Goal: Information Seeking & Learning: Learn about a topic

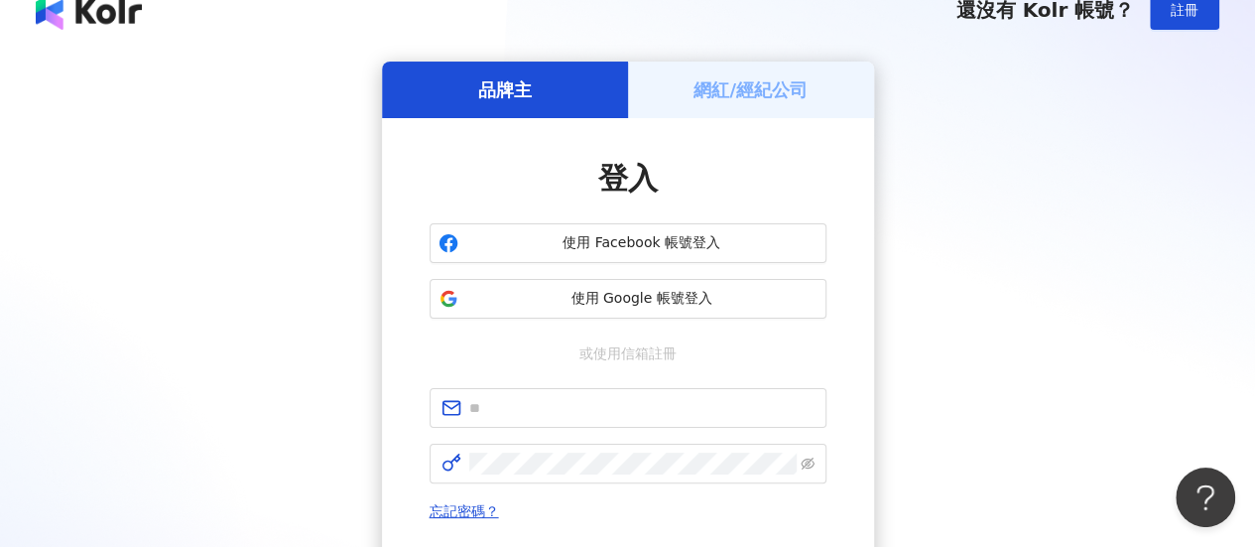
scroll to position [99, 0]
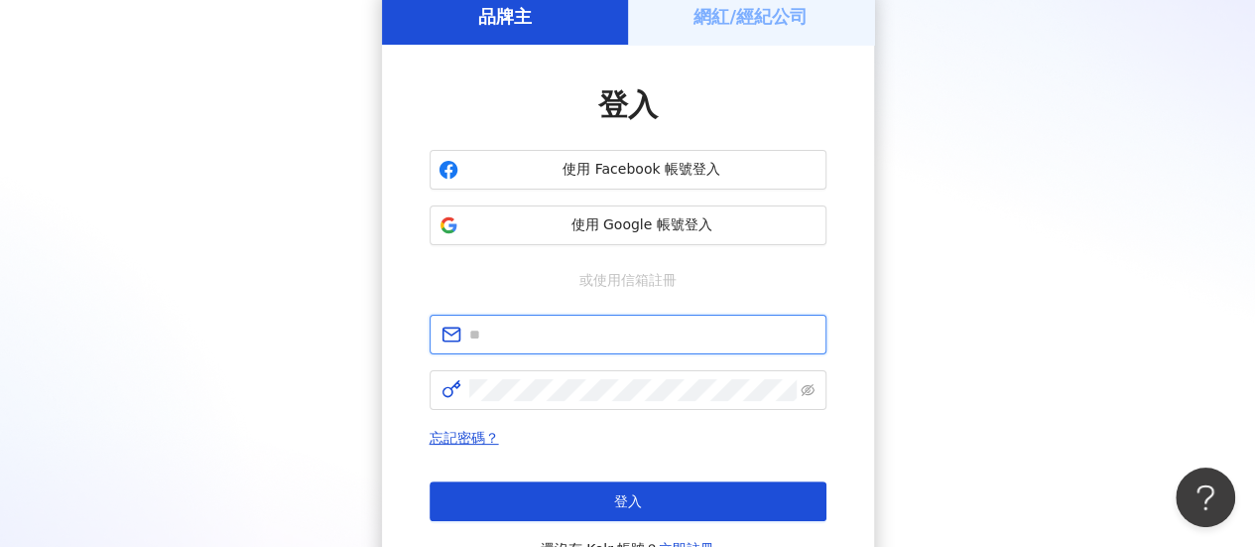
click at [480, 332] on input "text" at bounding box center [641, 334] width 345 height 22
type input "**********"
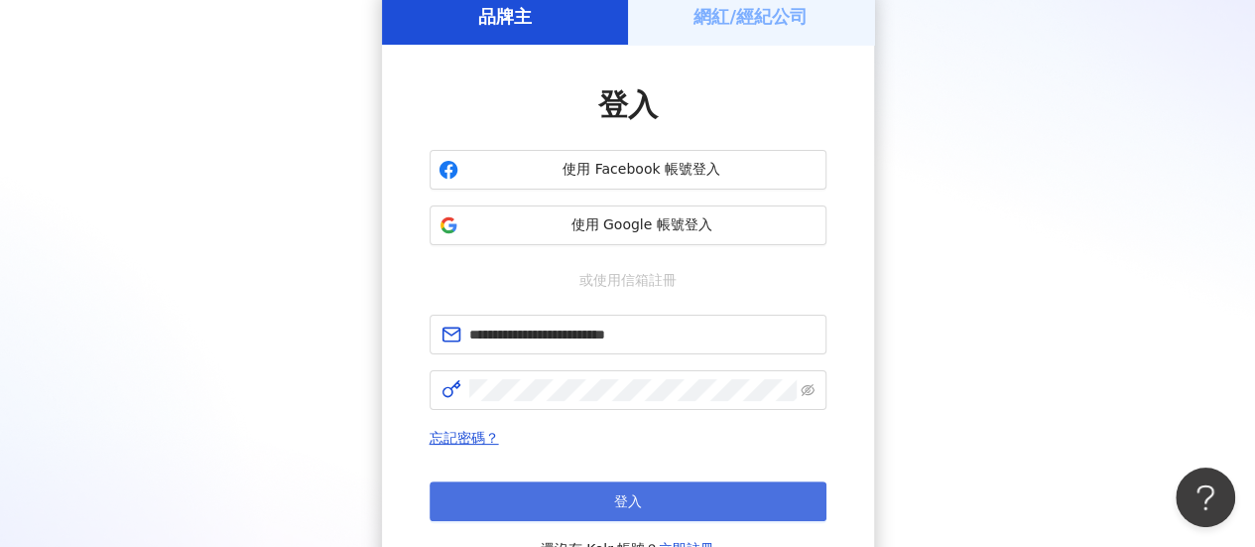
click at [601, 505] on button "登入" at bounding box center [628, 501] width 397 height 40
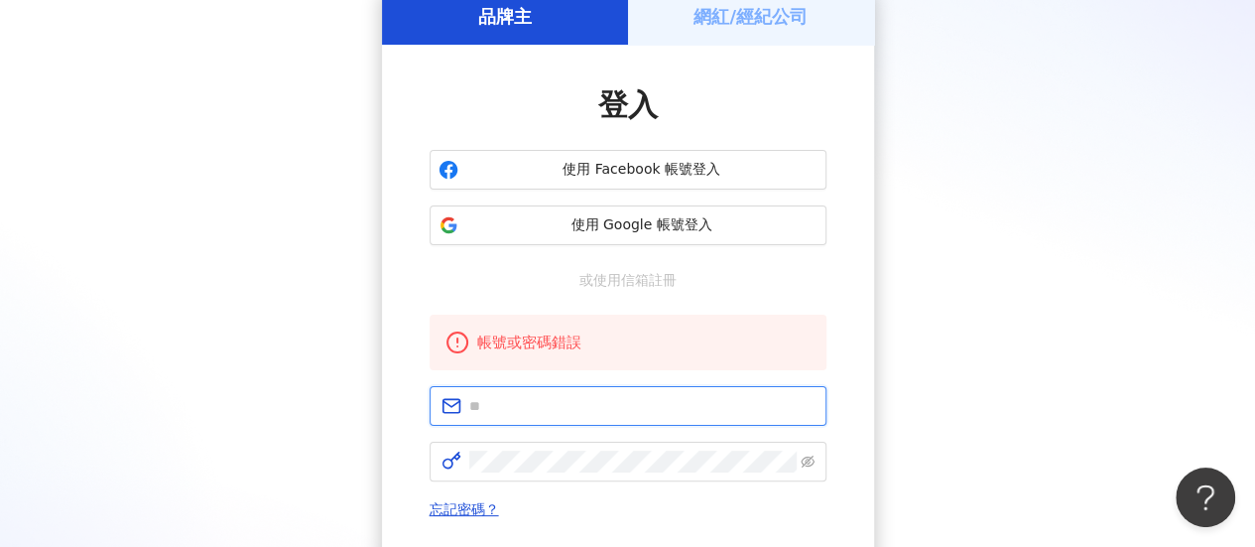
click at [554, 411] on input "text" at bounding box center [641, 406] width 345 height 22
type input "**********"
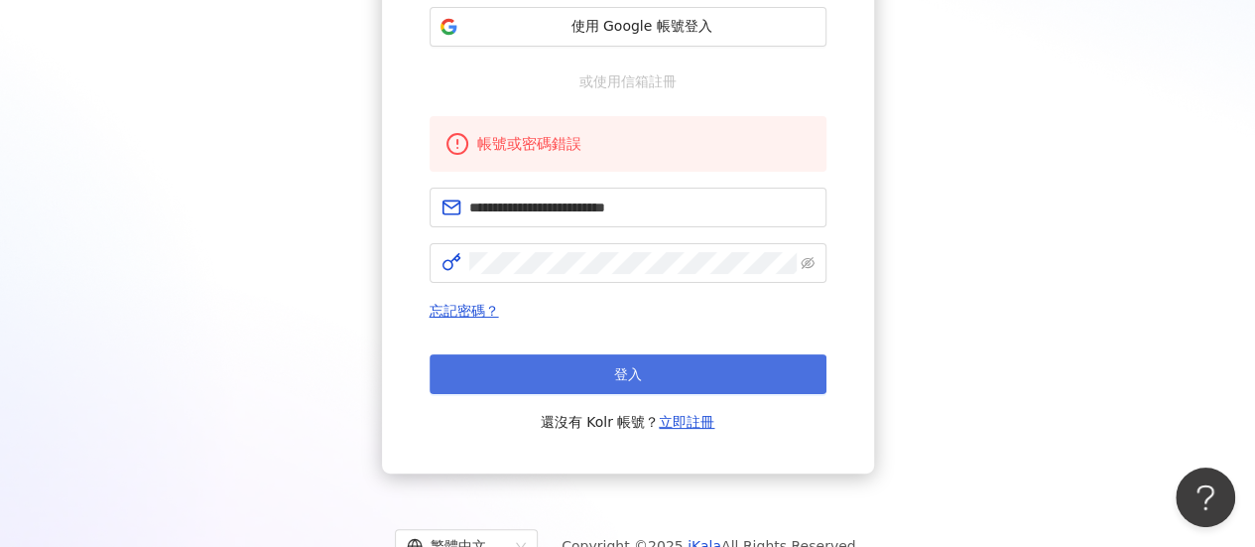
click at [642, 370] on button "登入" at bounding box center [628, 374] width 397 height 40
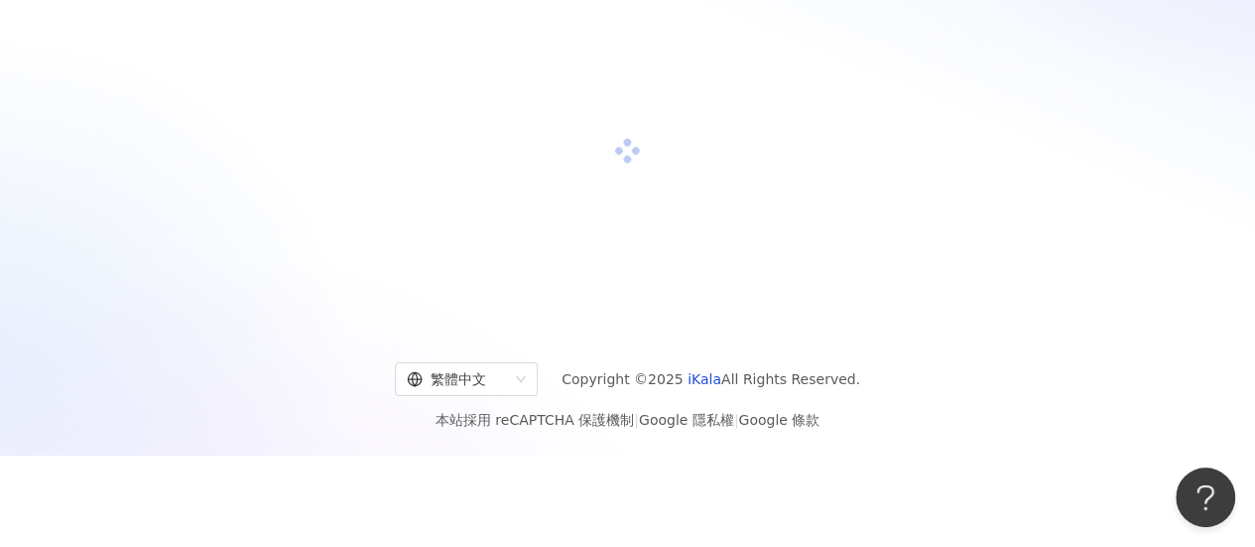
scroll to position [298, 0]
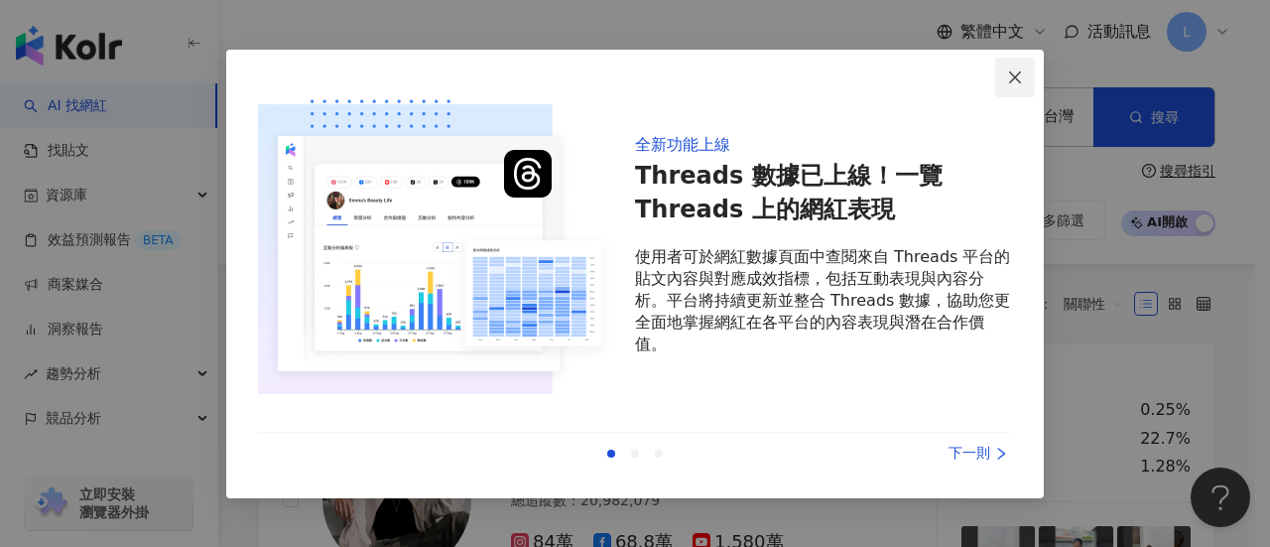
click at [1018, 74] on icon "close" at bounding box center [1015, 77] width 12 height 12
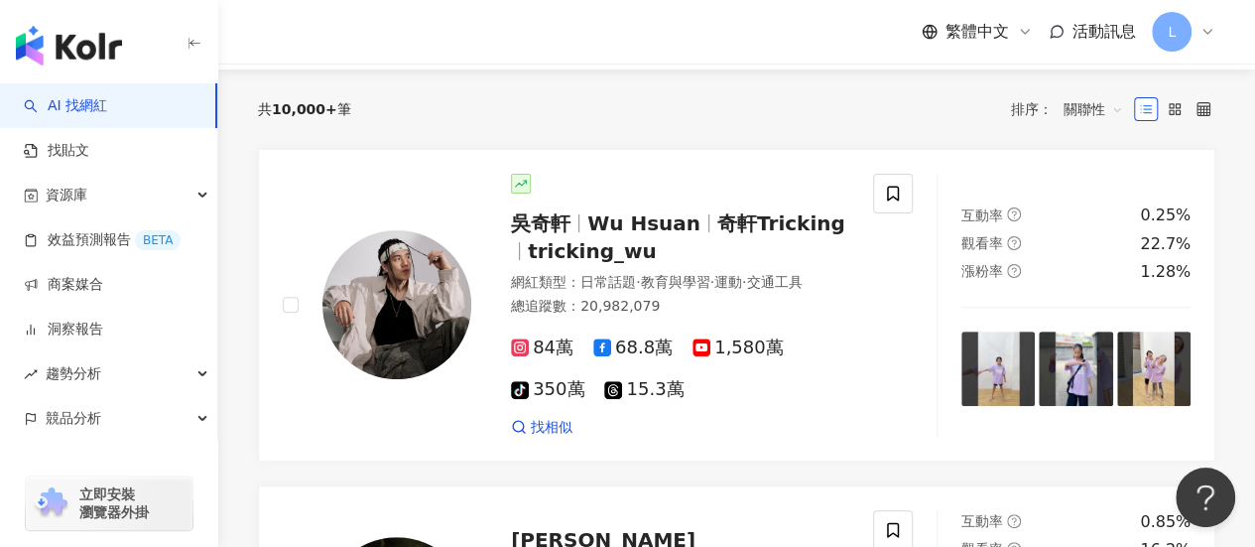
scroll to position [198, 0]
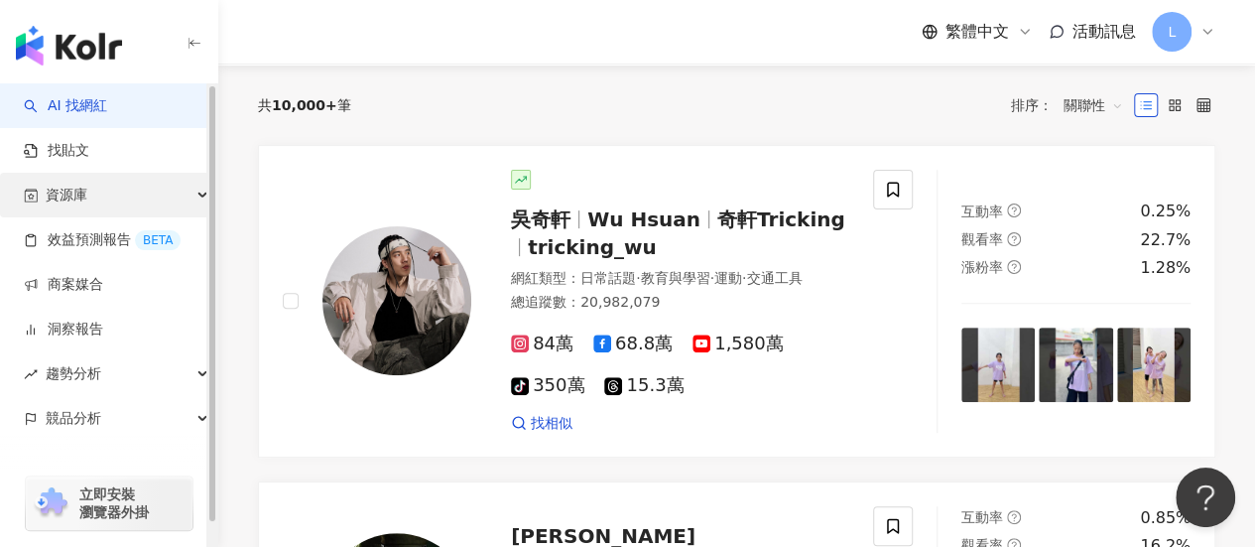
click at [138, 199] on div "資源庫" at bounding box center [108, 195] width 217 height 45
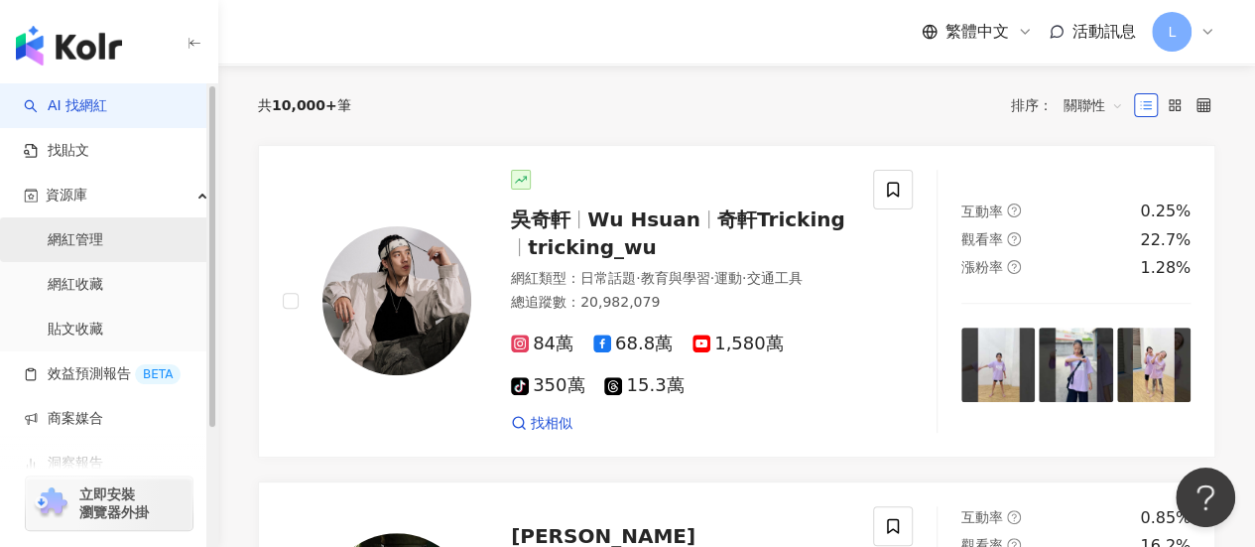
click at [80, 239] on link "網紅管理" at bounding box center [76, 240] width 56 height 20
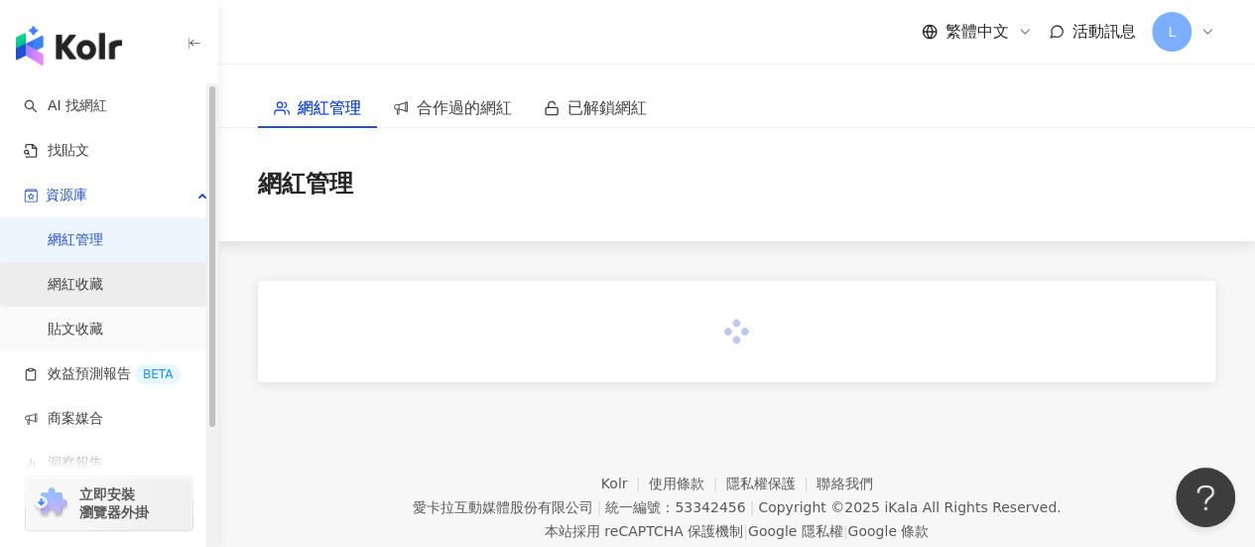
click at [75, 279] on link "網紅收藏" at bounding box center [76, 285] width 56 height 20
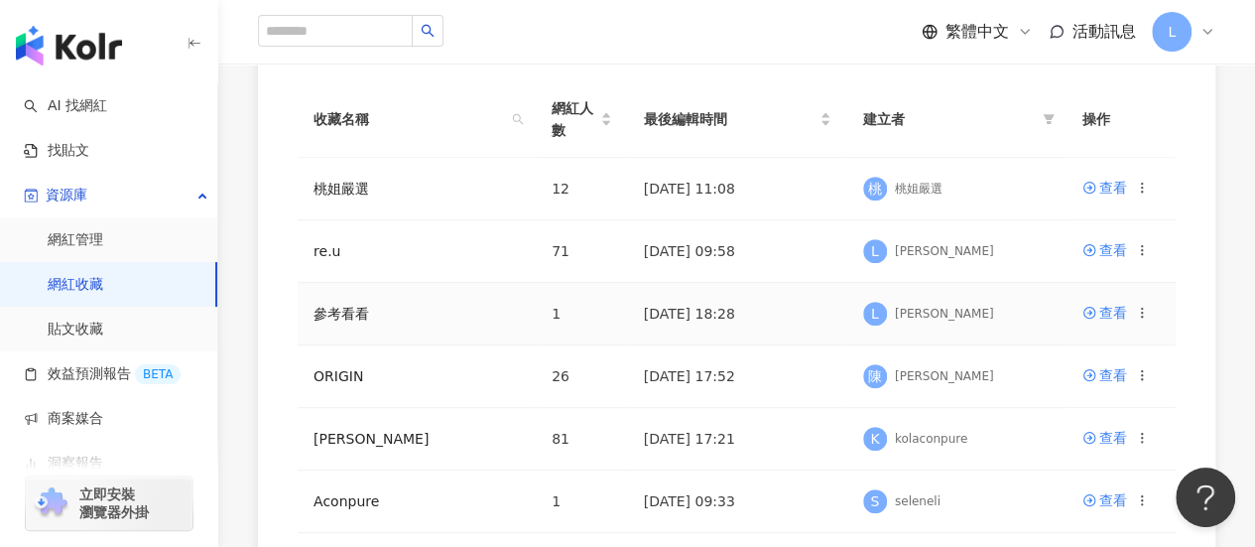
scroll to position [460, 0]
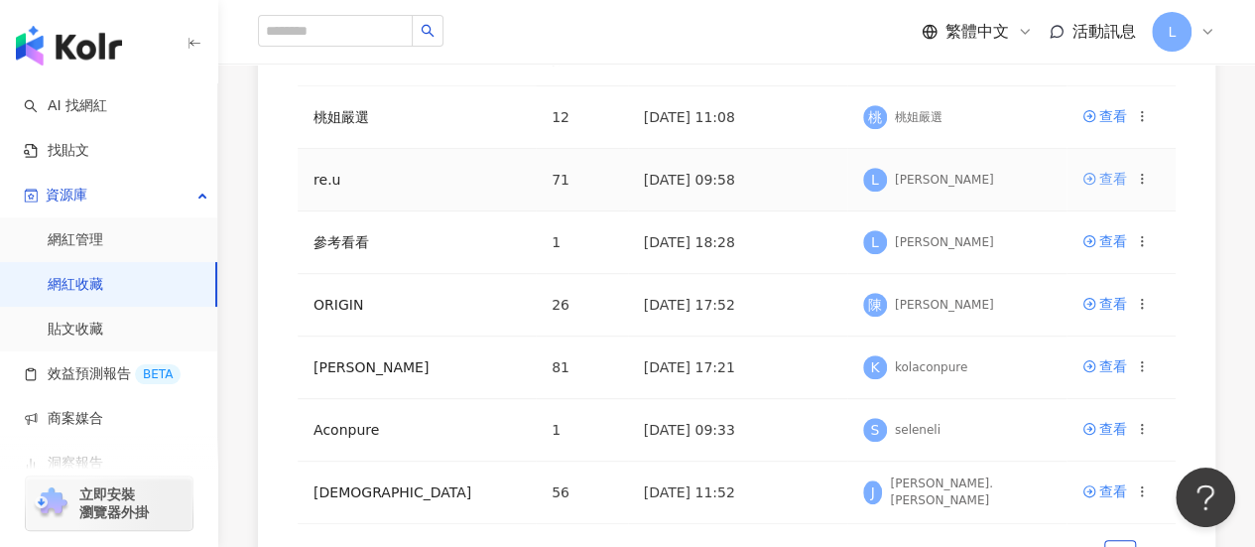
click at [1113, 184] on div "查看" at bounding box center [1113, 179] width 28 height 22
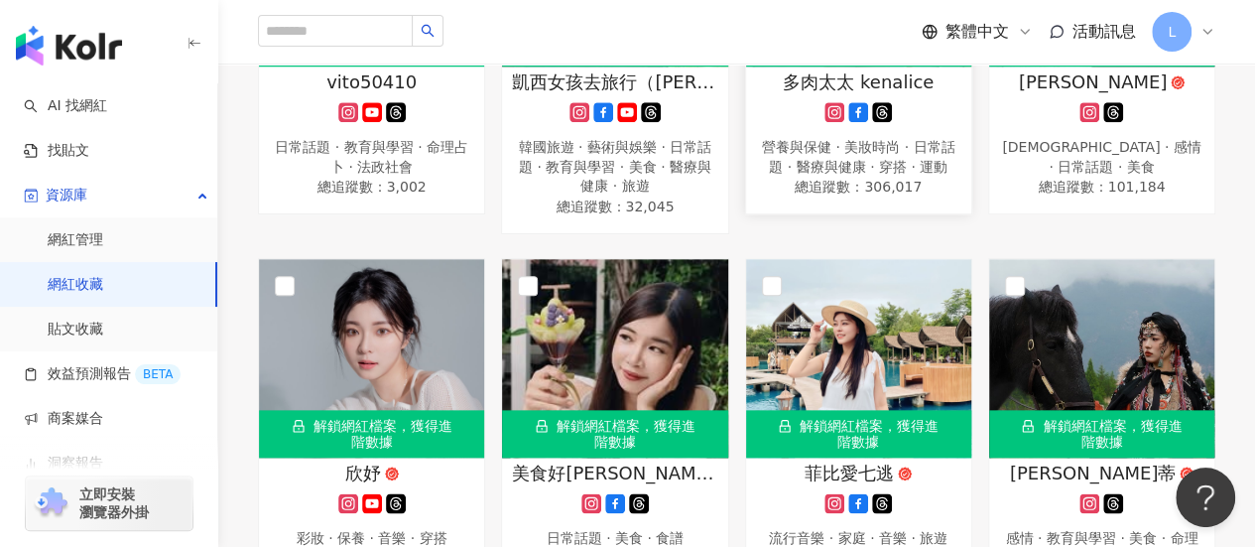
scroll to position [1091, 0]
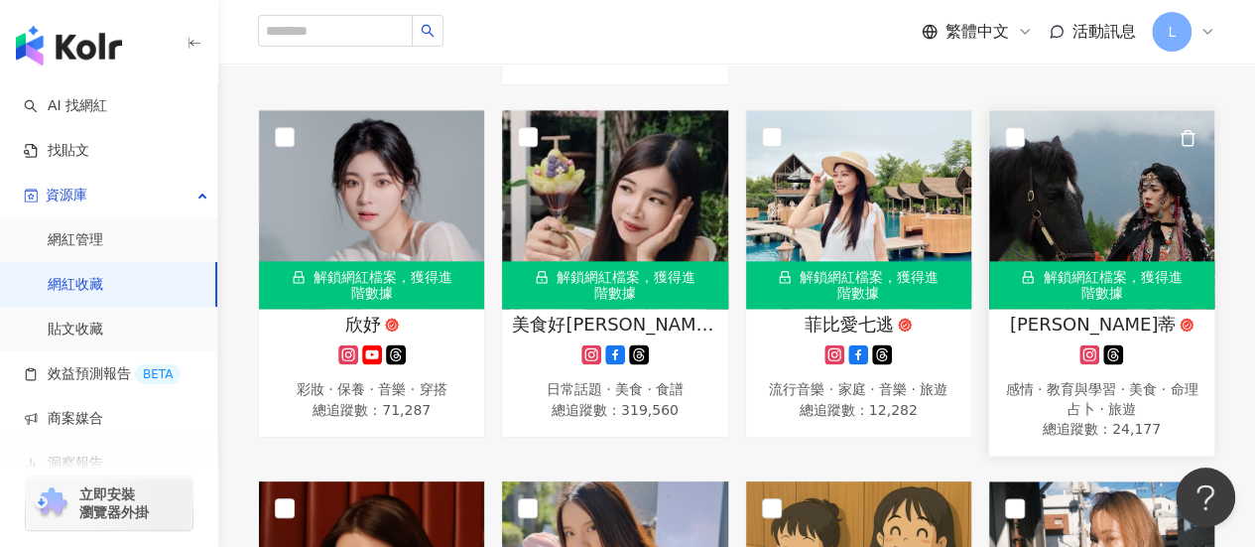
click at [1078, 287] on div "解鎖網紅檔案，獲得進階數據" at bounding box center [1101, 285] width 225 height 48
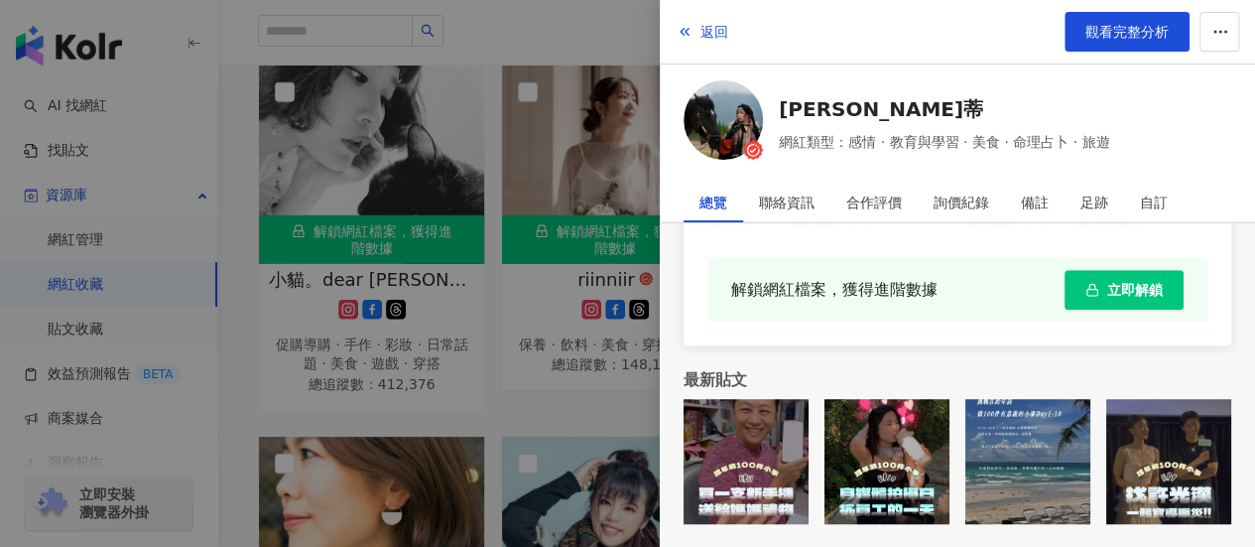
scroll to position [2778, 0]
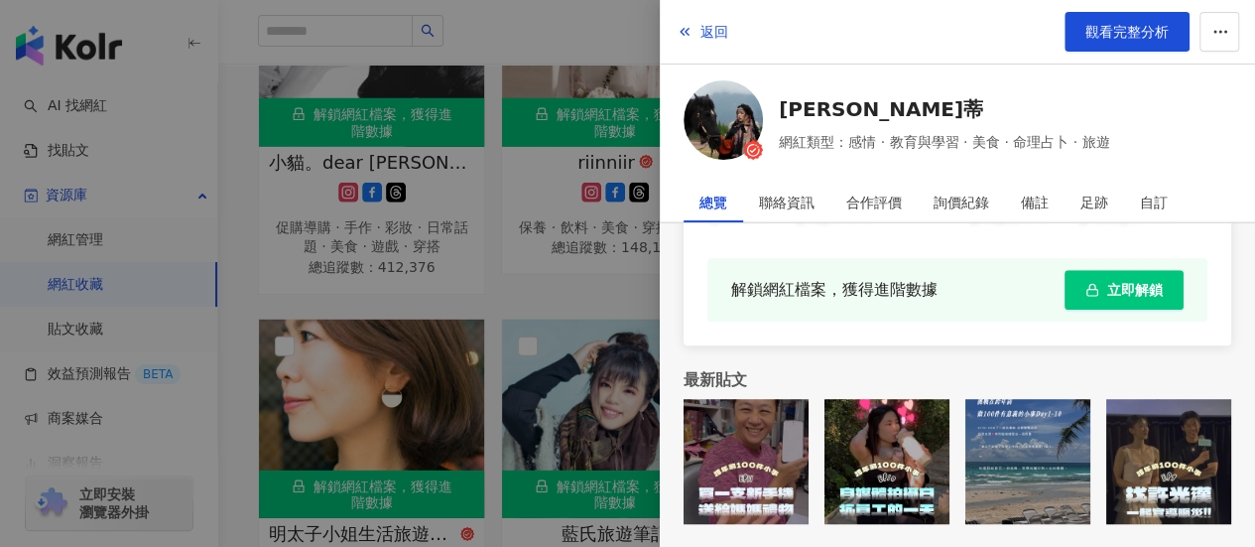
click at [1067, 364] on div "1.9萬 5,526 Nadin娜蒂｜娜些吃喝玩樂 | nadin_06.18 https://www.instagram.com/nadin_06.18/ …" at bounding box center [957, 43] width 595 height 1010
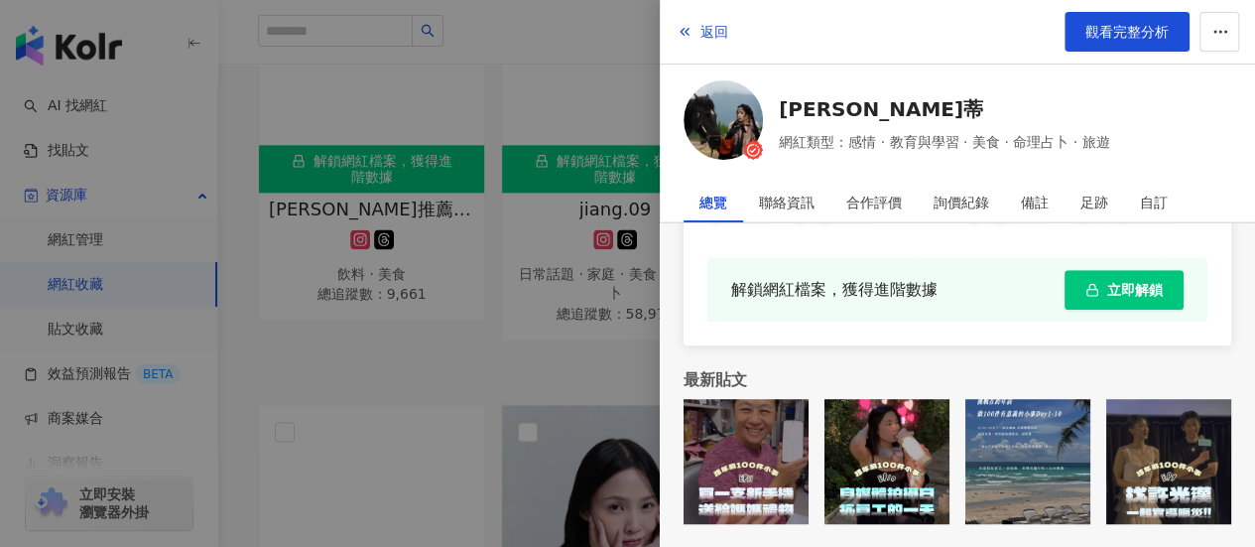
scroll to position [5259, 0]
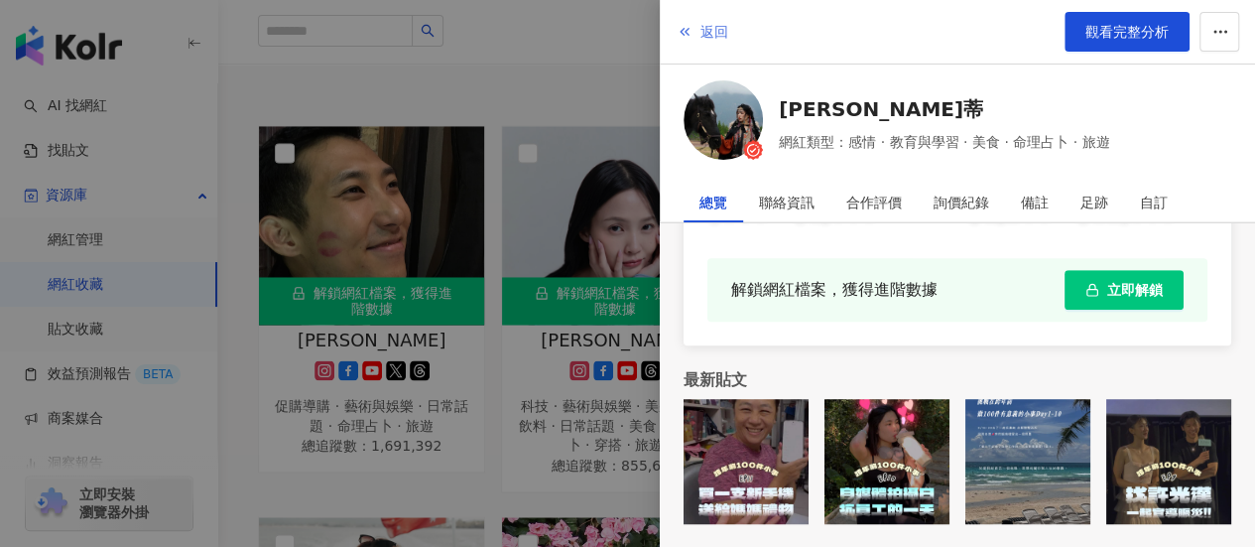
click at [709, 27] on span "返回" at bounding box center [714, 32] width 28 height 16
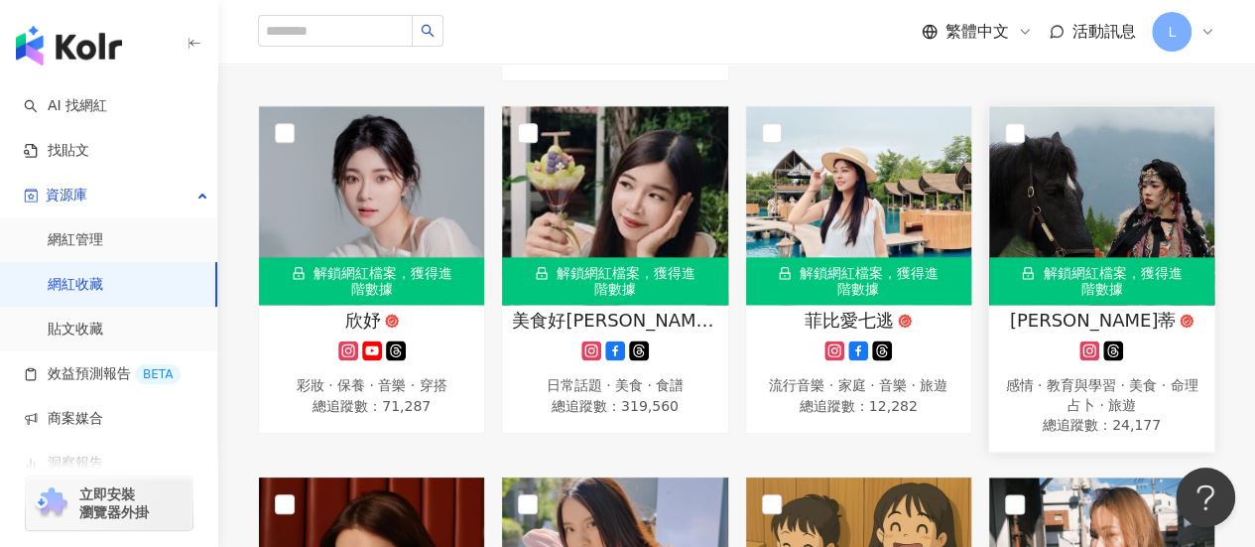
scroll to position [1191, 0]
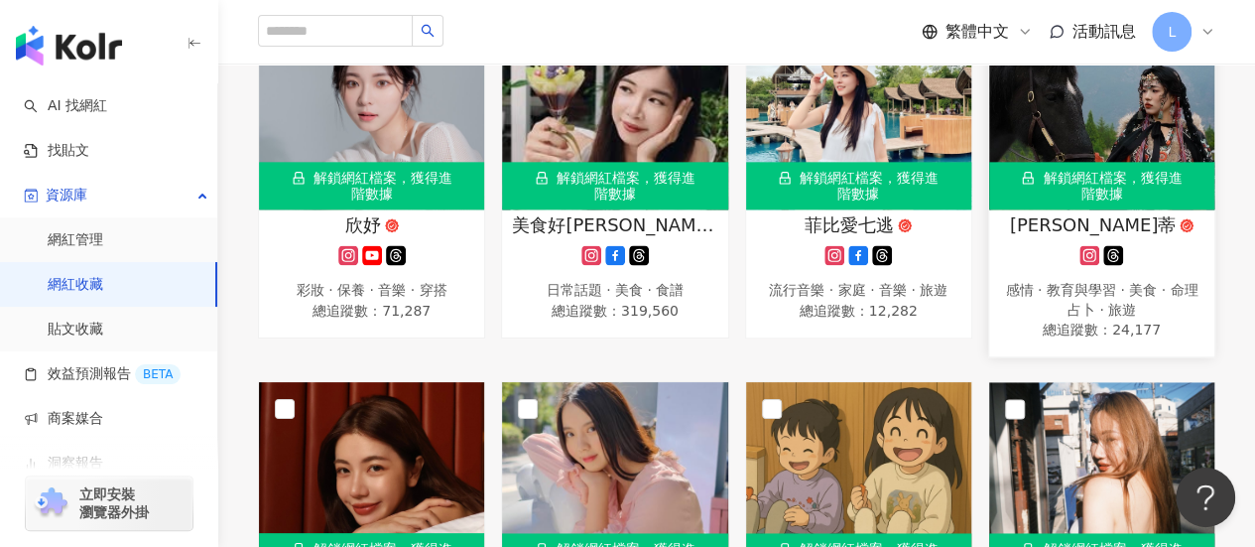
click at [1054, 134] on img at bounding box center [1101, 110] width 225 height 198
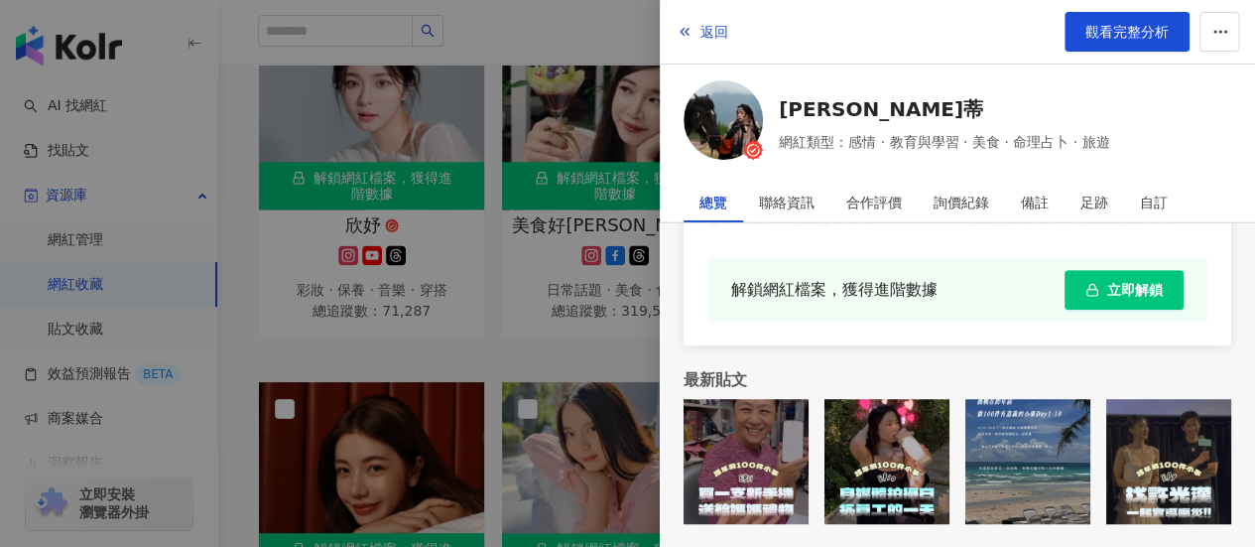
click at [714, 125] on img at bounding box center [723, 119] width 79 height 79
click at [421, 350] on div at bounding box center [627, 273] width 1255 height 547
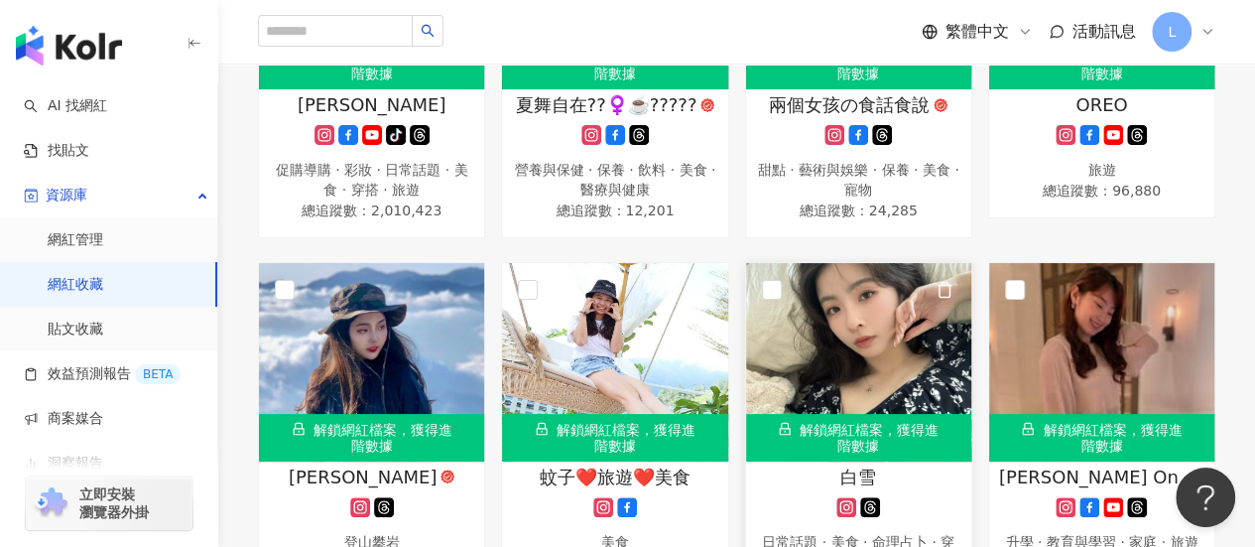
scroll to position [4068, 0]
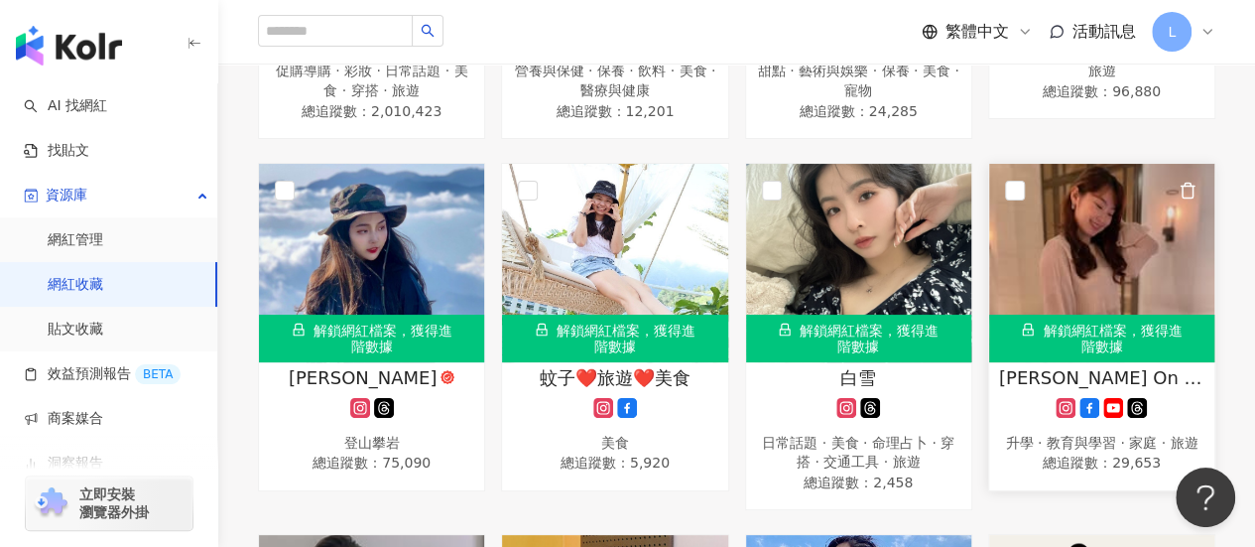
click at [1089, 233] on img at bounding box center [1101, 263] width 225 height 198
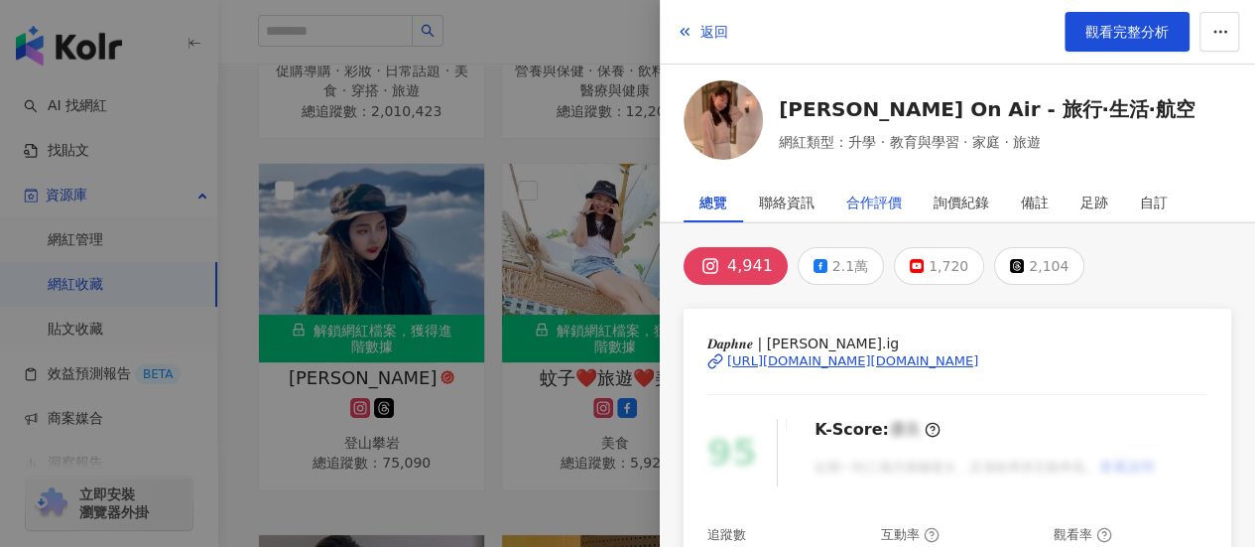
click at [863, 197] on div "合作評價" at bounding box center [874, 203] width 56 height 40
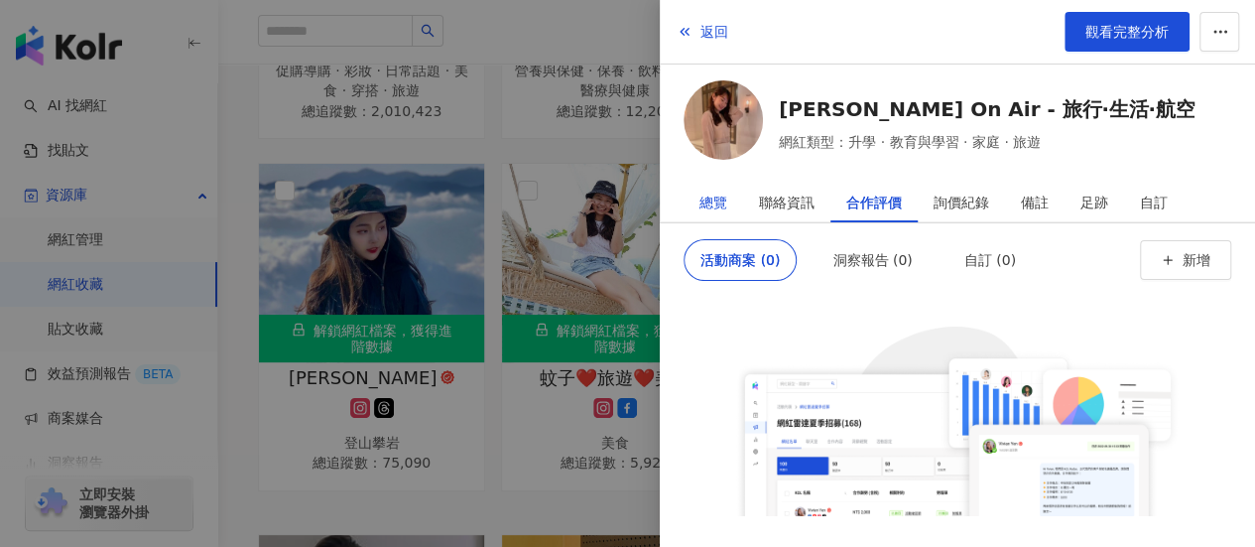
click at [700, 197] on div "總覽" at bounding box center [713, 203] width 28 height 40
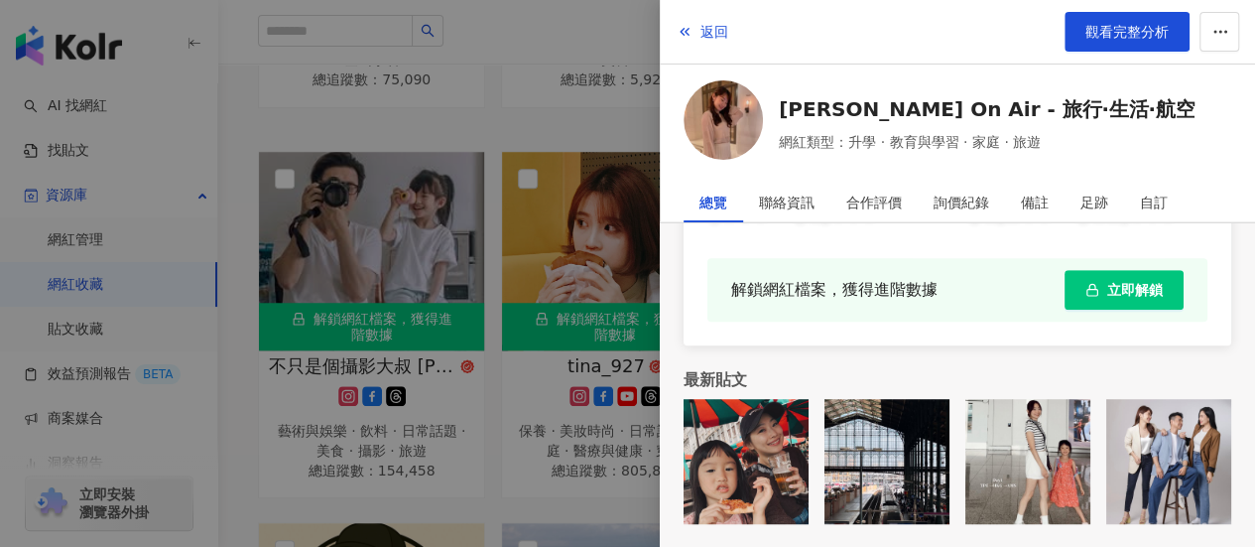
scroll to position [4465, 0]
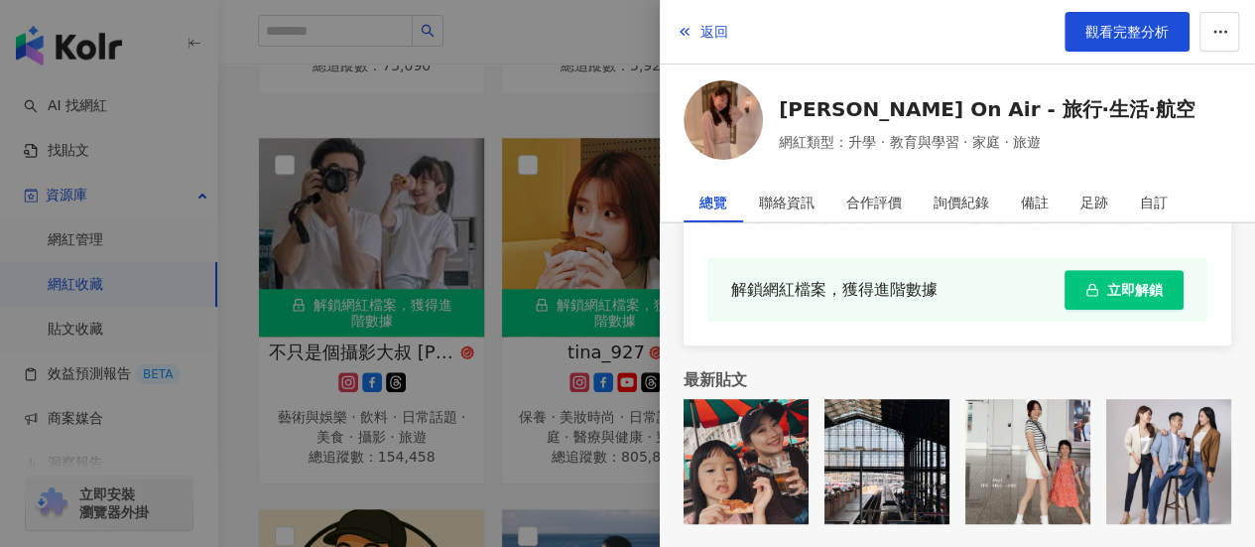
click at [454, 451] on div at bounding box center [627, 273] width 1255 height 547
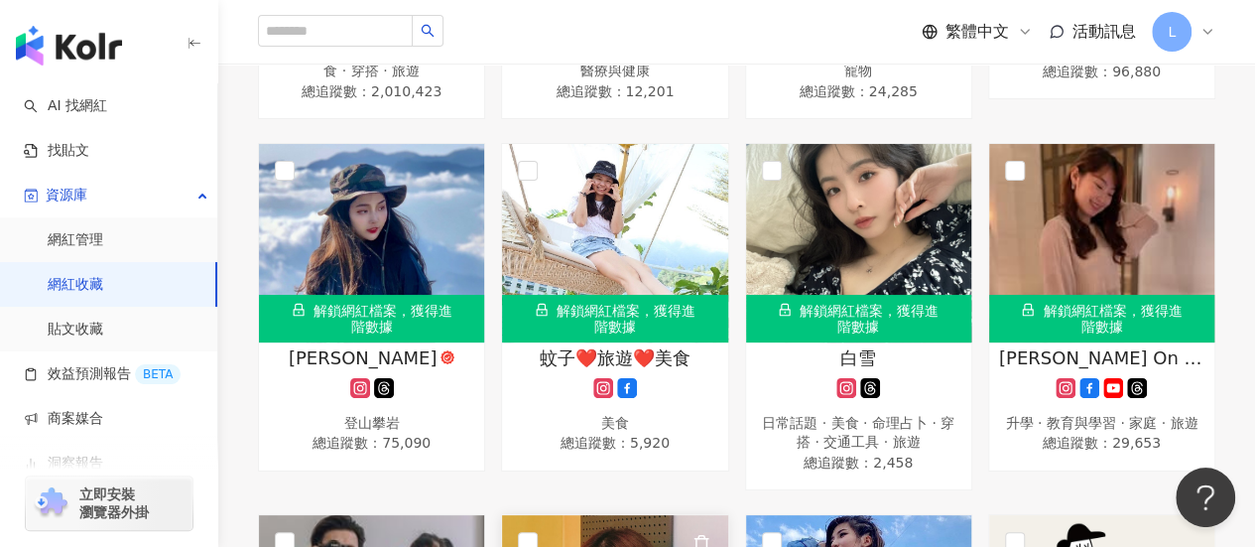
scroll to position [4068, 0]
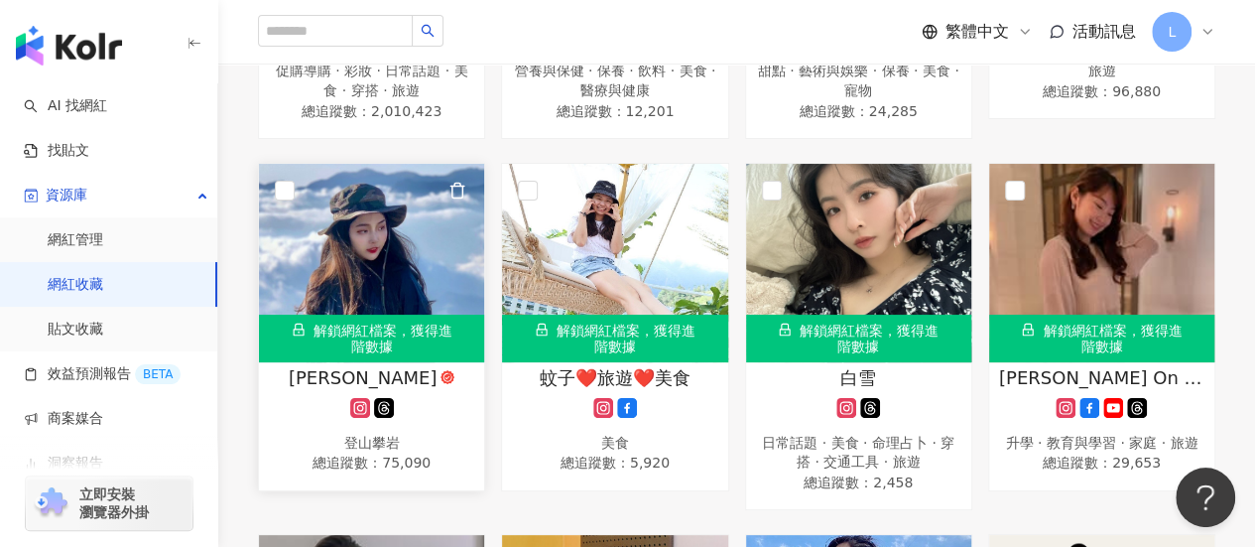
click at [405, 211] on img at bounding box center [371, 263] width 225 height 198
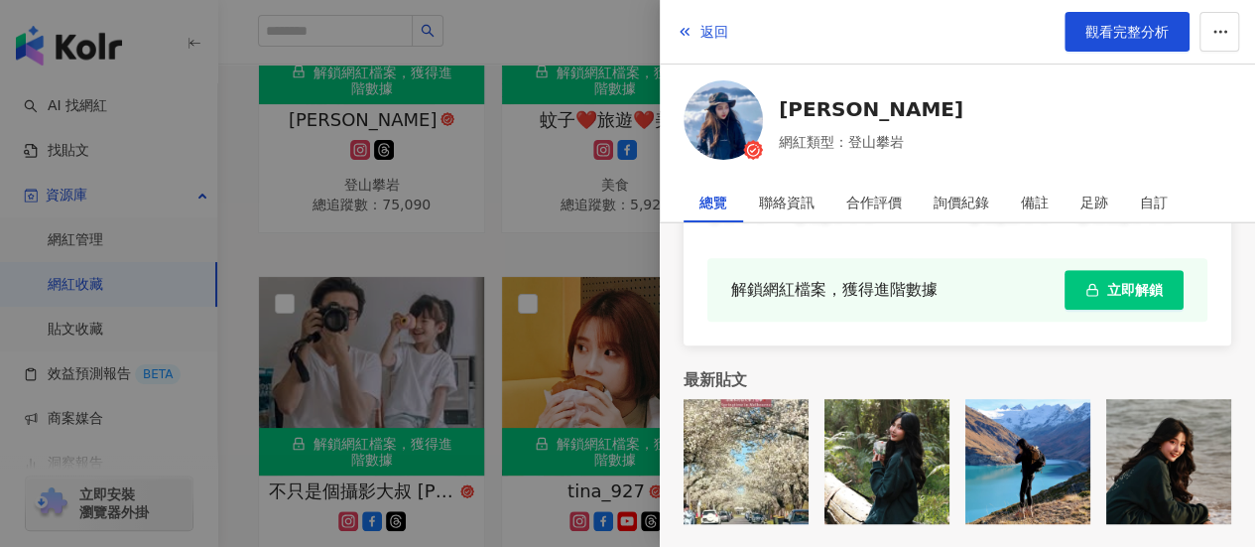
scroll to position [4366, 0]
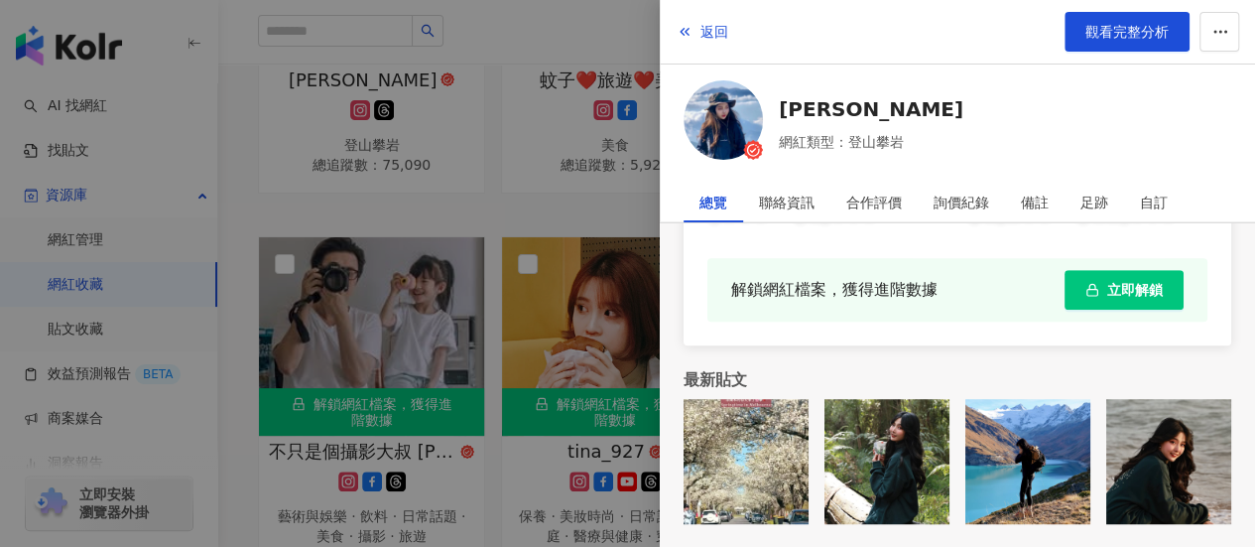
click at [484, 182] on div at bounding box center [627, 273] width 1255 height 547
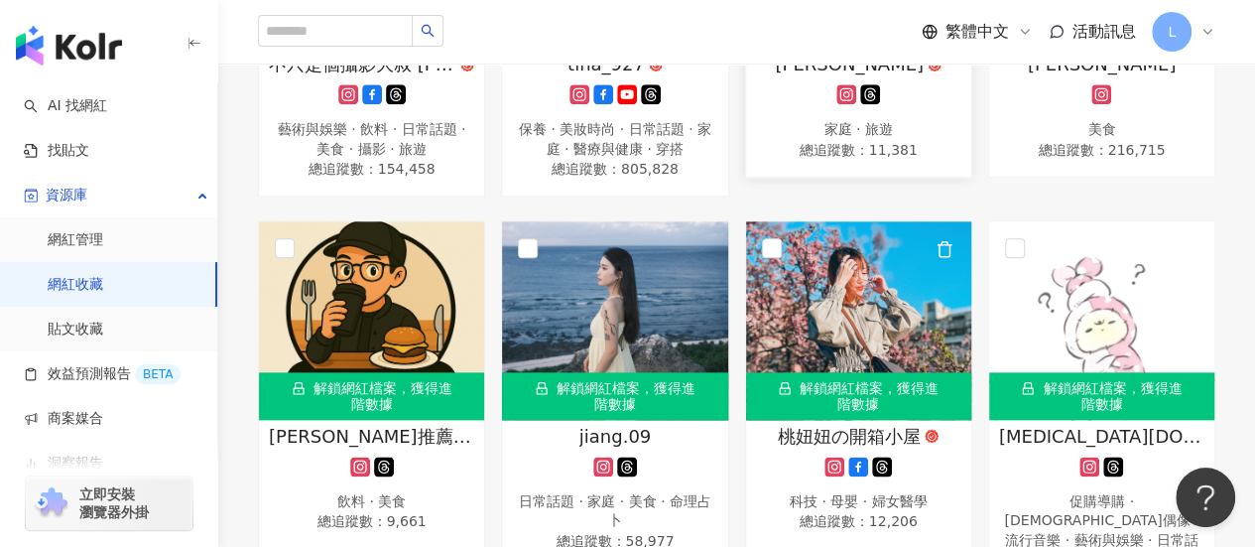
scroll to position [4862, 0]
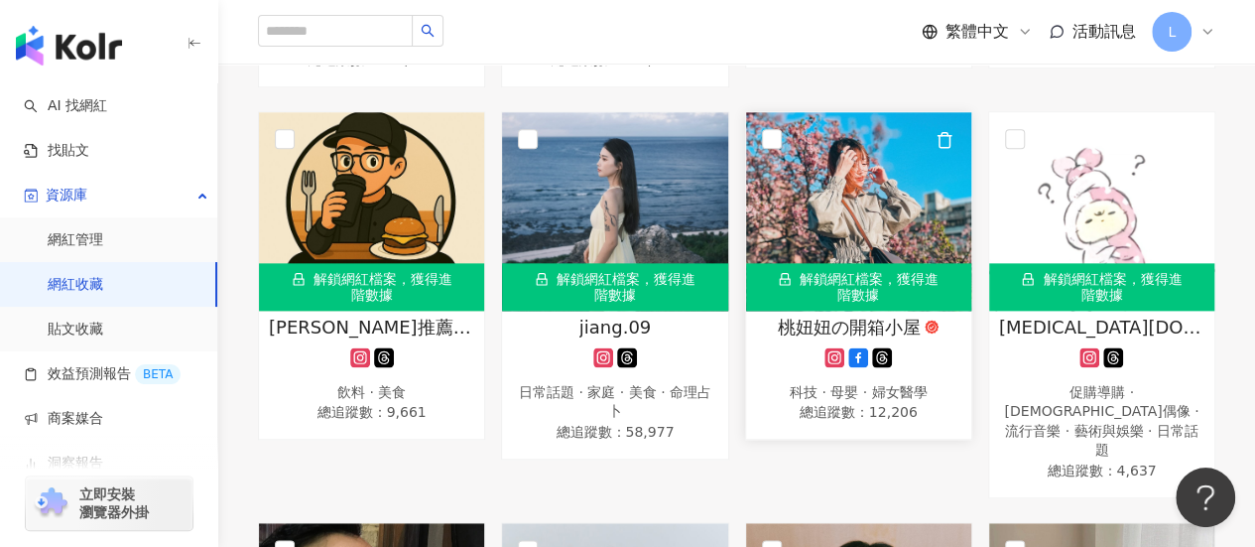
click at [861, 162] on img at bounding box center [858, 211] width 225 height 198
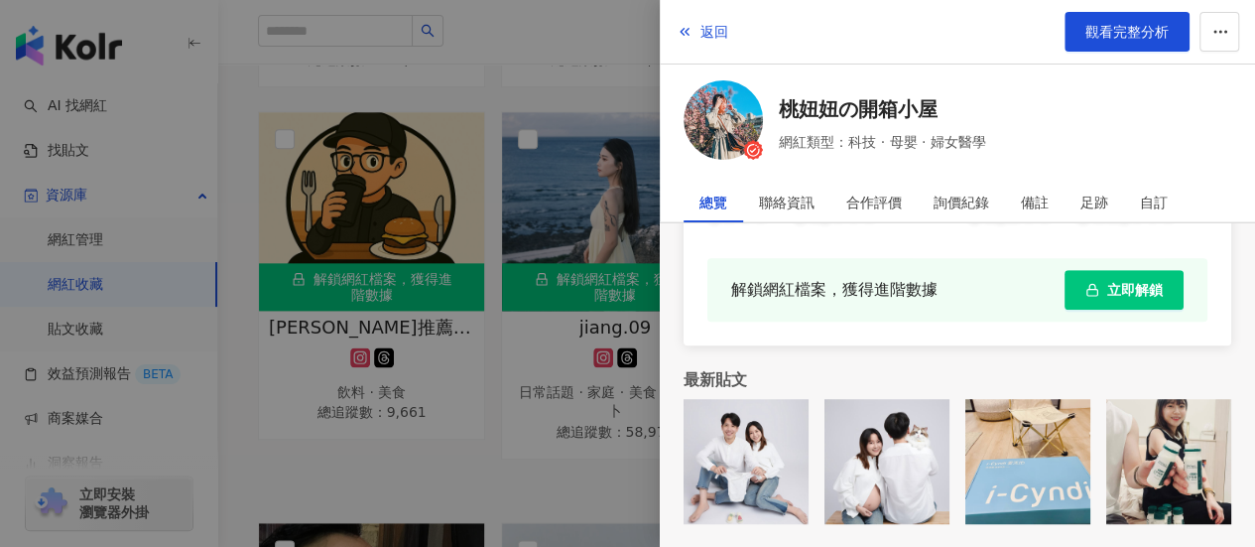
scroll to position [4961, 0]
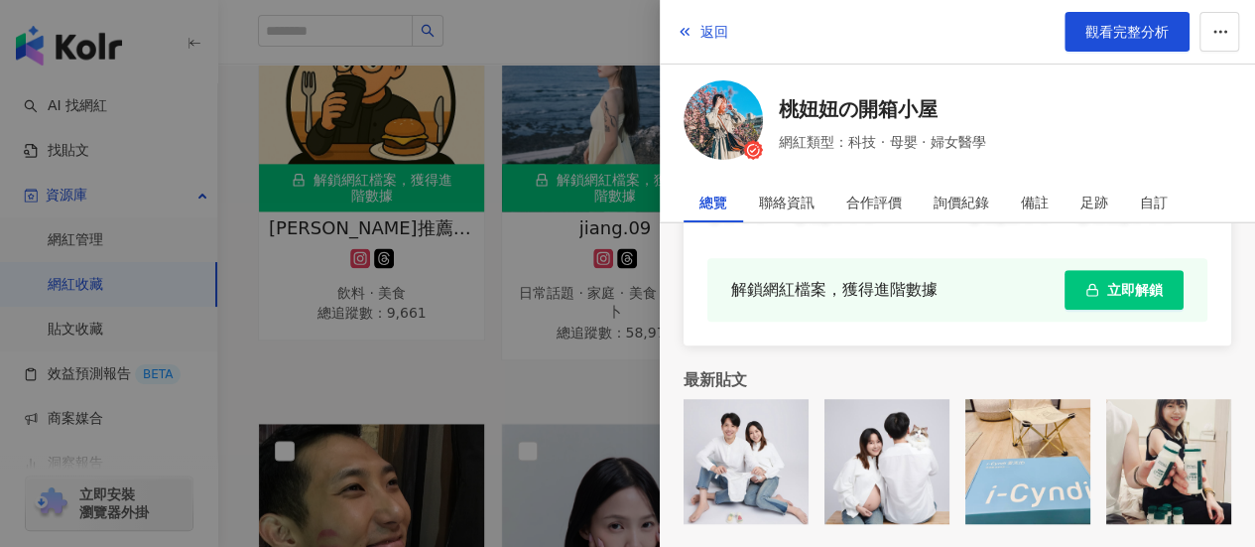
click at [588, 345] on div at bounding box center [627, 273] width 1255 height 547
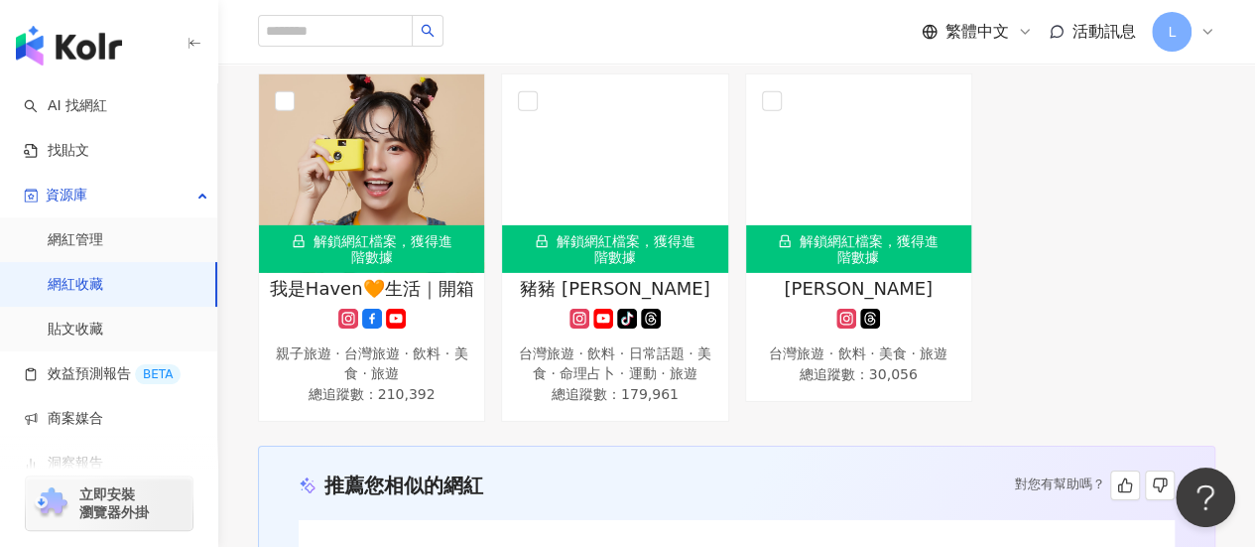
scroll to position [7203, 0]
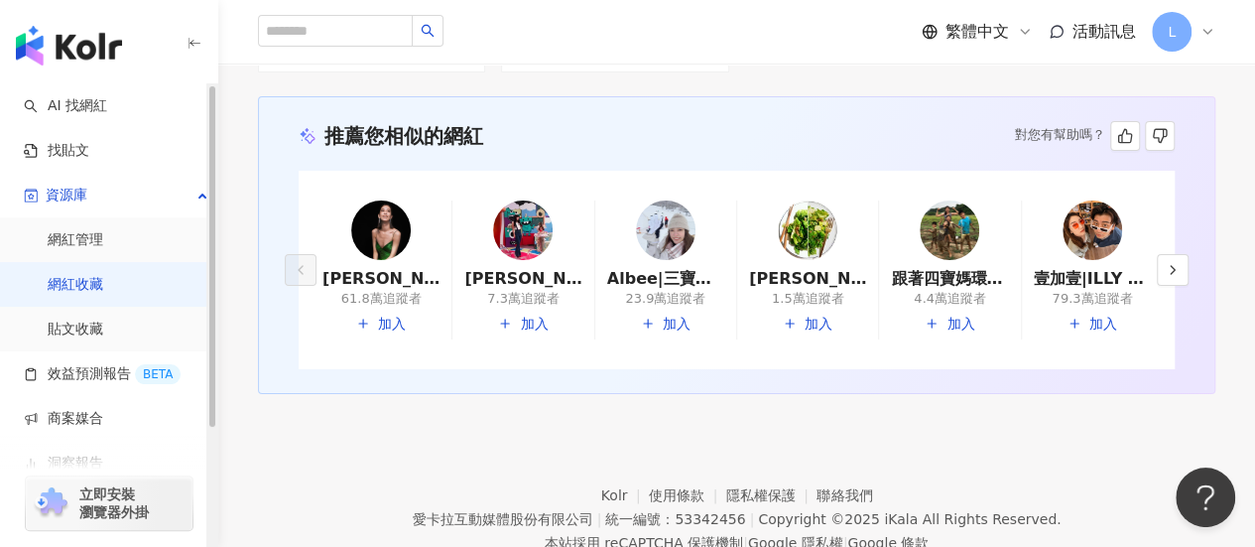
click at [69, 291] on link "網紅收藏" at bounding box center [76, 285] width 56 height 20
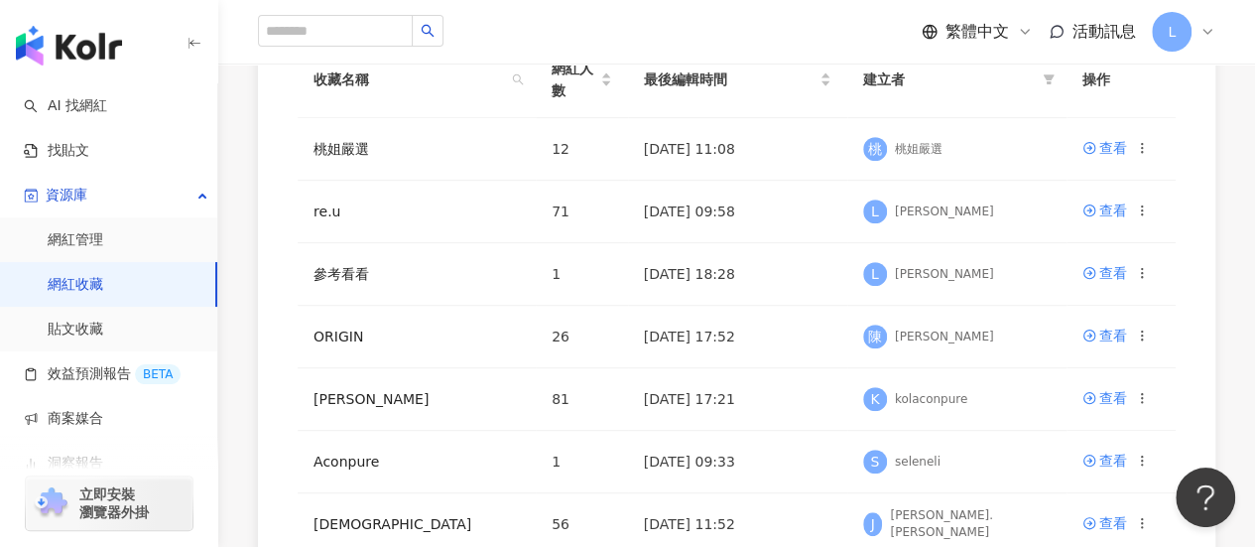
scroll to position [496, 0]
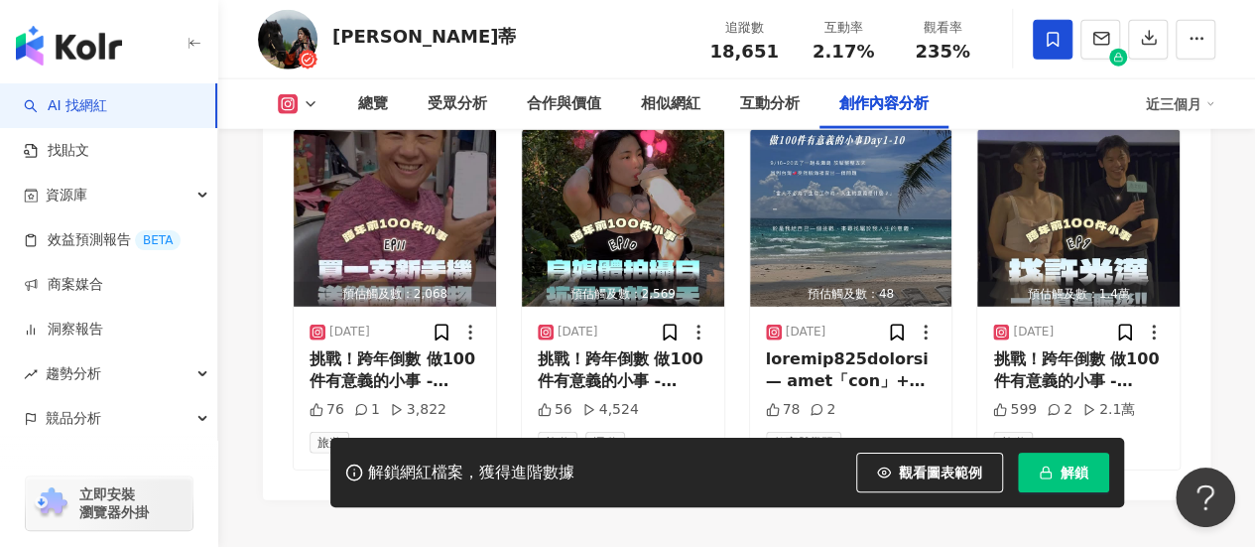
scroll to position [6175, 0]
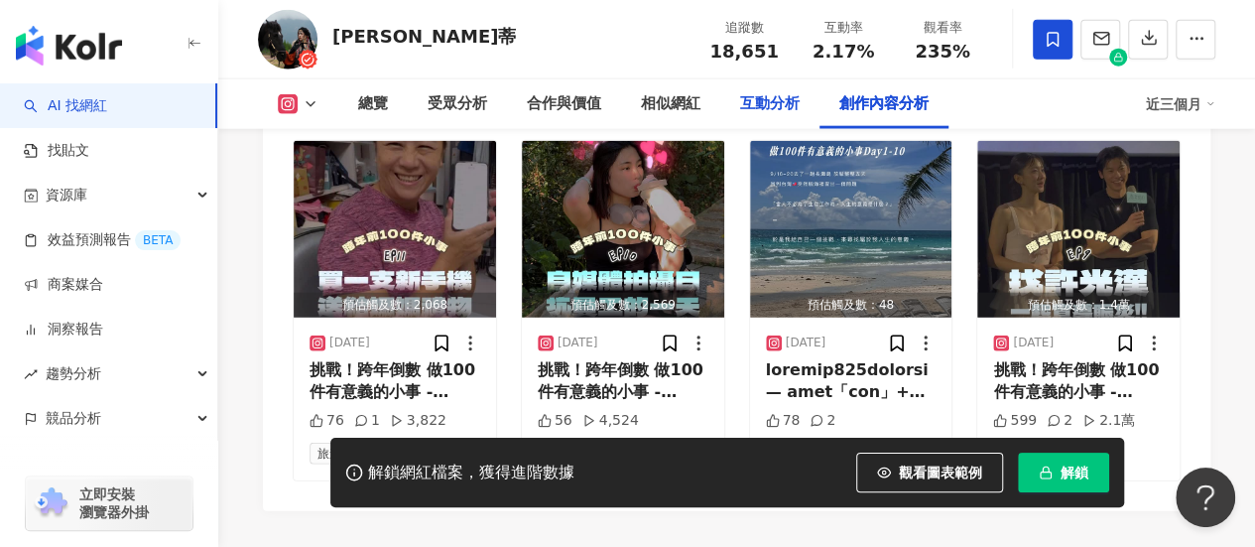
click at [768, 118] on div "互動分析" at bounding box center [769, 104] width 99 height 50
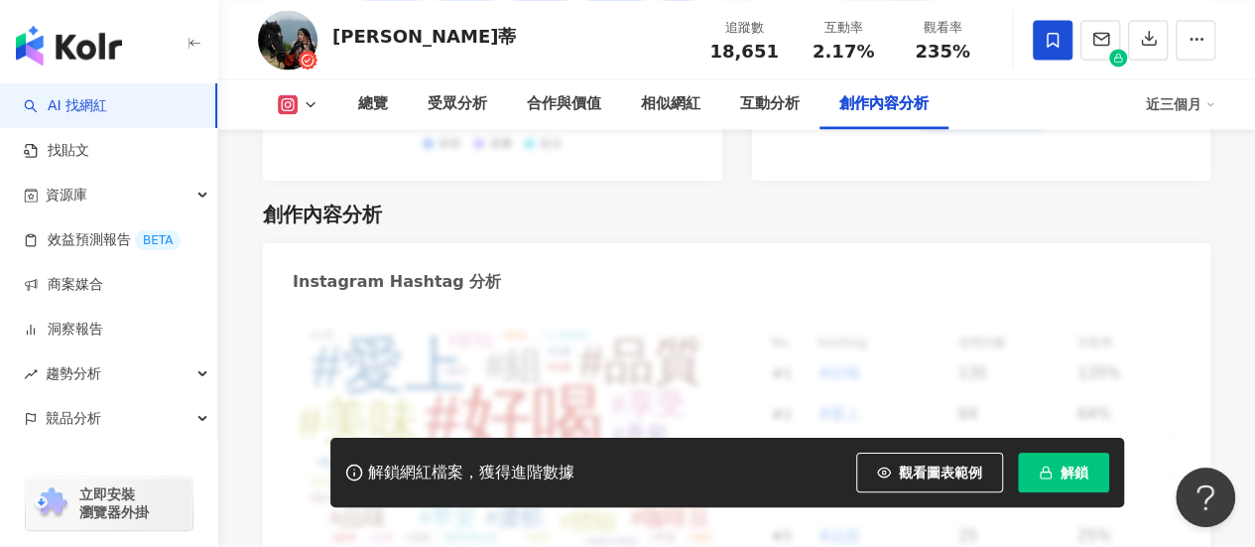
scroll to position [6119, 0]
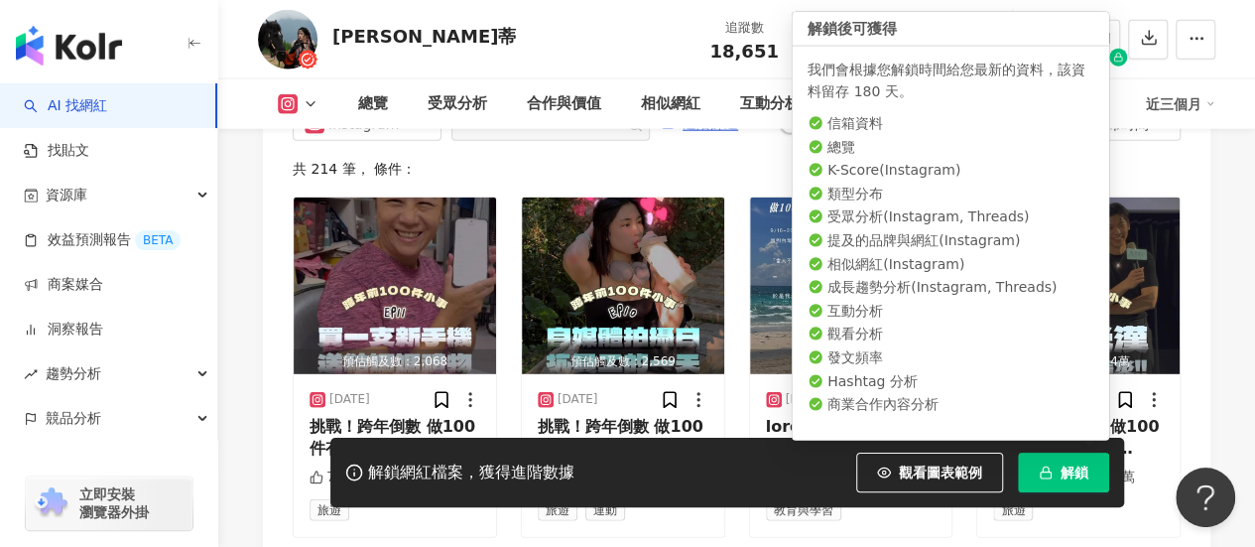
click at [1059, 477] on button "解鎖" at bounding box center [1063, 472] width 91 height 40
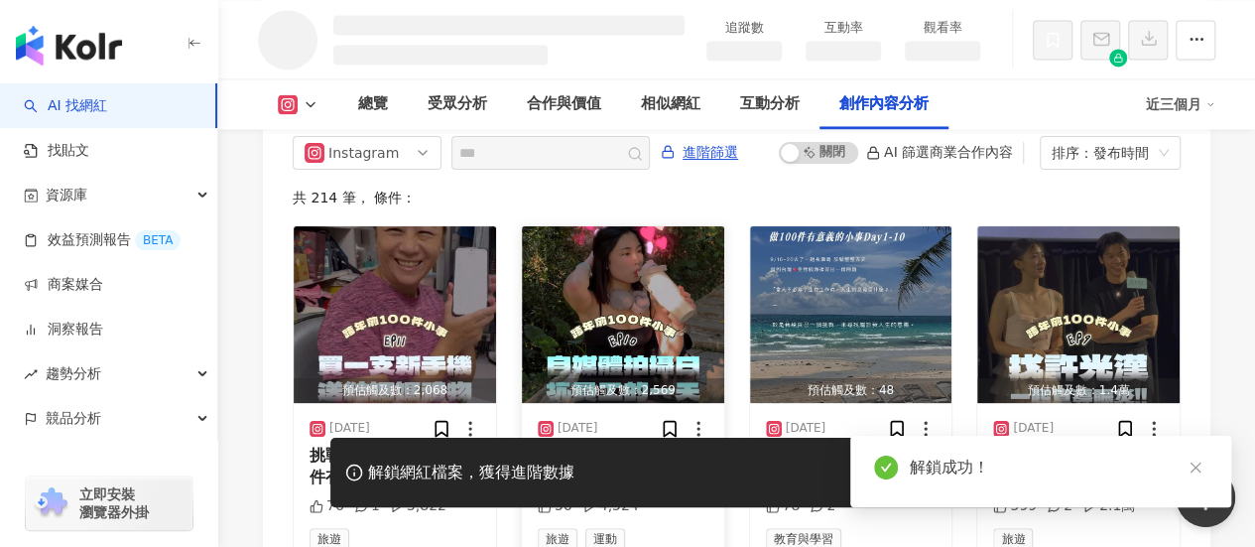
scroll to position [5404, 0]
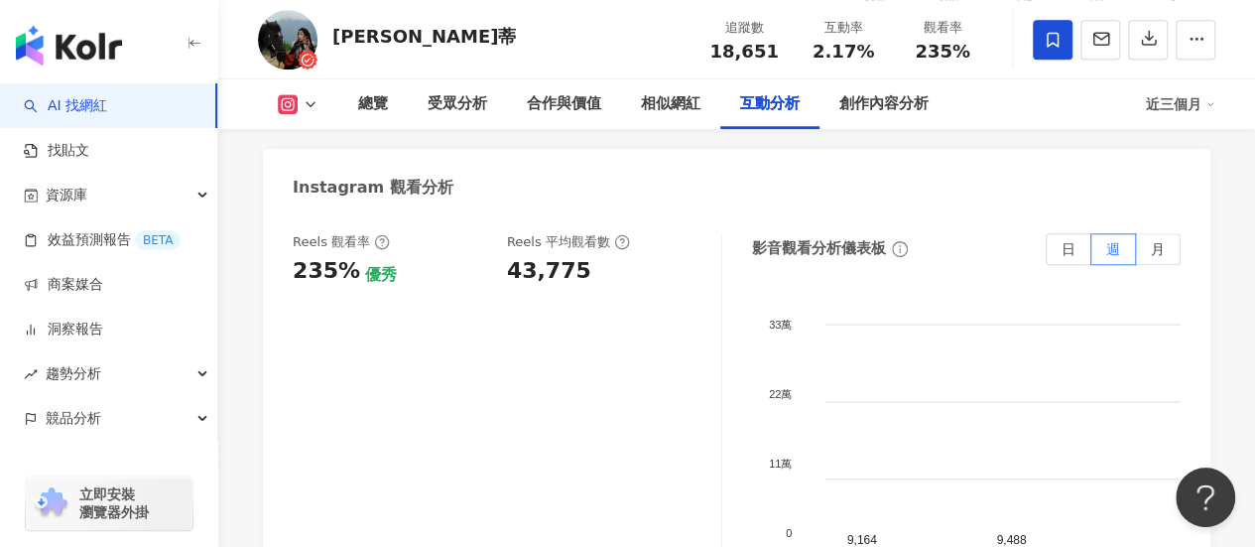
scroll to position [4582, 0]
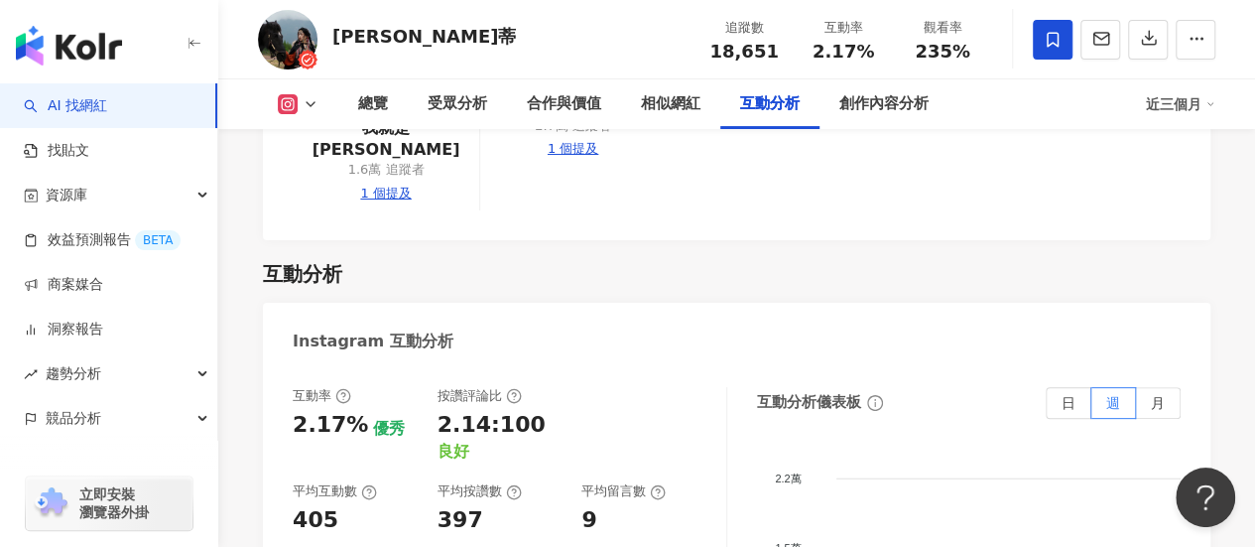
click at [296, 25] on img at bounding box center [288, 40] width 60 height 60
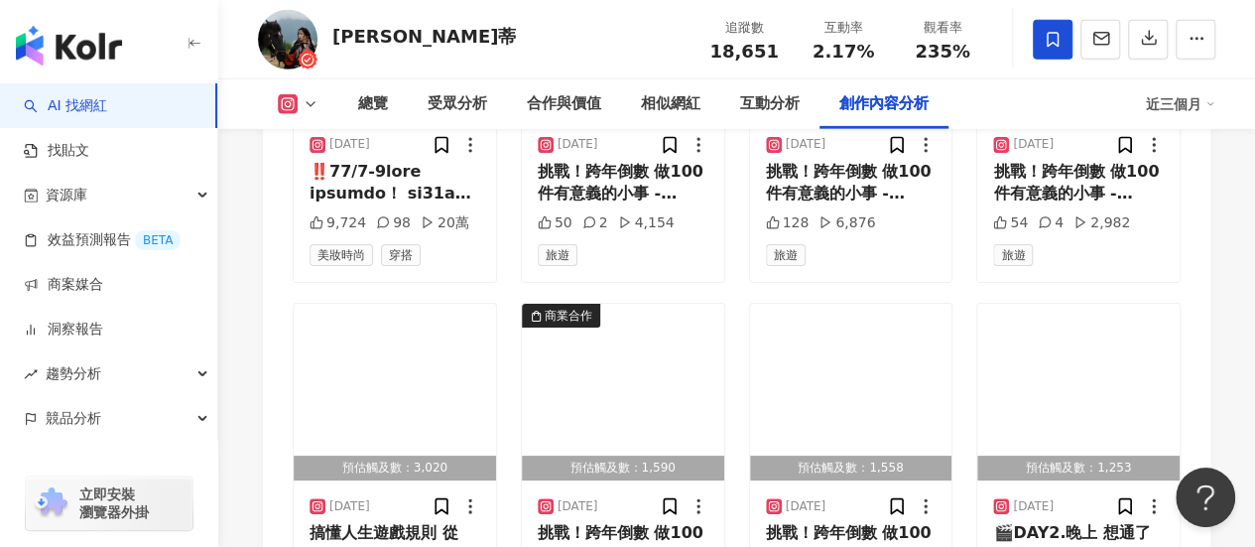
scroll to position [6870, 0]
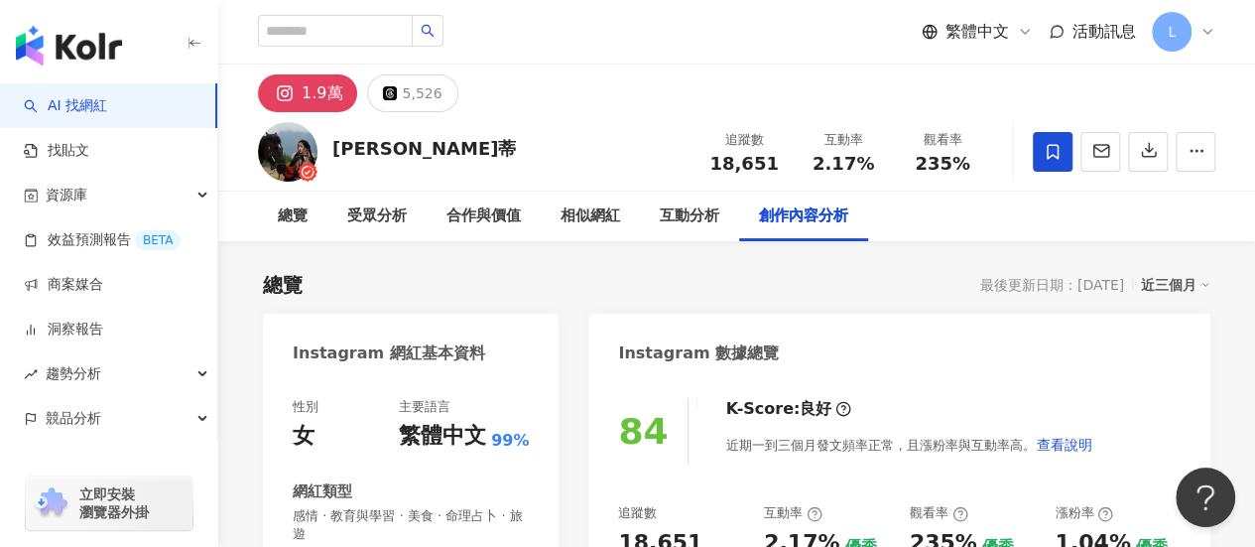
click at [603, 221] on html "AI 找網紅 找貼文 資源庫 效益預測報告 BETA 商案媒合 洞察報告 趨勢分析 競品分析 立即安裝 瀏覽器外掛 繁體中文 活動訊息 L 1.9萬 5,52…" at bounding box center [627, 273] width 1255 height 547
click at [664, 219] on div "互動分析" at bounding box center [690, 216] width 60 height 24
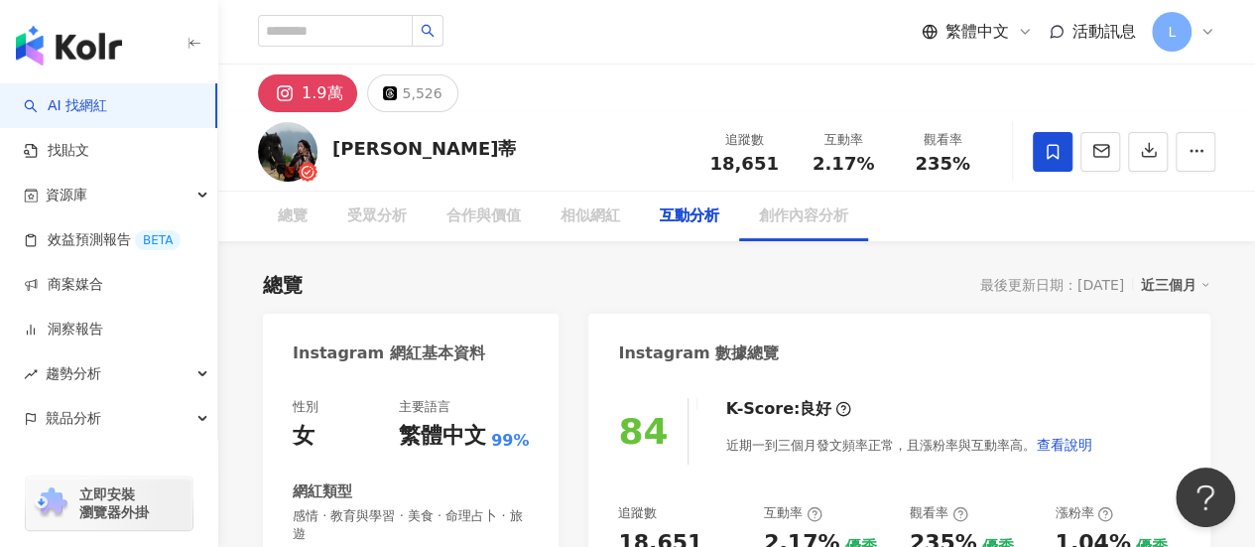
scroll to position [3887, 0]
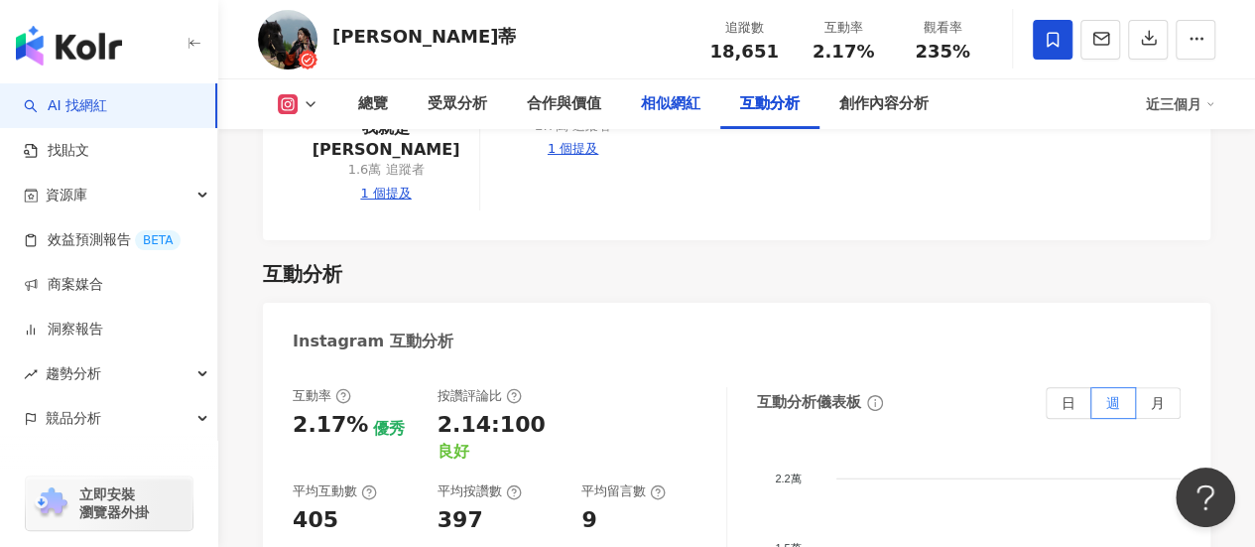
click at [649, 101] on div "相似網紅" at bounding box center [671, 104] width 60 height 24
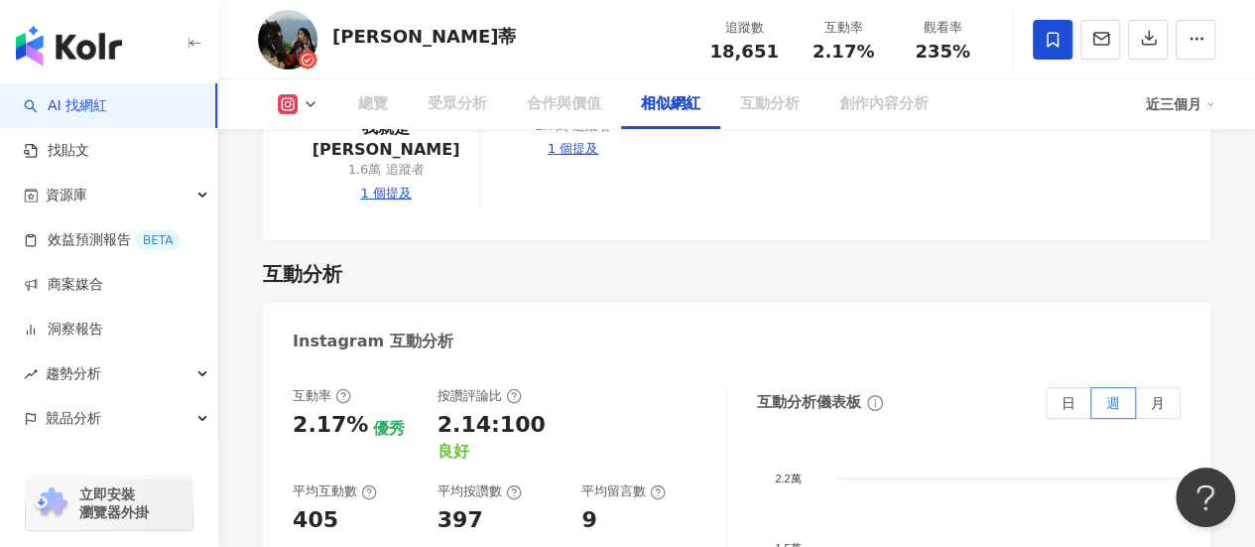
scroll to position [3252, 0]
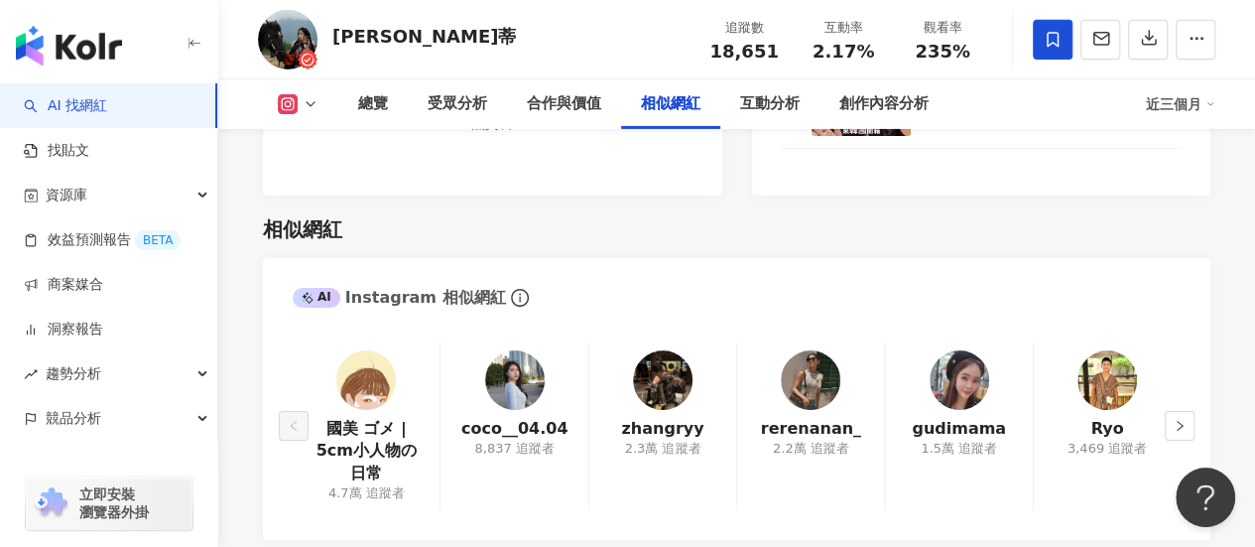
click at [498, 350] on img at bounding box center [515, 380] width 60 height 60
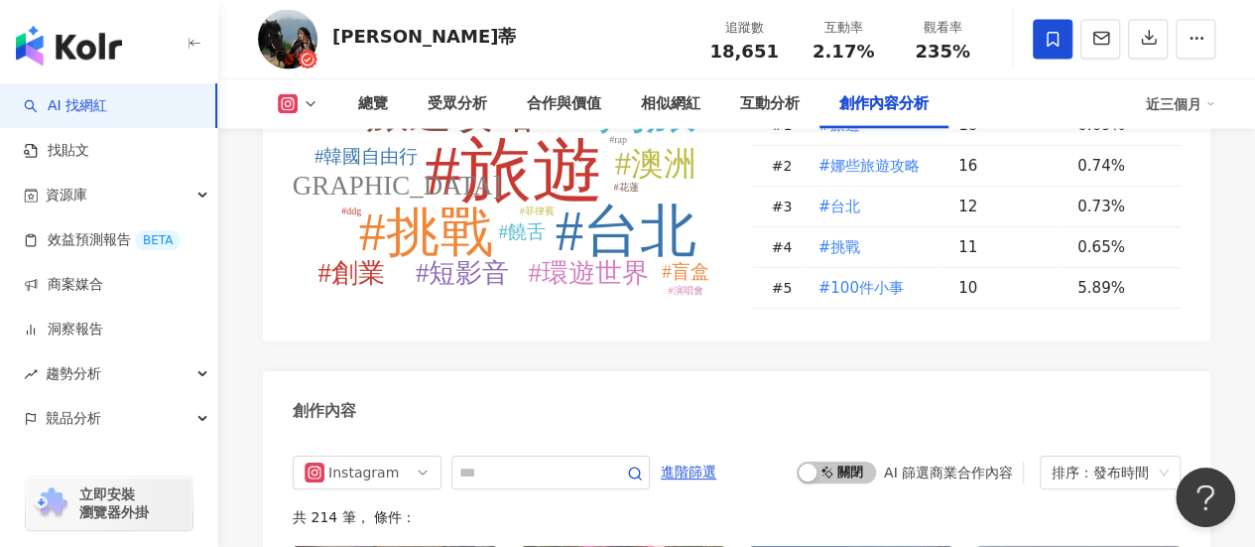
scroll to position [6229, 0]
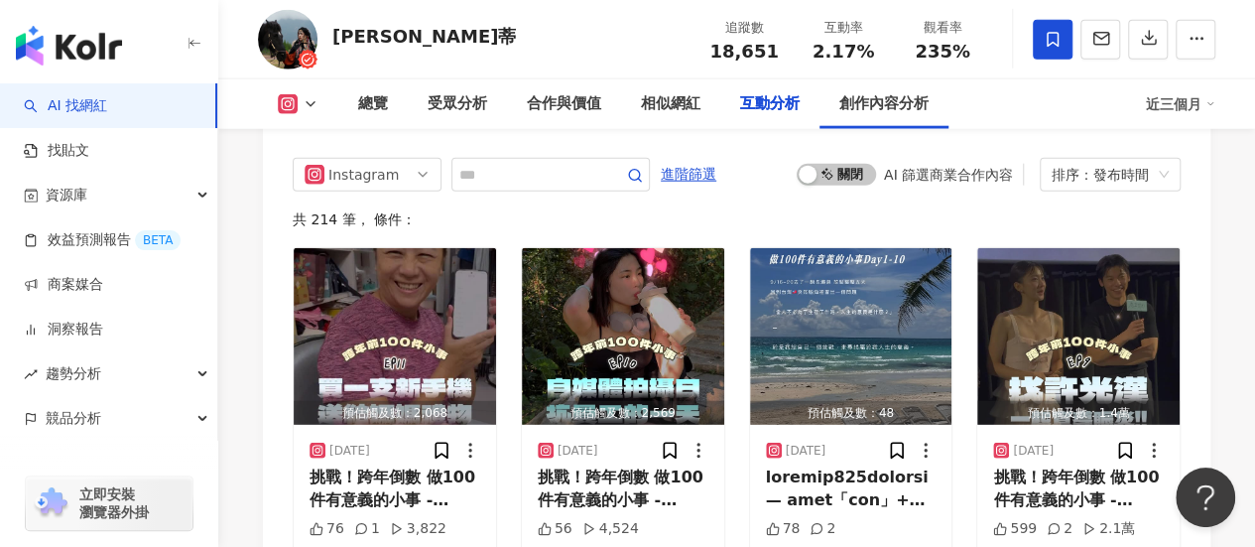
scroll to position [3887, 0]
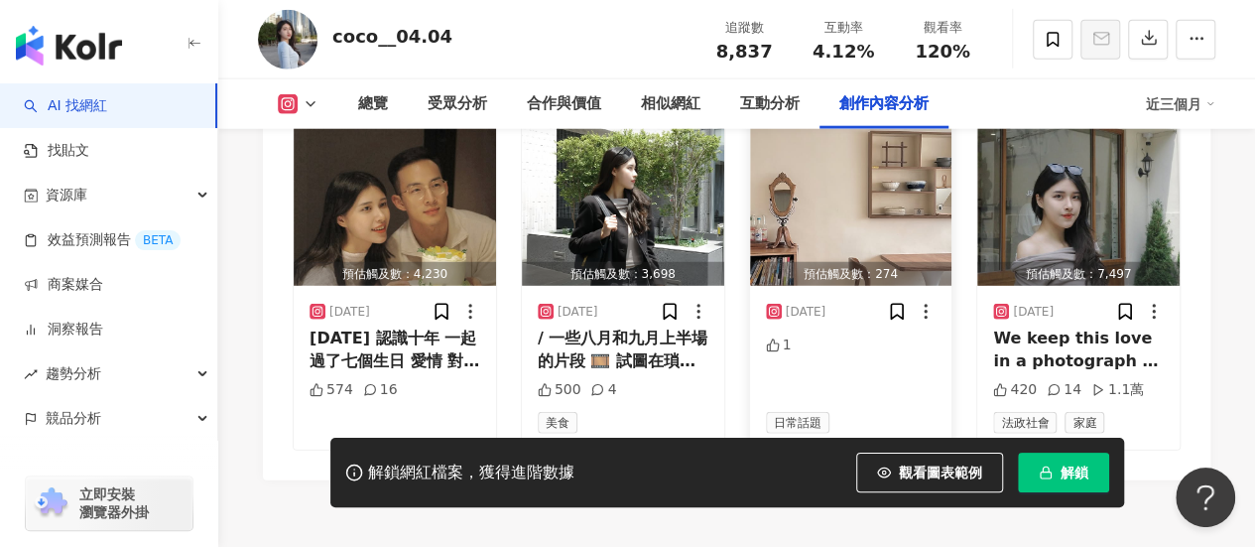
scroll to position [6350, 0]
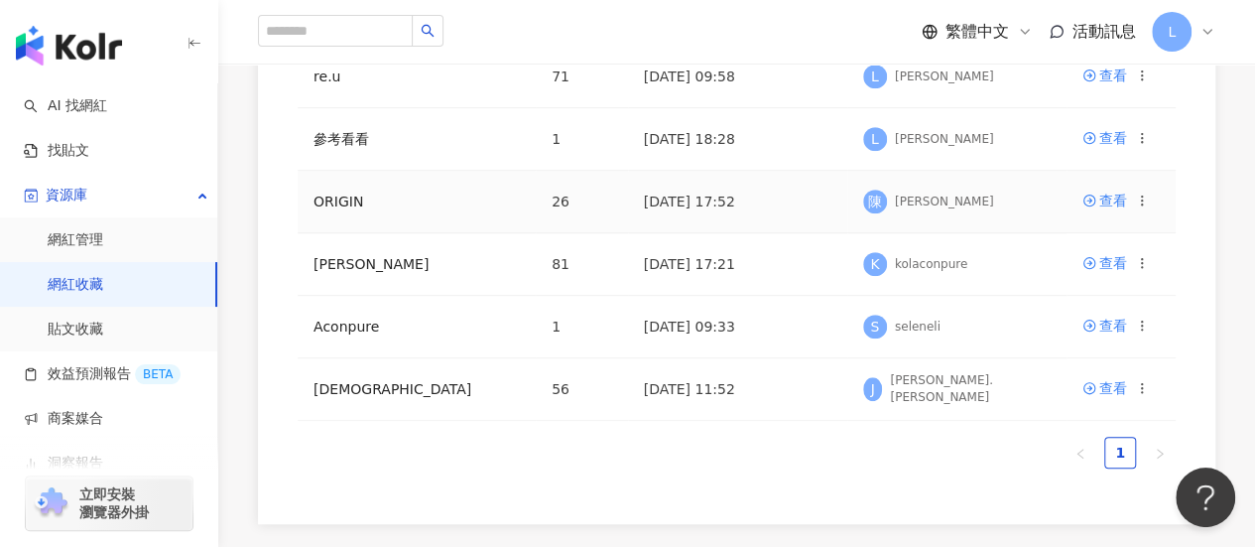
scroll to position [595, 0]
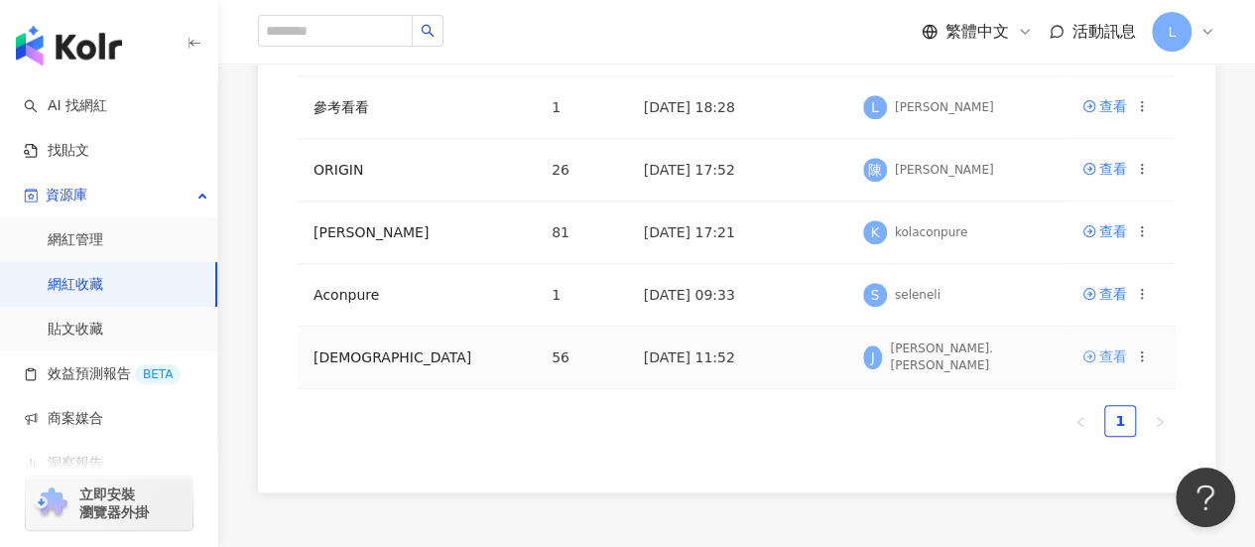
click at [1110, 356] on div "查看" at bounding box center [1113, 356] width 28 height 22
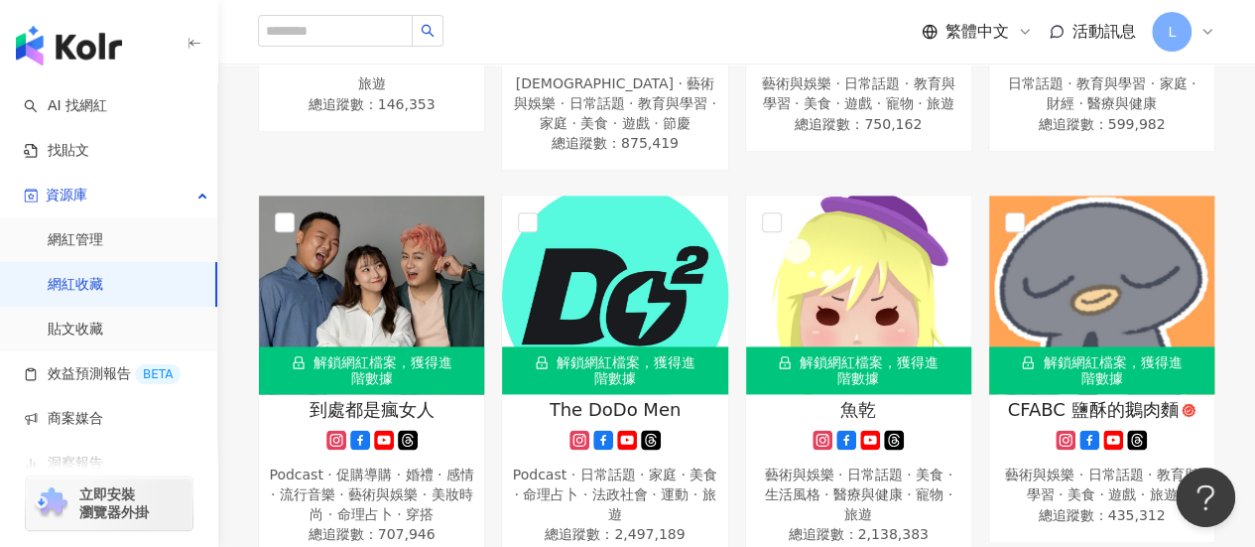
scroll to position [4933, 0]
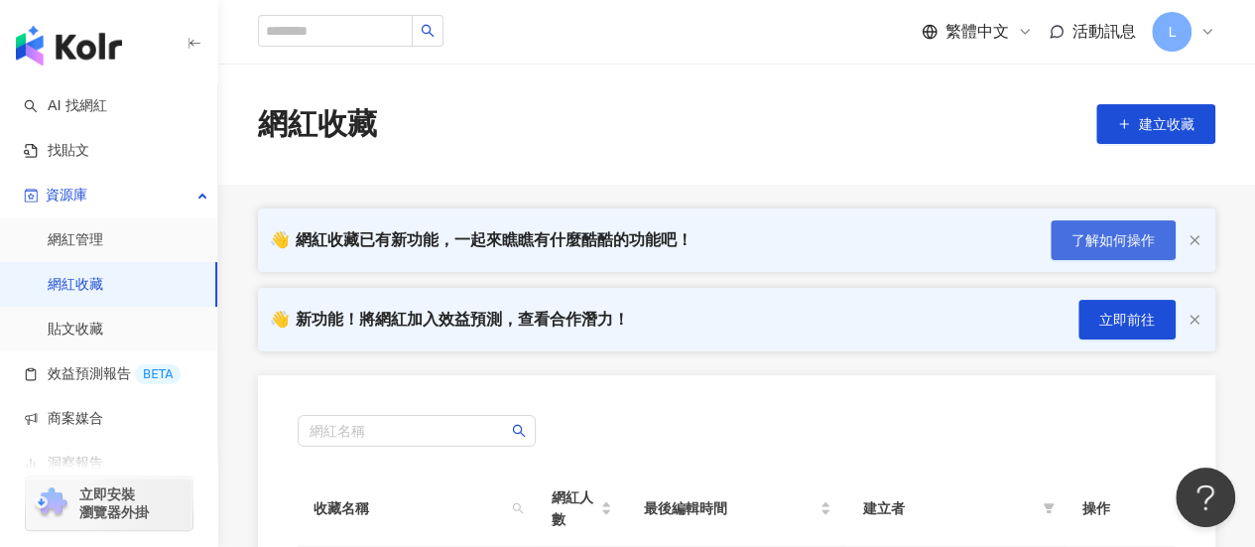
click at [1119, 243] on span "了解如何操作" at bounding box center [1113, 240] width 83 height 16
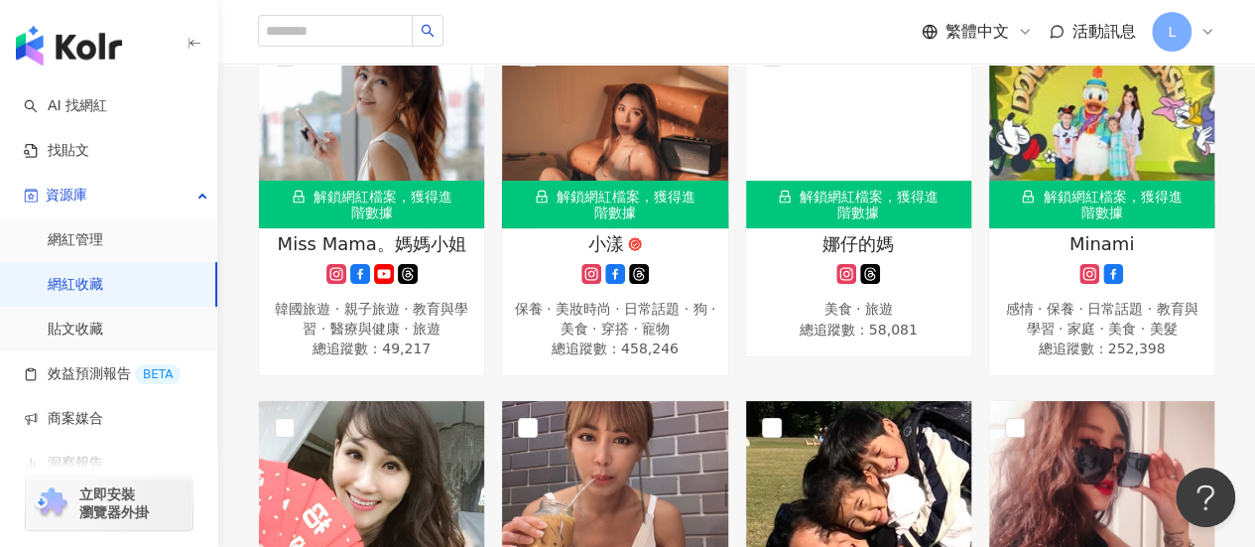
scroll to position [101, 0]
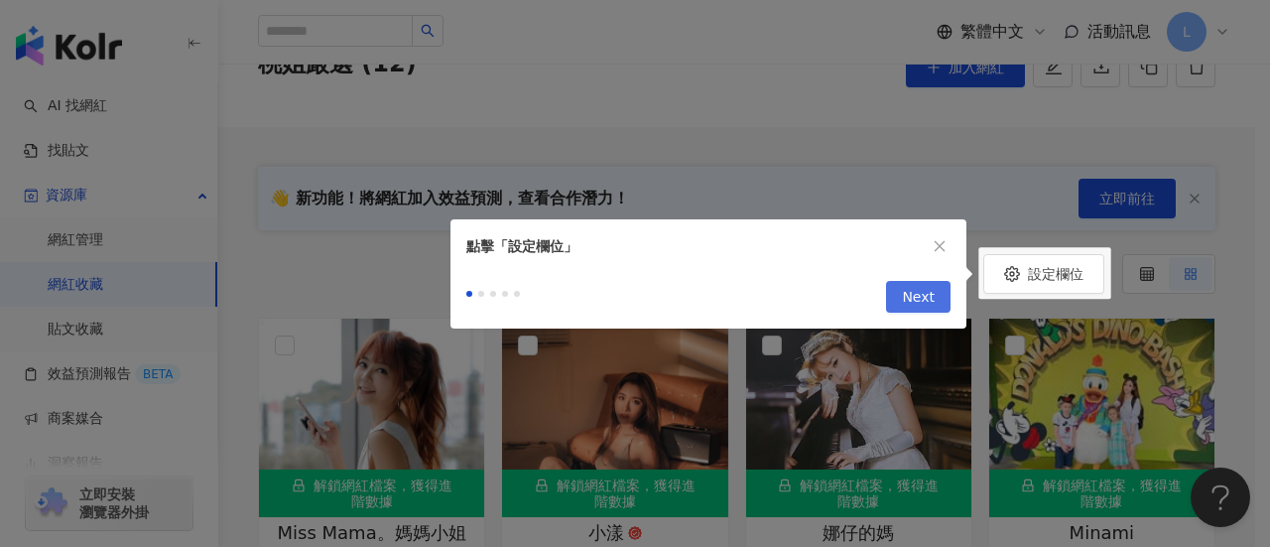
click at [927, 300] on span "Next" at bounding box center [918, 298] width 33 height 32
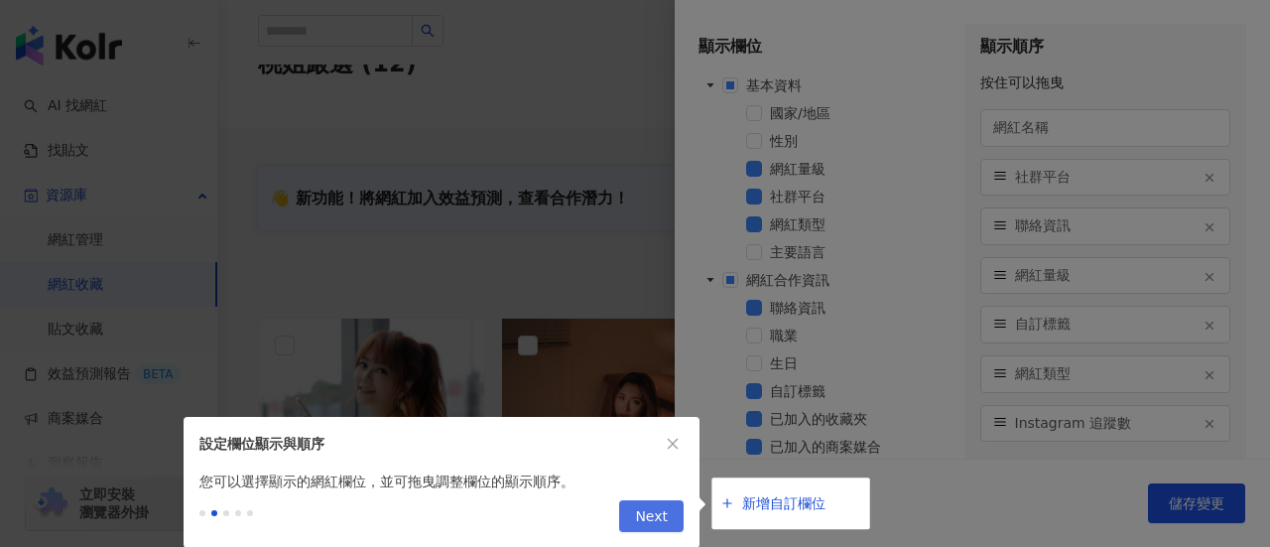
click at [655, 515] on span "Next" at bounding box center [651, 517] width 33 height 32
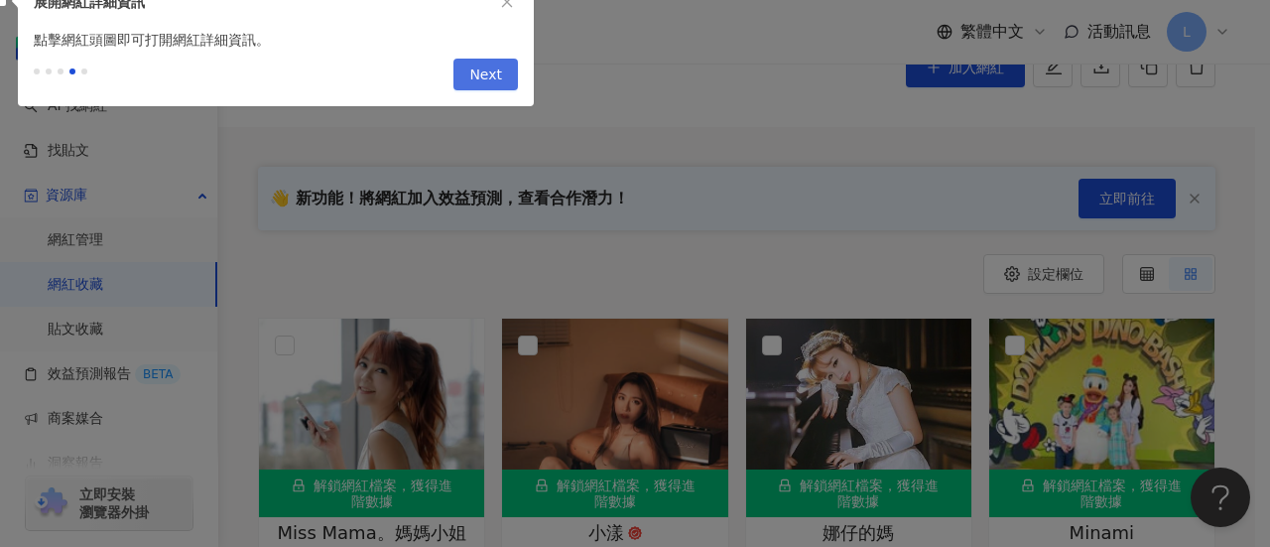
click at [487, 74] on span "Next" at bounding box center [485, 76] width 33 height 32
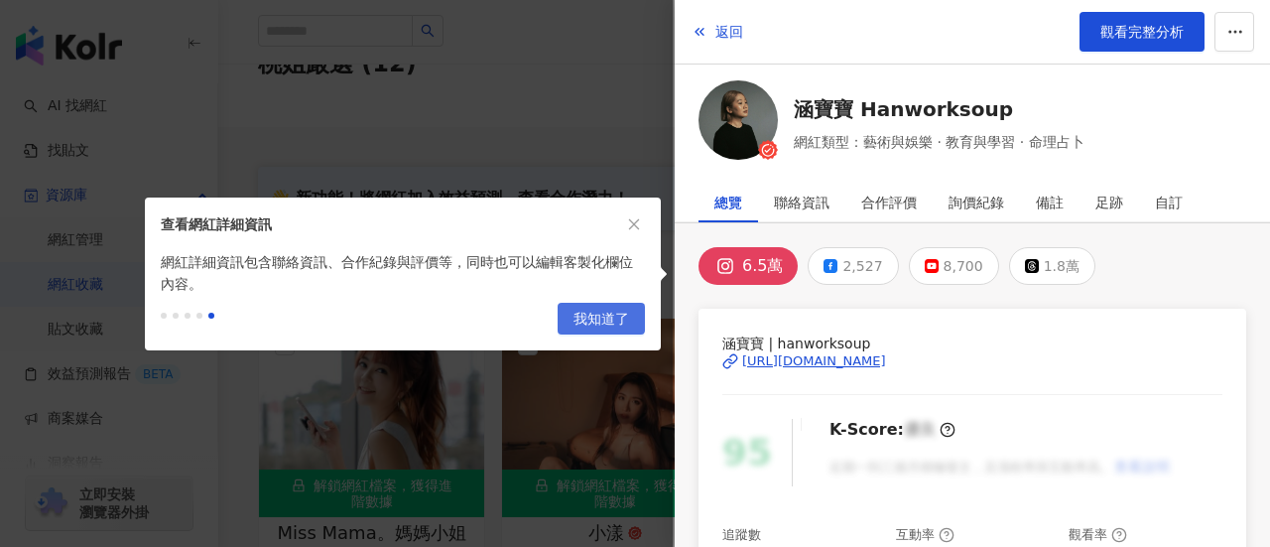
click at [579, 324] on span "我知道了" at bounding box center [601, 320] width 56 height 32
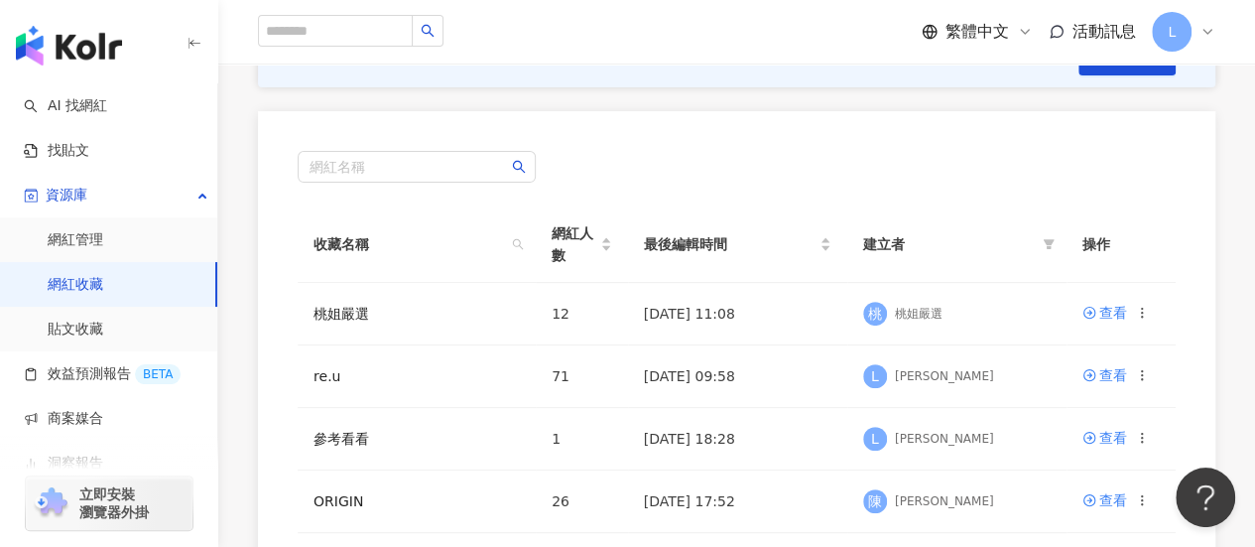
scroll to position [298, 0]
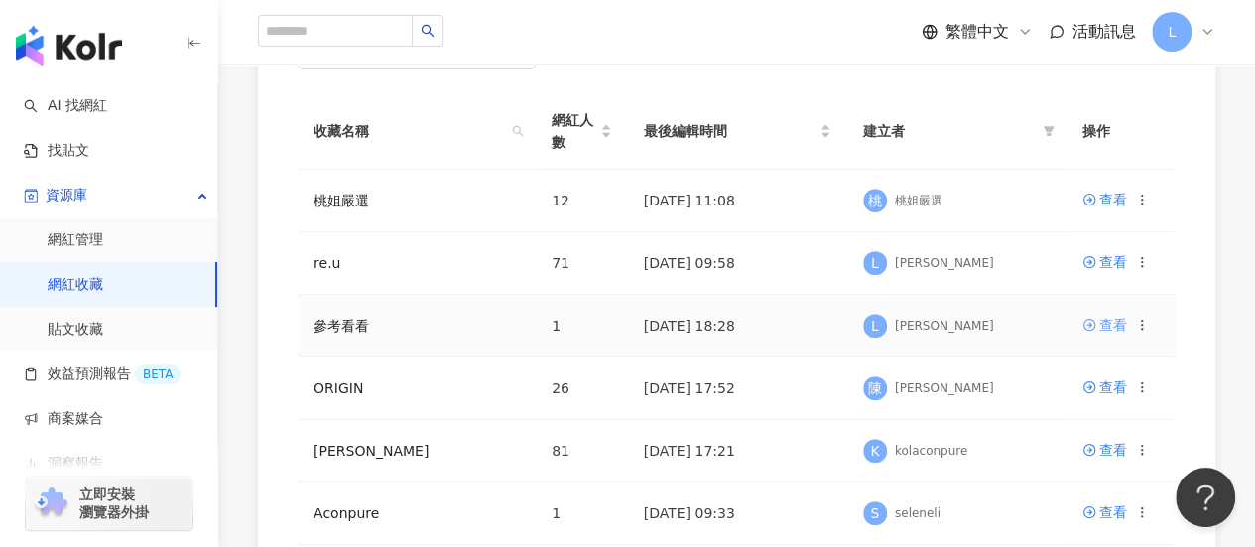
click at [1117, 326] on div "查看" at bounding box center [1113, 325] width 28 height 22
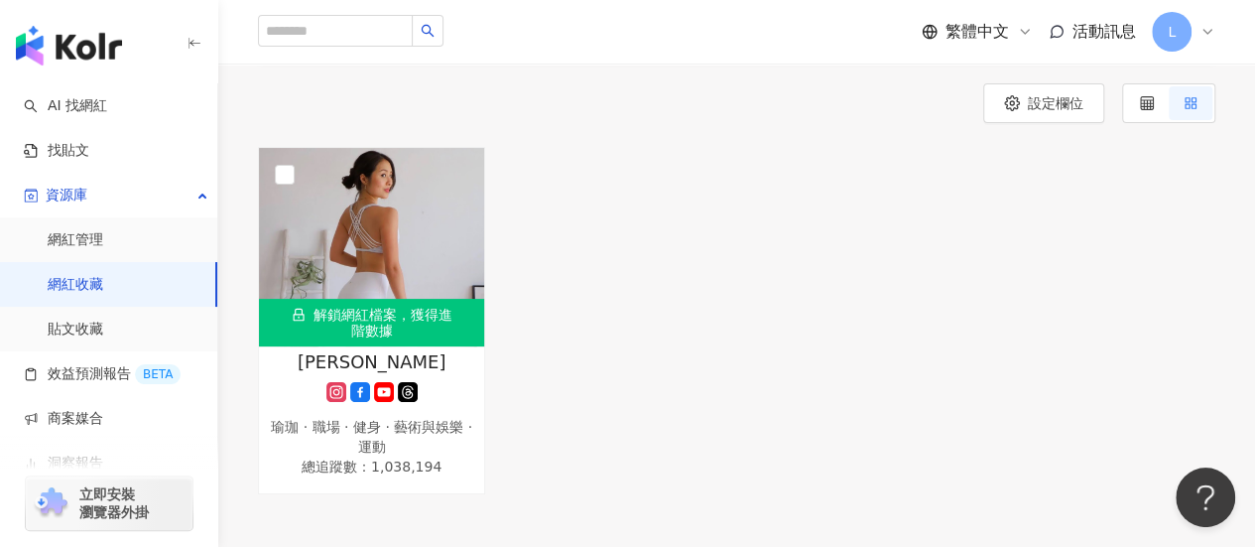
scroll to position [167, 0]
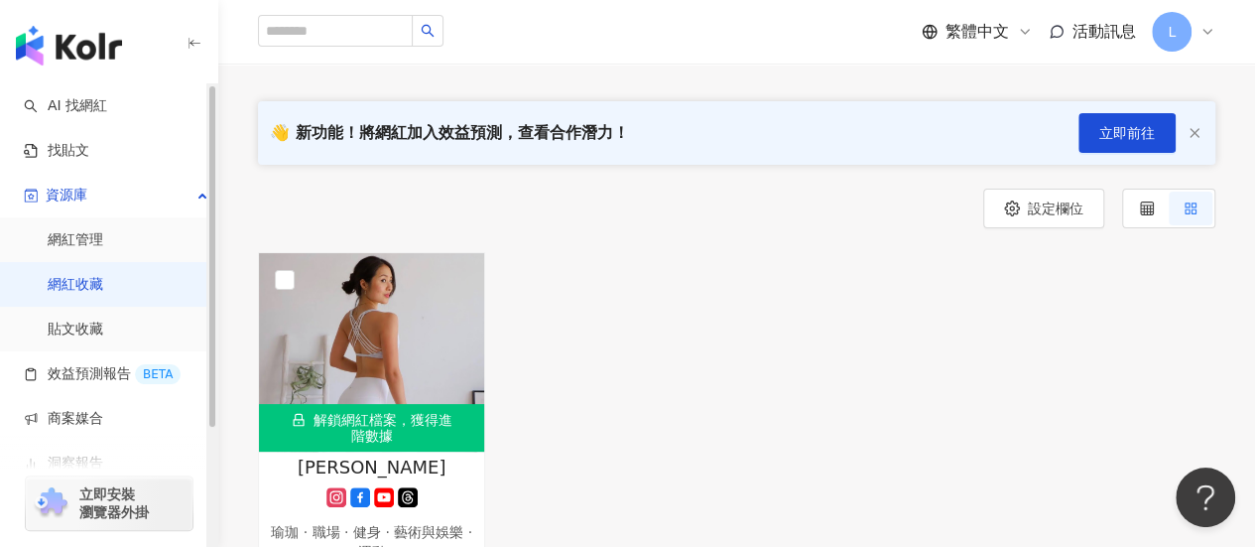
click at [100, 286] on link "網紅收藏" at bounding box center [76, 285] width 56 height 20
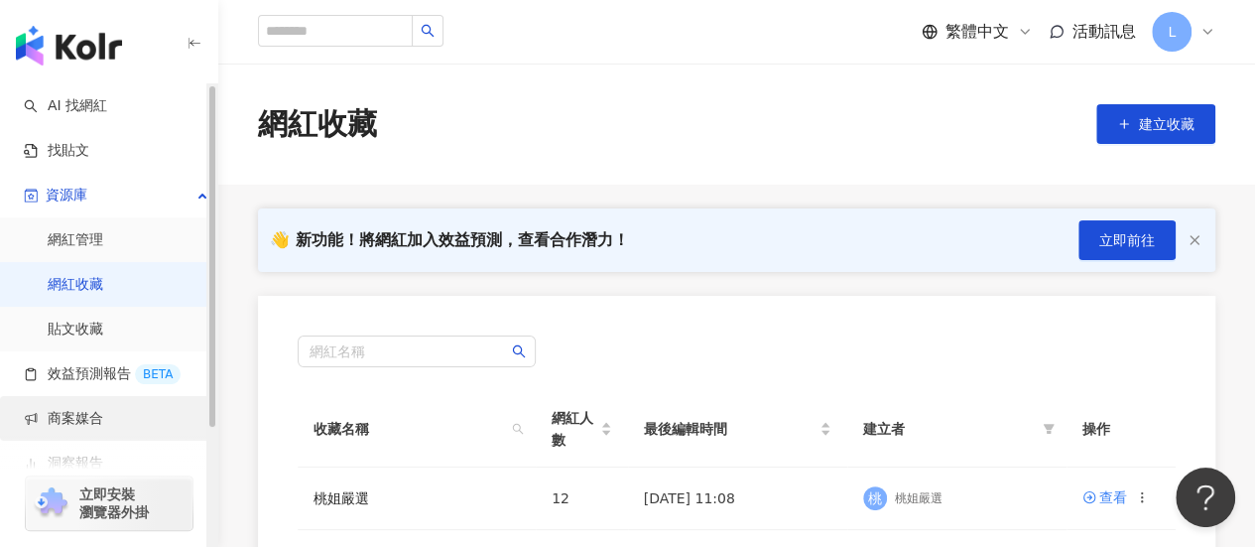
click at [79, 409] on link "商案媒合" at bounding box center [63, 419] width 79 height 20
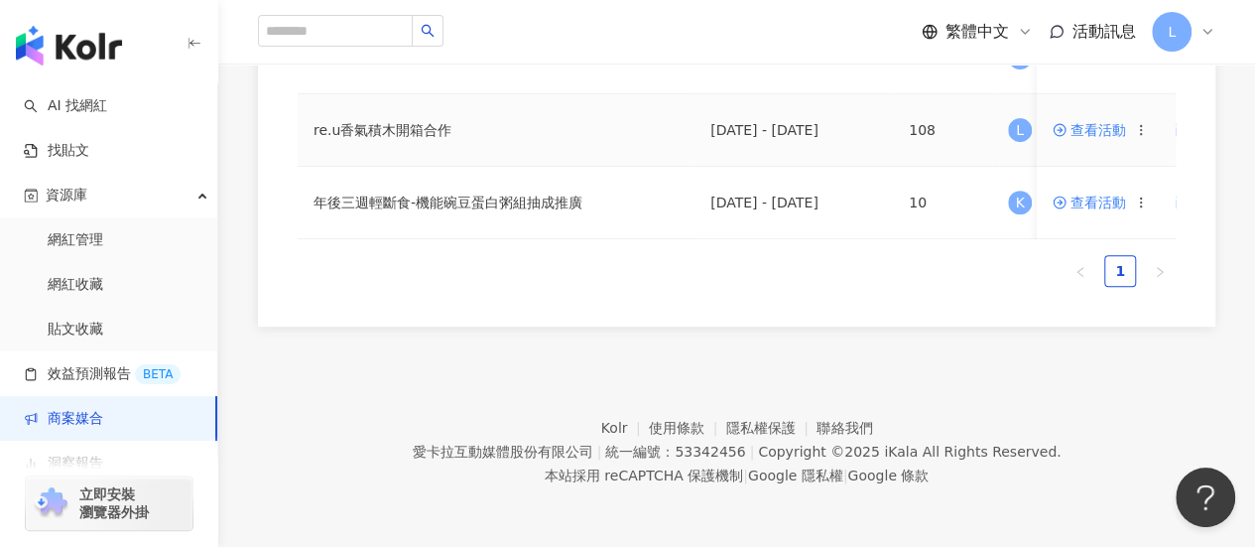
scroll to position [355, 0]
click at [1089, 123] on span "查看活動" at bounding box center [1089, 130] width 73 height 14
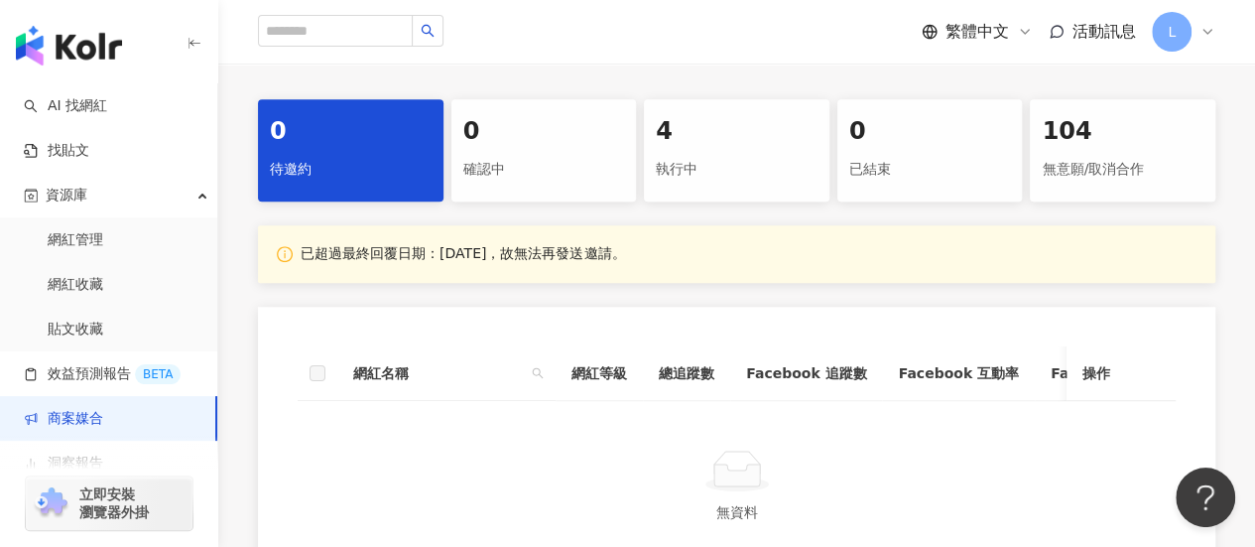
scroll to position [599, 0]
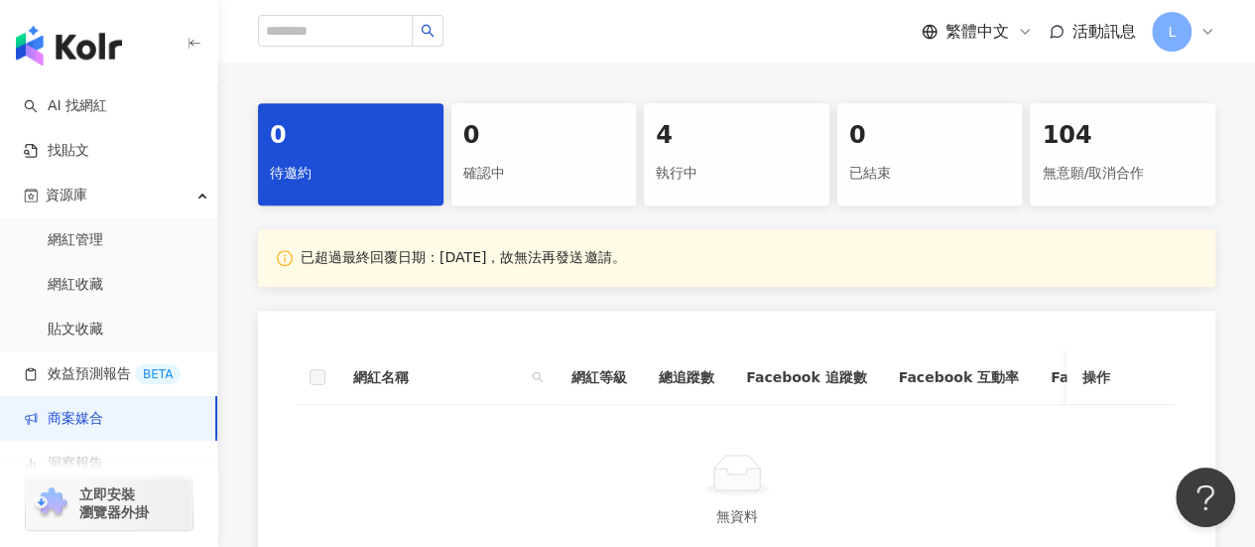
click at [530, 164] on div "確認中" at bounding box center [544, 174] width 162 height 34
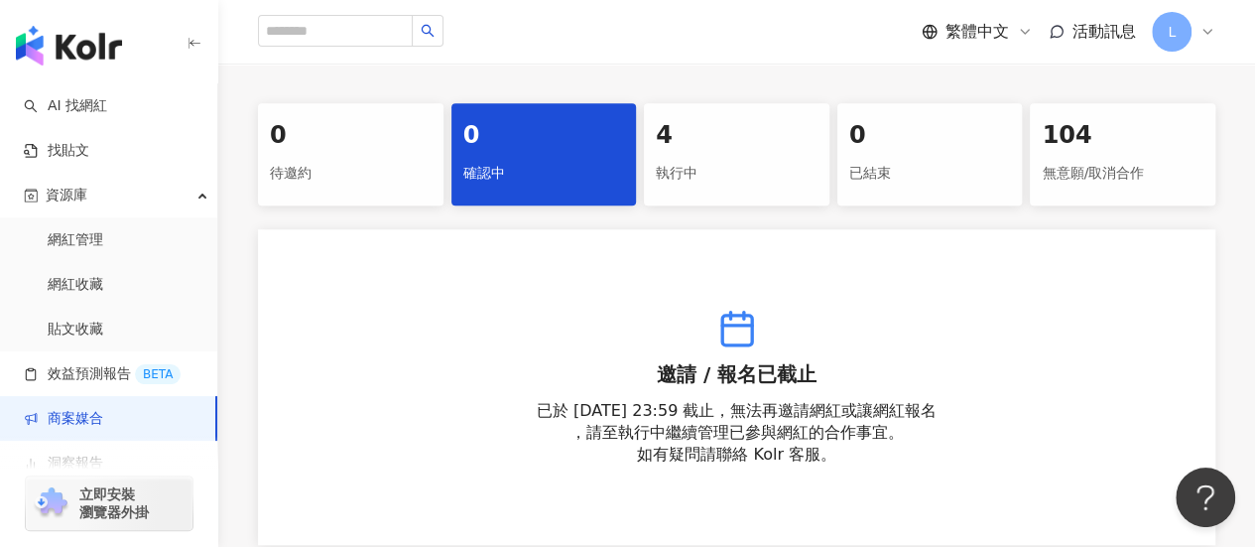
click at [1103, 166] on div "無意願/取消合作" at bounding box center [1123, 174] width 162 height 34
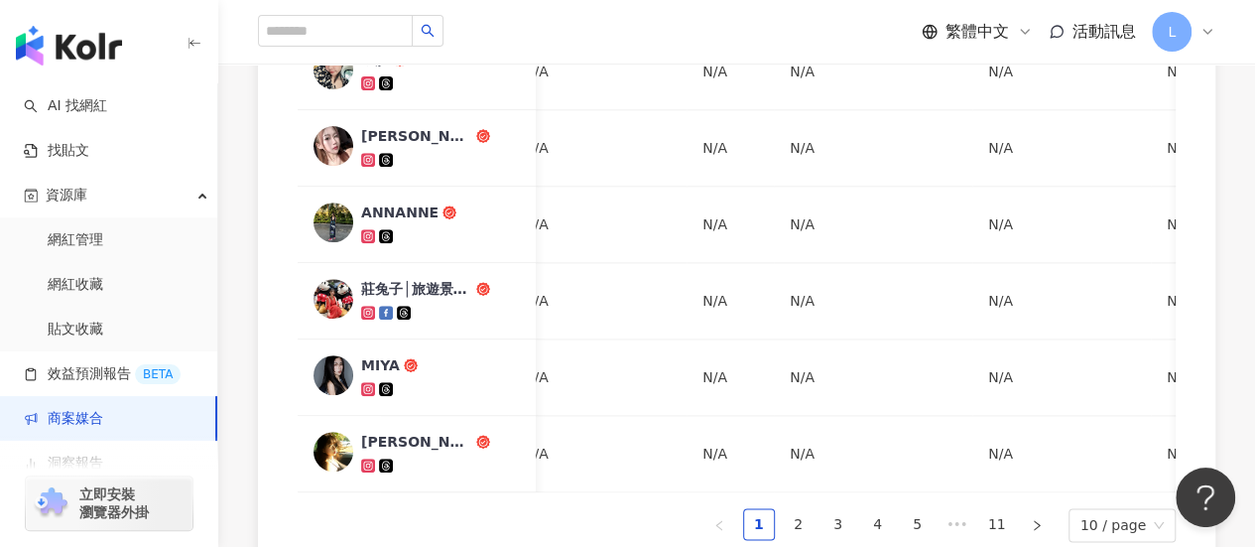
scroll to position [0, 272]
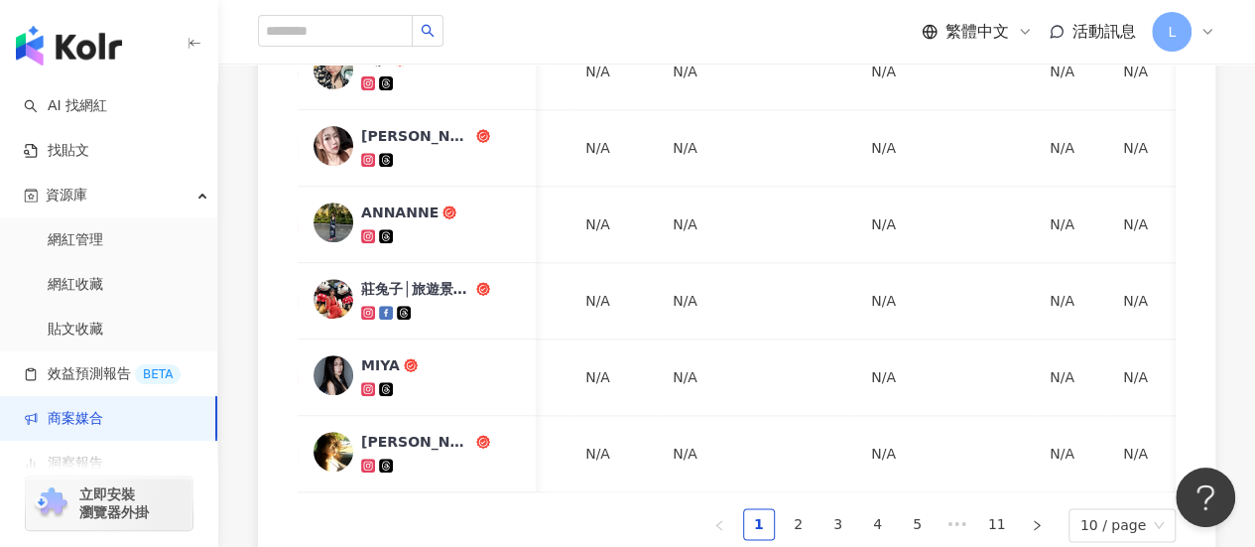
drag, startPoint x: 816, startPoint y: 517, endPoint x: 566, endPoint y: 517, distance: 250.0
click at [540, 527] on div "網紅名稱 狀態 合作總酬勞 (含稅) 合作項目 推廣連結 合約 勞報單 其他附件 上線連結 領款人身份 備註 付款狀態 蔣嫣嫣吃貨系律師 系統自動取消 N/A…" at bounding box center [737, 108] width 878 height 868
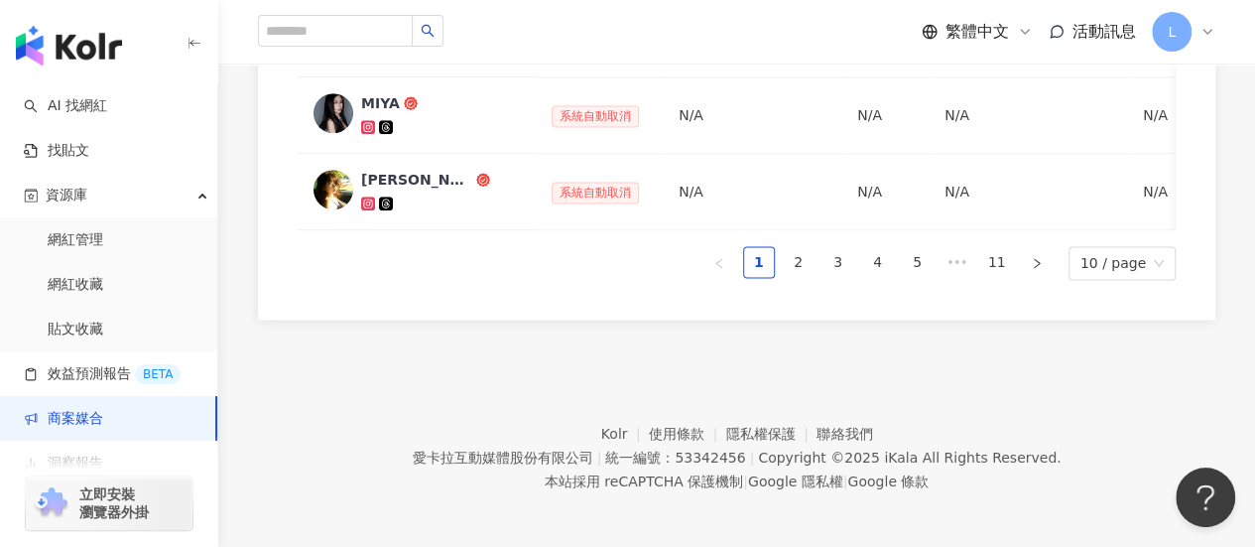
scroll to position [1472, 0]
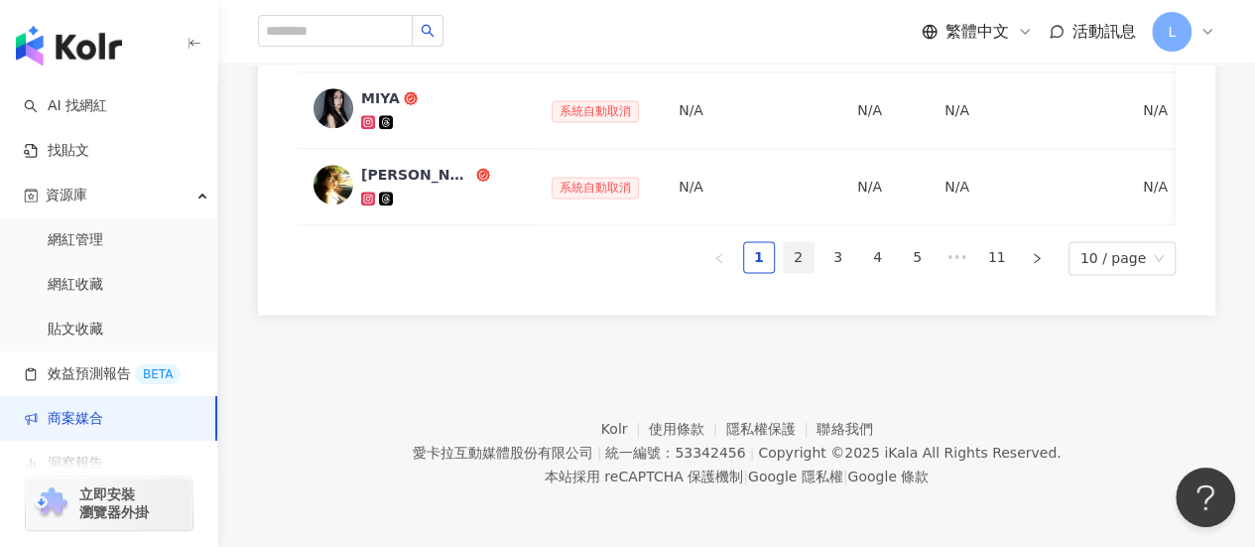
click at [805, 265] on link "2" at bounding box center [799, 257] width 30 height 30
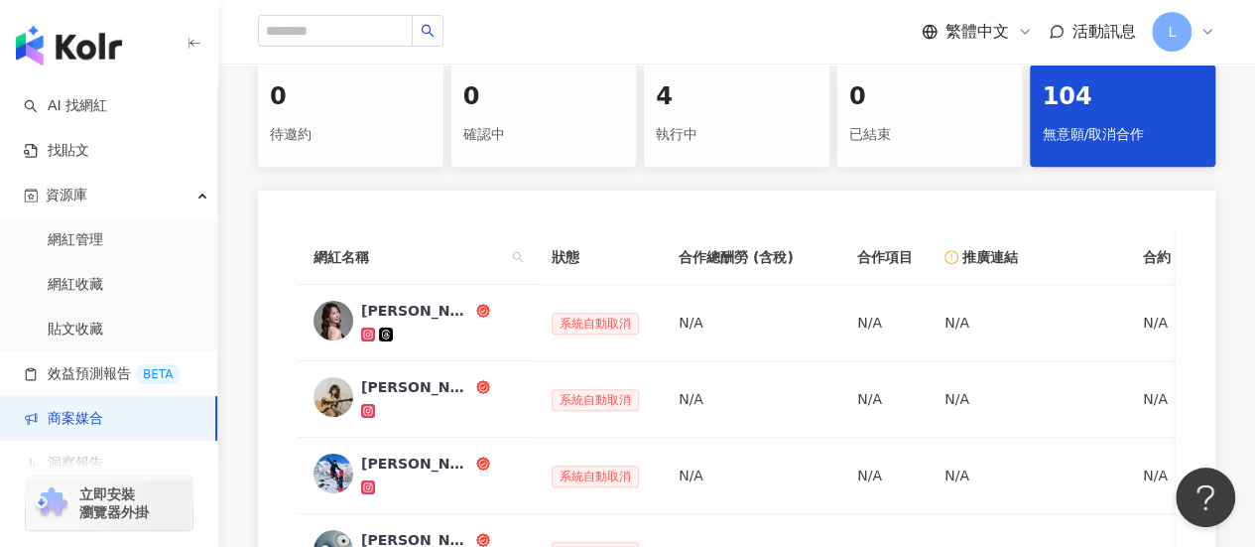
scroll to position [579, 0]
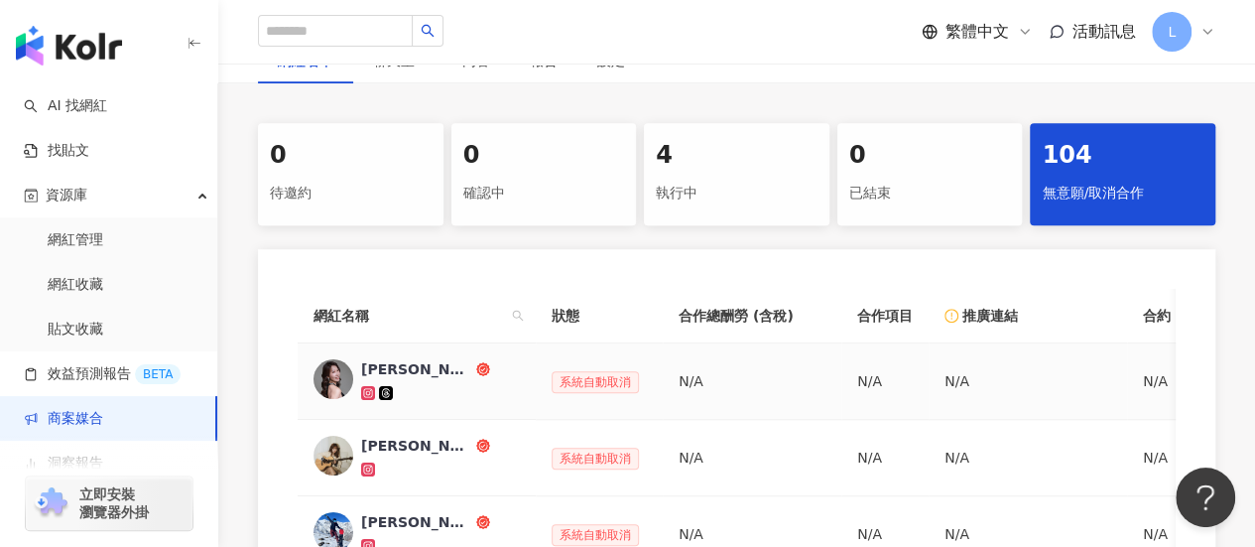
click at [375, 370] on div "Tracy" at bounding box center [416, 369] width 111 height 20
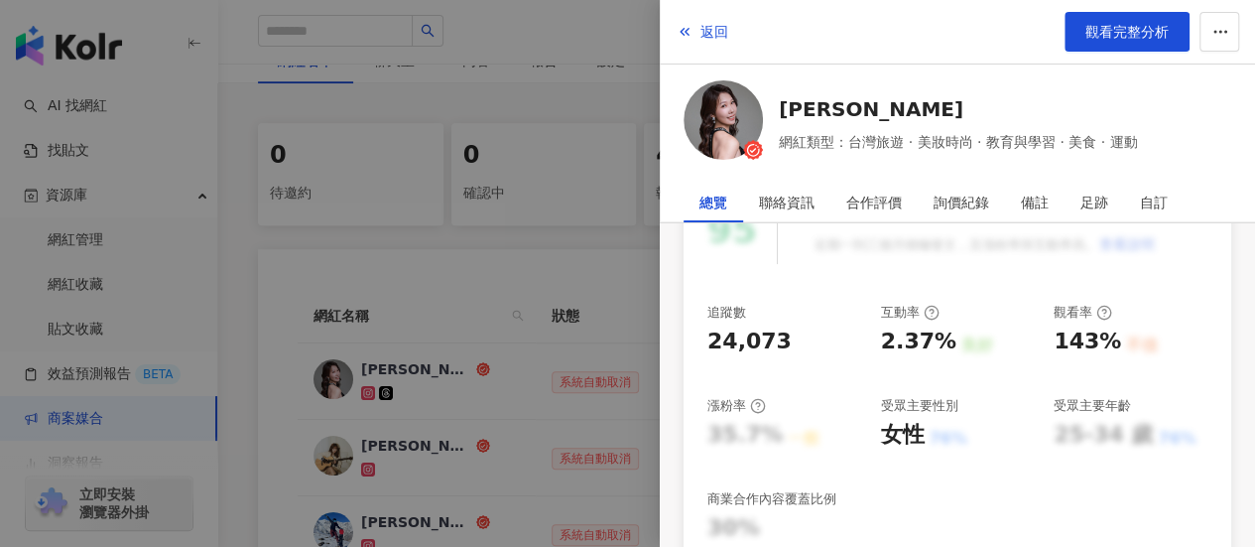
scroll to position [298, 0]
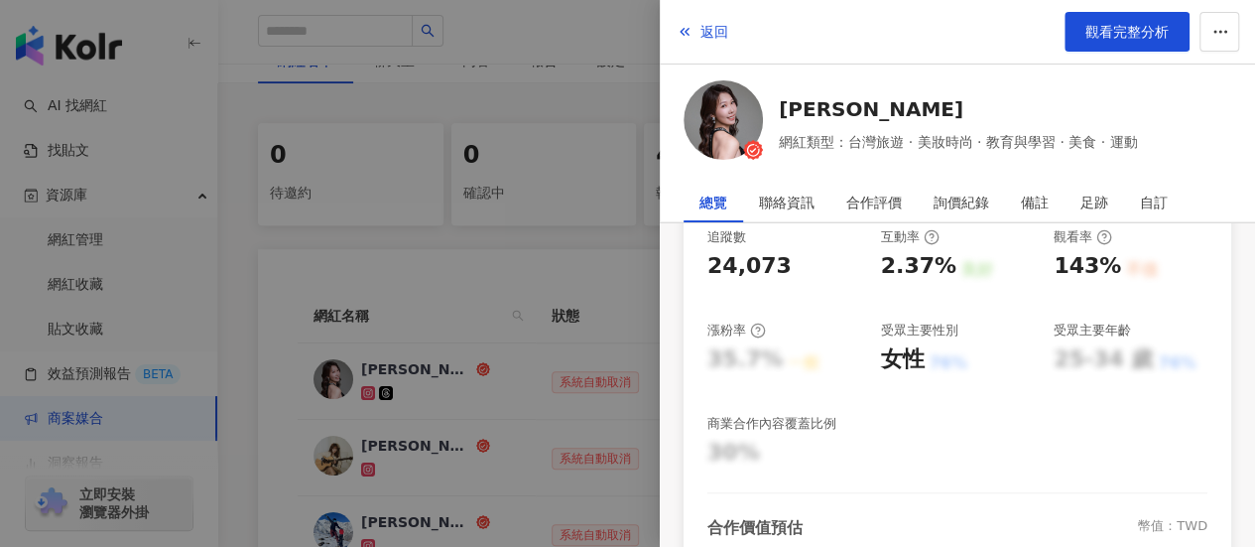
click at [496, 386] on div at bounding box center [627, 273] width 1255 height 547
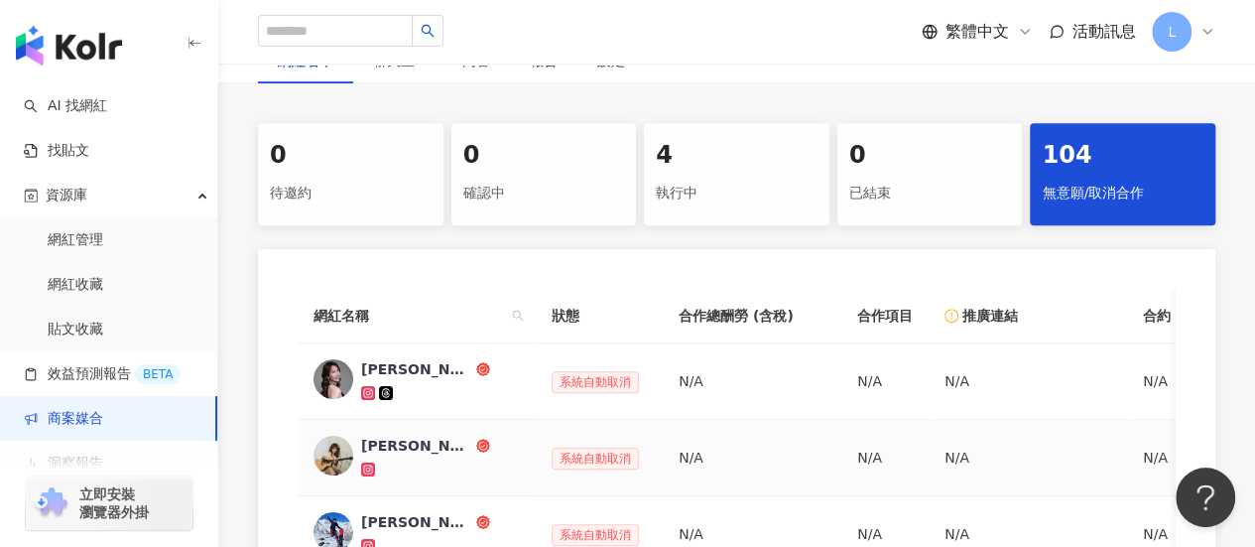
click at [405, 446] on div "涼涼 LIANGLIANG" at bounding box center [416, 446] width 111 height 20
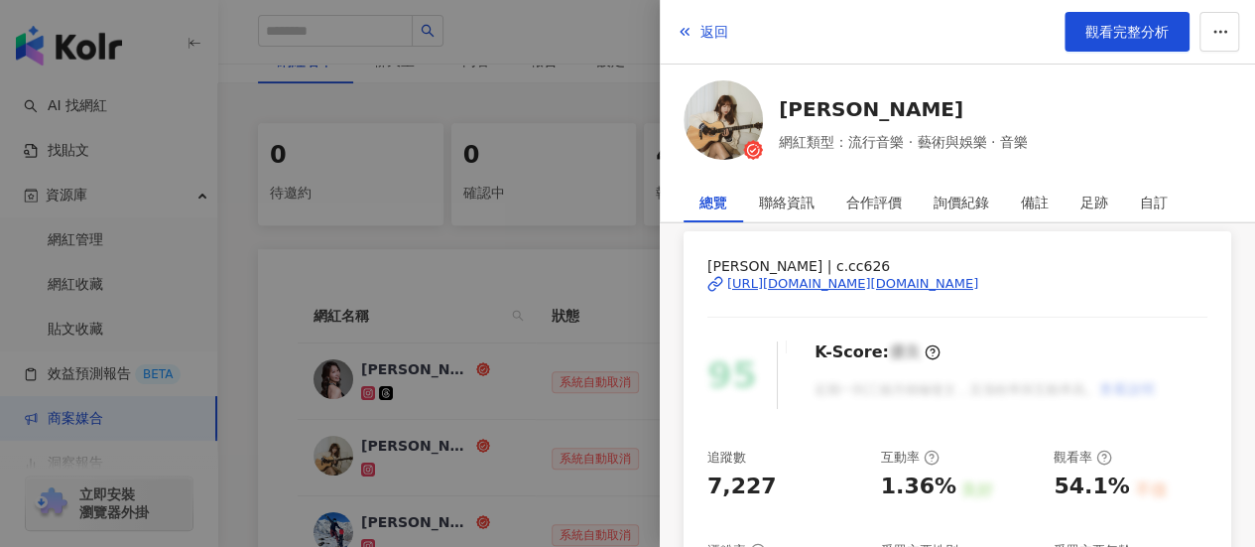
scroll to position [198, 0]
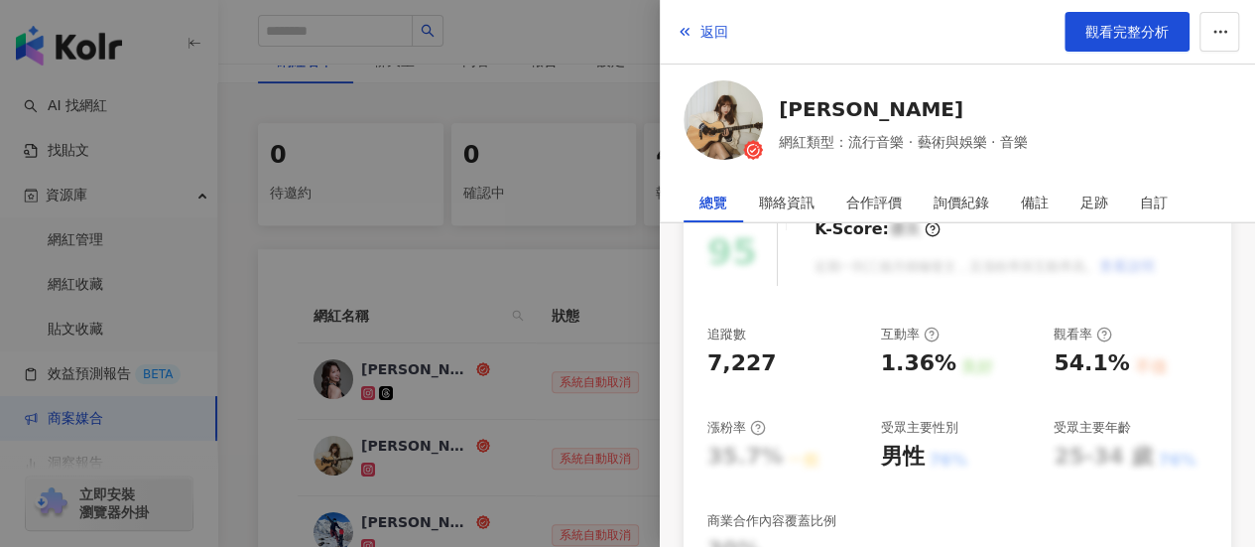
click at [464, 318] on div at bounding box center [627, 273] width 1255 height 547
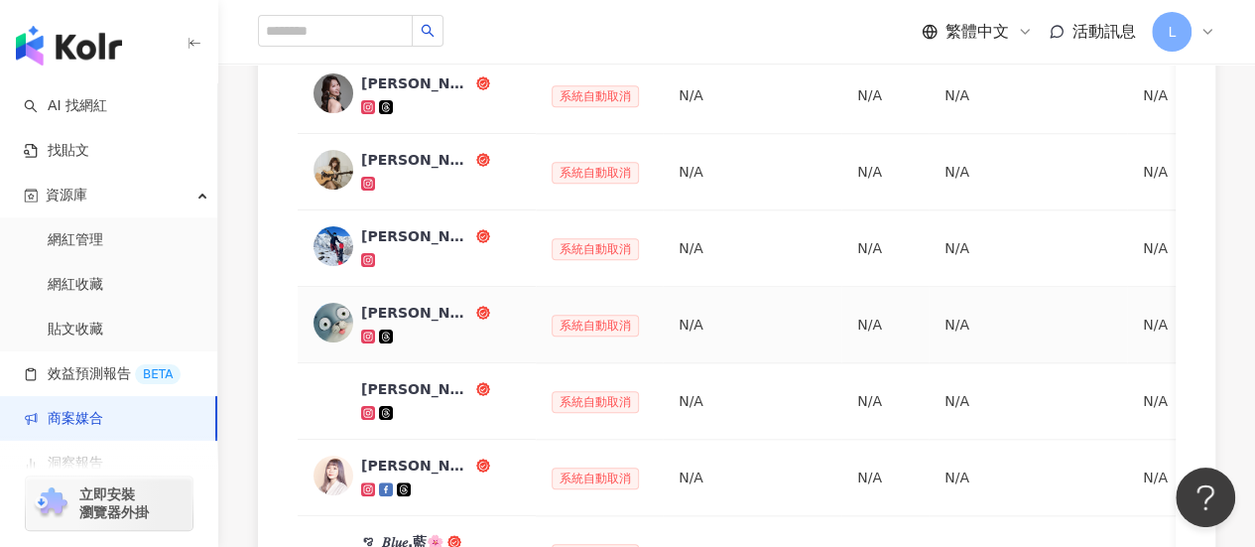
scroll to position [976, 0]
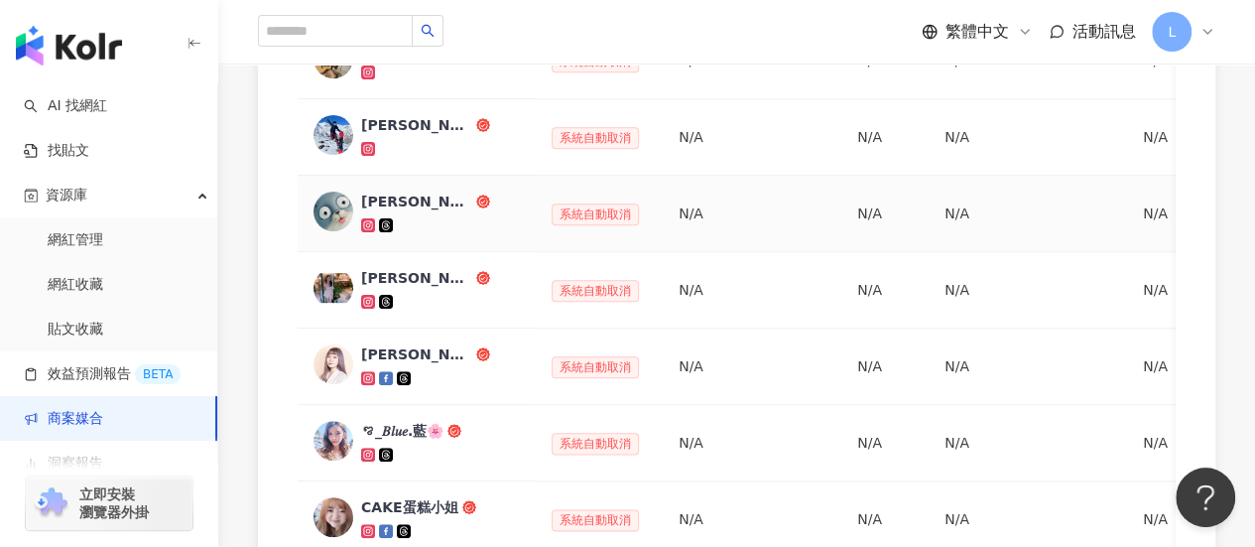
click at [379, 199] on div "阿屏" at bounding box center [416, 201] width 111 height 20
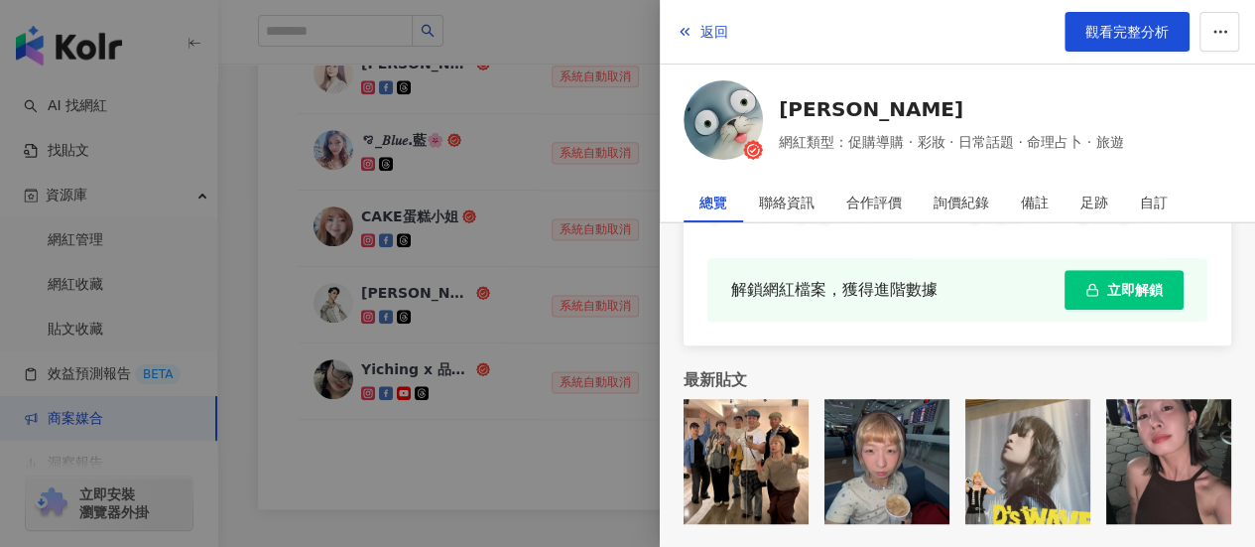
scroll to position [1373, 0]
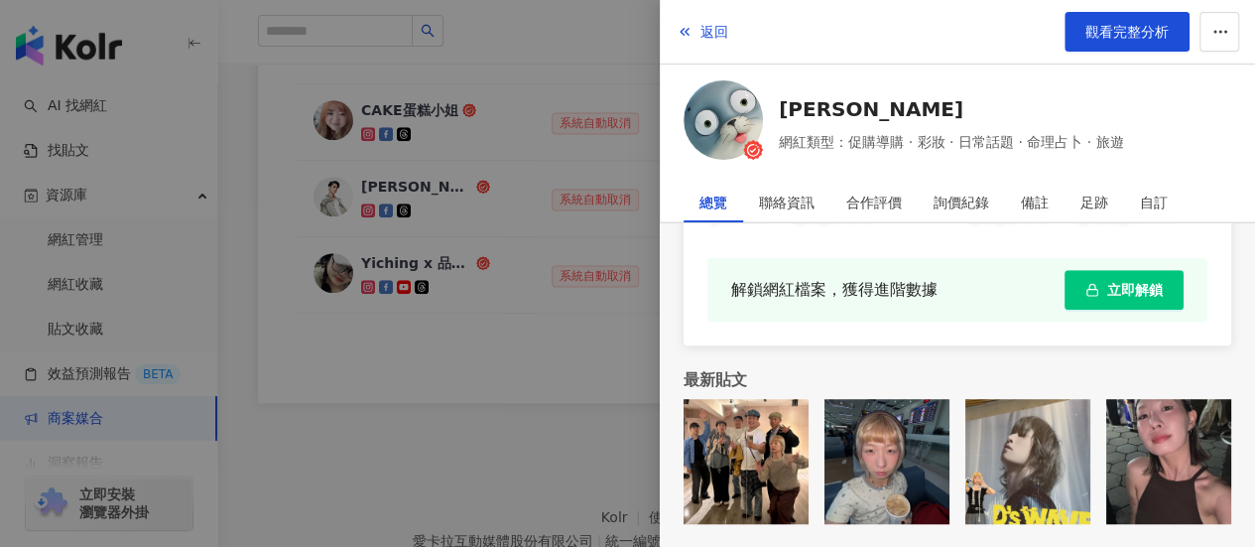
click at [933, 356] on div "1,500 742 屏 | 0412_ping https://www.instagram.com/0412_ping/ 95 K-Score : 優良 近期…" at bounding box center [957, 43] width 595 height 1010
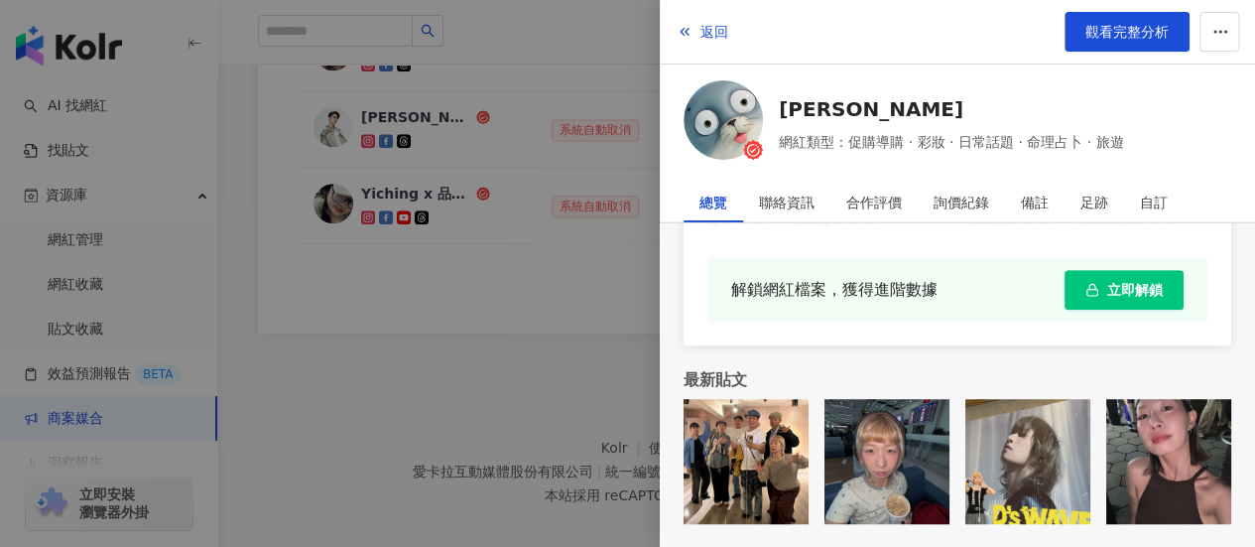
scroll to position [1472, 0]
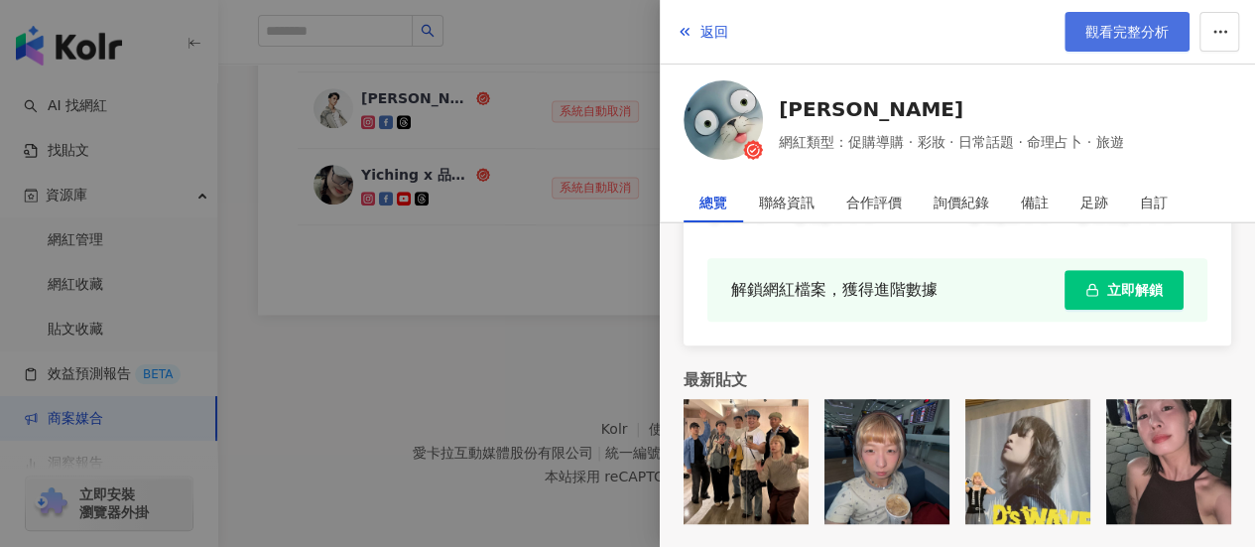
click at [1123, 33] on span "觀看完整分析" at bounding box center [1126, 32] width 83 height 16
click at [470, 414] on div at bounding box center [627, 273] width 1255 height 547
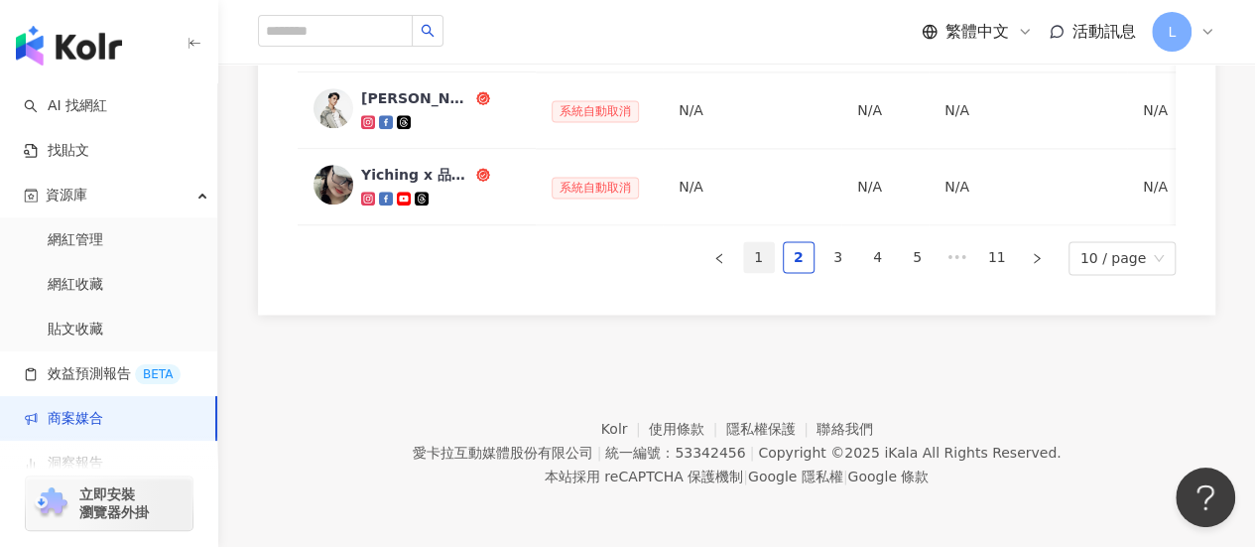
click at [769, 252] on link "1" at bounding box center [759, 257] width 30 height 30
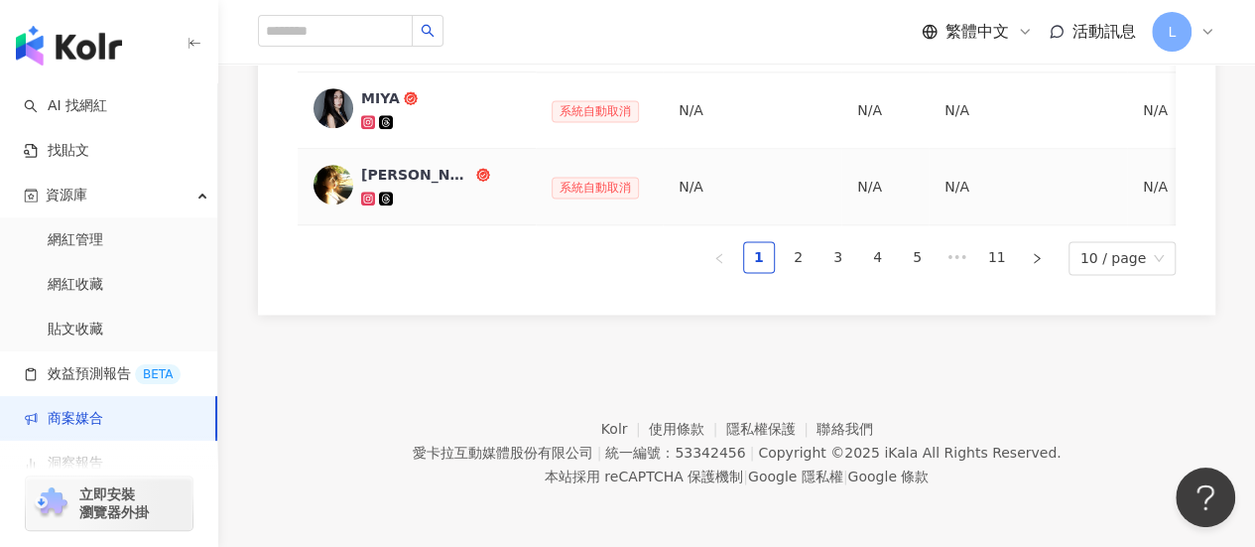
click at [387, 165] on div "[PERSON_NAME]提" at bounding box center [416, 175] width 111 height 20
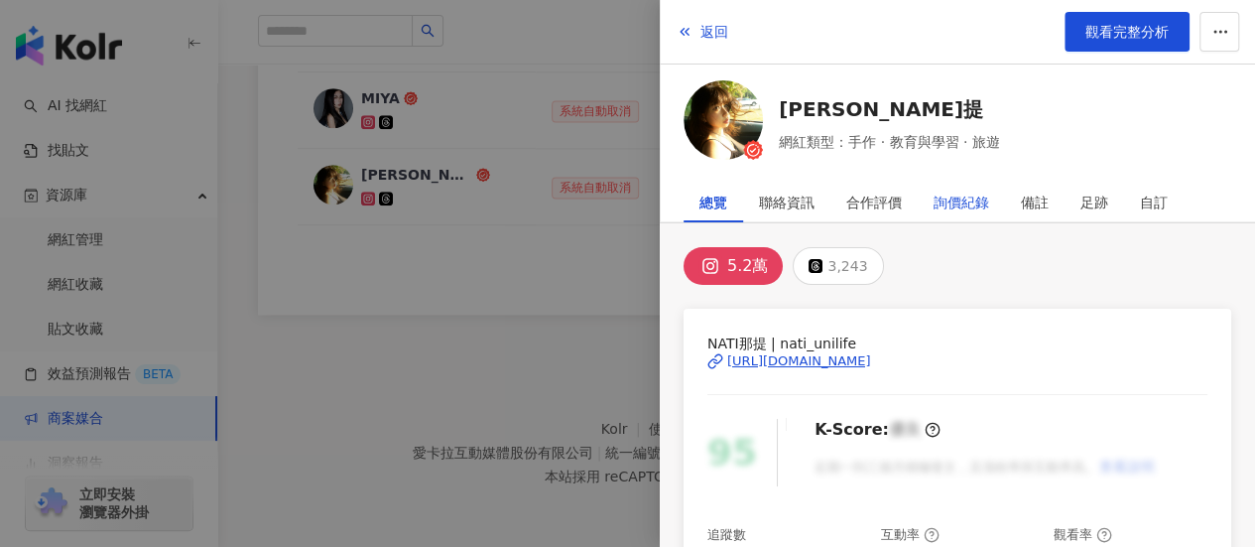
click at [969, 196] on div "詢價紀錄" at bounding box center [962, 203] width 56 height 40
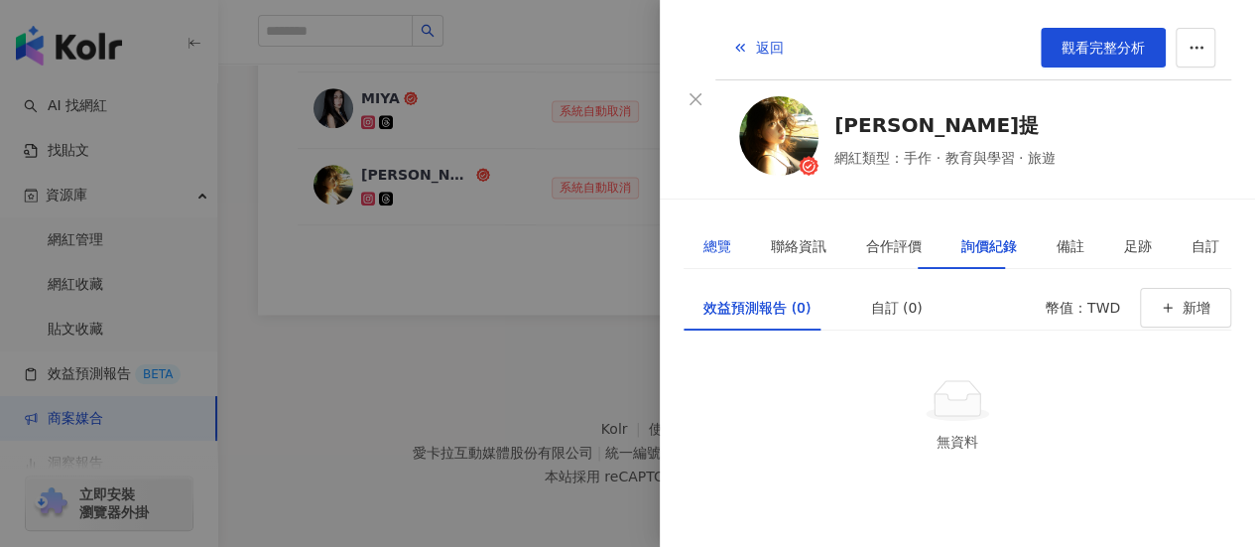
click at [713, 235] on div "總覽" at bounding box center [717, 246] width 28 height 22
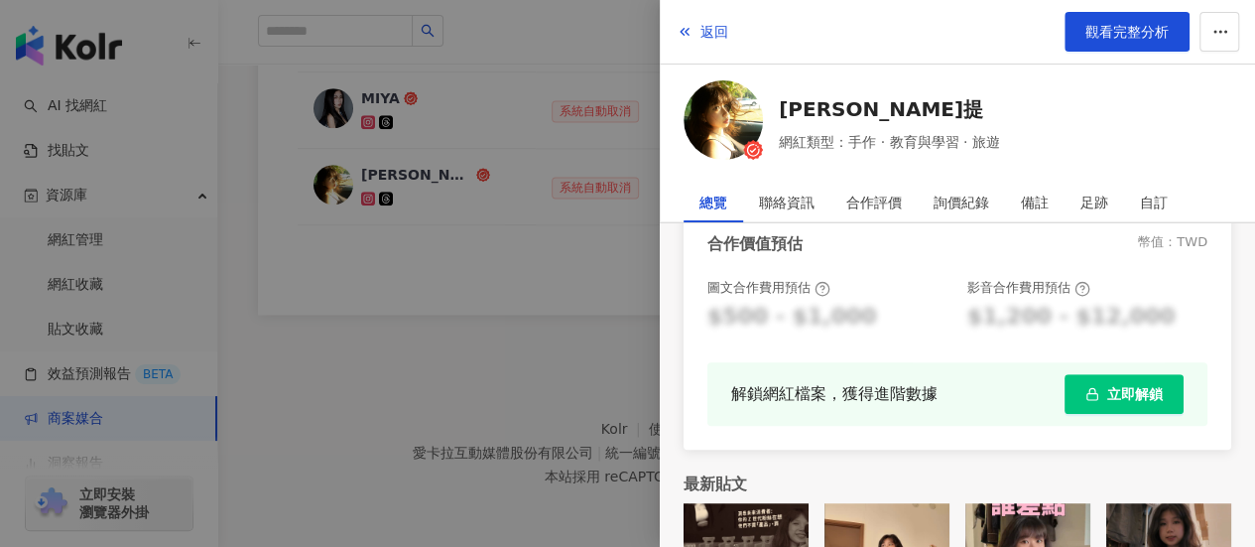
scroll to position [686, 0]
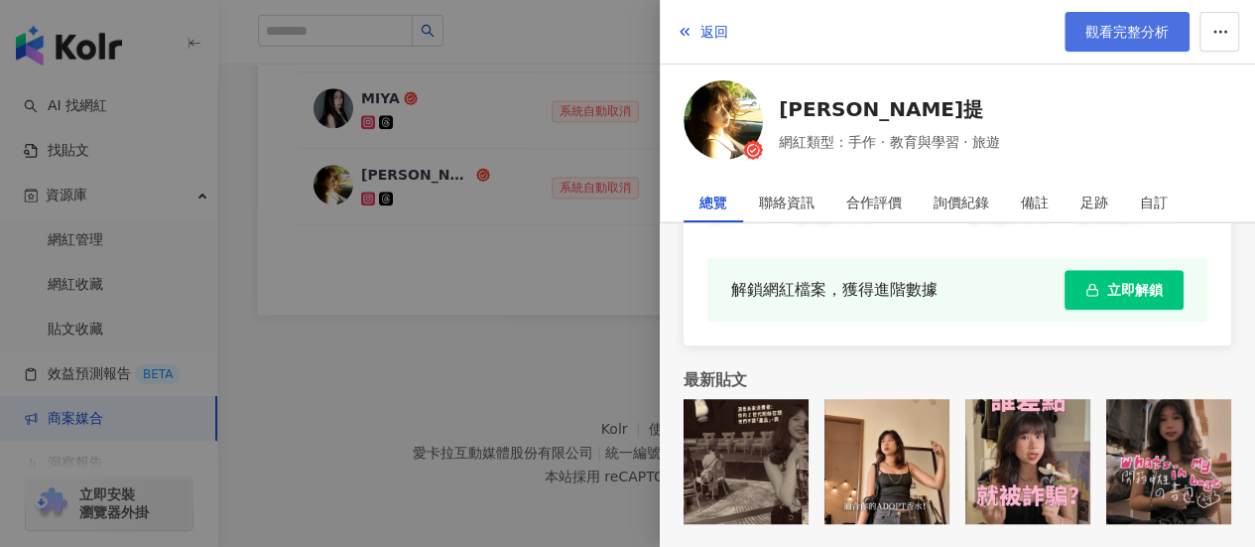
click at [1121, 24] on span "觀看完整分析" at bounding box center [1126, 32] width 83 height 16
click at [390, 299] on div at bounding box center [627, 273] width 1255 height 547
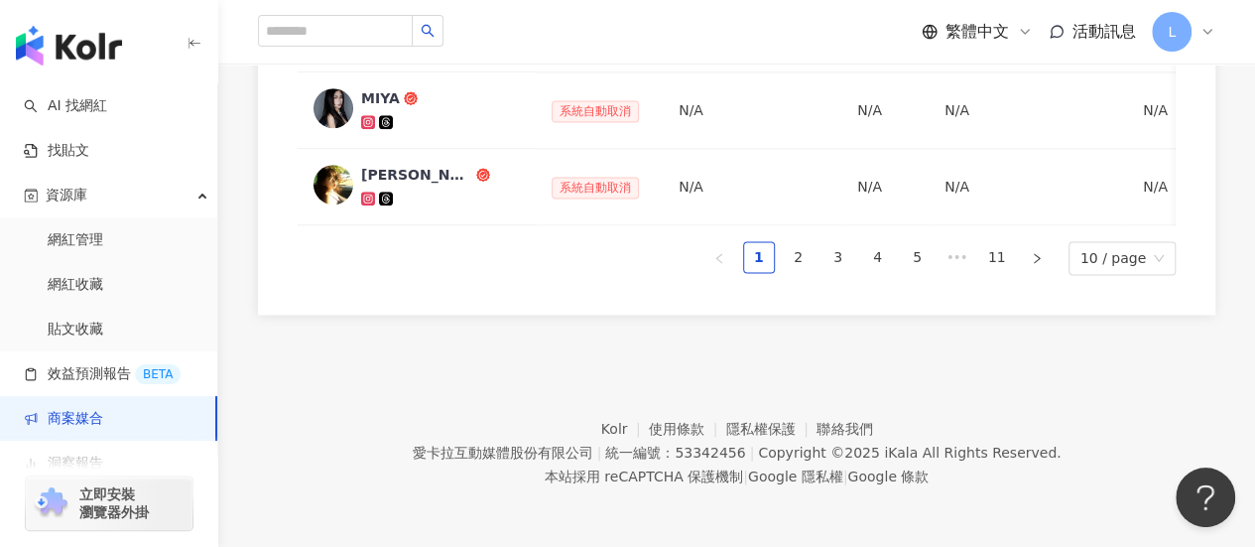
scroll to position [1373, 0]
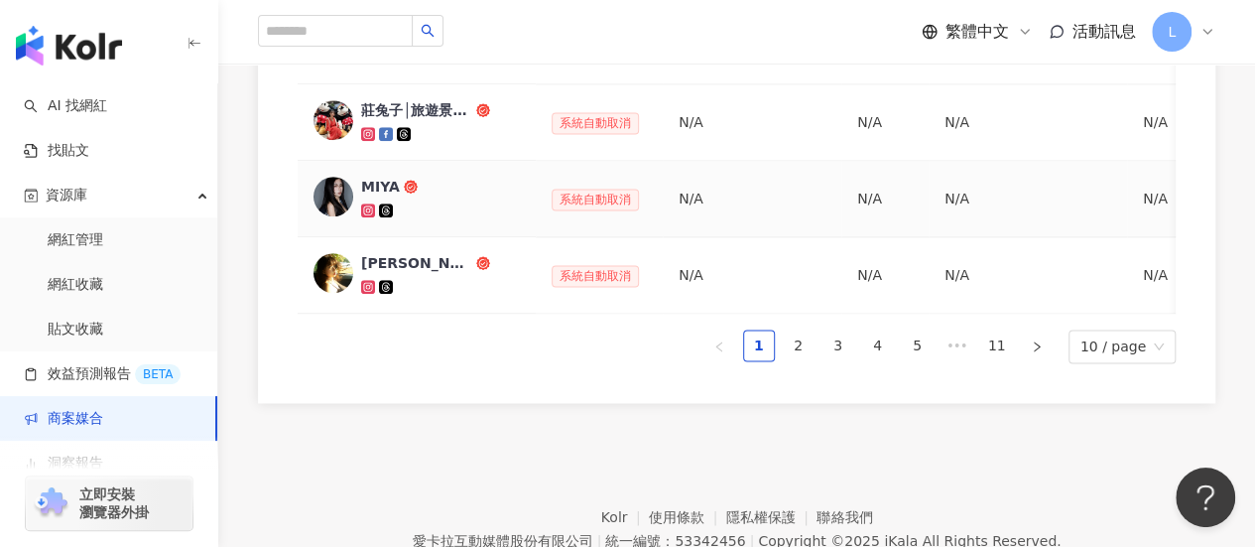
click at [386, 181] on div "MIYA" at bounding box center [380, 187] width 39 height 20
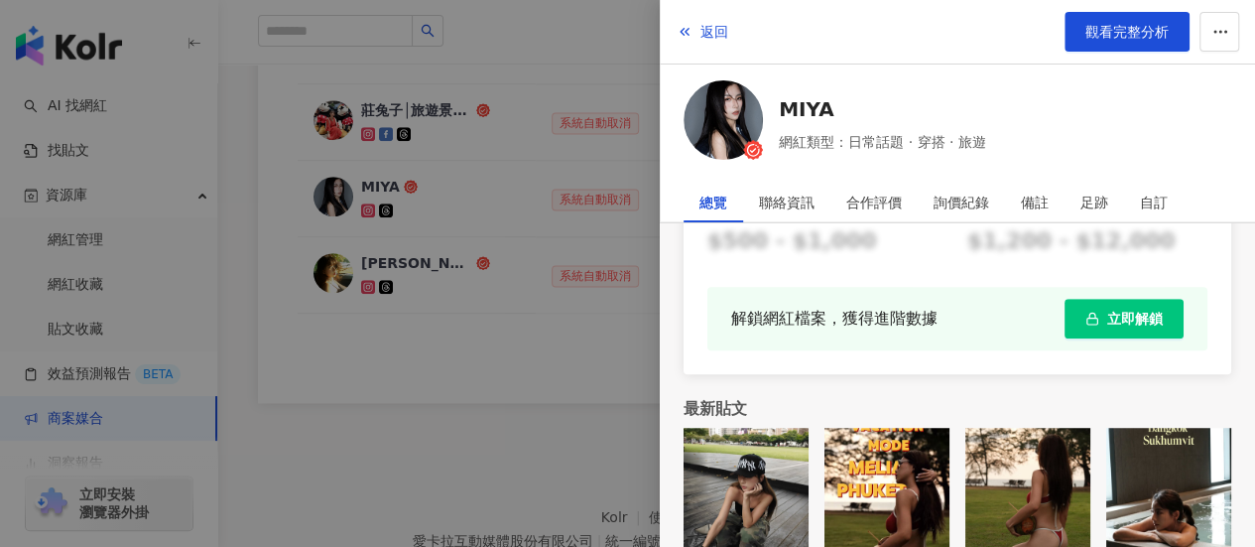
scroll to position [686, 0]
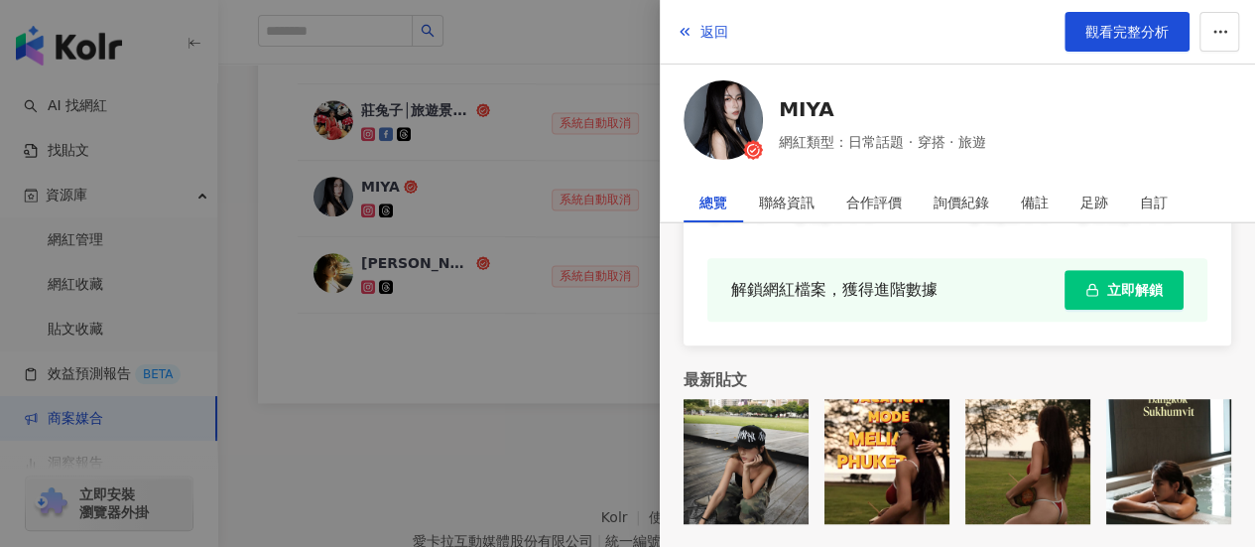
click at [440, 448] on div at bounding box center [627, 273] width 1255 height 547
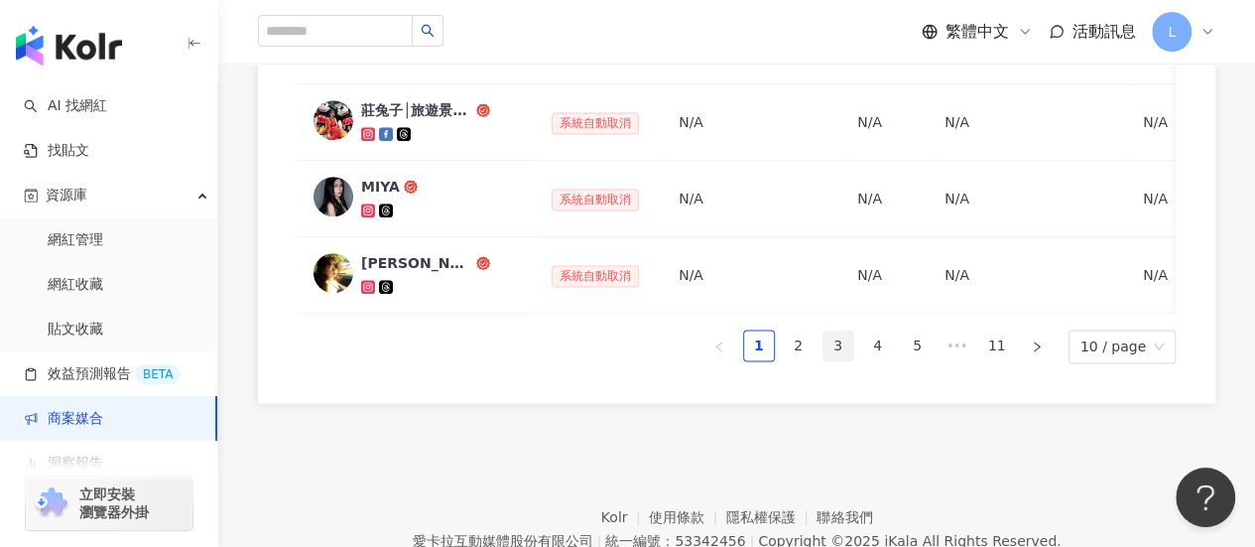
click at [841, 359] on link "3" at bounding box center [839, 345] width 30 height 30
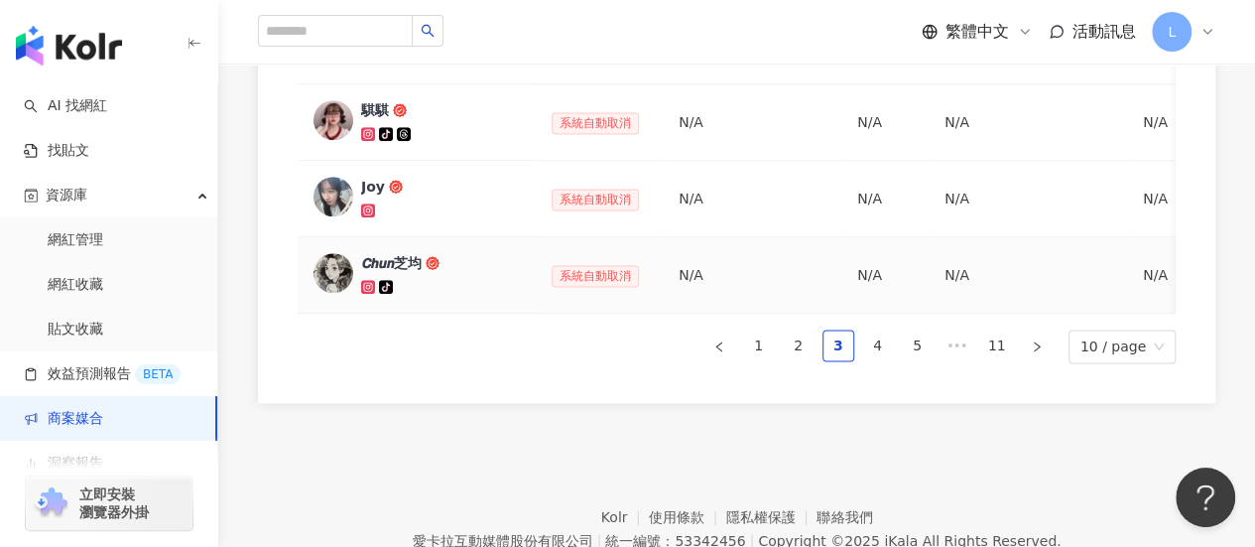
click at [393, 254] on div "𝘾𝙝𝙪𝙣芝均" at bounding box center [391, 263] width 61 height 20
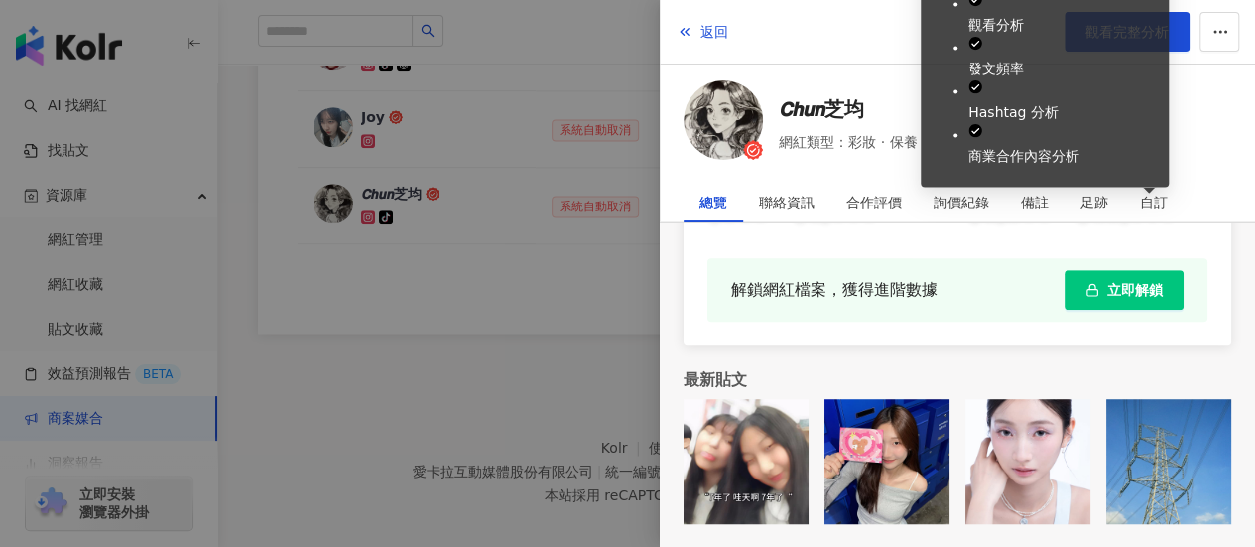
scroll to position [1472, 0]
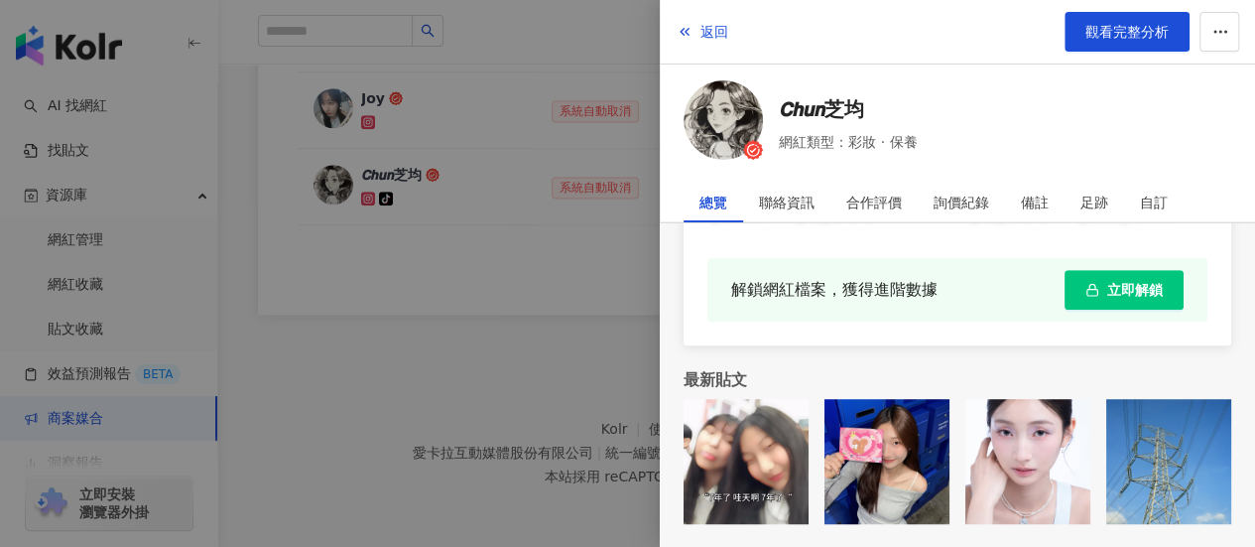
click at [449, 342] on div at bounding box center [627, 273] width 1255 height 547
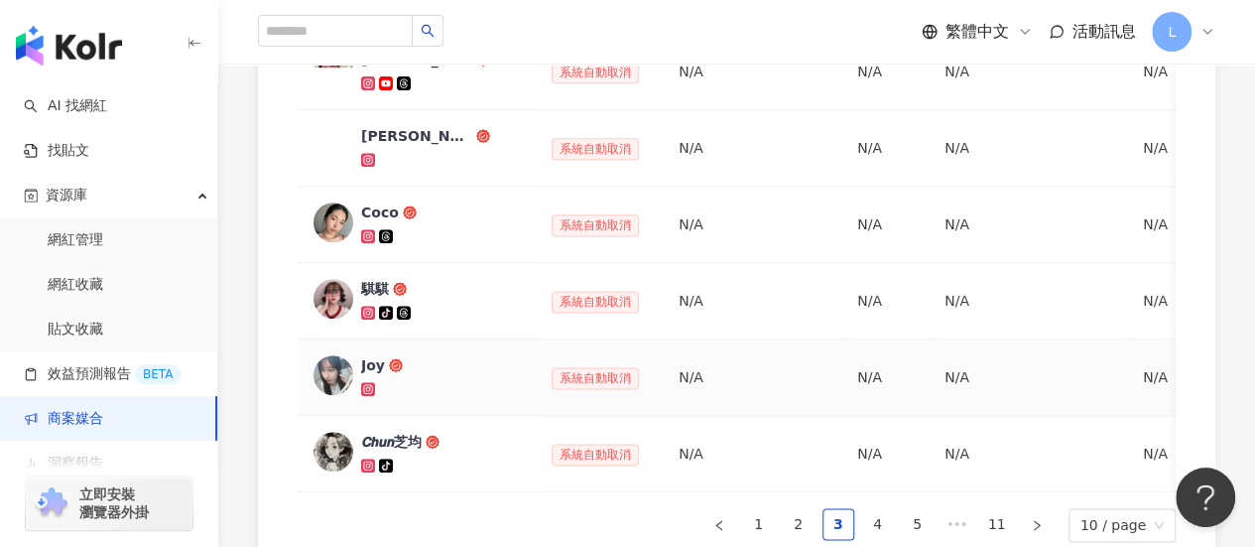
scroll to position [1076, 0]
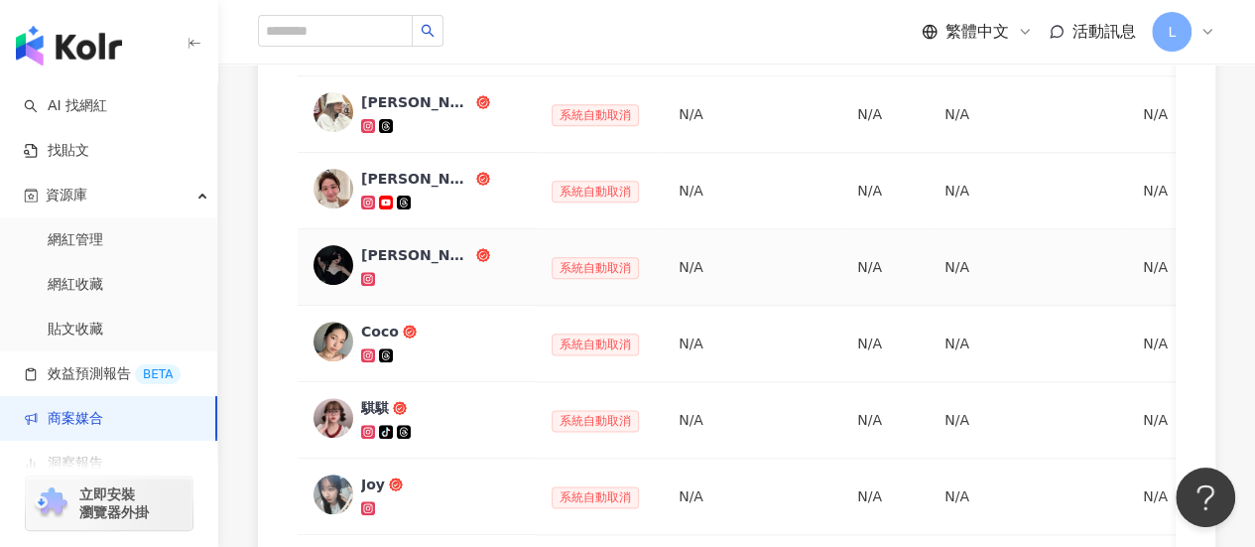
click at [410, 251] on div "泰莎TESSA" at bounding box center [416, 255] width 111 height 20
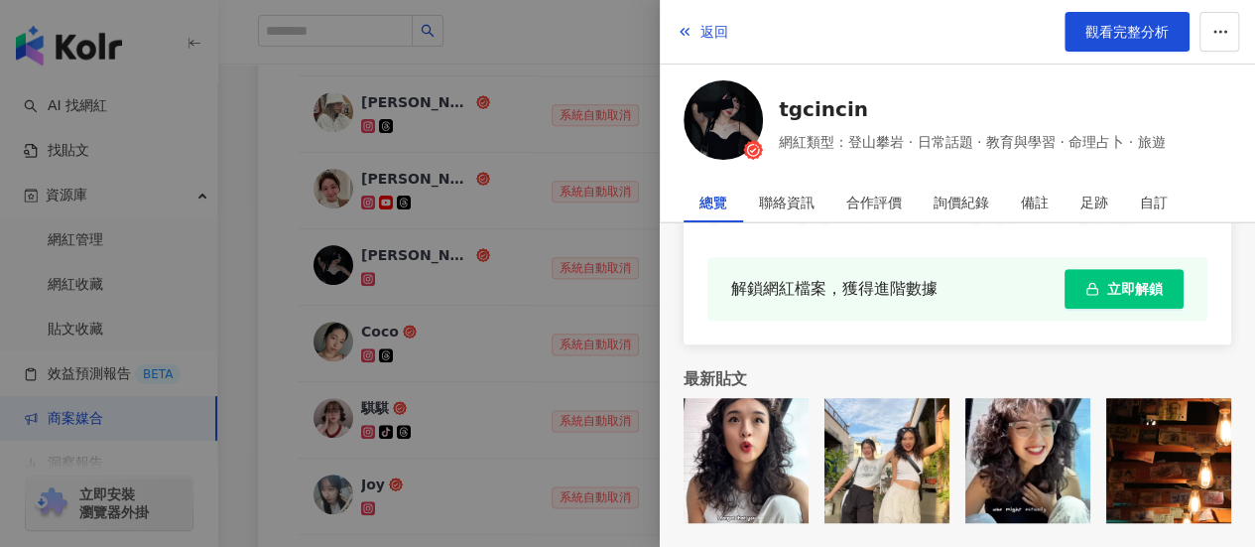
scroll to position [1175, 0]
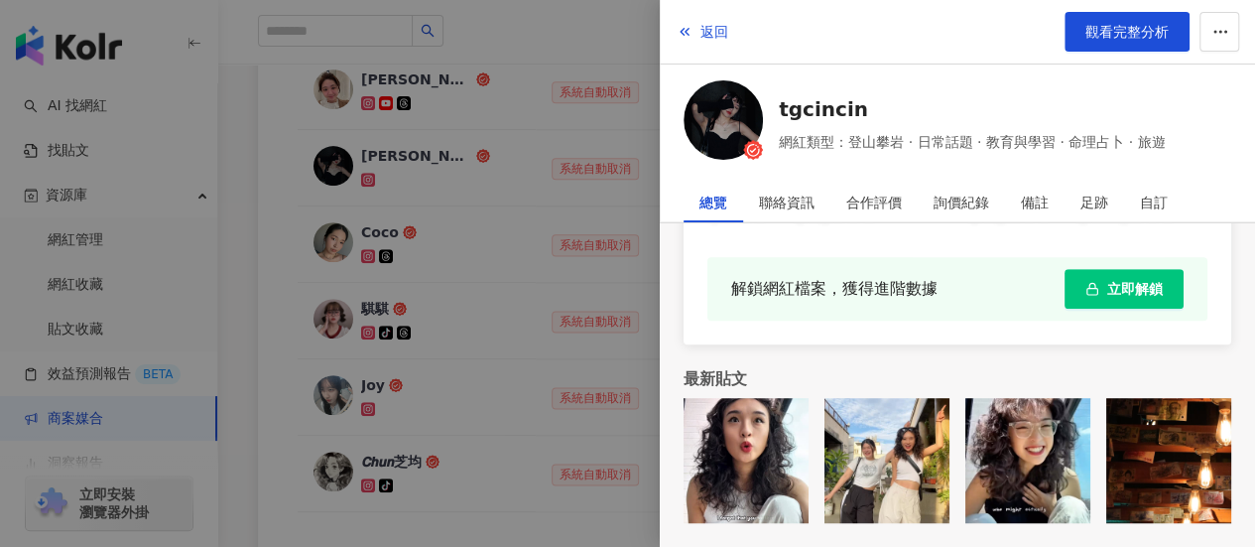
click at [569, 125] on div at bounding box center [627, 273] width 1255 height 547
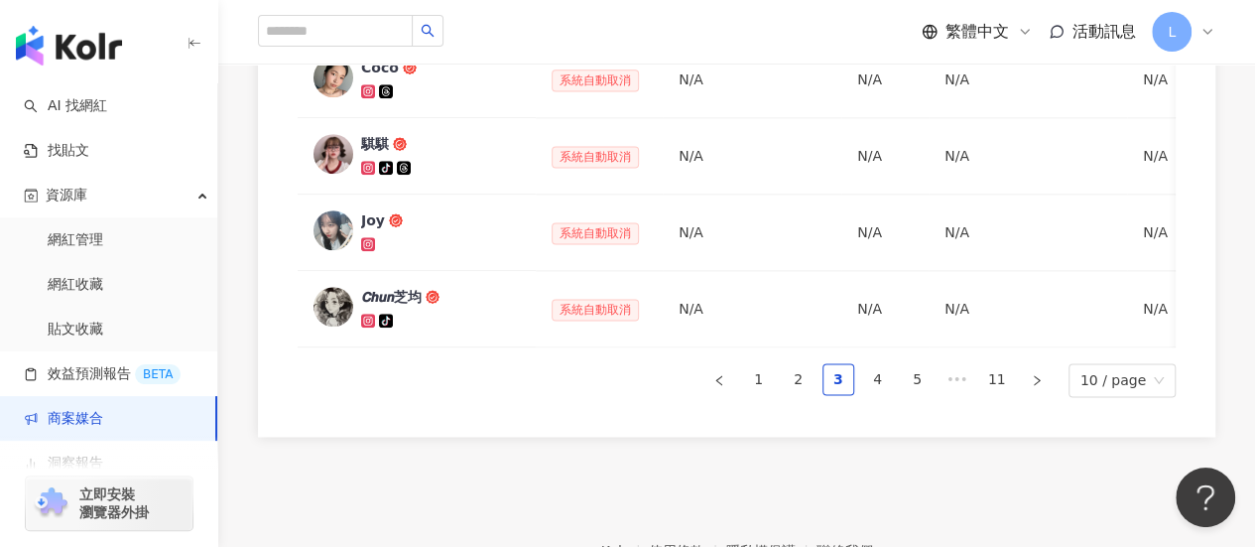
scroll to position [1373, 0]
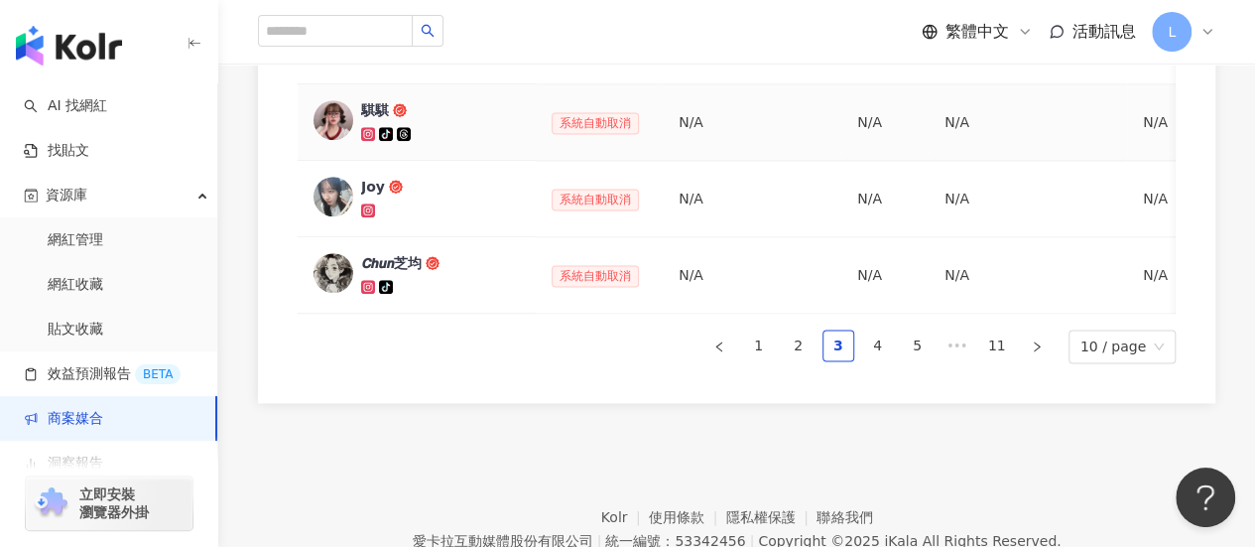
click at [381, 110] on div "騏騏" at bounding box center [375, 110] width 28 height 20
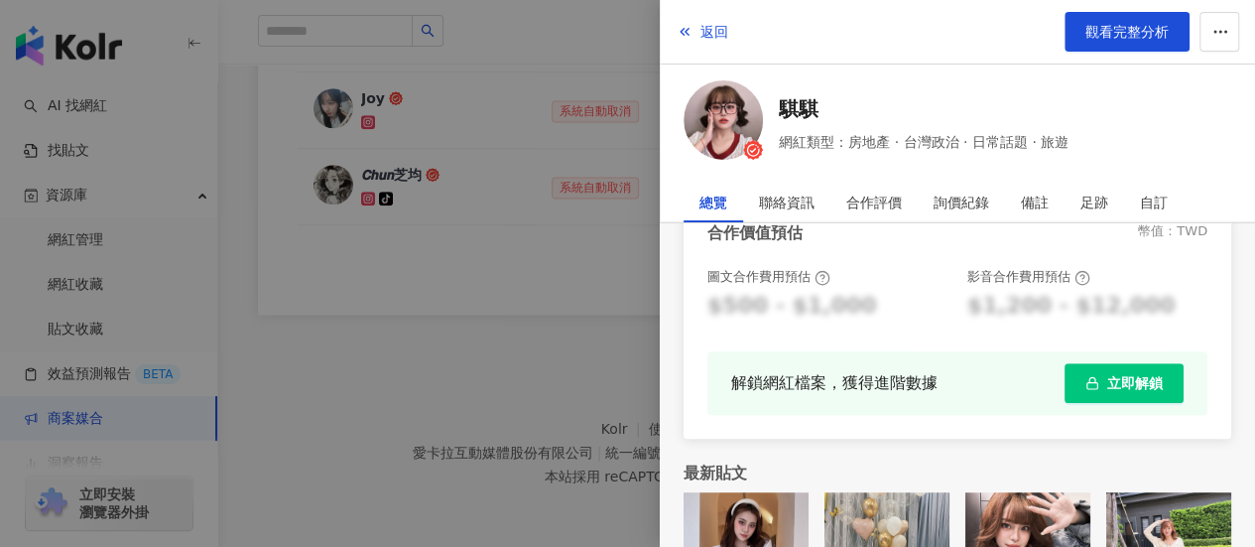
scroll to position [686, 0]
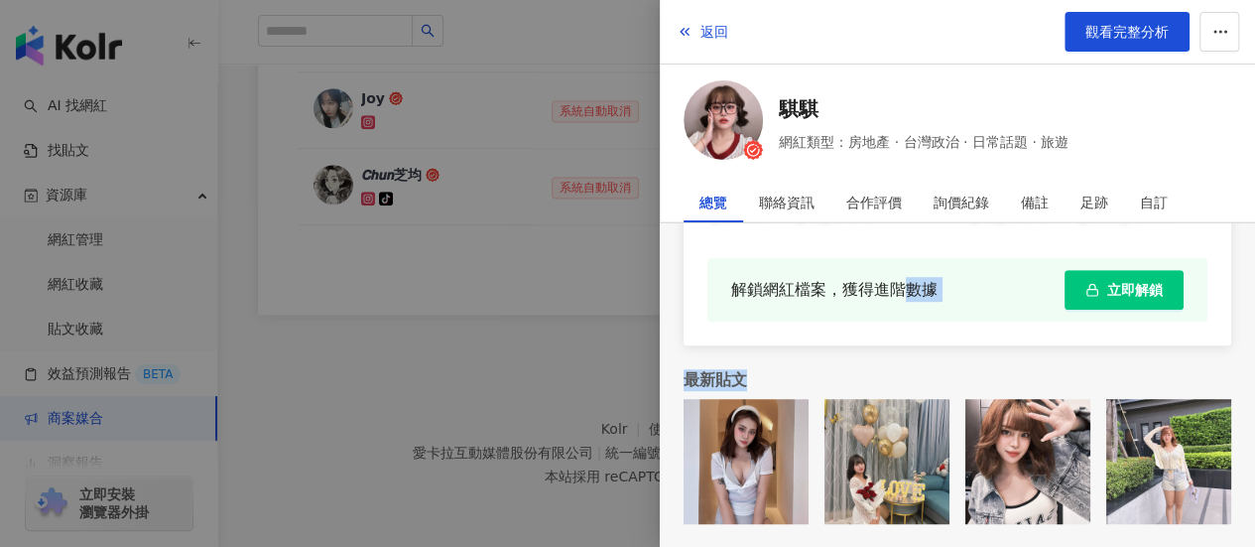
drag, startPoint x: 887, startPoint y: 368, endPoint x: 903, endPoint y: 312, distance: 58.7
click at [901, 315] on div "1,813 tiktok-icon 8,975 2,232 騏騏 | machiesecake https://www.instagram.com/machi…" at bounding box center [957, 43] width 595 height 1010
click at [534, 340] on div at bounding box center [627, 273] width 1255 height 547
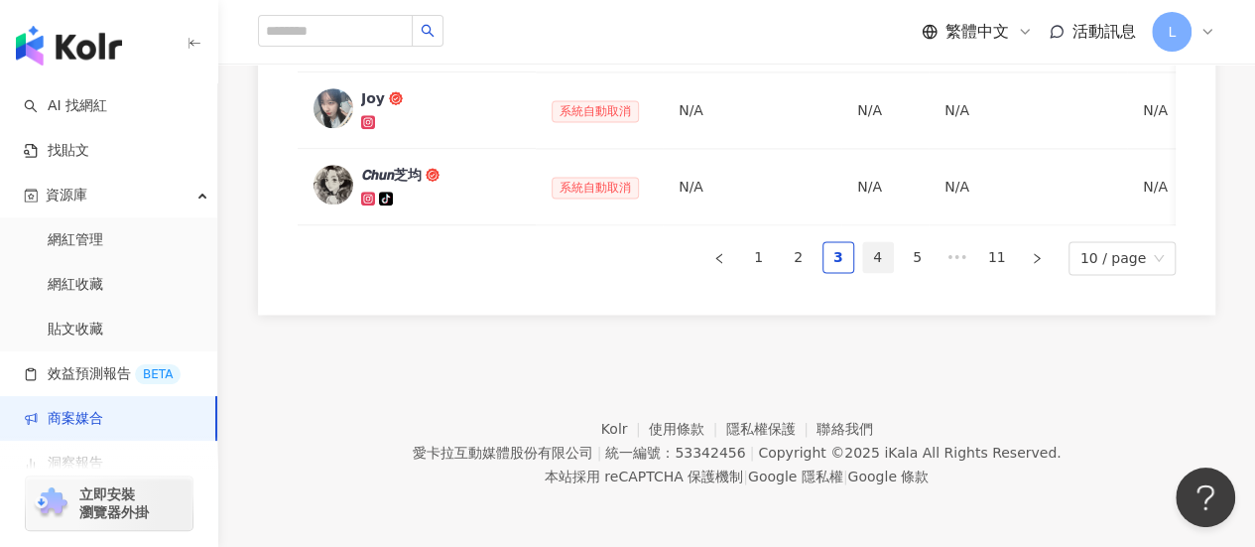
click at [883, 263] on link "4" at bounding box center [878, 257] width 30 height 30
click at [372, 165] on div "SIA" at bounding box center [374, 175] width 26 height 20
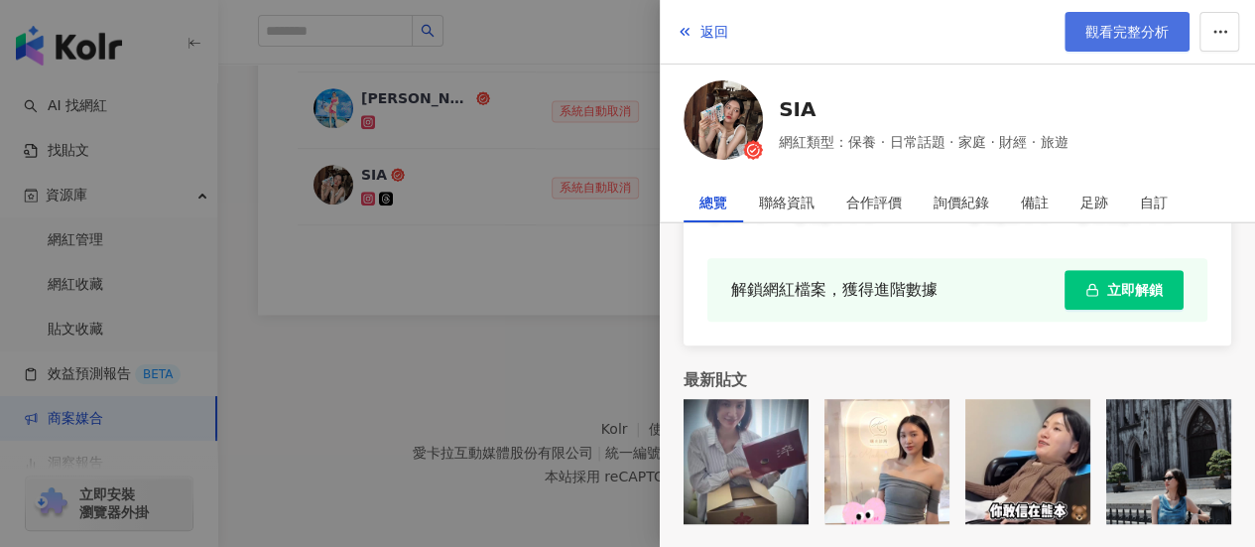
click at [1095, 34] on span "觀看完整分析" at bounding box center [1126, 32] width 83 height 16
click at [450, 375] on div at bounding box center [627, 273] width 1255 height 547
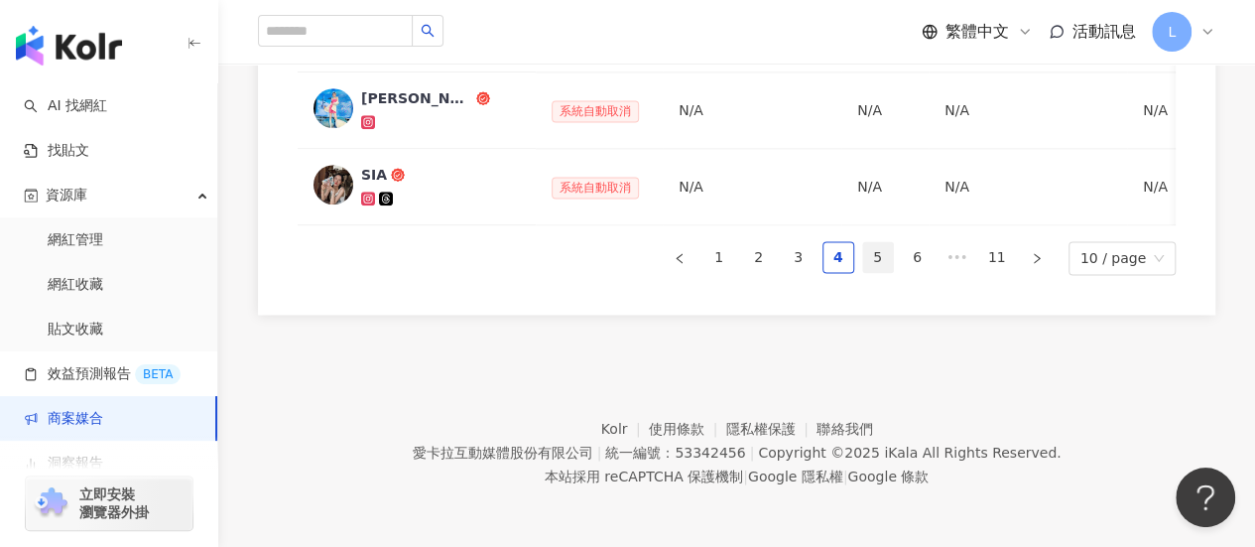
click at [879, 248] on link "5" at bounding box center [878, 257] width 30 height 30
click at [375, 88] on div "趙☁️" at bounding box center [416, 98] width 111 height 20
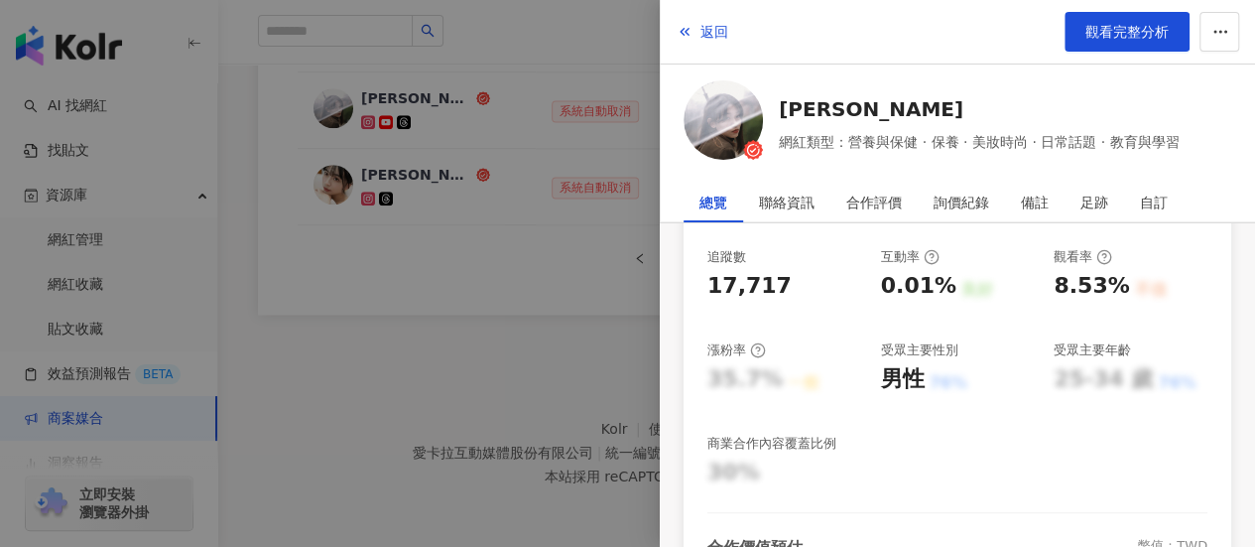
scroll to position [298, 0]
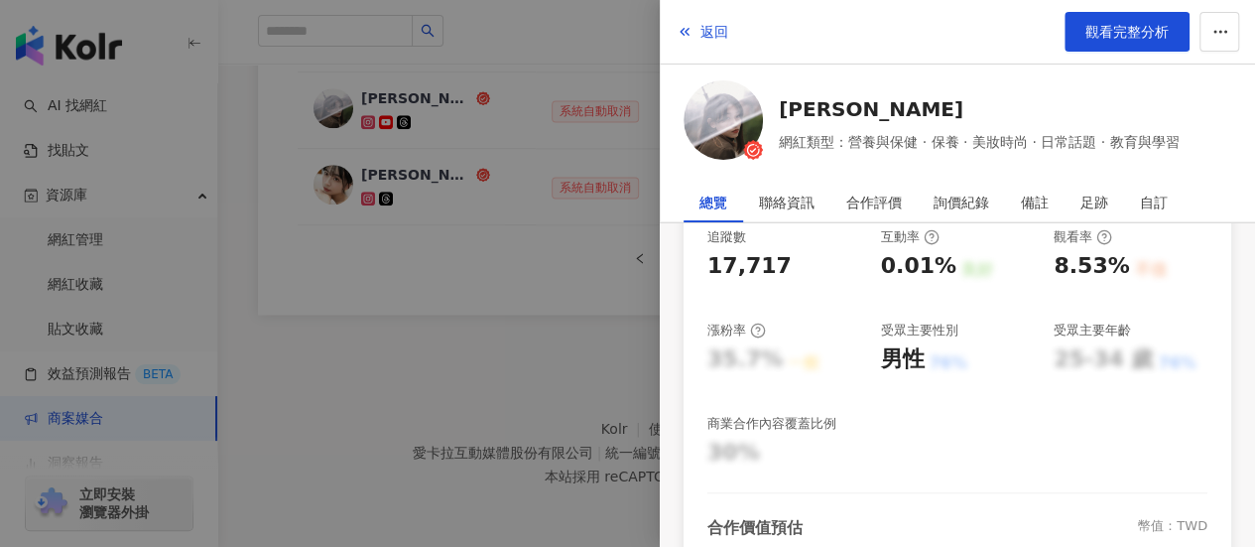
click at [504, 353] on div at bounding box center [627, 273] width 1255 height 547
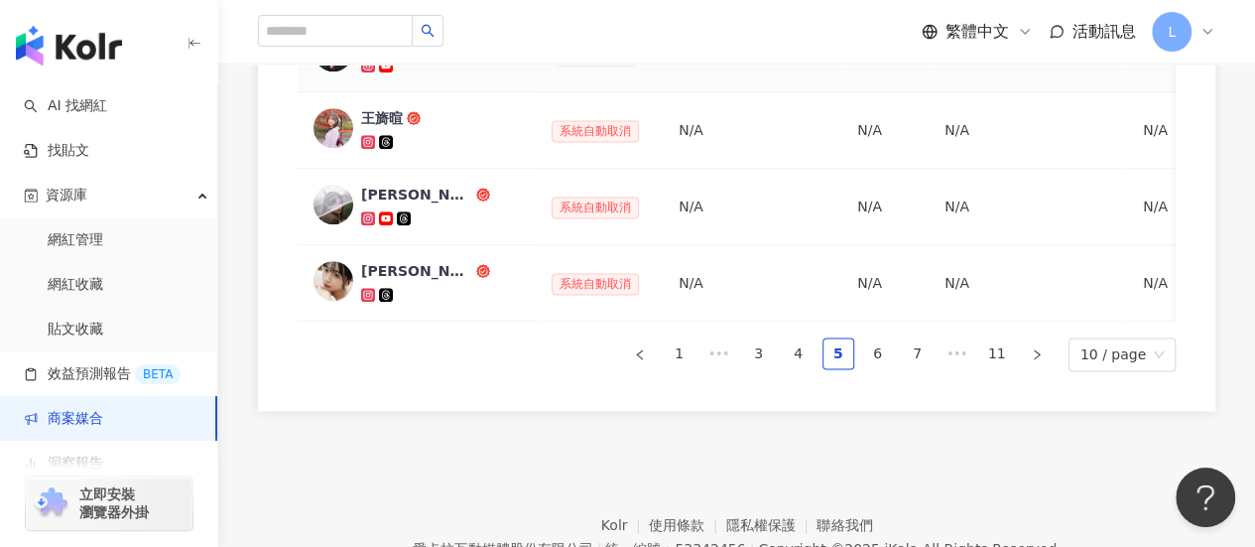
scroll to position [1373, 0]
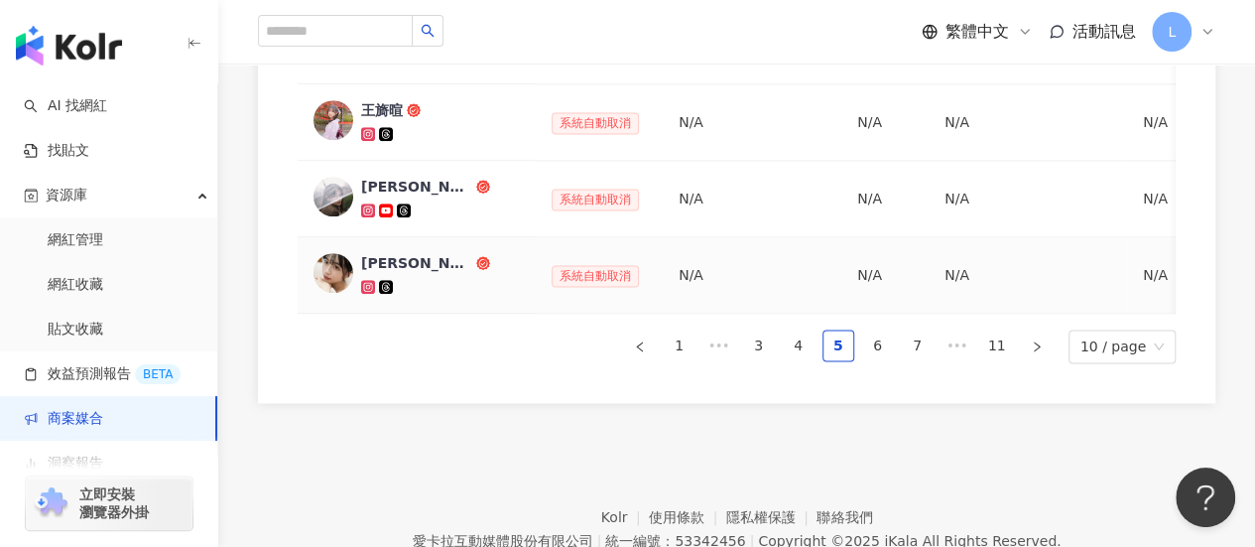
click at [372, 255] on div "沈嘉珈" at bounding box center [416, 263] width 111 height 20
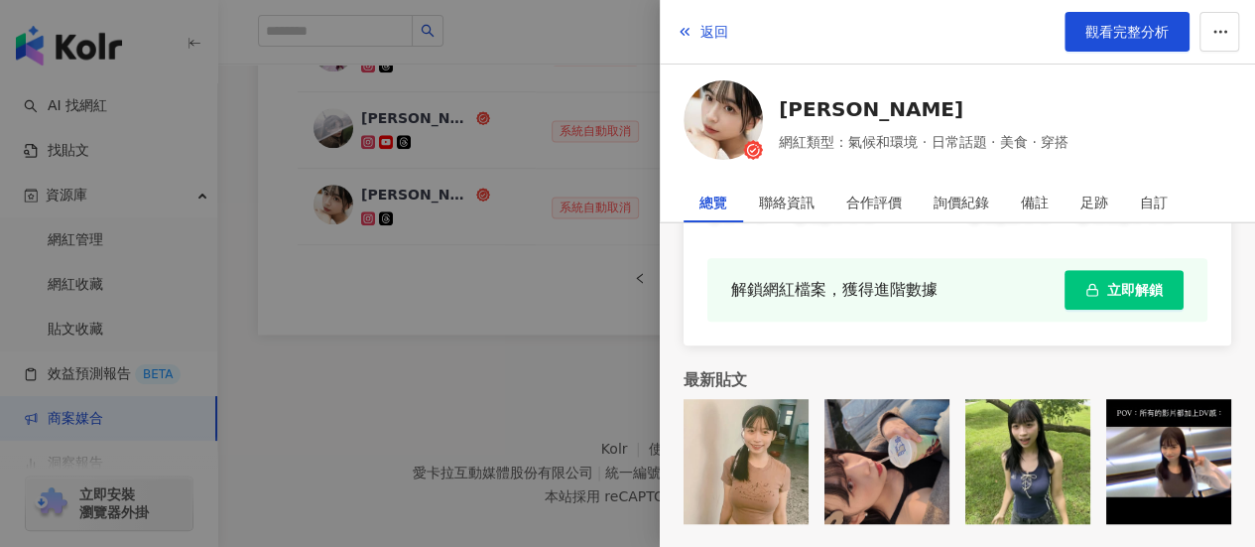
scroll to position [1472, 0]
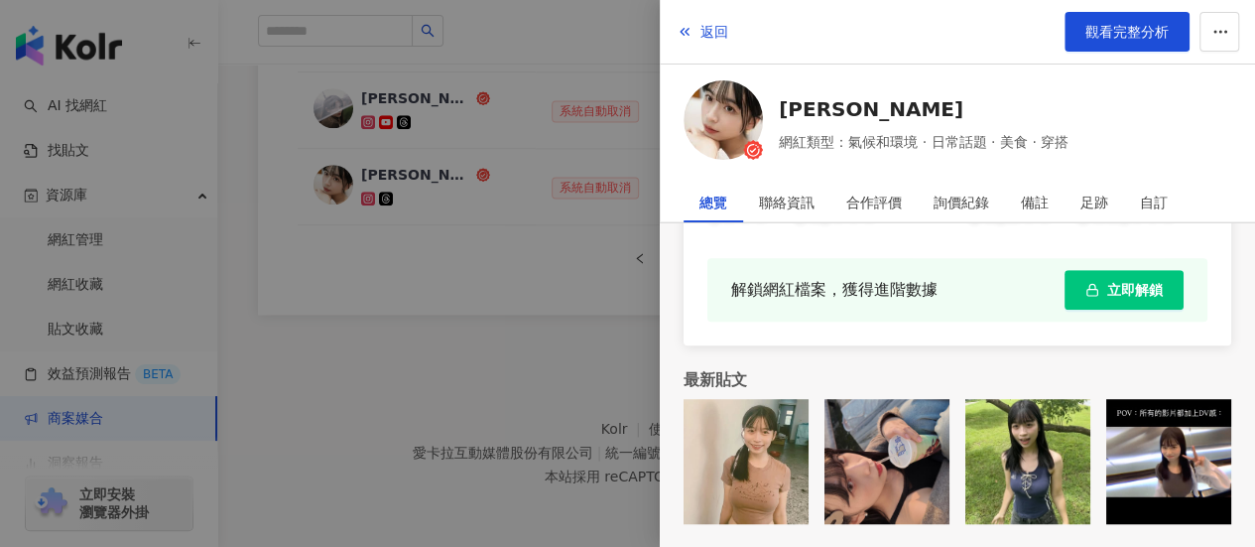
click at [486, 360] on div at bounding box center [627, 273] width 1255 height 547
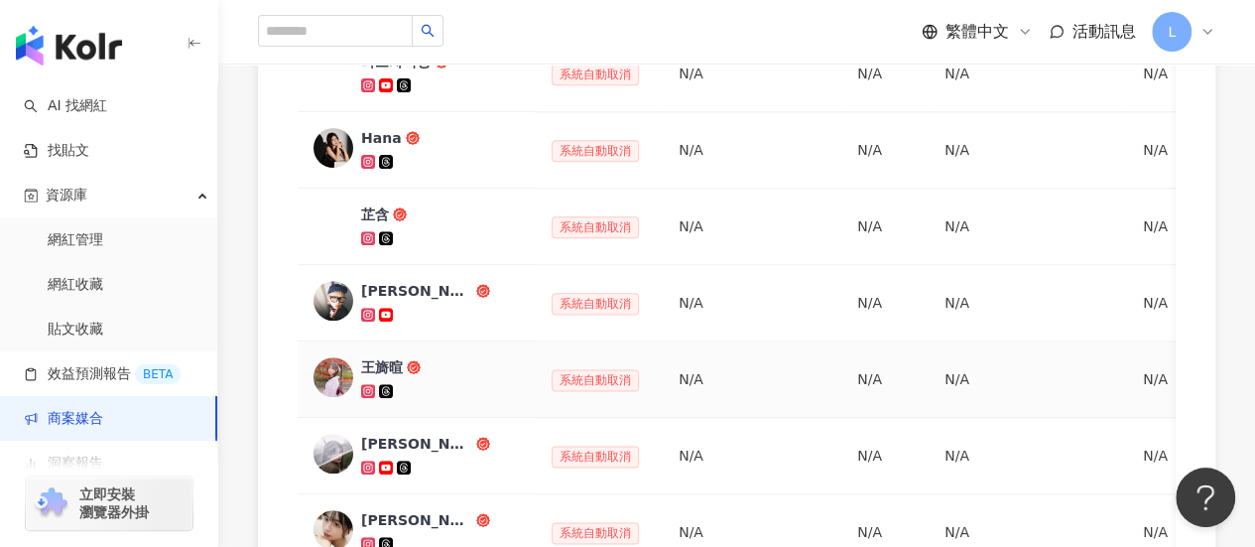
scroll to position [1076, 0]
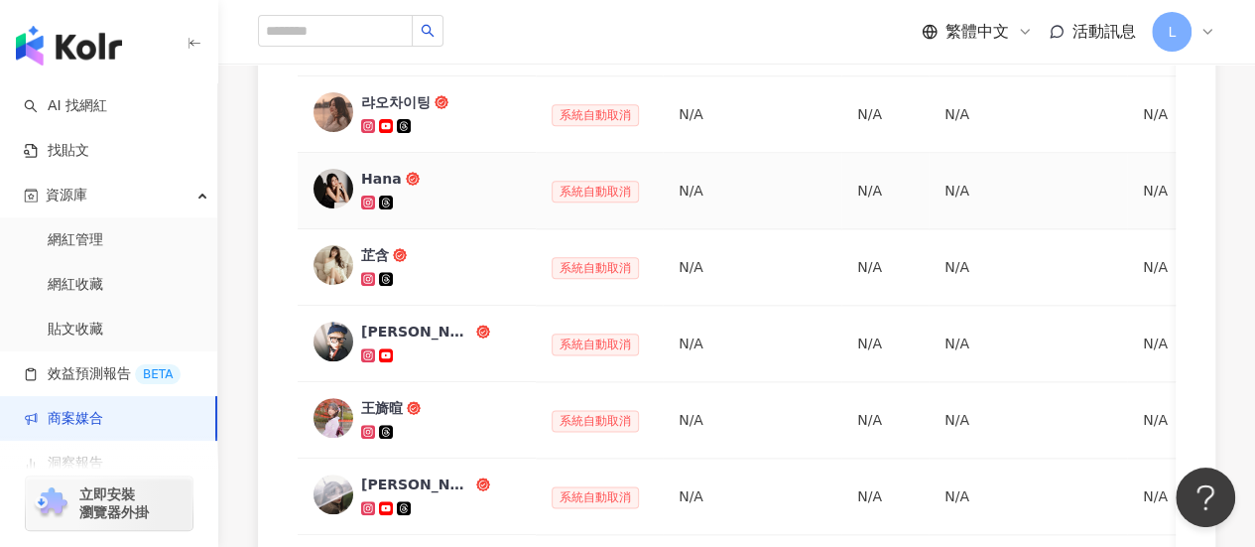
click at [373, 176] on div "Hana" at bounding box center [381, 179] width 41 height 20
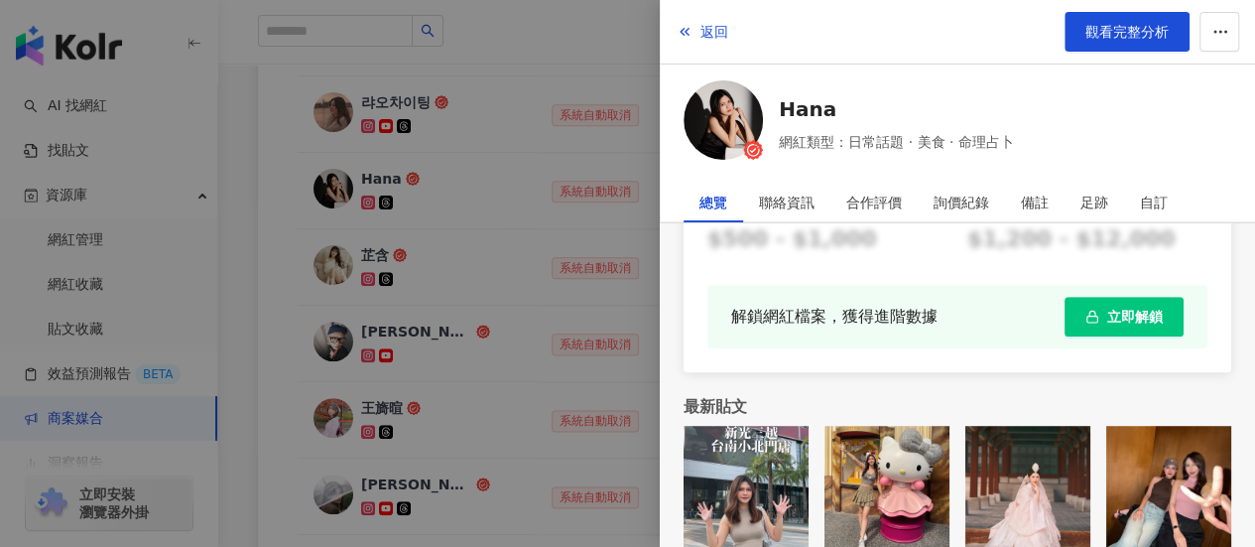
scroll to position [686, 0]
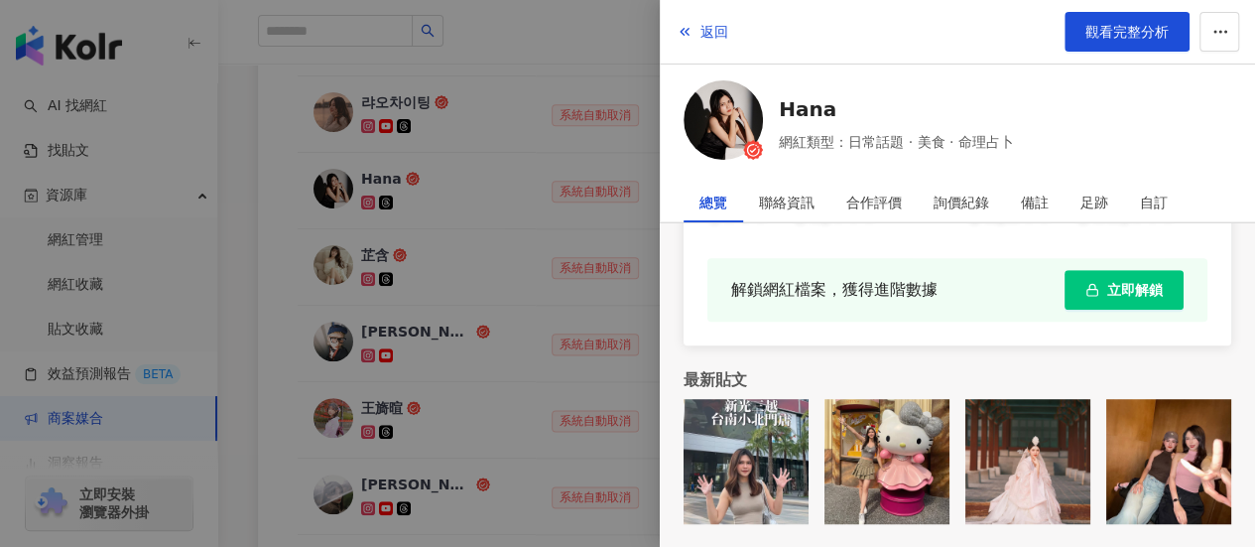
click at [474, 165] on div at bounding box center [627, 273] width 1255 height 547
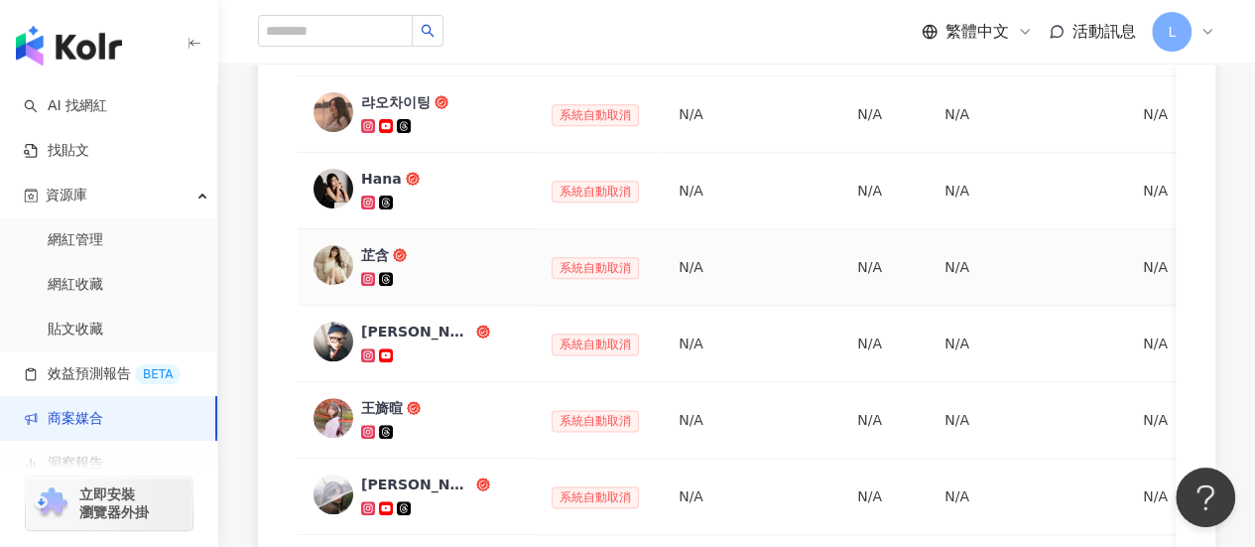
click at [373, 252] on div "芷含" at bounding box center [375, 255] width 28 height 20
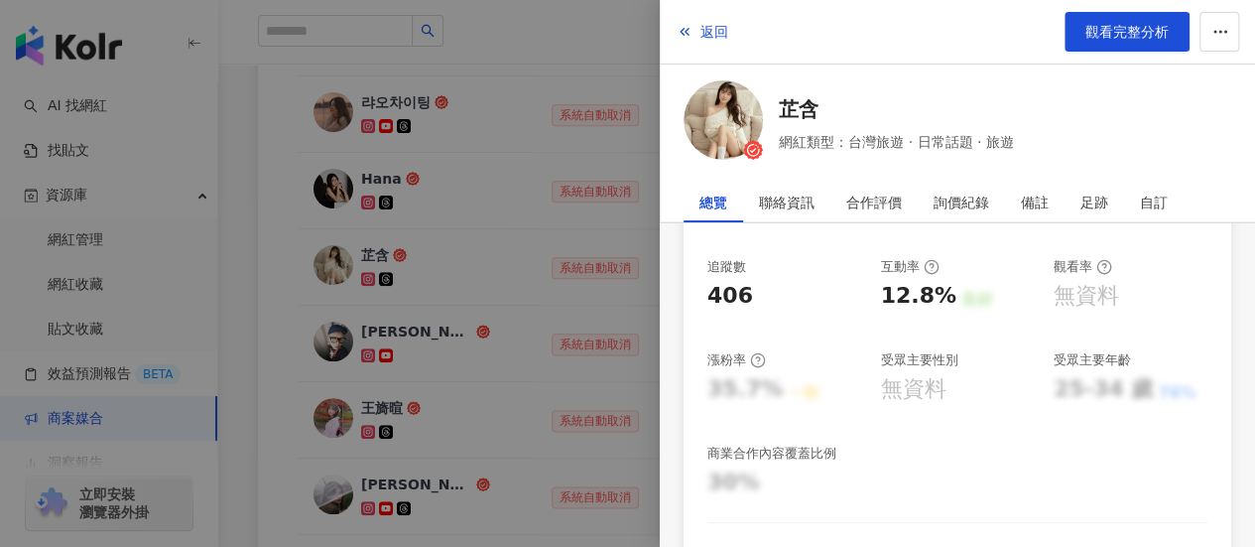
scroll to position [298, 0]
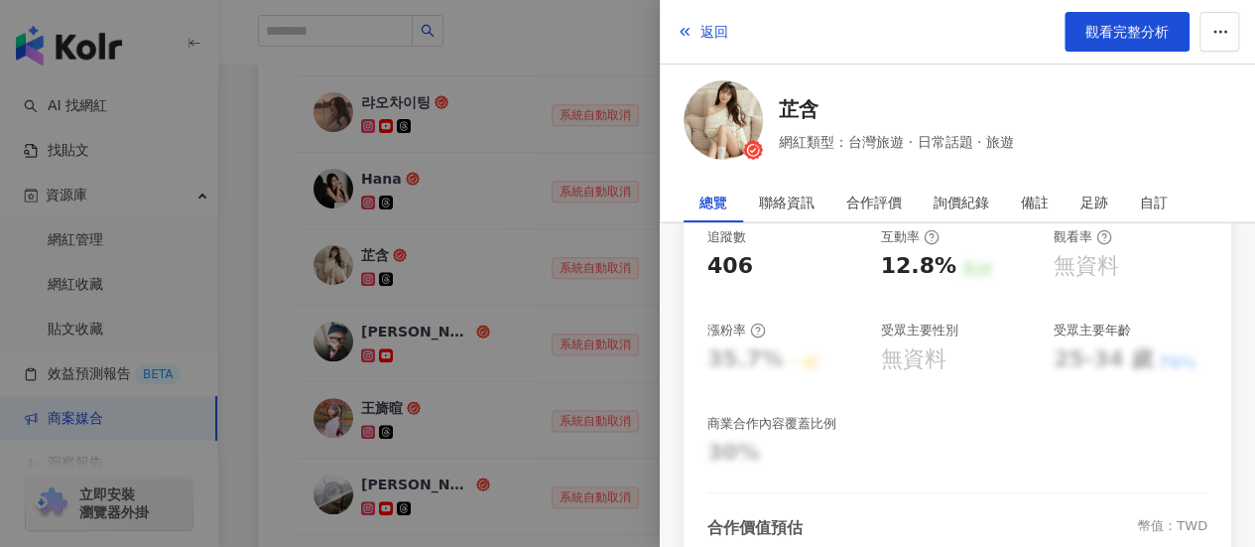
click at [553, 317] on div at bounding box center [627, 273] width 1255 height 547
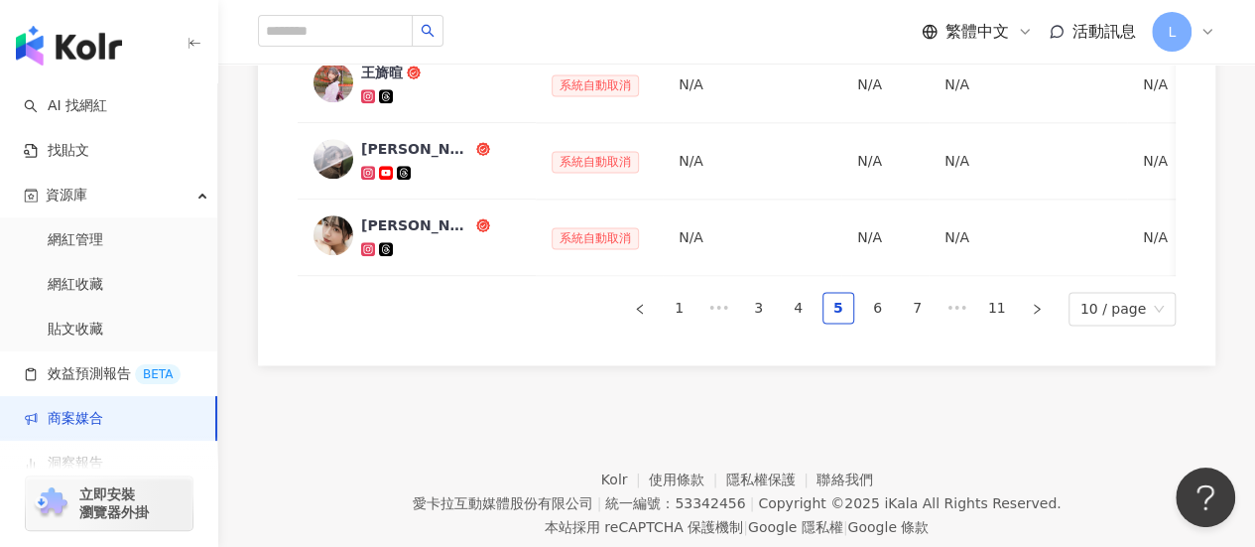
scroll to position [1472, 0]
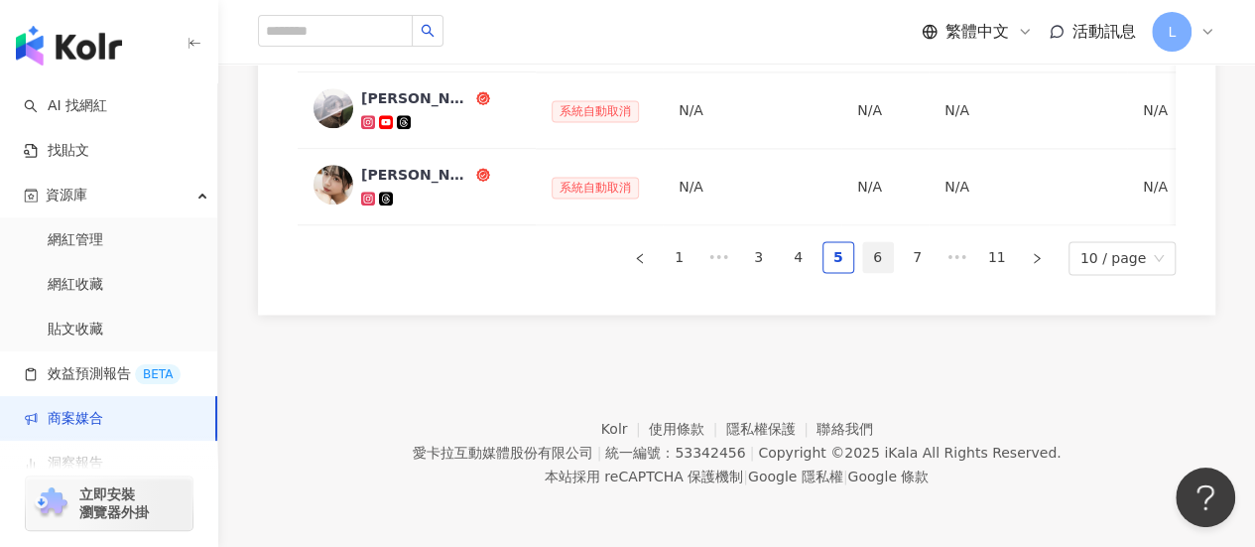
click at [883, 255] on link "6" at bounding box center [878, 257] width 30 height 30
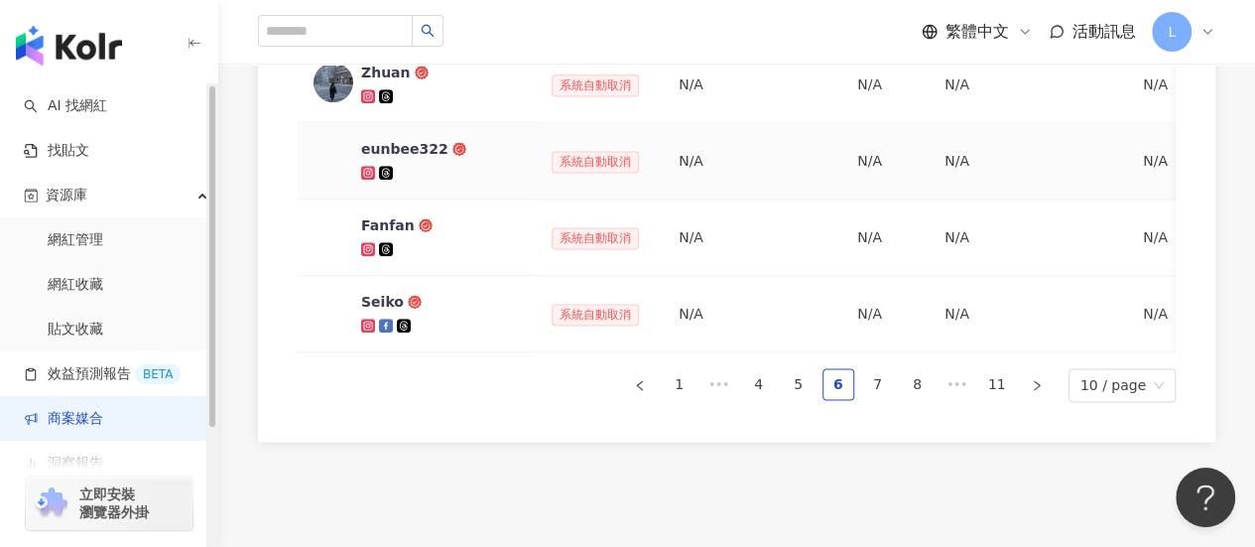
scroll to position [1274, 0]
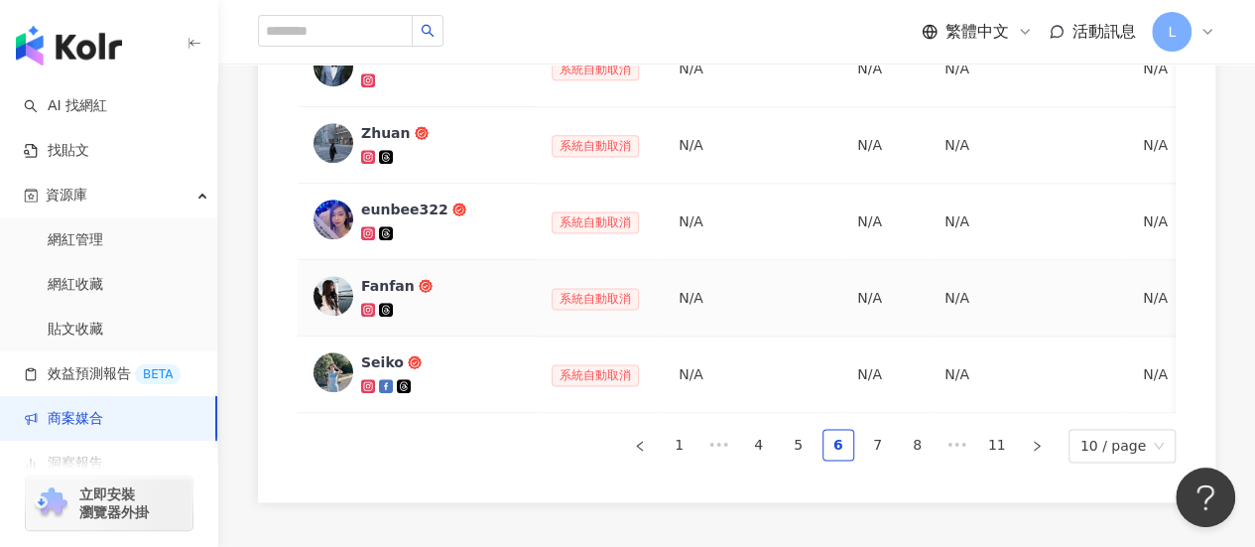
click at [385, 280] on div "Fanfan" at bounding box center [388, 286] width 54 height 20
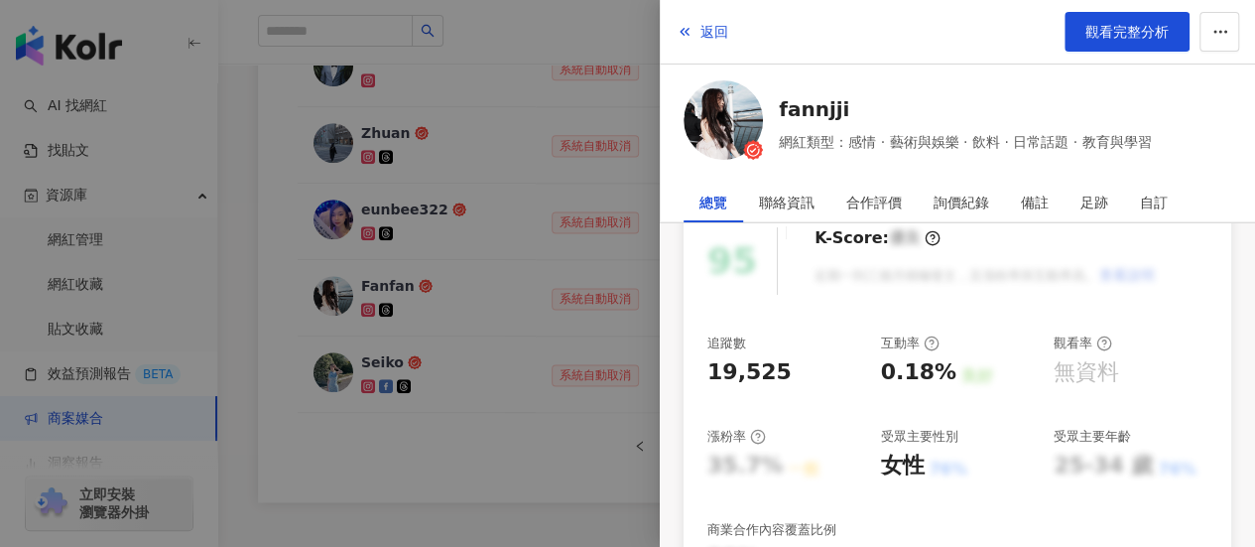
scroll to position [198, 0]
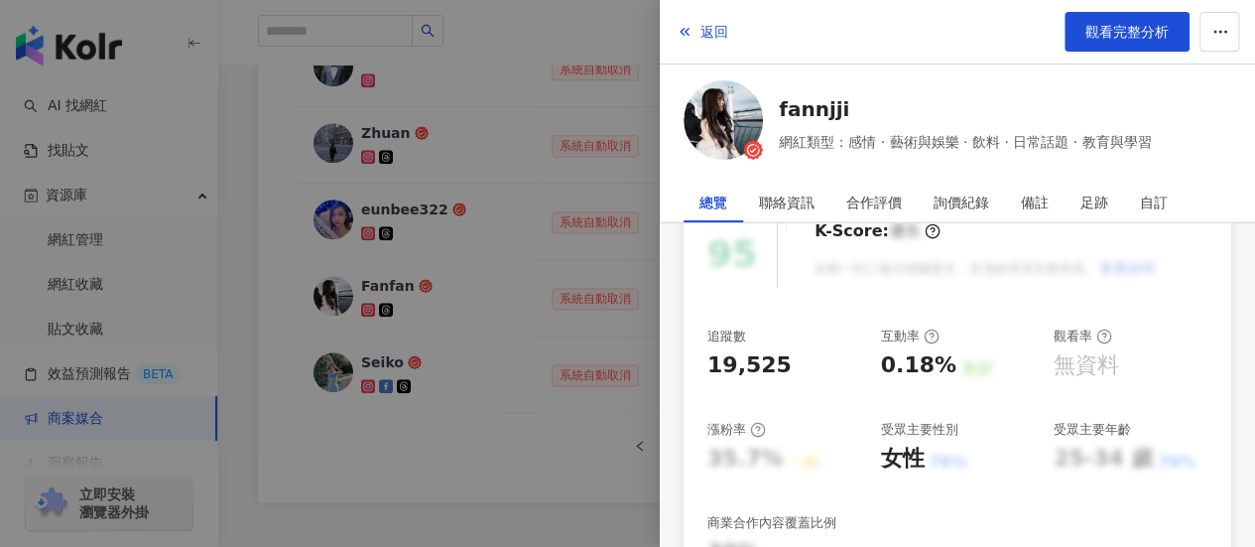
click at [486, 159] on div at bounding box center [627, 273] width 1255 height 547
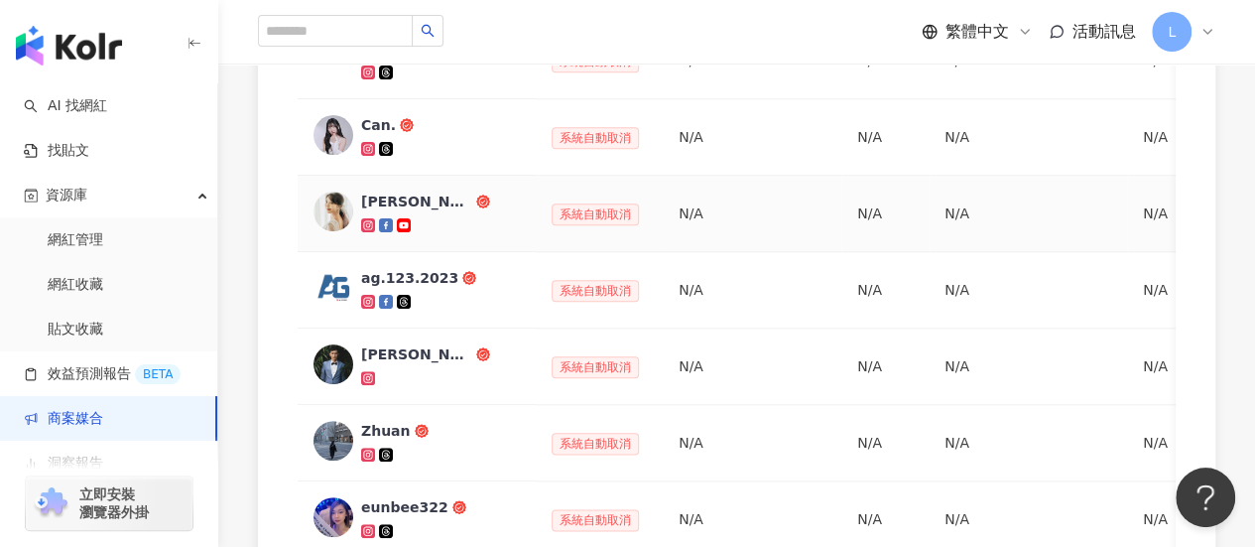
scroll to position [877, 0]
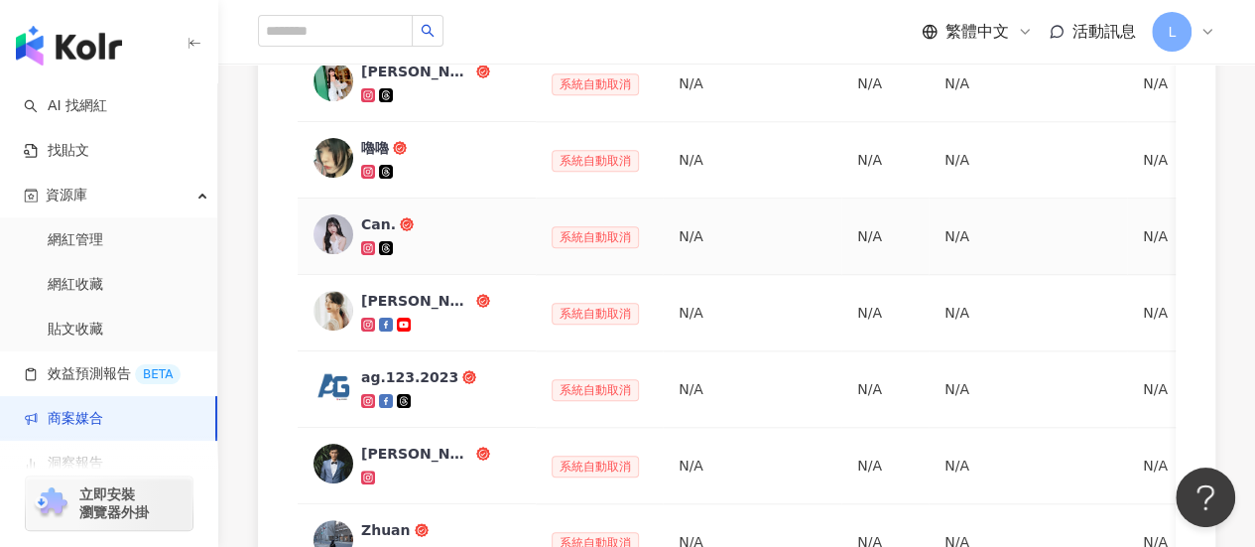
click at [371, 221] on div "Can." at bounding box center [378, 224] width 35 height 20
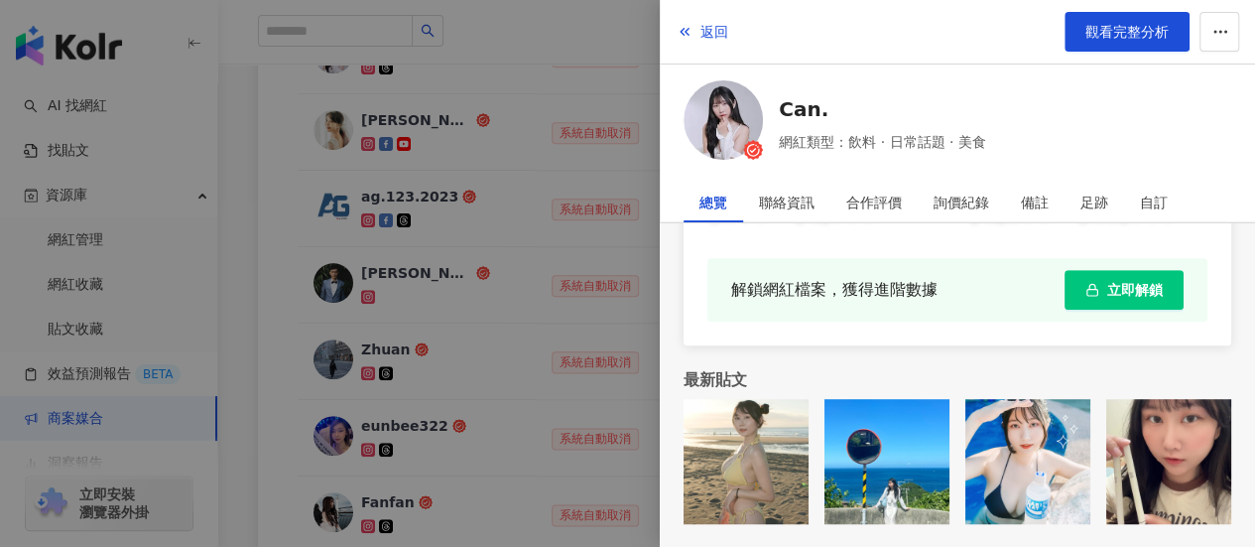
scroll to position [1076, 0]
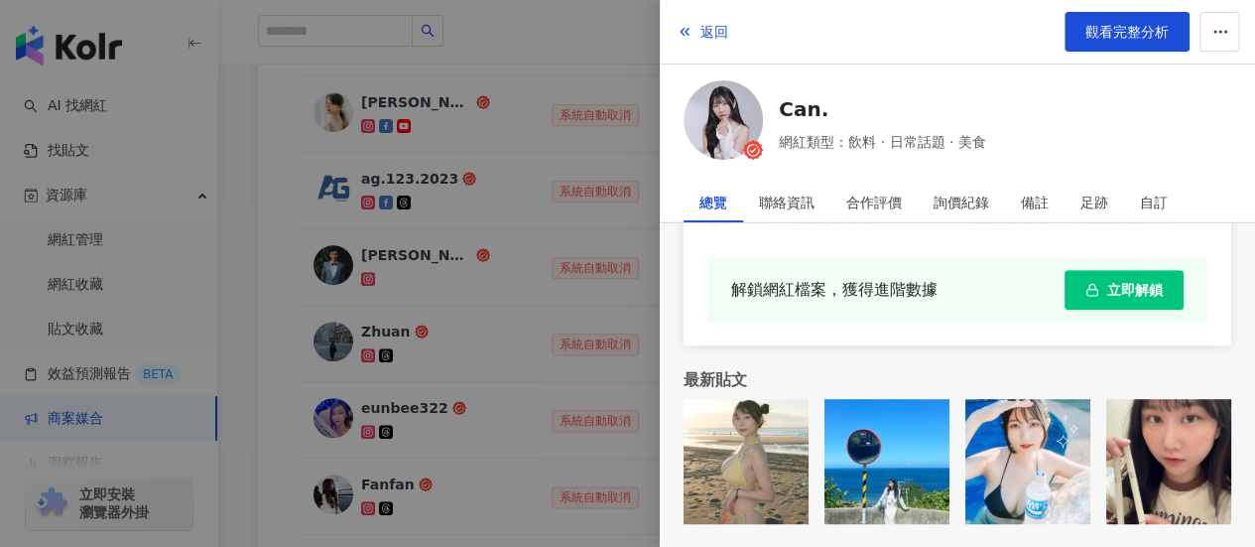
click at [898, 369] on div "最新貼文" at bounding box center [958, 380] width 548 height 22
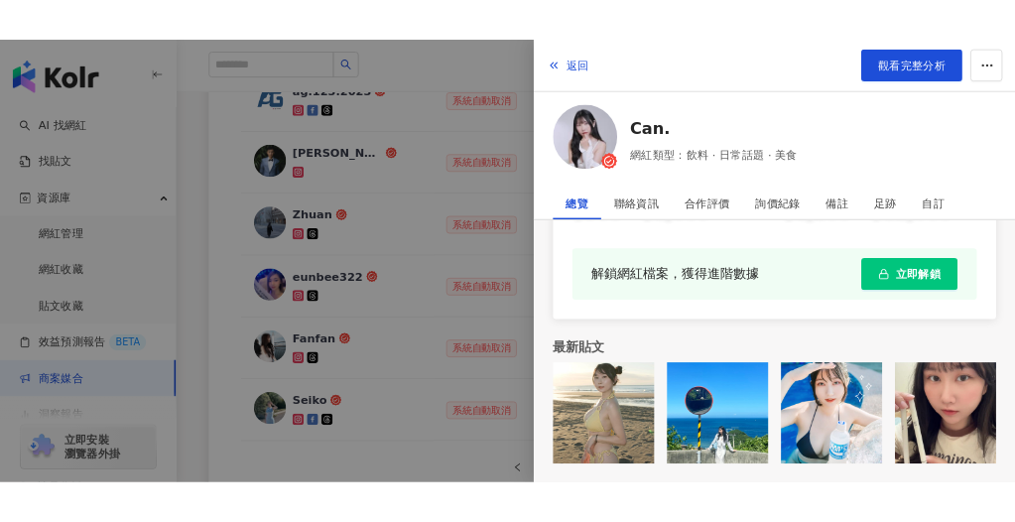
scroll to position [1373, 0]
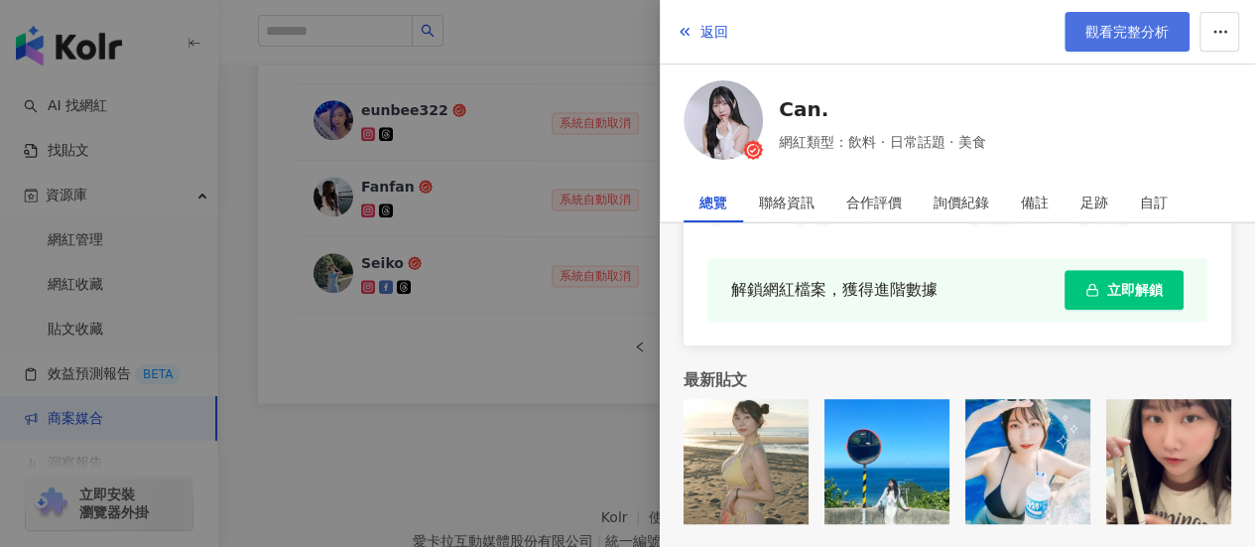
click at [1082, 32] on link "觀看完整分析" at bounding box center [1127, 32] width 125 height 40
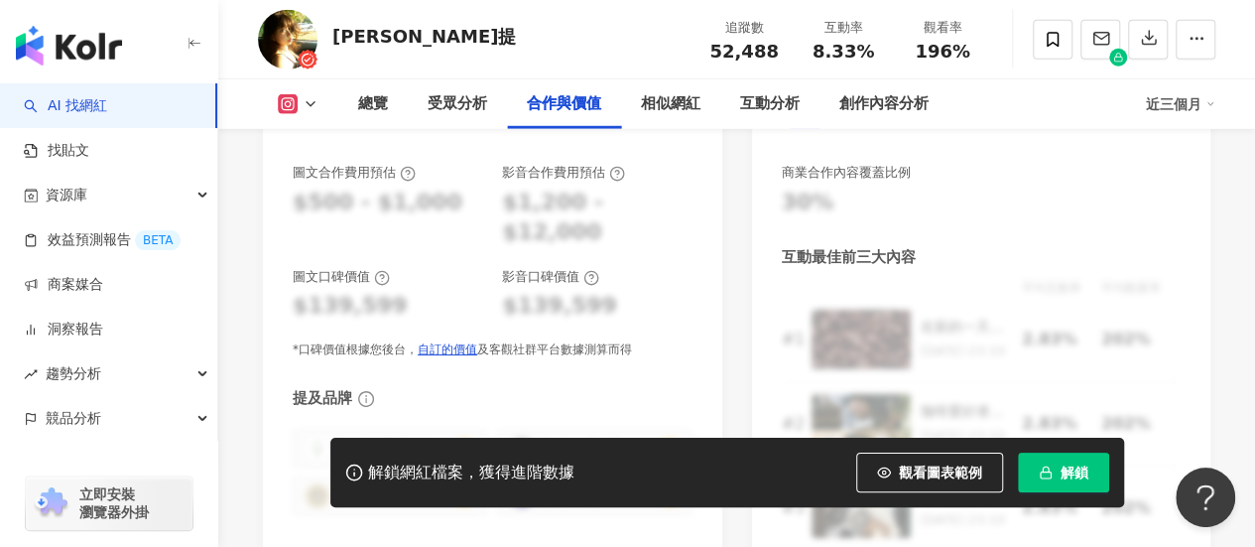
scroll to position [3272, 0]
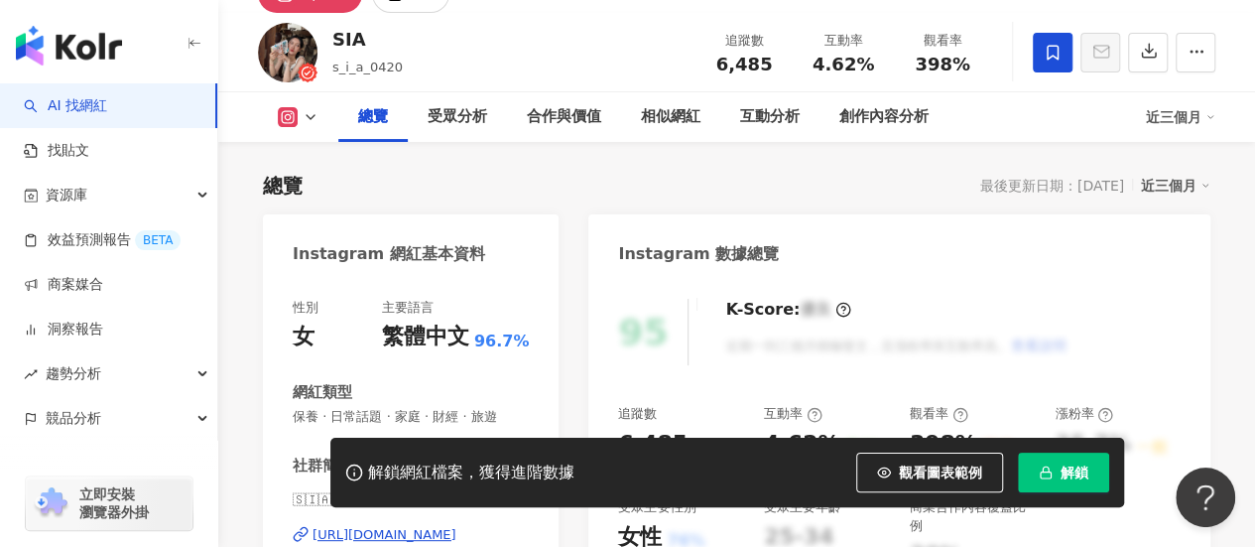
click at [1050, 54] on icon at bounding box center [1053, 53] width 18 height 18
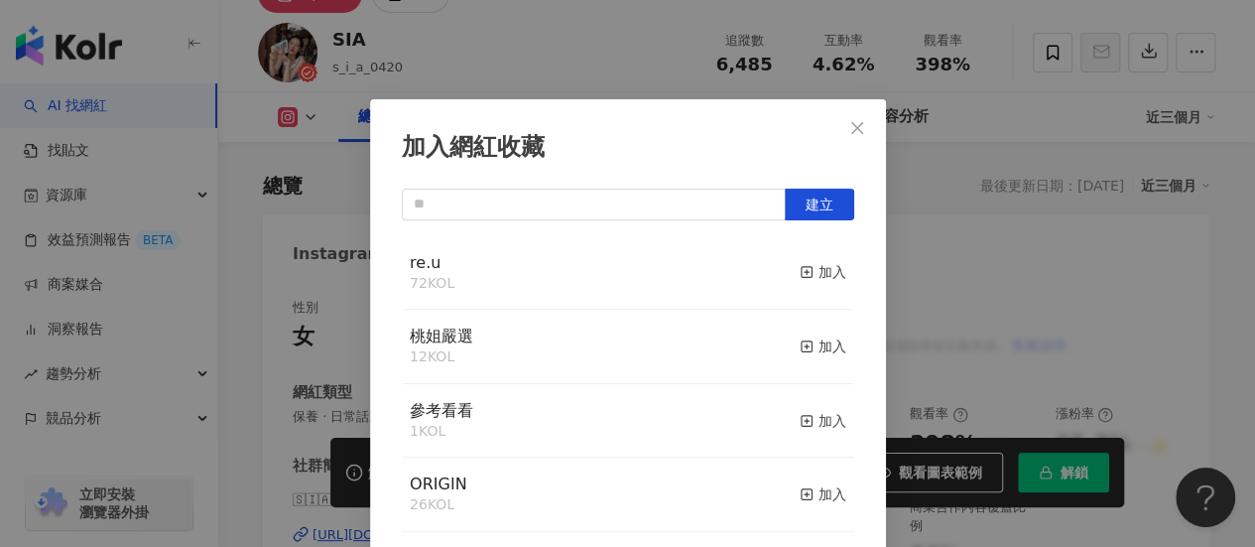
scroll to position [69, 0]
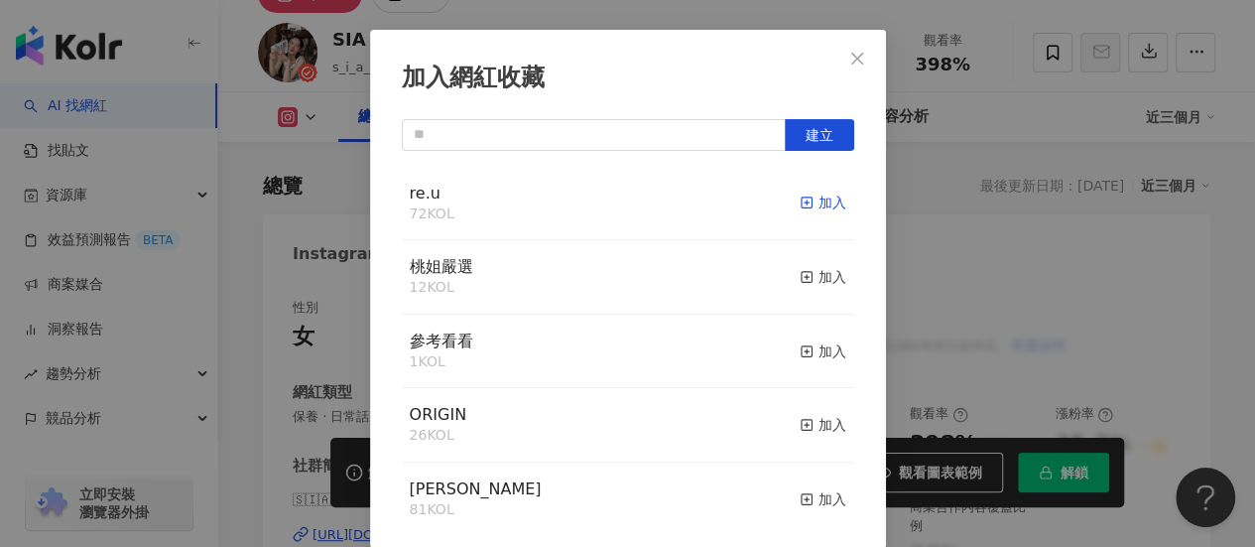
click at [807, 201] on div "加入" at bounding box center [823, 202] width 47 height 22
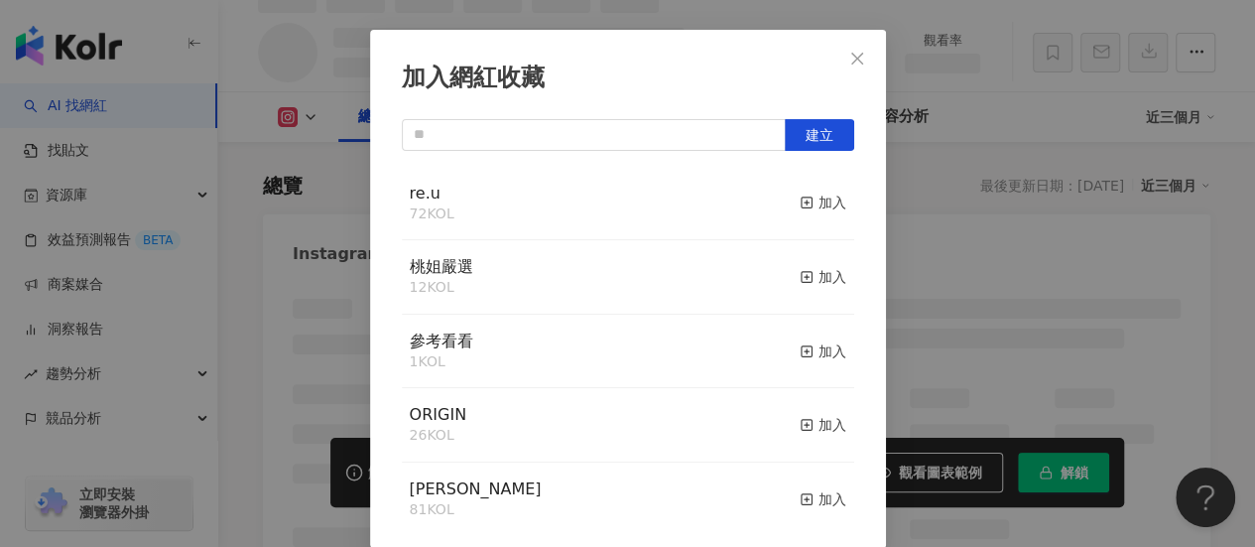
scroll to position [120, 0]
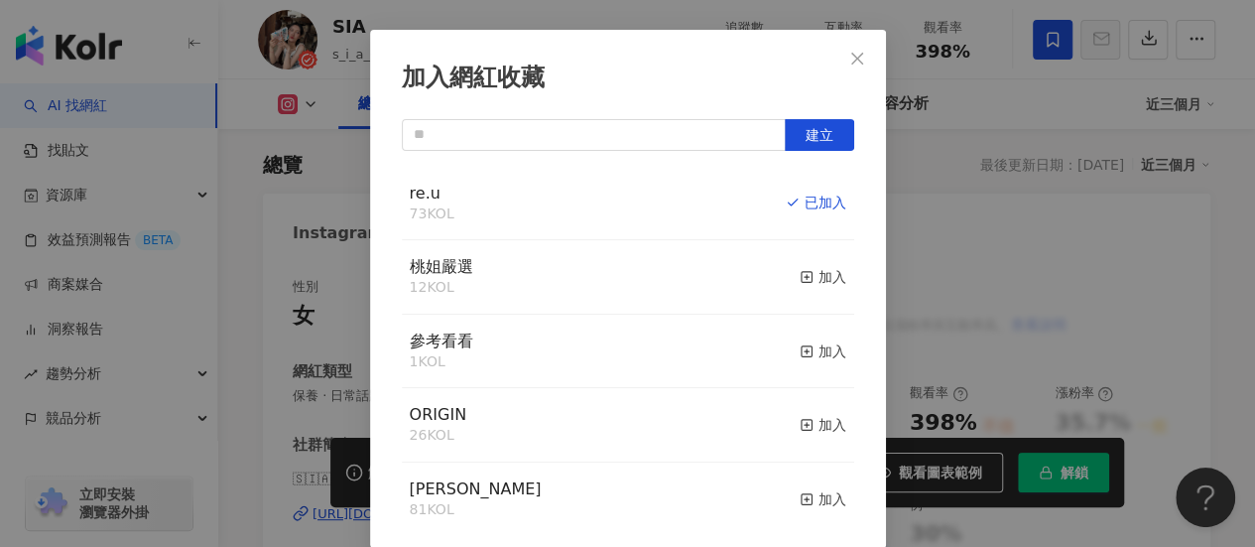
click at [1058, 193] on div "加入網紅收藏 建立 re.u 73 KOL 已加入 桃姐嚴選 12 KOL 加入 參考看看 1 KOL 加入 ORIGIN 26 KOL 加入 MAX 81 …" at bounding box center [627, 273] width 1255 height 547
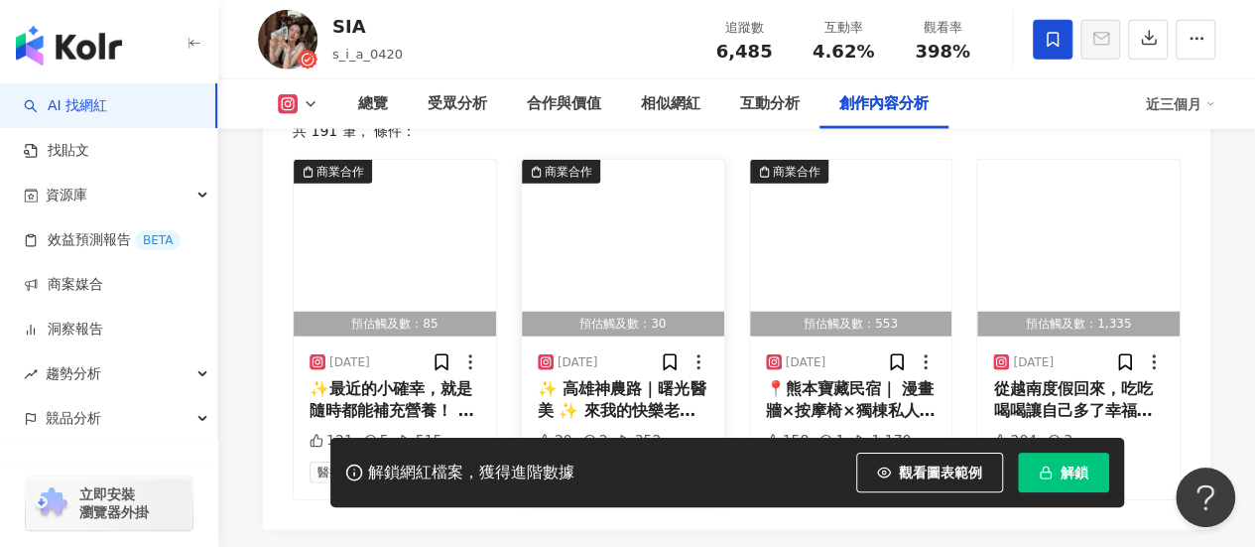
scroll to position [6251, 0]
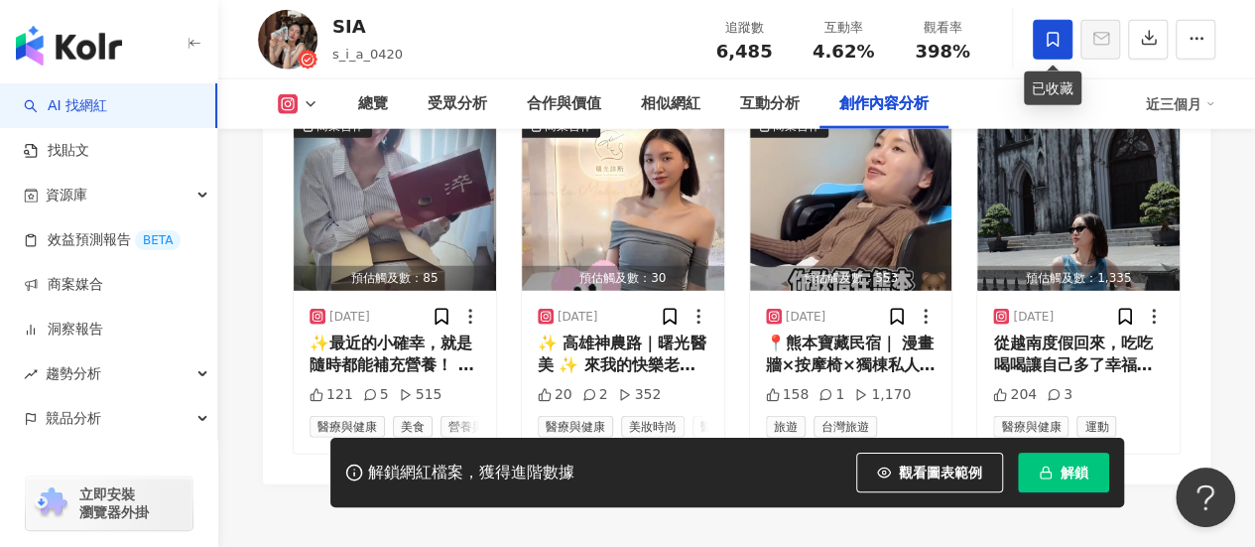
click at [1060, 43] on icon at bounding box center [1053, 40] width 18 height 18
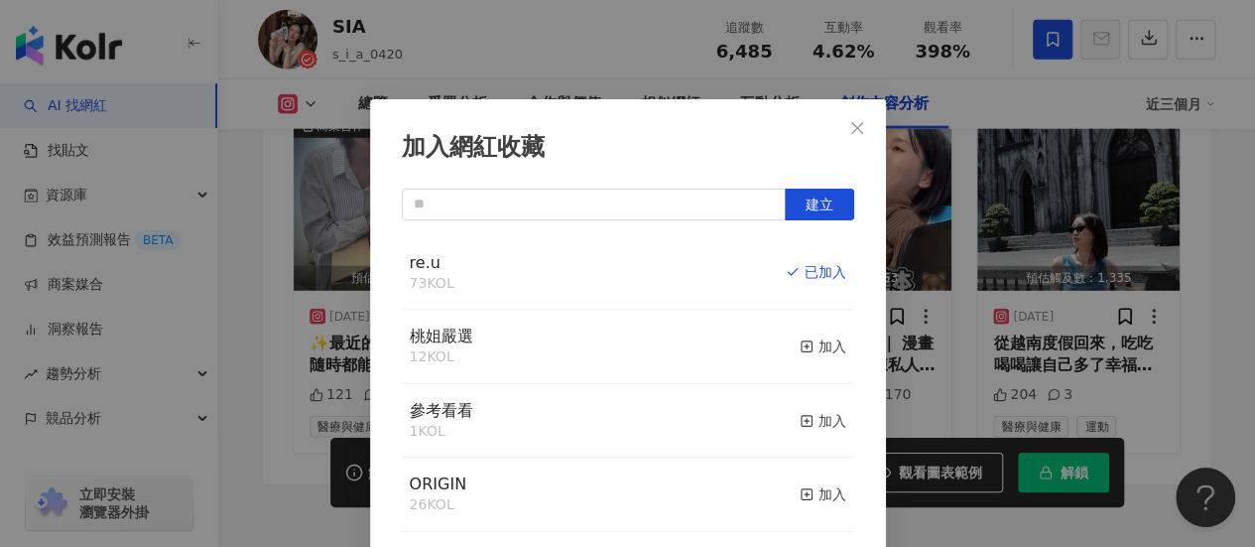
scroll to position [69, 0]
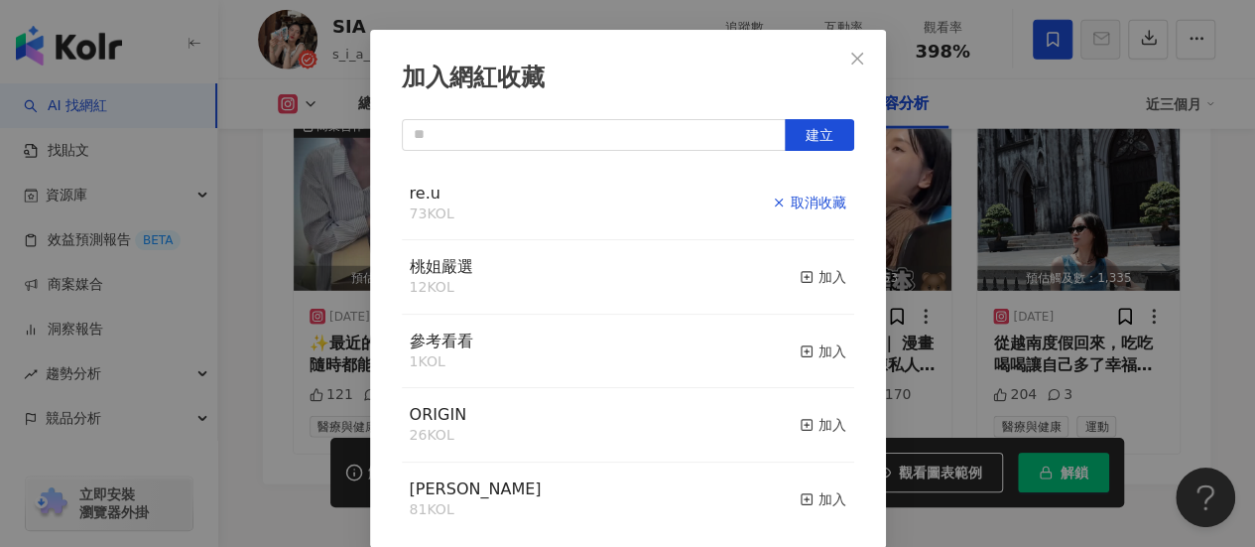
click at [786, 205] on div "取消收藏" at bounding box center [809, 202] width 74 height 22
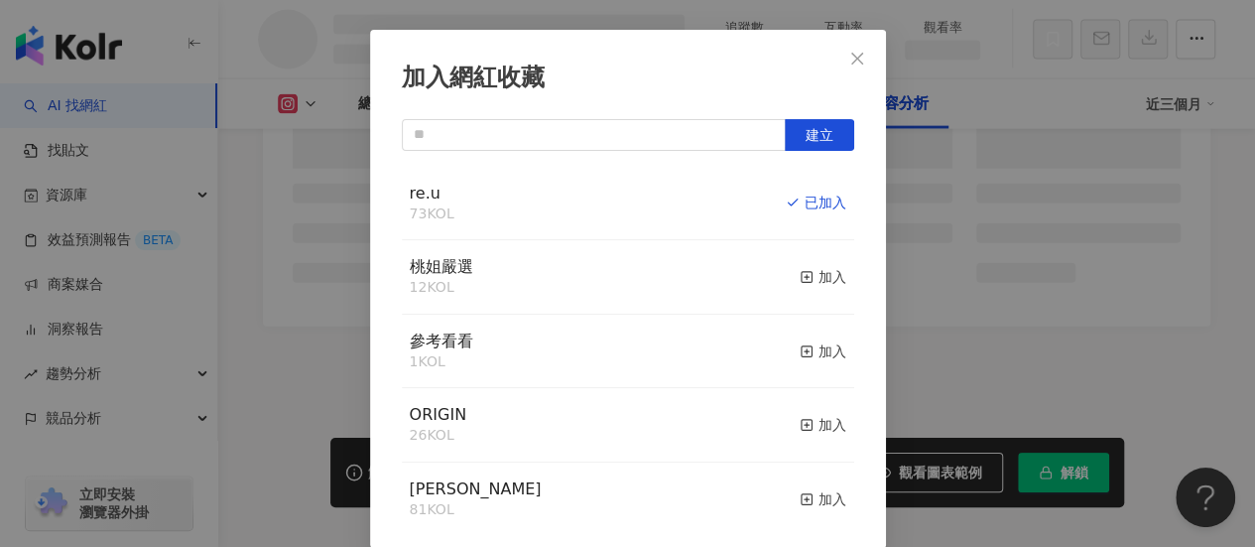
scroll to position [5500, 0]
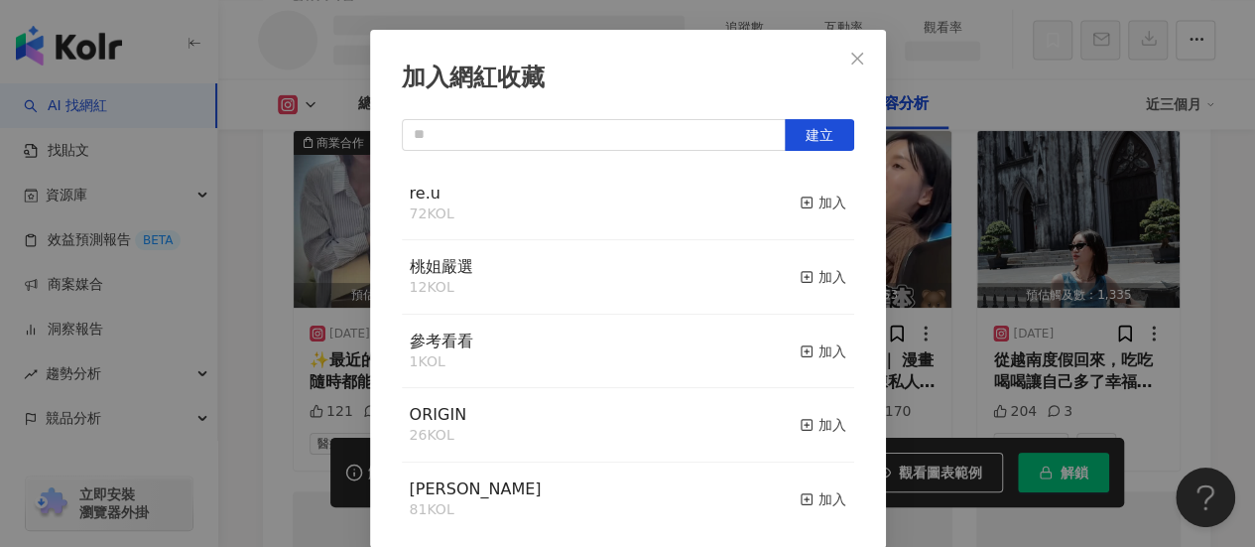
click at [1232, 322] on div "加入網紅收藏 建立 re.u 72 KOL 加入 桃姐嚴選 12 KOL 加入 參考看看 1 KOL 加入 ORIGIN 26 KOL 加入 MAX 81 K…" at bounding box center [627, 273] width 1255 height 547
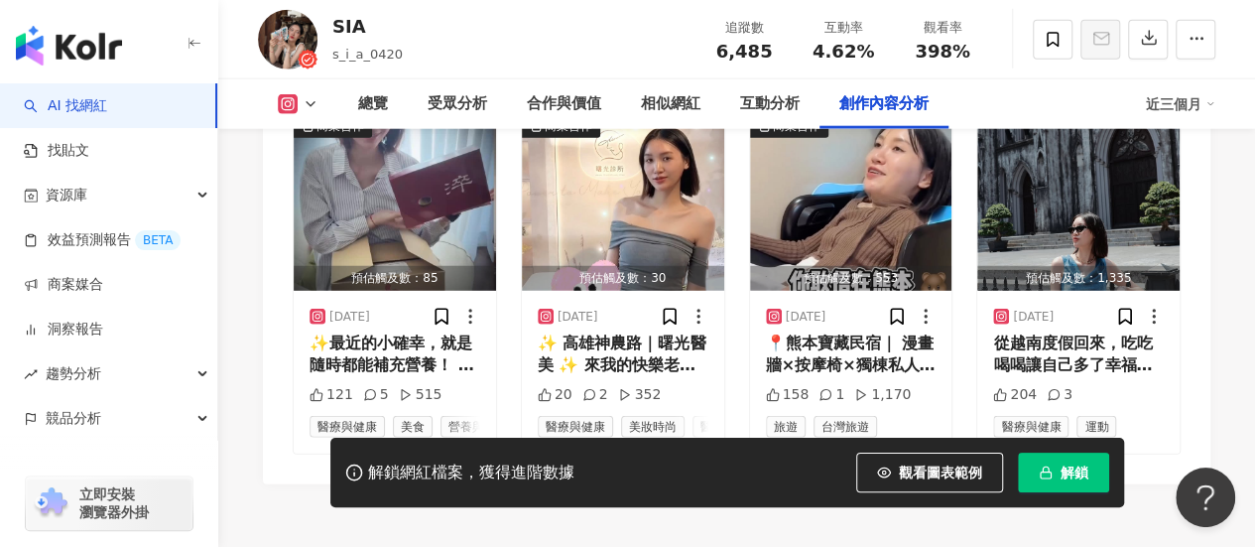
scroll to position [0, 0]
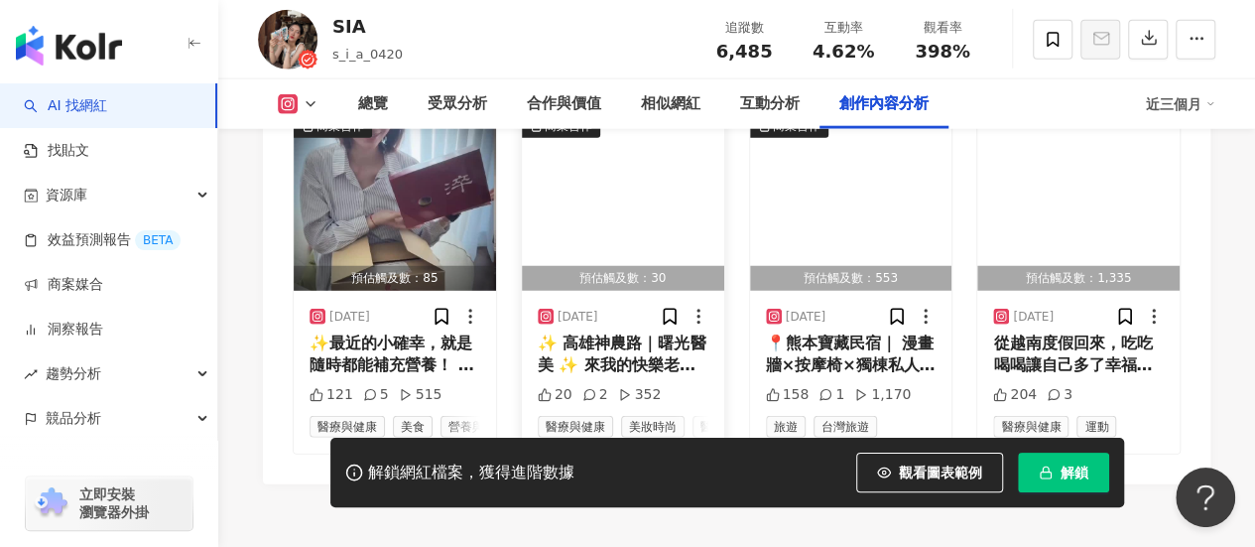
scroll to position [6152, 0]
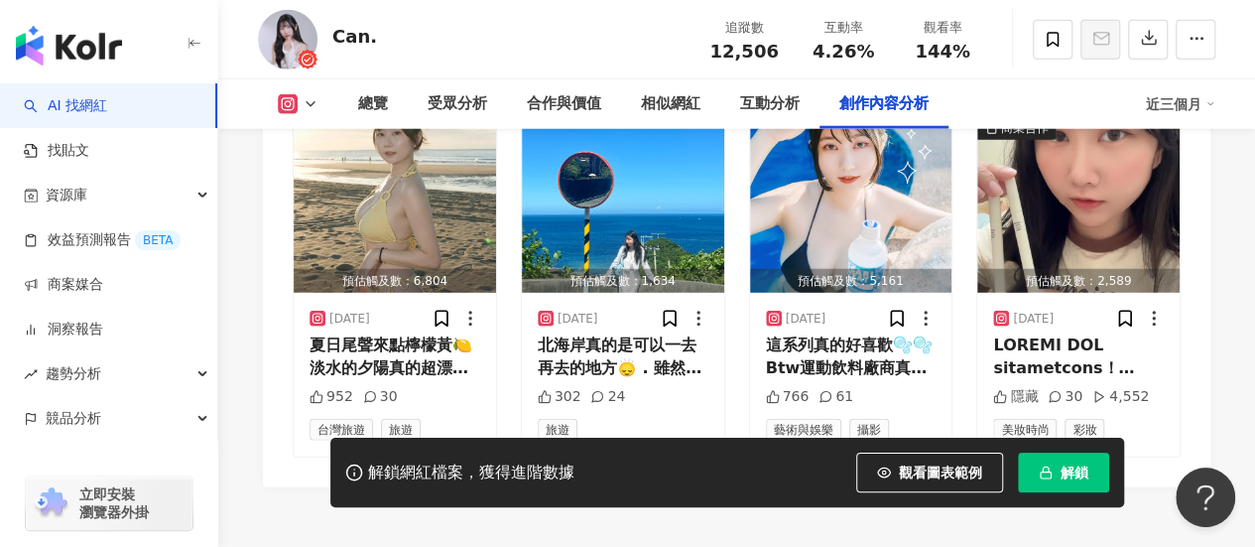
scroll to position [6350, 0]
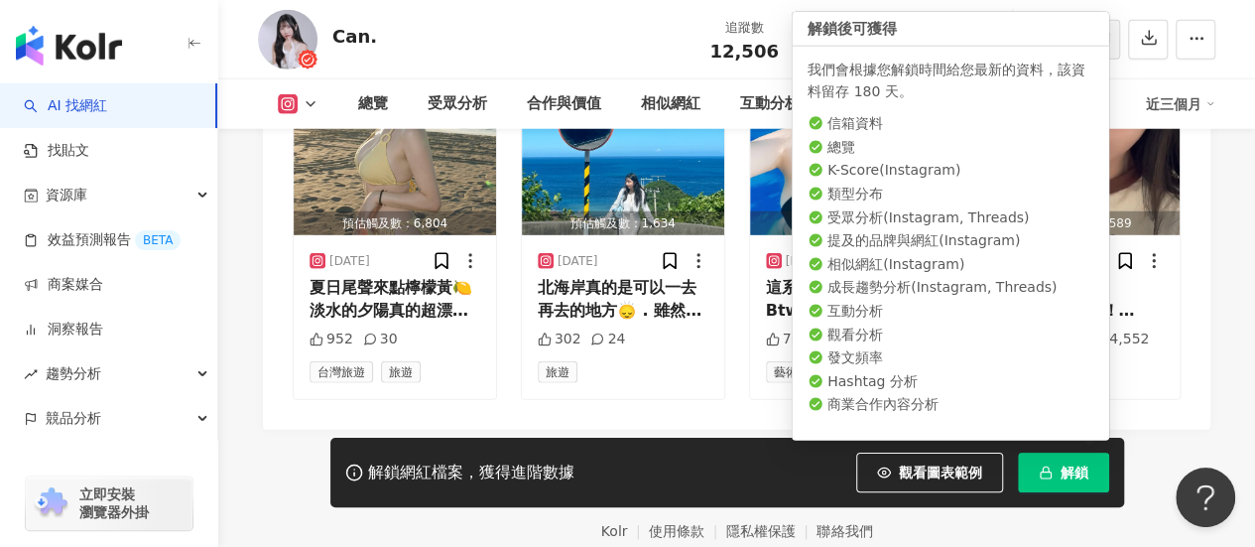
click at [1073, 480] on span "解鎖" at bounding box center [1075, 472] width 28 height 16
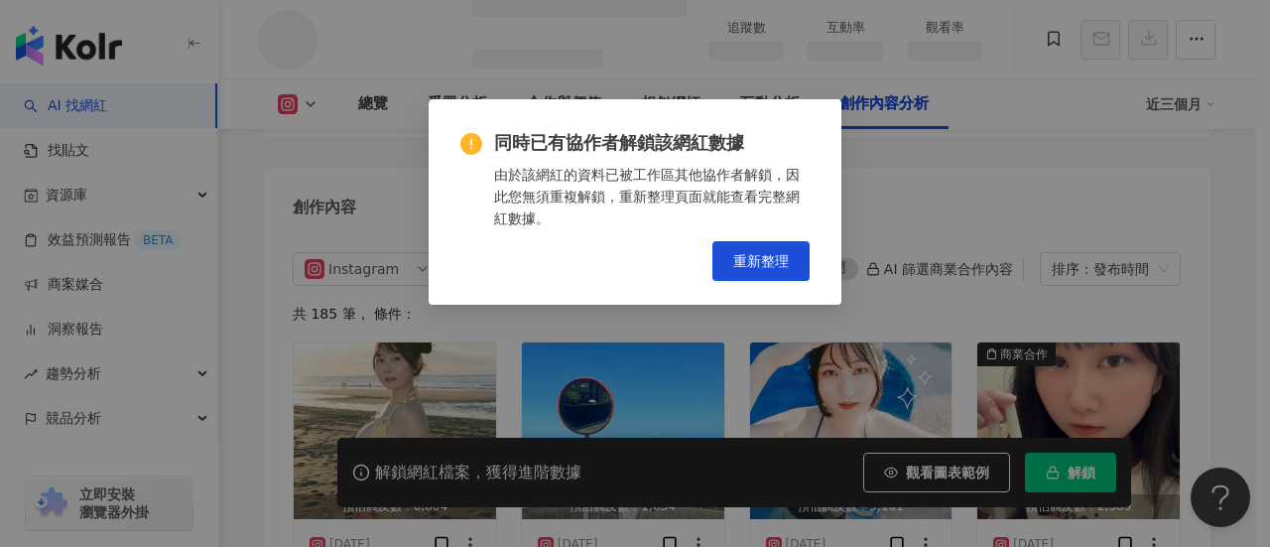
scroll to position [5511, 0]
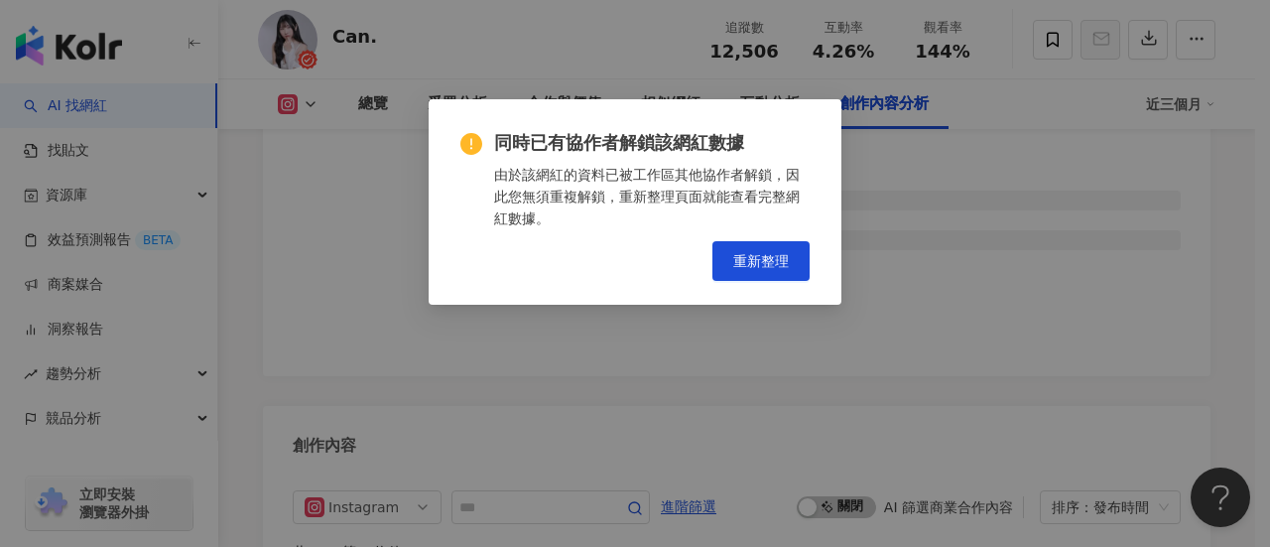
scroll to position [5923, 0]
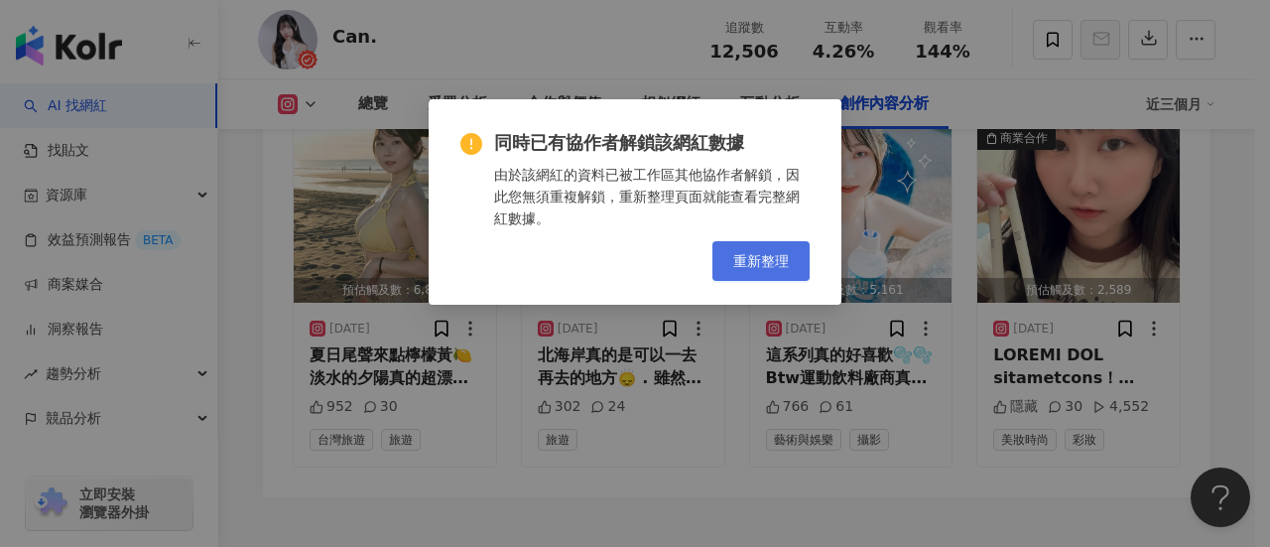
click at [746, 263] on span "重新整理" at bounding box center [761, 261] width 56 height 16
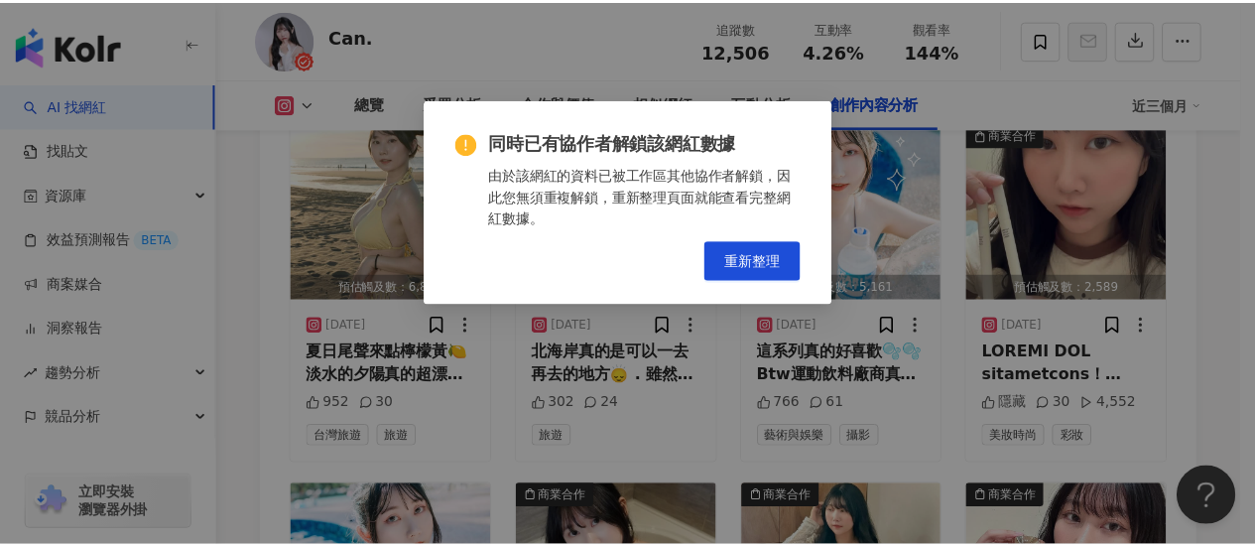
scroll to position [5957, 0]
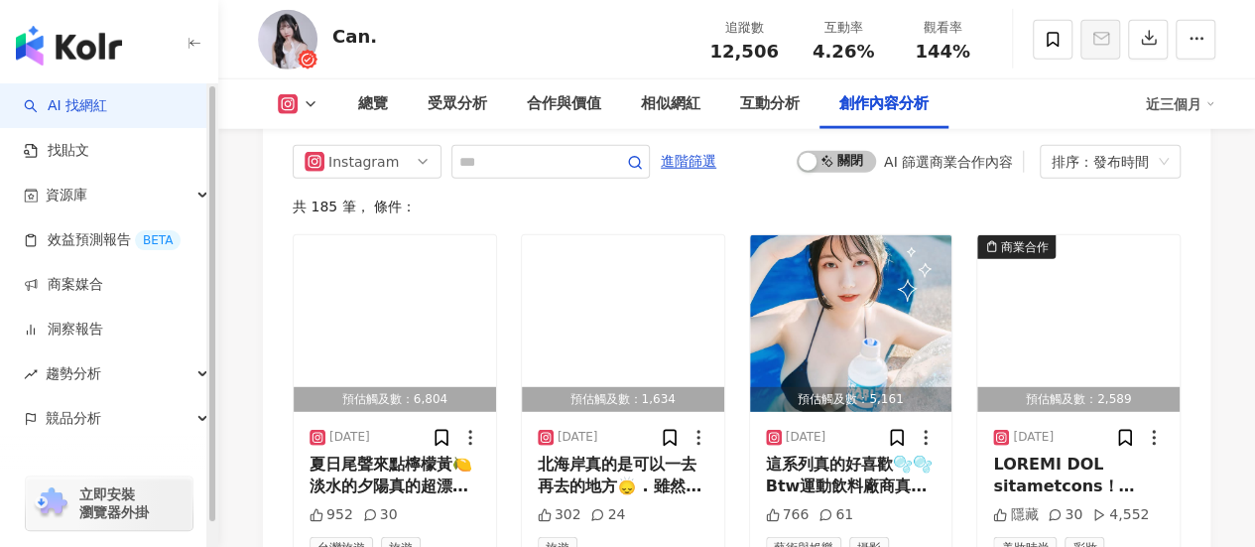
scroll to position [6334, 0]
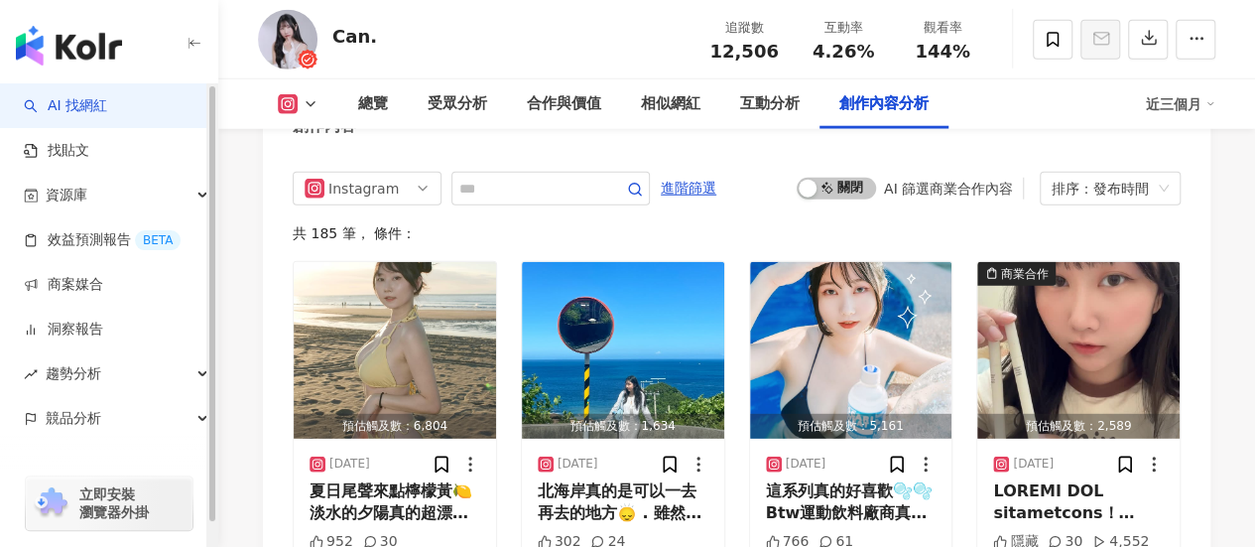
click at [69, 39] on img "button" at bounding box center [69, 46] width 106 height 40
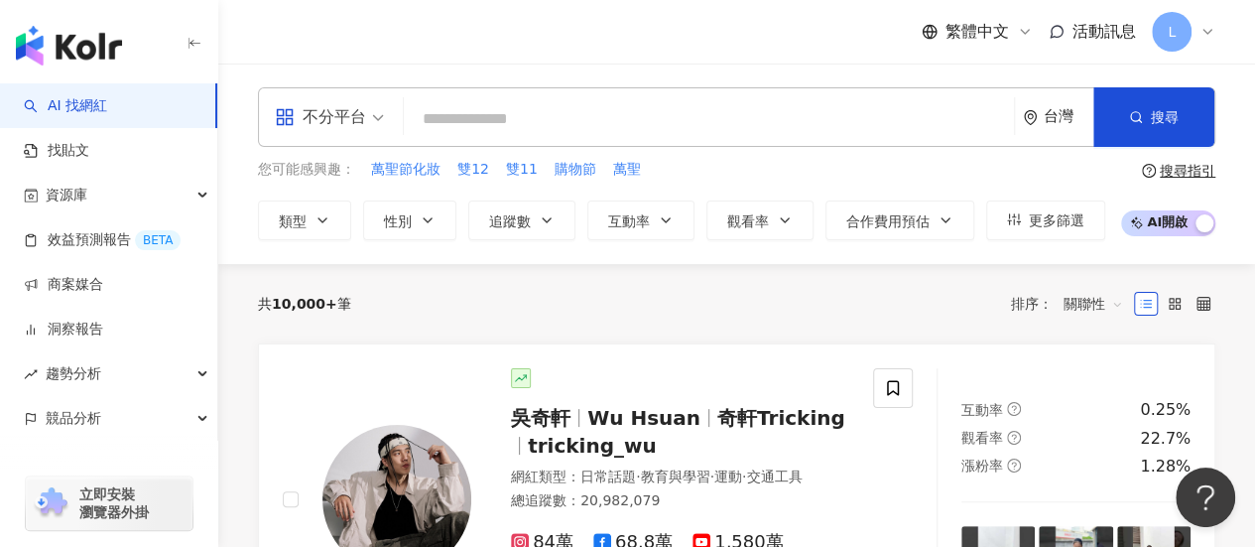
click at [1179, 23] on span "L" at bounding box center [1172, 32] width 40 height 40
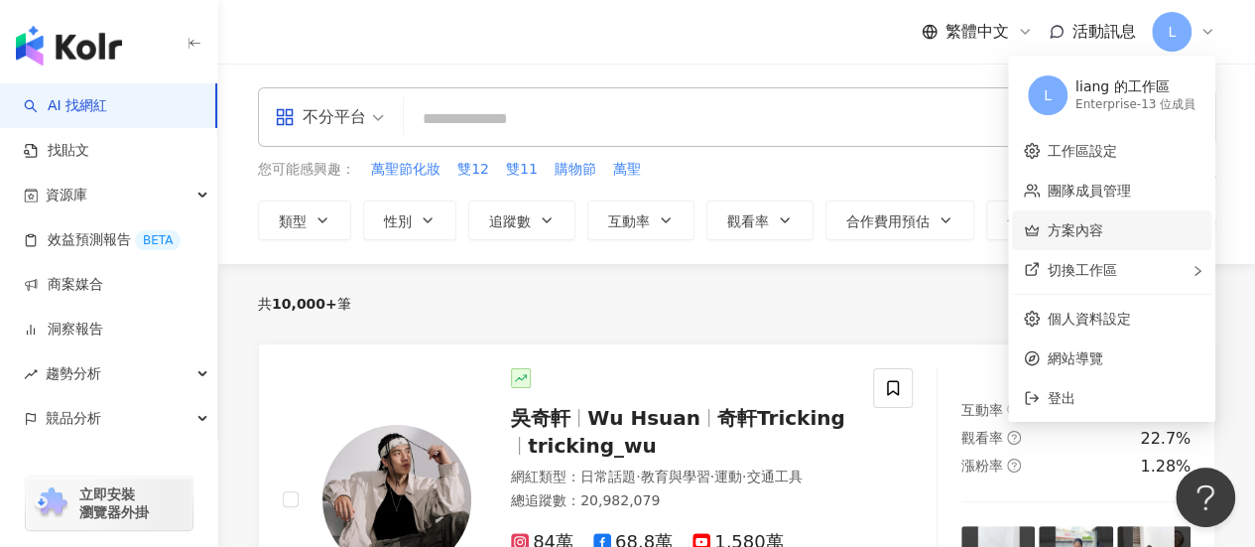
click at [1082, 229] on link "方案內容" at bounding box center [1076, 230] width 56 height 16
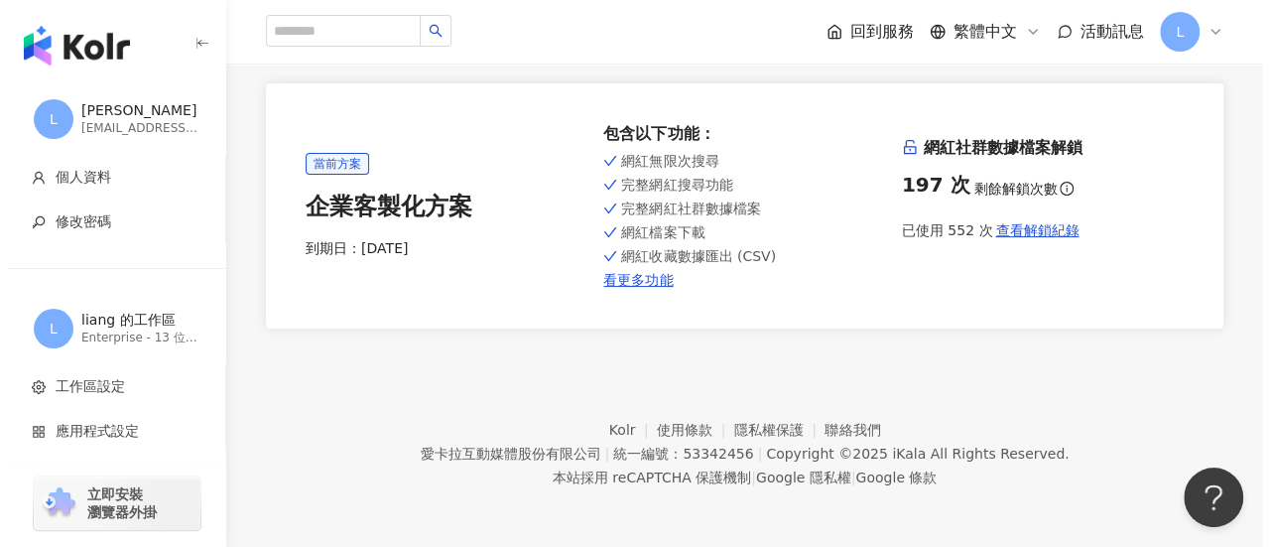
scroll to position [102, 0]
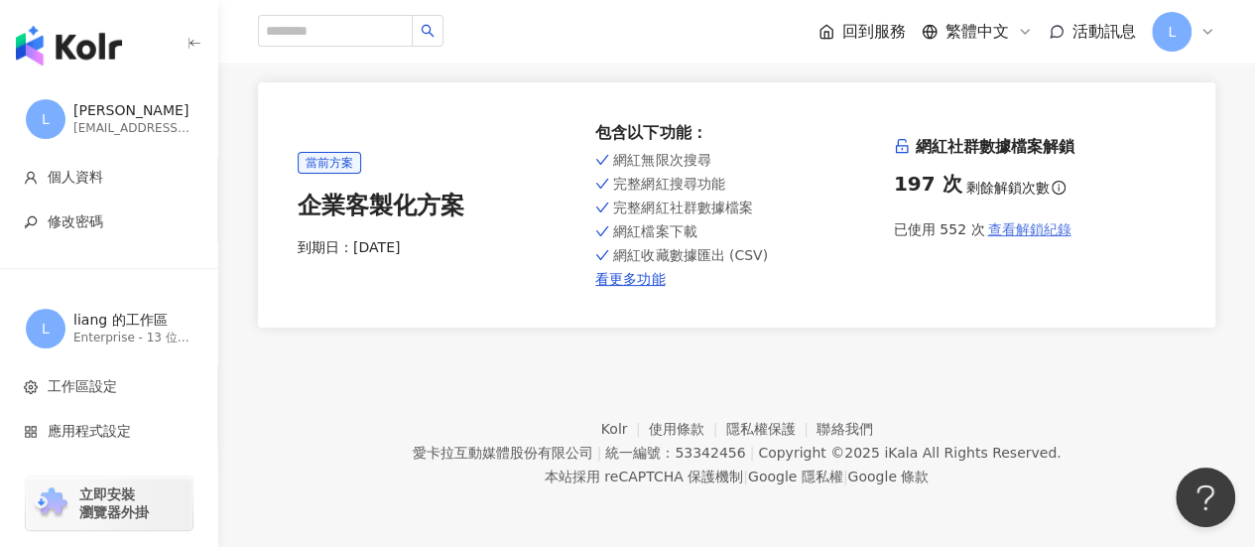
click at [1028, 237] on span "查看解鎖紀錄" at bounding box center [1028, 229] width 83 height 16
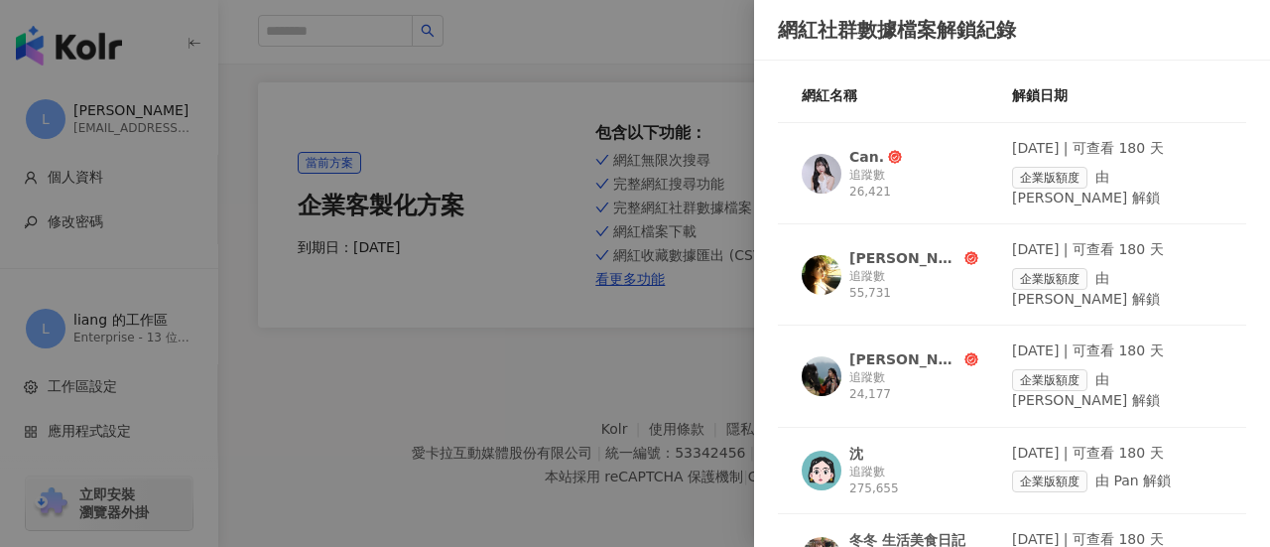
scroll to position [298, 0]
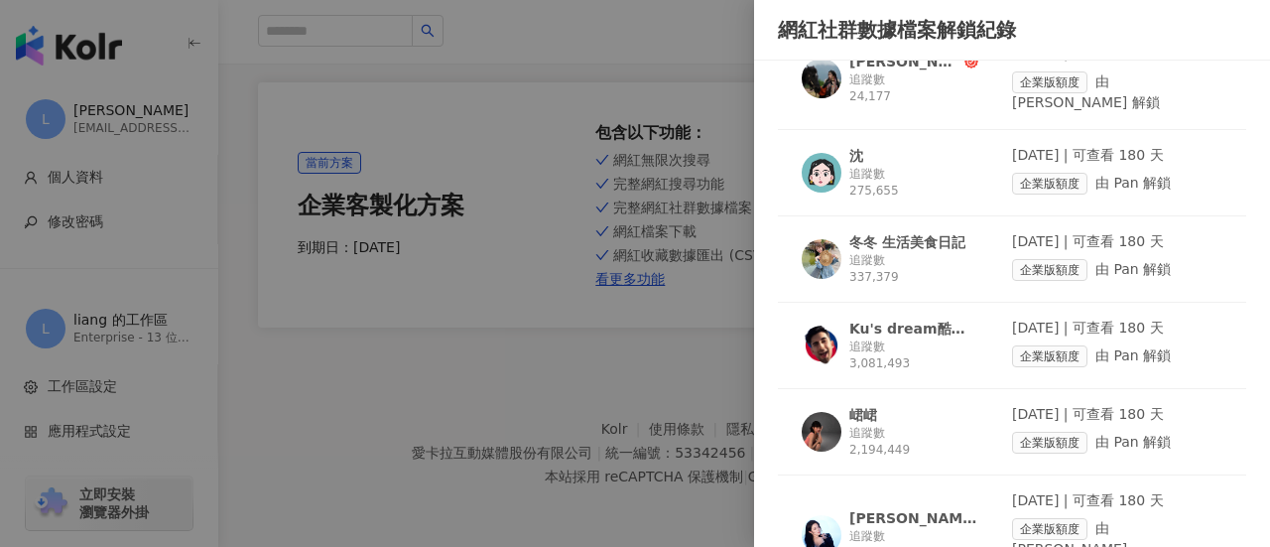
click at [915, 232] on div "冬冬 生活美食日記" at bounding box center [907, 242] width 116 height 20
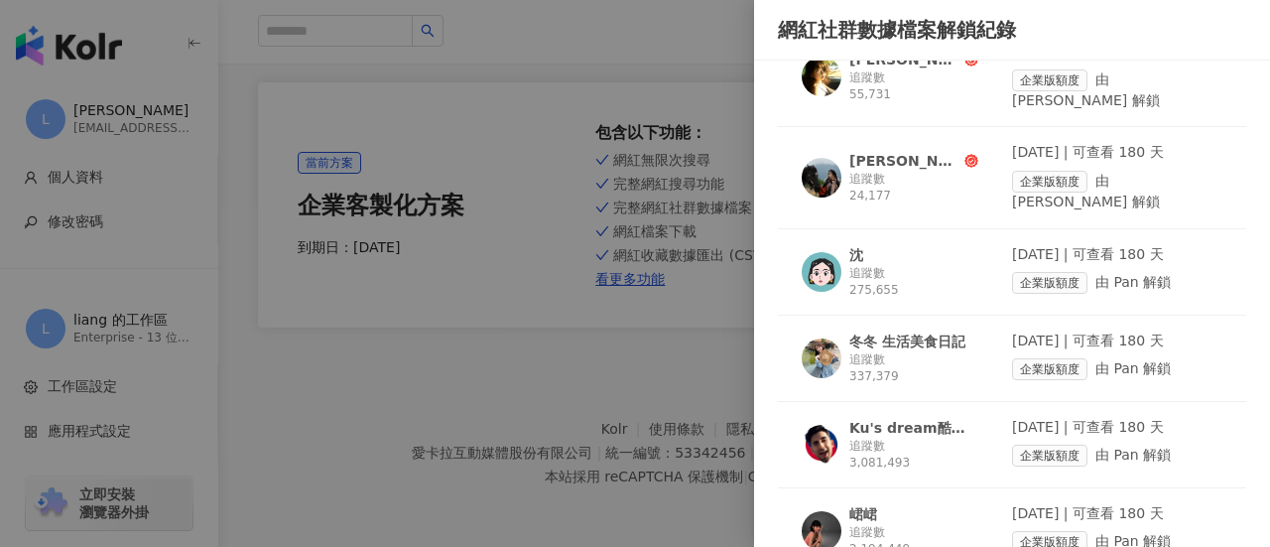
scroll to position [496, 0]
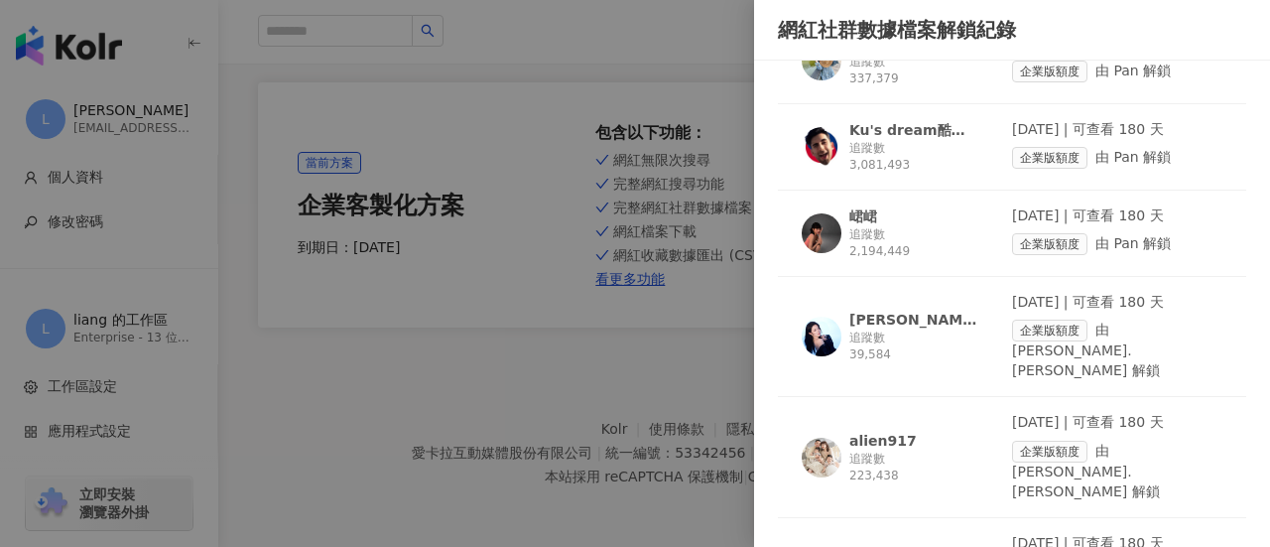
click at [927, 329] on div "追蹤數 39,584" at bounding box center [913, 346] width 129 height 34
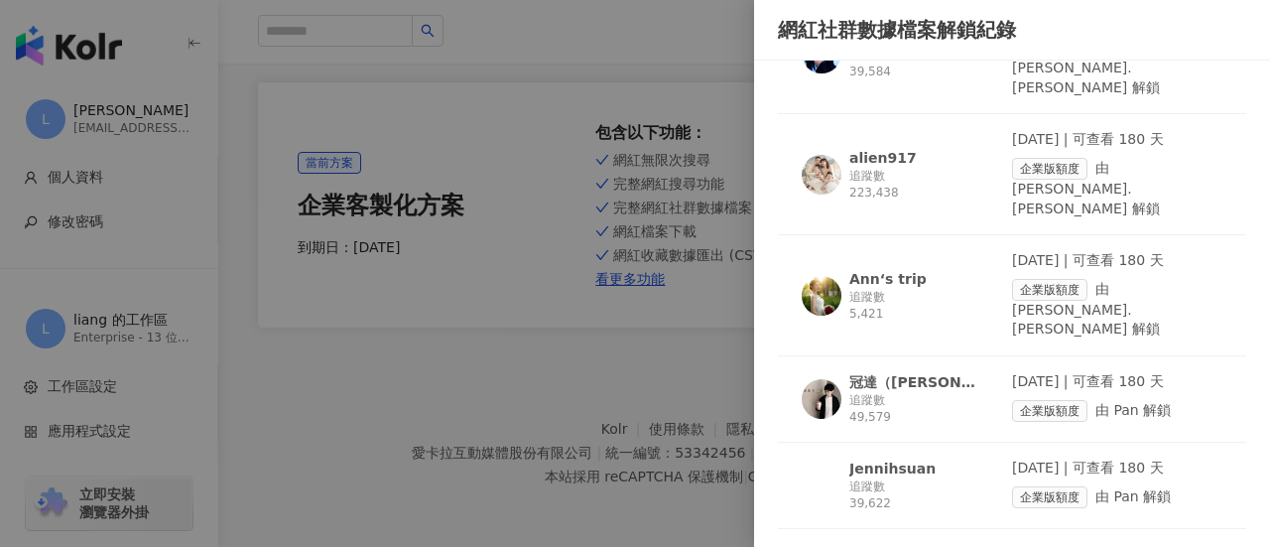
scroll to position [992, 0]
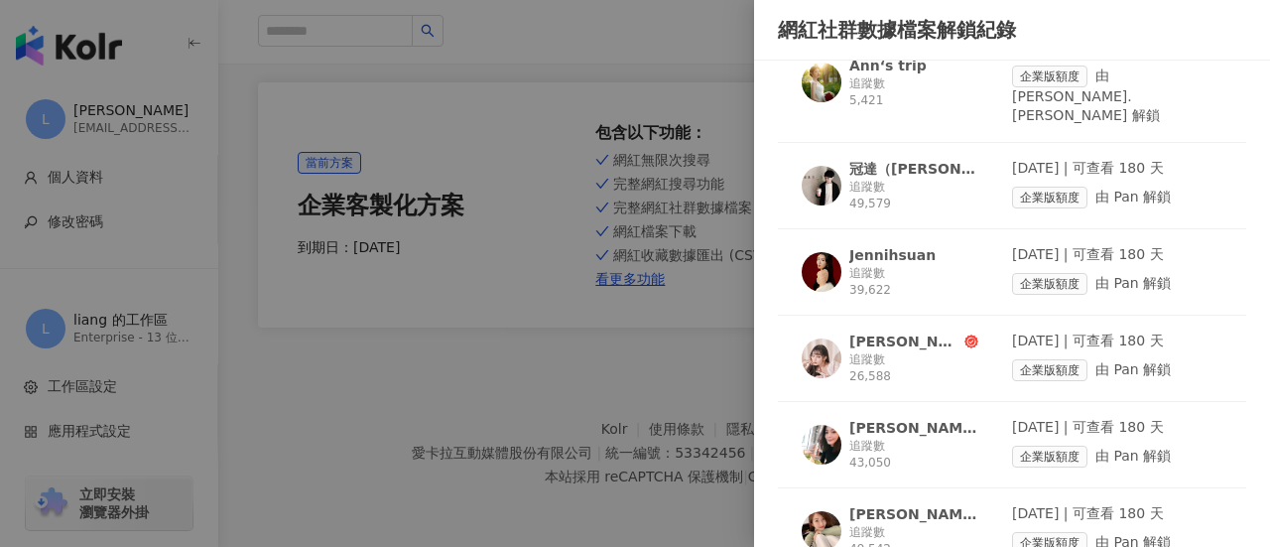
click at [876, 351] on div "追蹤數 26,588" at bounding box center [913, 368] width 129 height 34
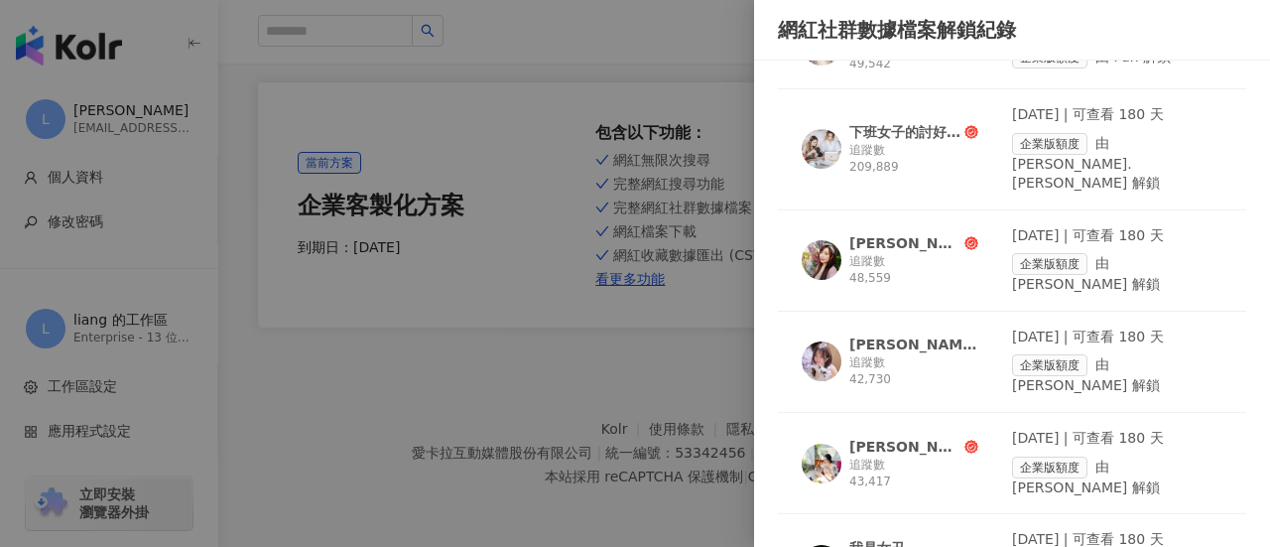
scroll to position [1488, 0]
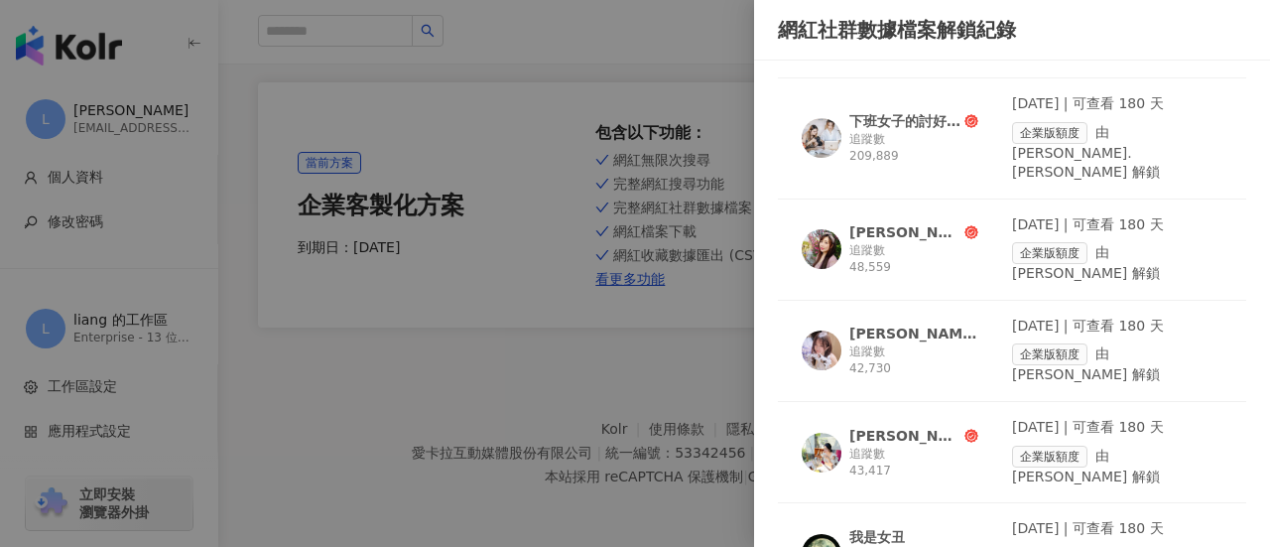
click at [921, 426] on div "[PERSON_NAME]日記[PERSON_NAME] diary" at bounding box center [904, 436] width 111 height 20
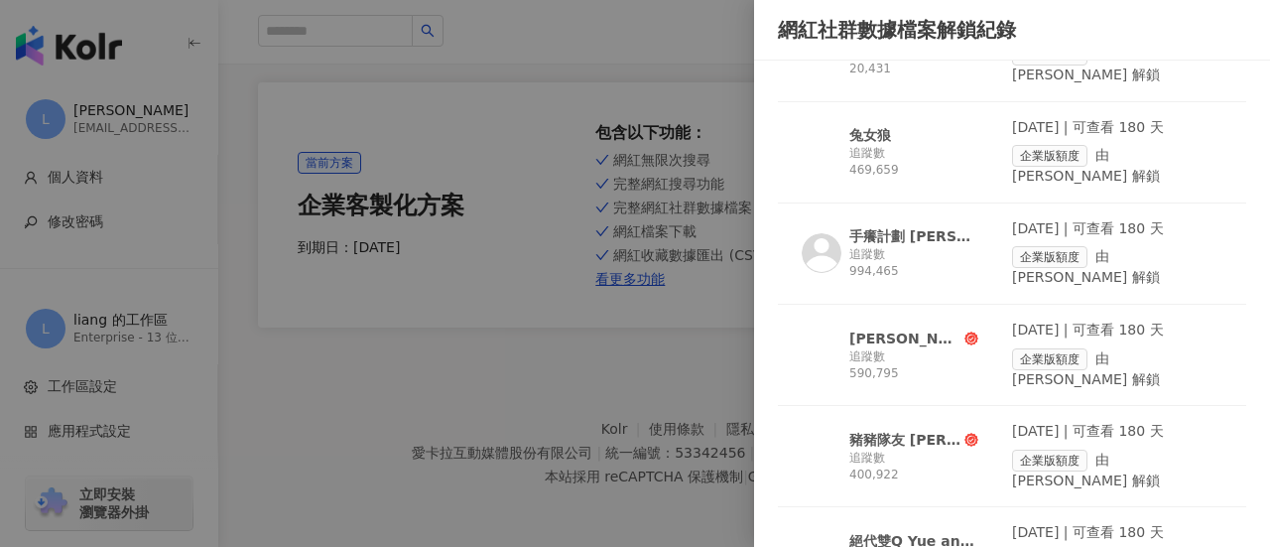
scroll to position [3572, 0]
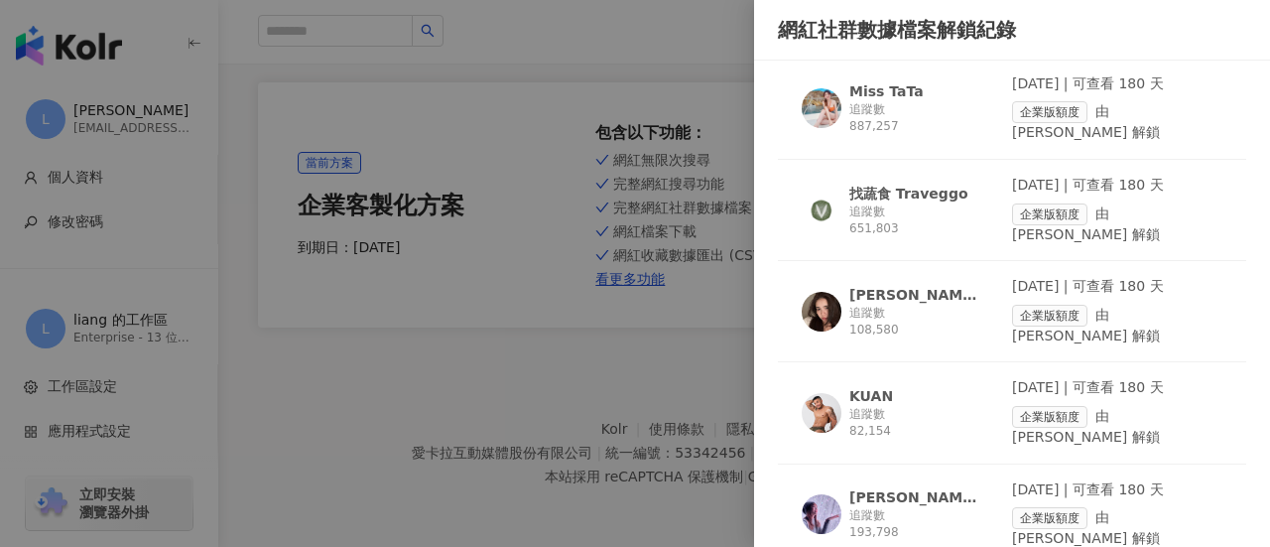
scroll to position [11511, 0]
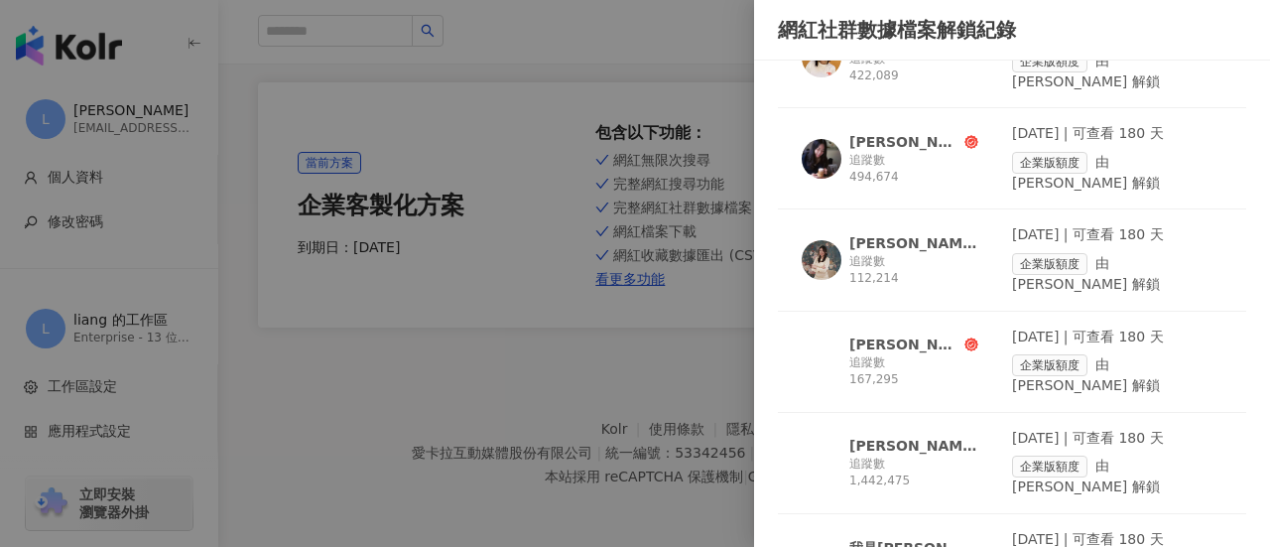
scroll to position [13595, 0]
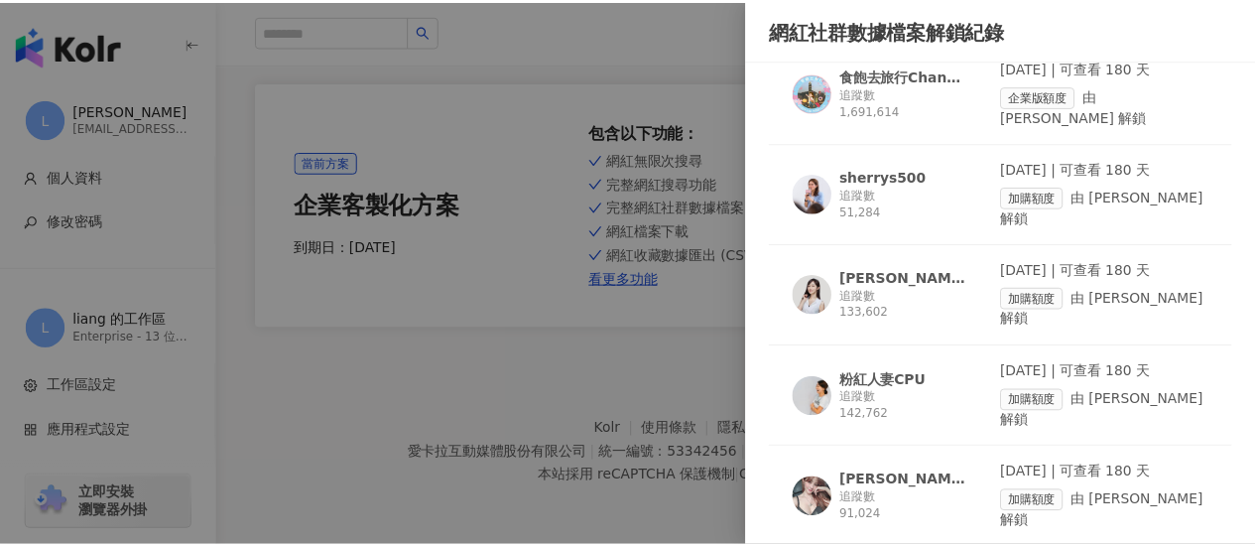
scroll to position [14289, 0]
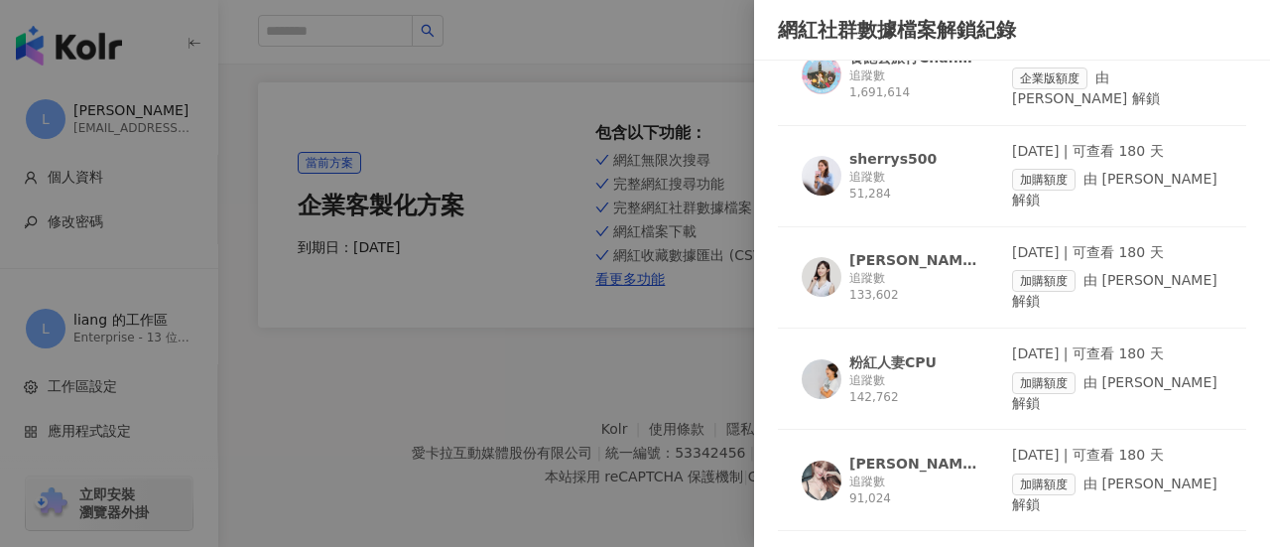
drag, startPoint x: 431, startPoint y: 406, endPoint x: 411, endPoint y: 13, distance: 393.4
click at [427, 404] on div at bounding box center [635, 273] width 1270 height 547
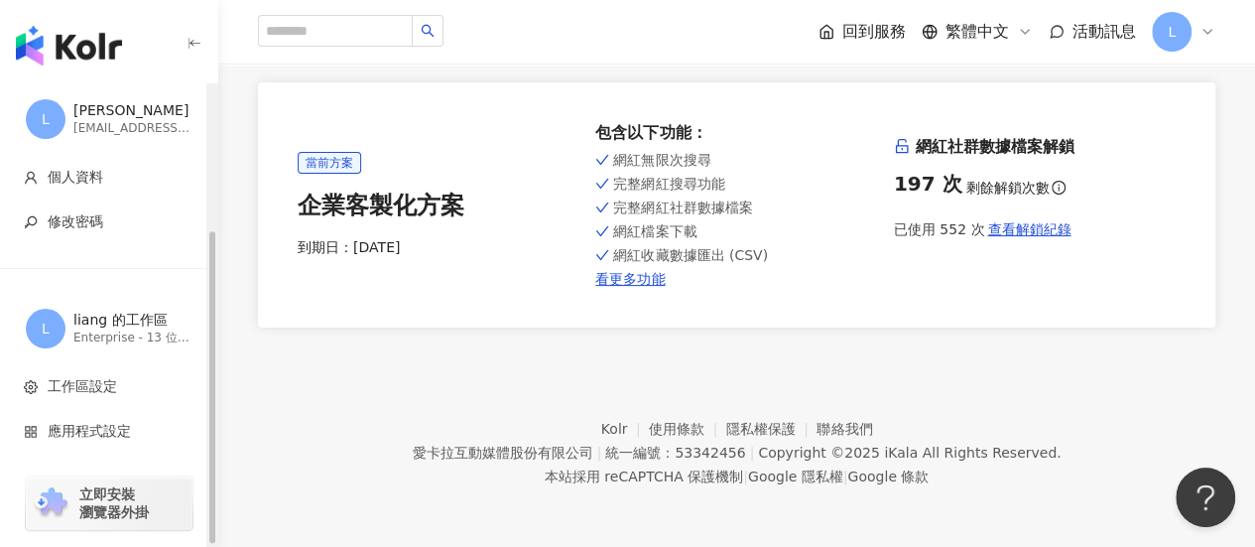
scroll to position [215, 0]
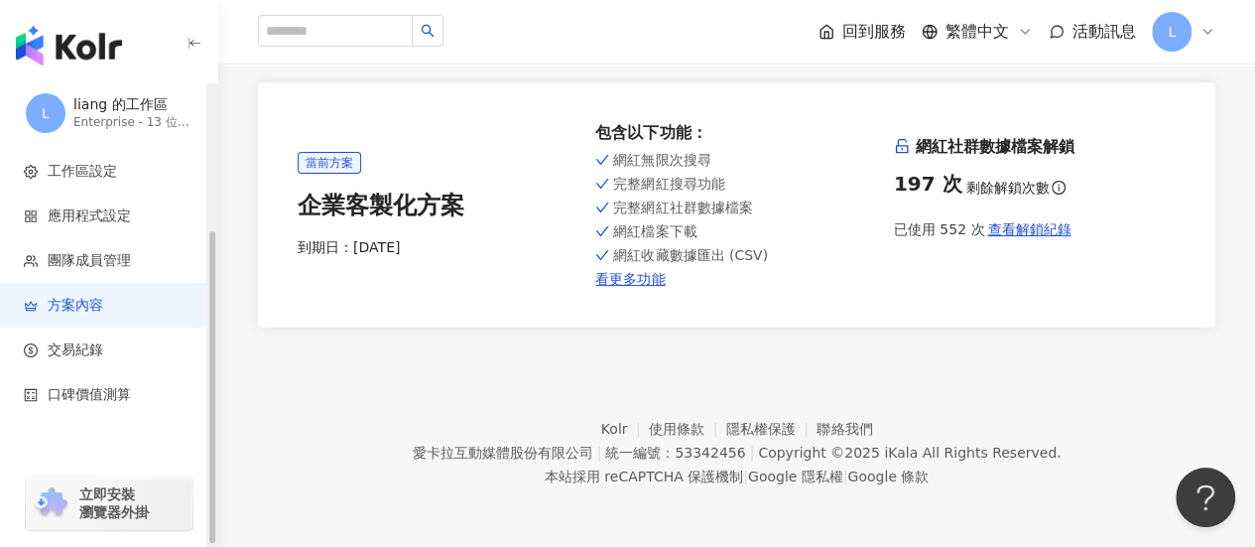
click at [83, 43] on img "button" at bounding box center [69, 46] width 106 height 40
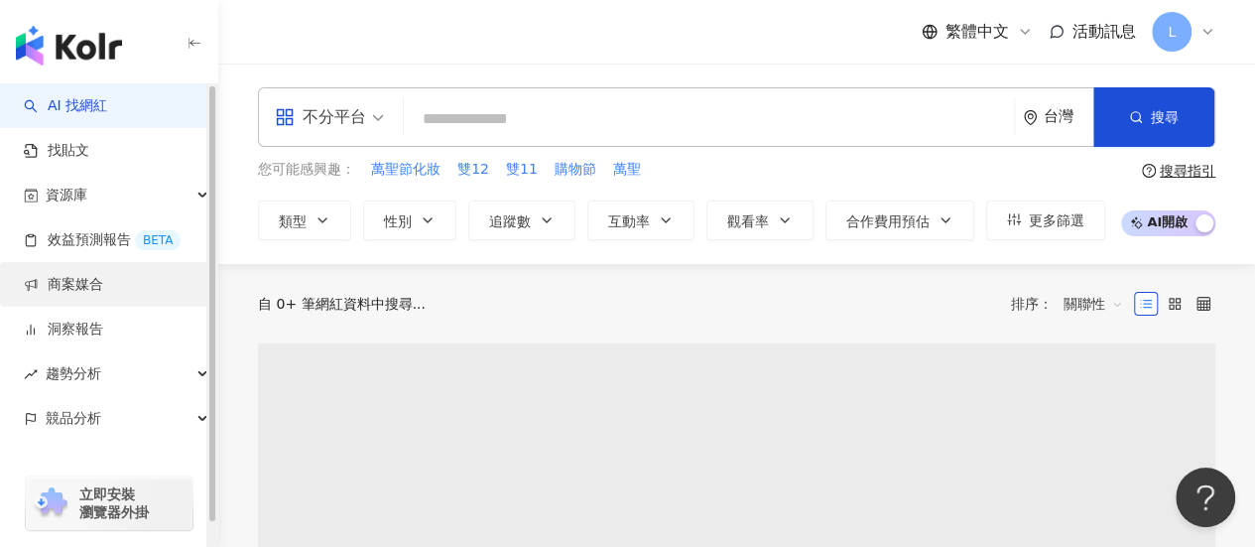
click at [58, 278] on link "商案媒合" at bounding box center [63, 285] width 79 height 20
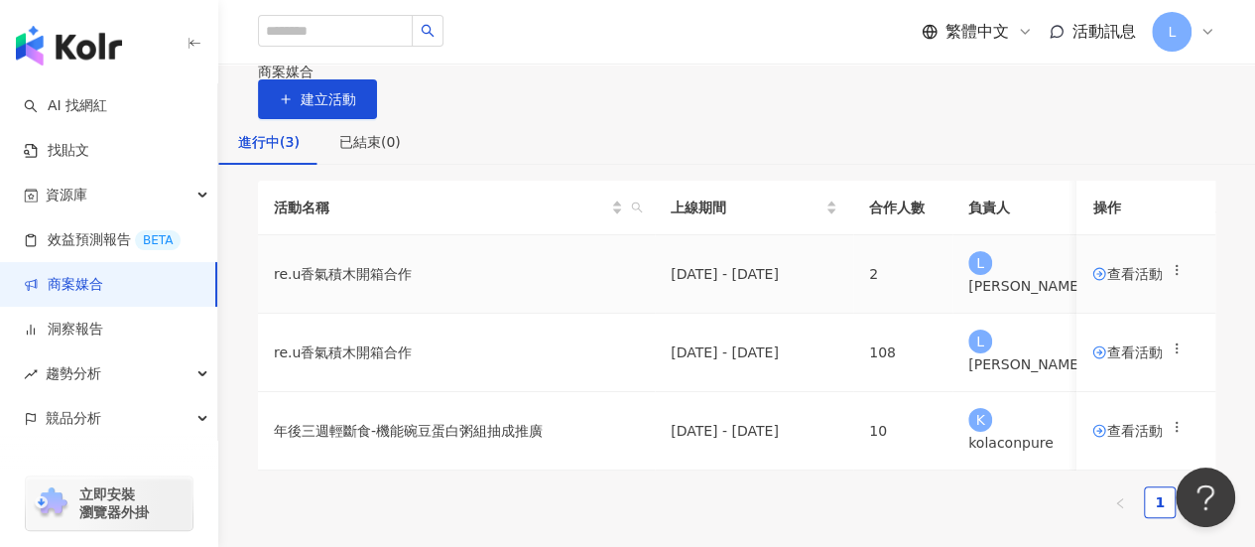
click at [1092, 281] on span "查看活動" at bounding box center [1126, 274] width 69 height 14
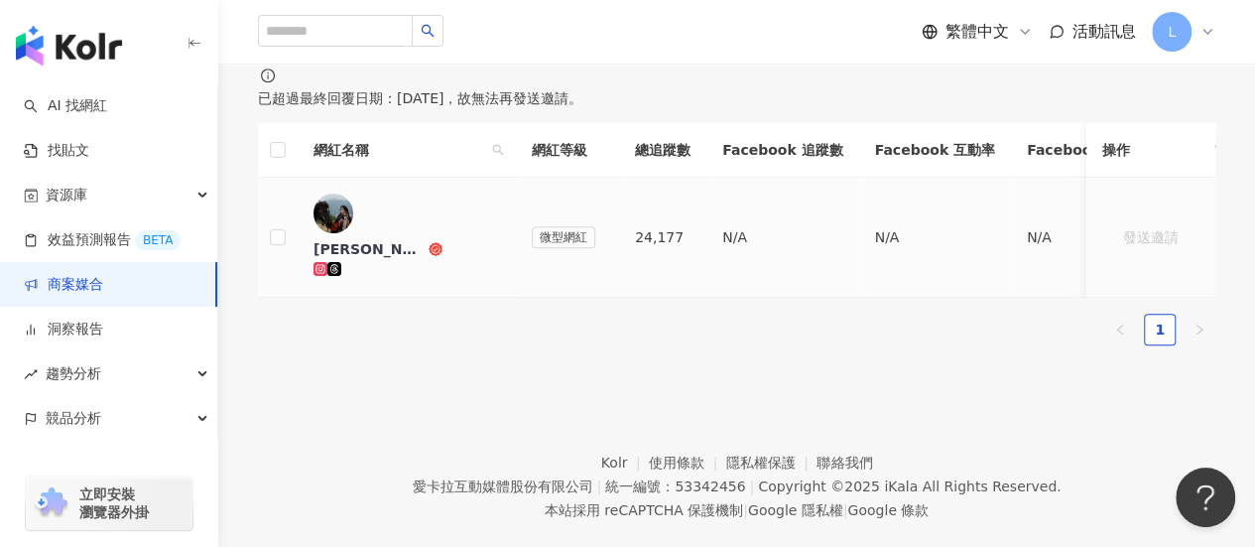
click at [425, 259] on div "Nadin娜蒂" at bounding box center [369, 249] width 111 height 20
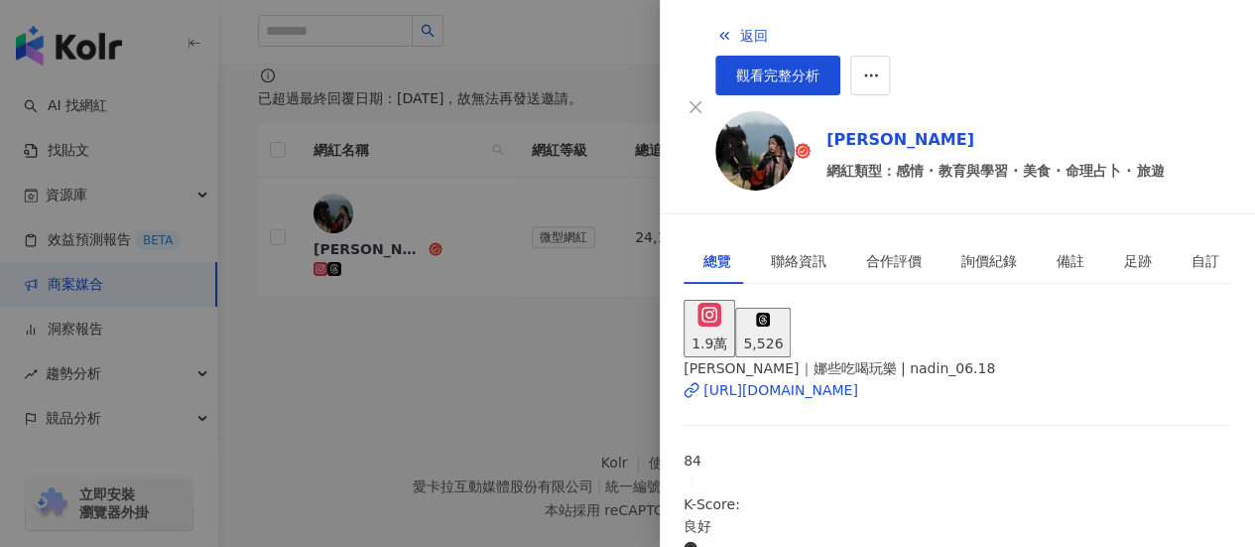
click at [478, 447] on div at bounding box center [627, 273] width 1255 height 547
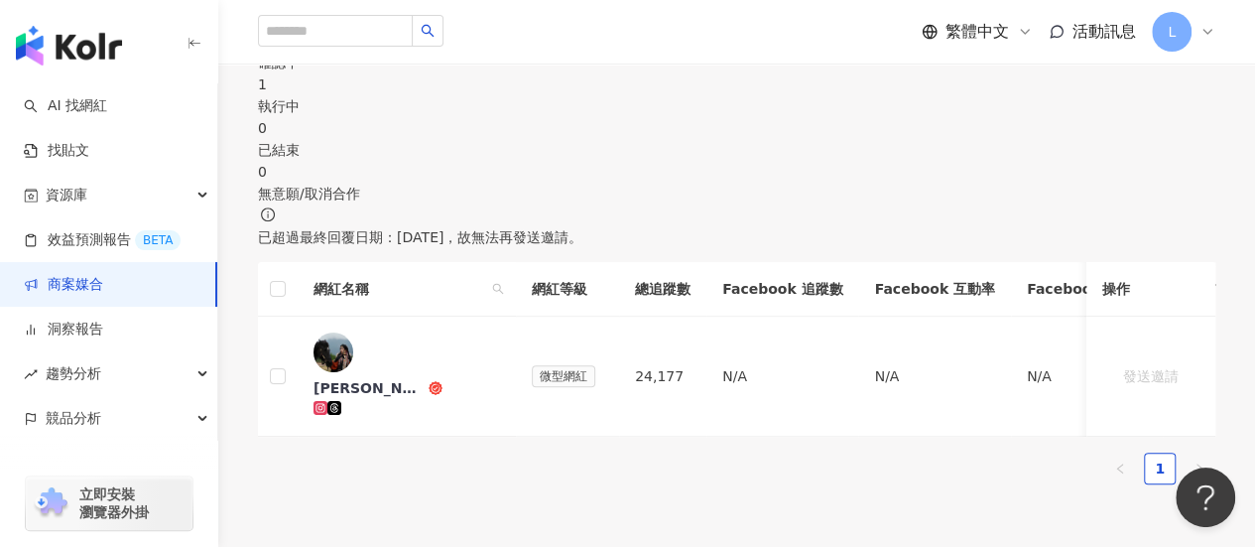
scroll to position [397, 0]
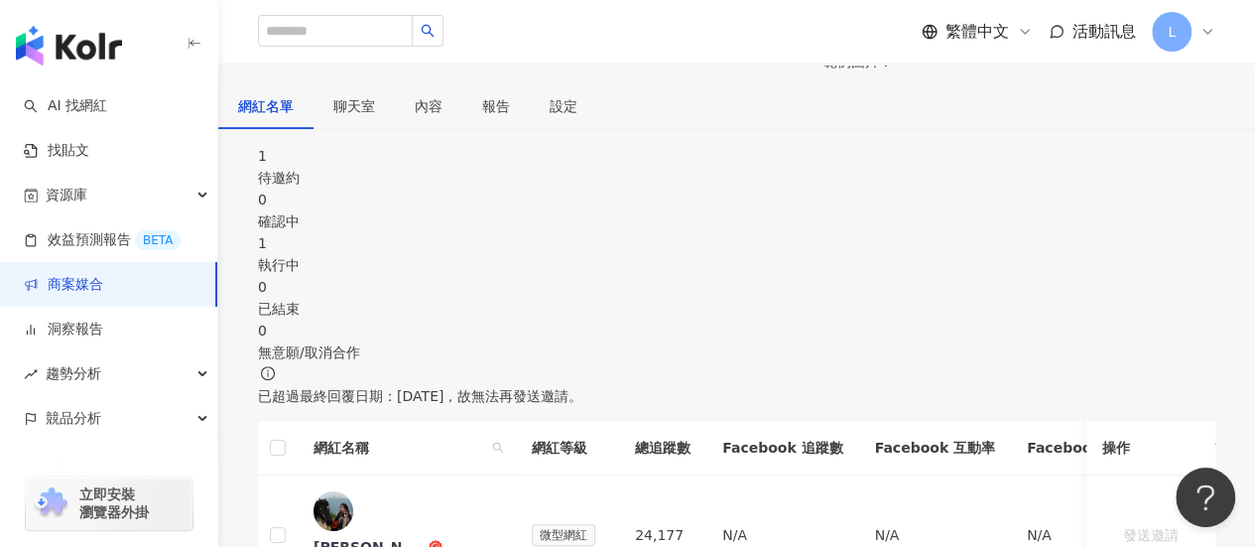
click at [698, 254] on div "1" at bounding box center [736, 243] width 957 height 22
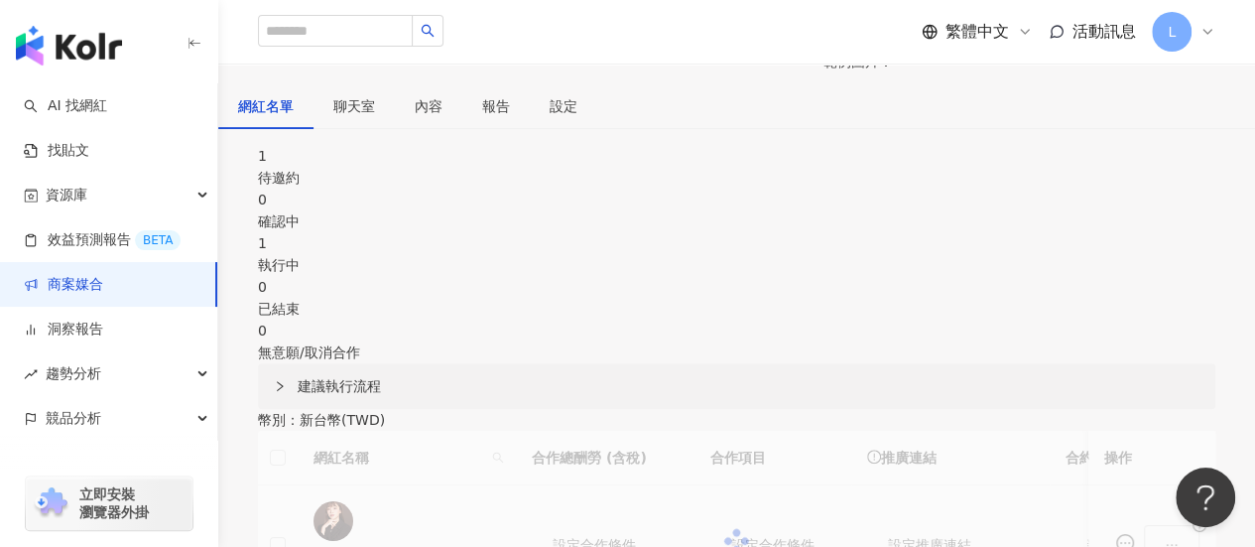
scroll to position [889, 0]
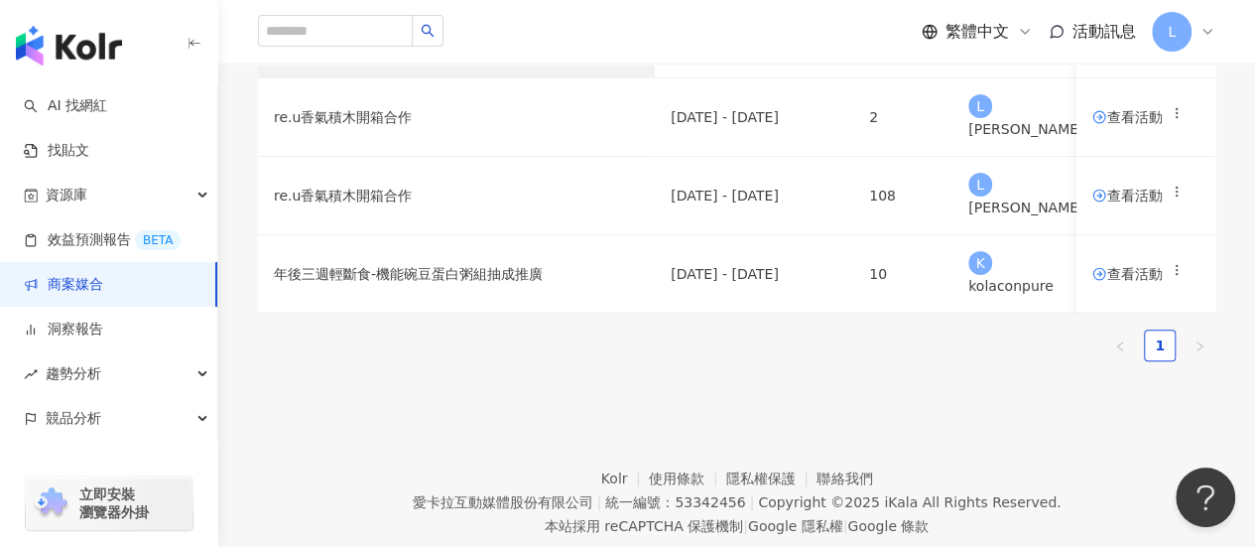
scroll to position [198, 0]
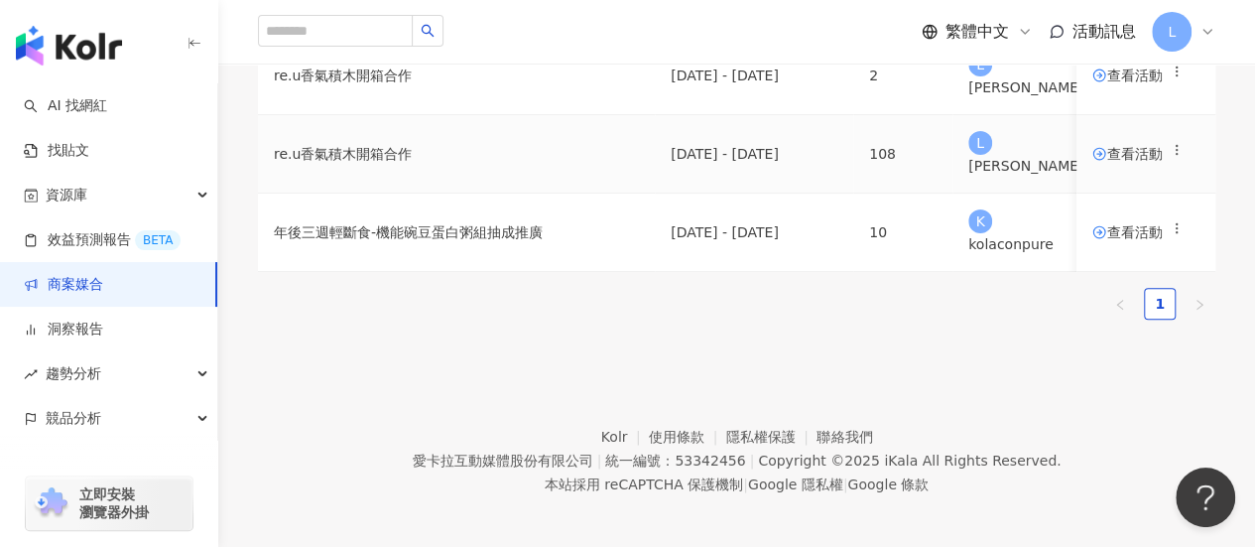
click at [1097, 161] on span "查看活動" at bounding box center [1126, 154] width 69 height 14
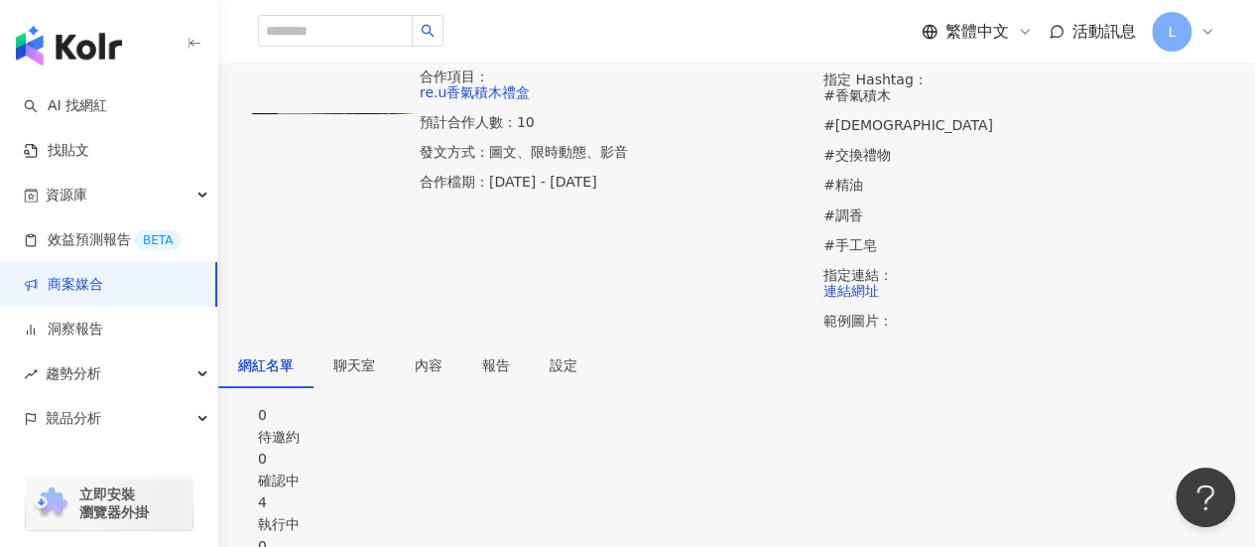
scroll to position [595, 0]
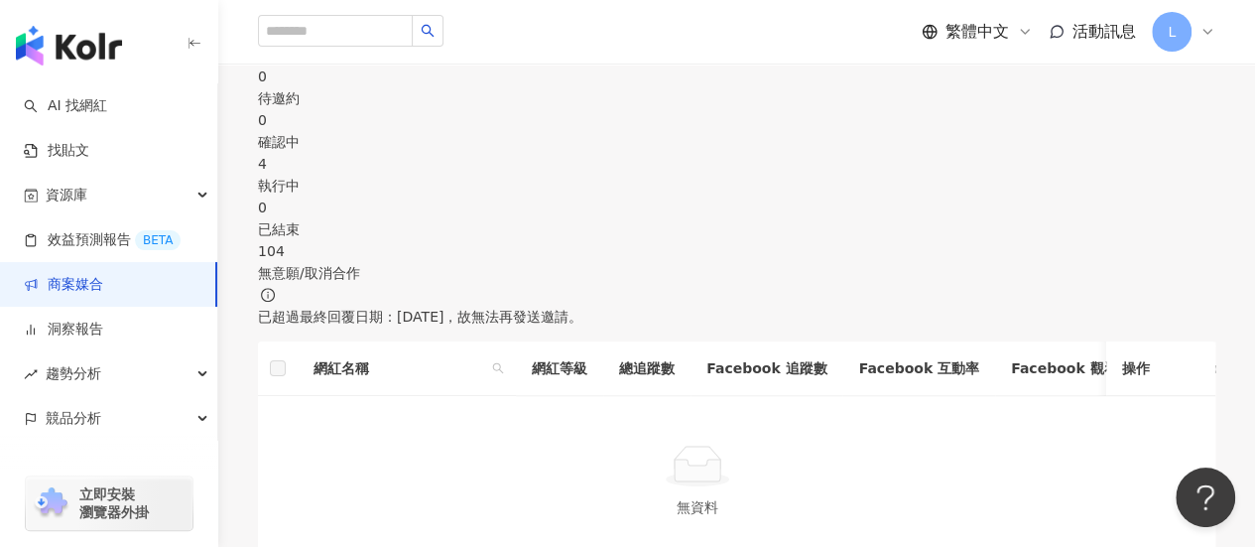
click at [730, 175] on div "執行中" at bounding box center [736, 186] width 957 height 22
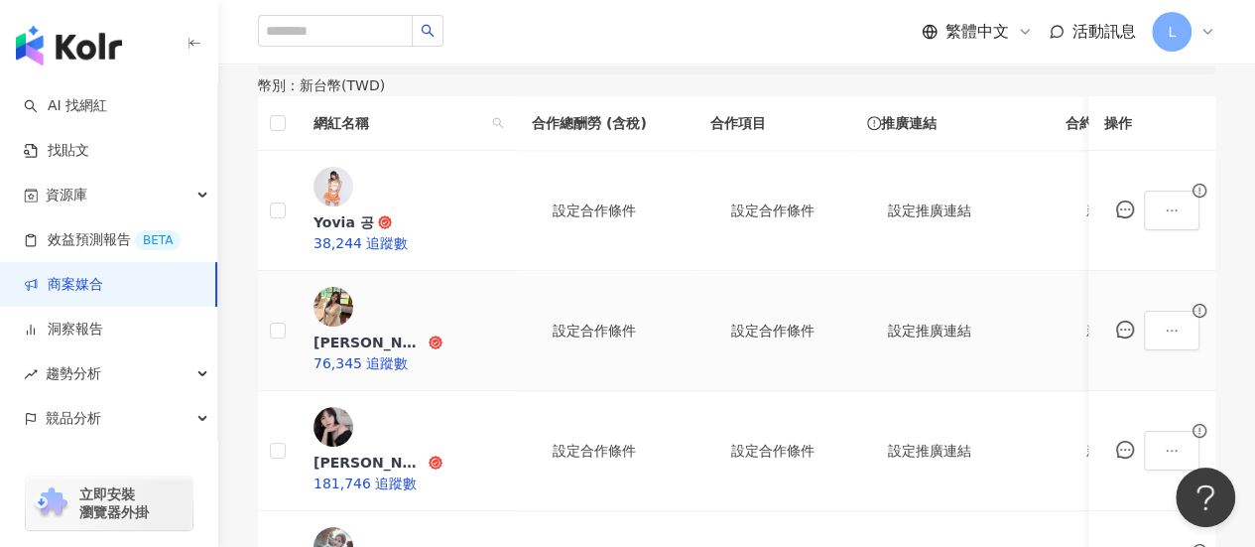
scroll to position [893, 0]
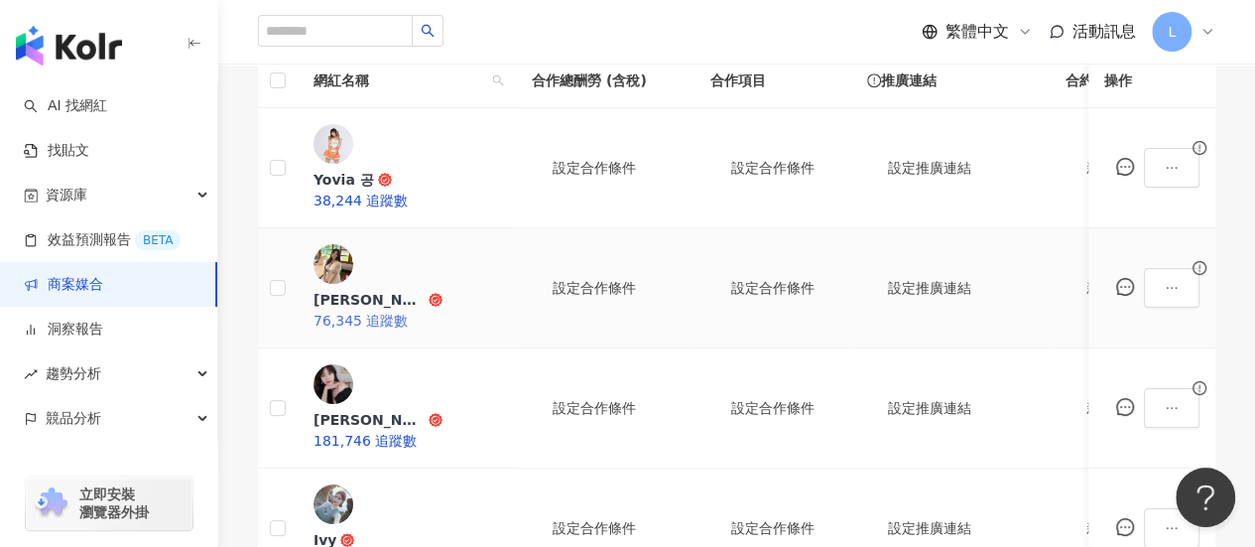
click at [423, 290] on div "姜廷蓉" at bounding box center [369, 300] width 111 height 20
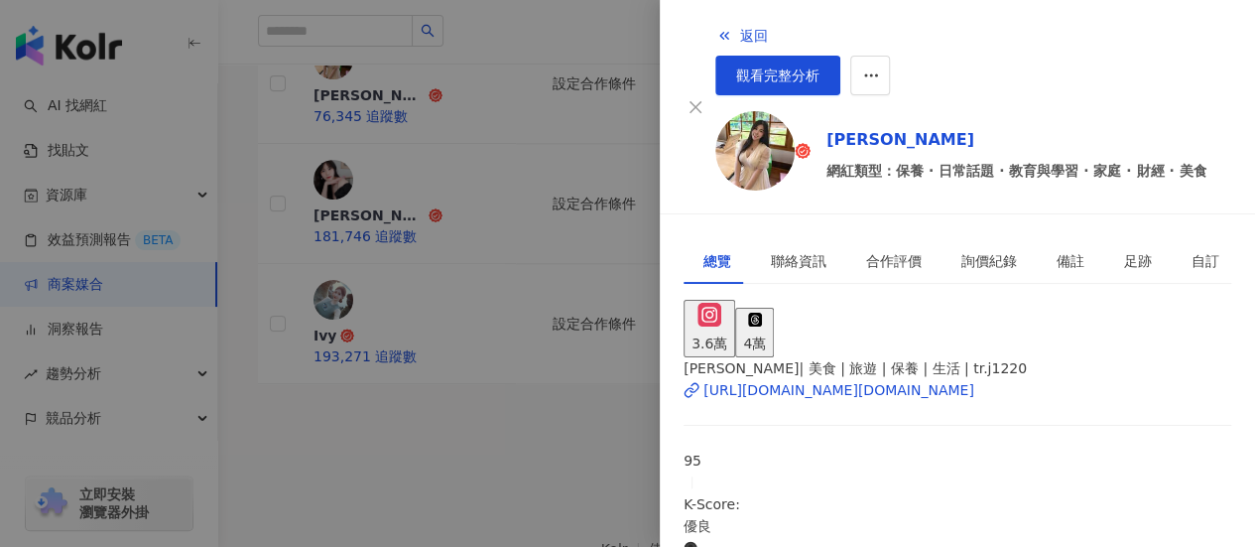
scroll to position [1117, 0]
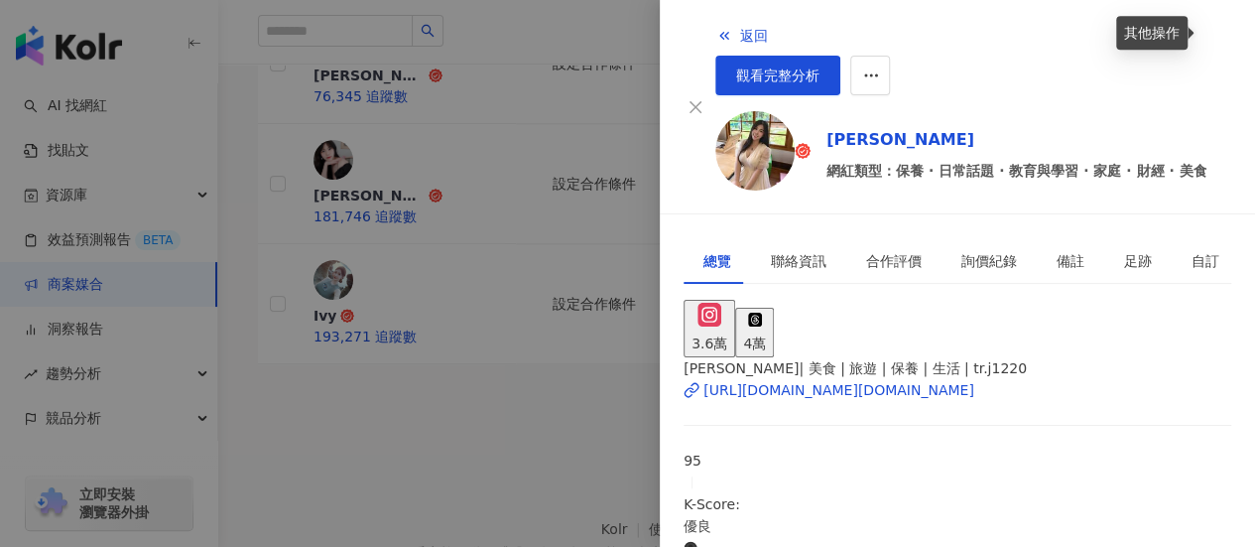
click at [1150, 23] on div "其他操作" at bounding box center [1151, 33] width 71 height 34
click at [1056, 35] on div "返回 觀看完整分析" at bounding box center [973, 55] width 516 height 79
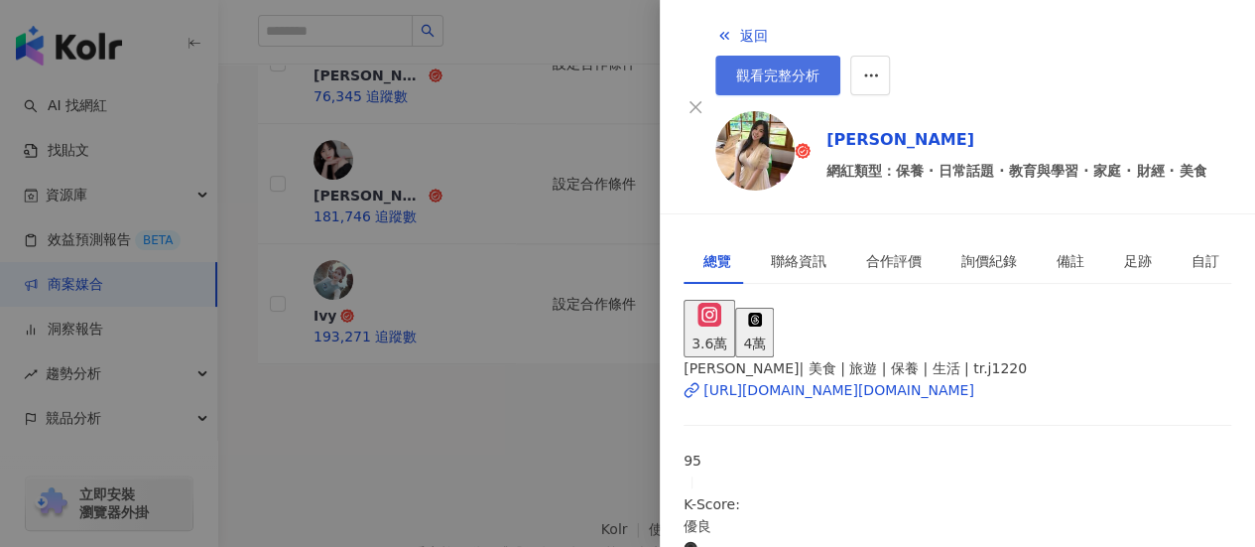
click at [840, 56] on link "觀看完整分析" at bounding box center [777, 76] width 125 height 40
click at [374, 370] on div at bounding box center [627, 273] width 1255 height 547
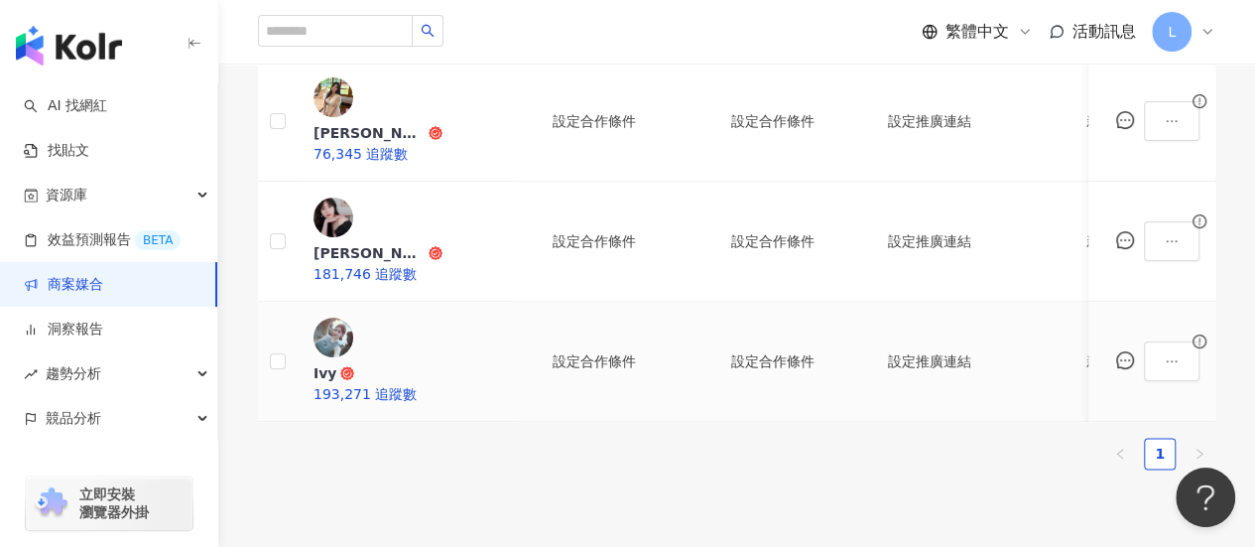
scroll to position [1018, 0]
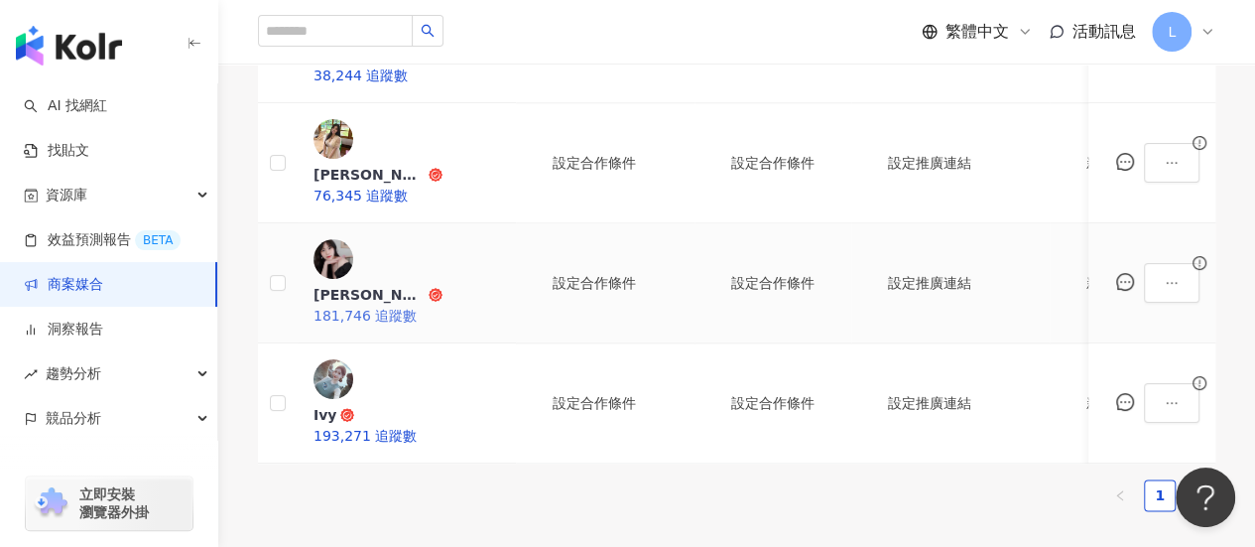
click at [442, 285] on div "Bonnie C. Huang 181,746 追蹤數" at bounding box center [407, 306] width 187 height 42
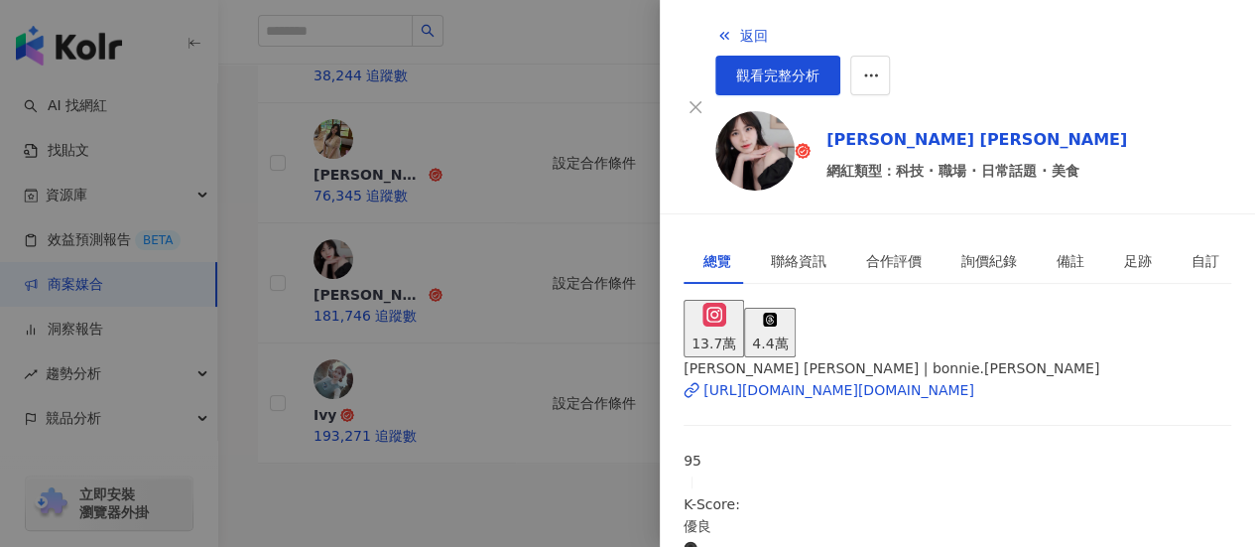
scroll to position [298, 0]
click at [776, 250] on div "聯絡資訊" at bounding box center [799, 261] width 56 height 22
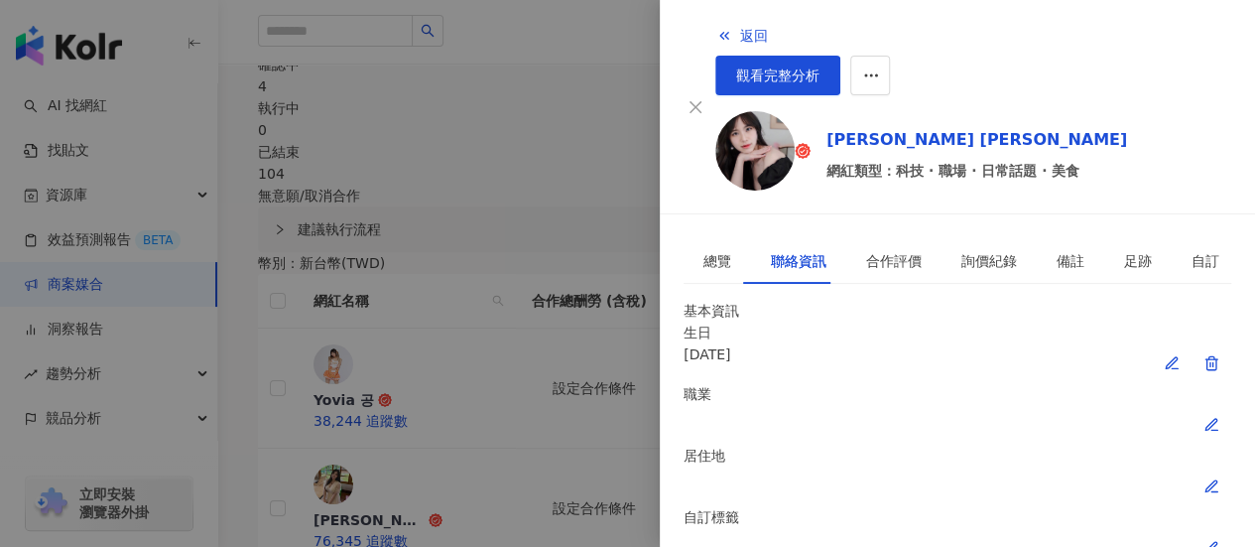
scroll to position [621, 0]
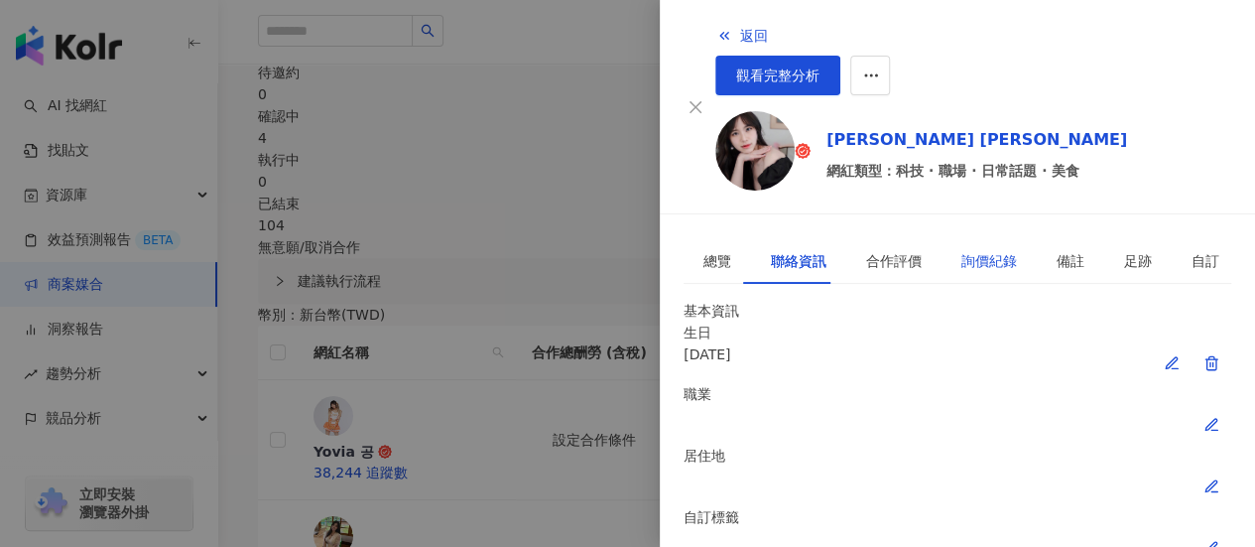
click at [963, 250] on div "詢價紀錄" at bounding box center [989, 261] width 56 height 22
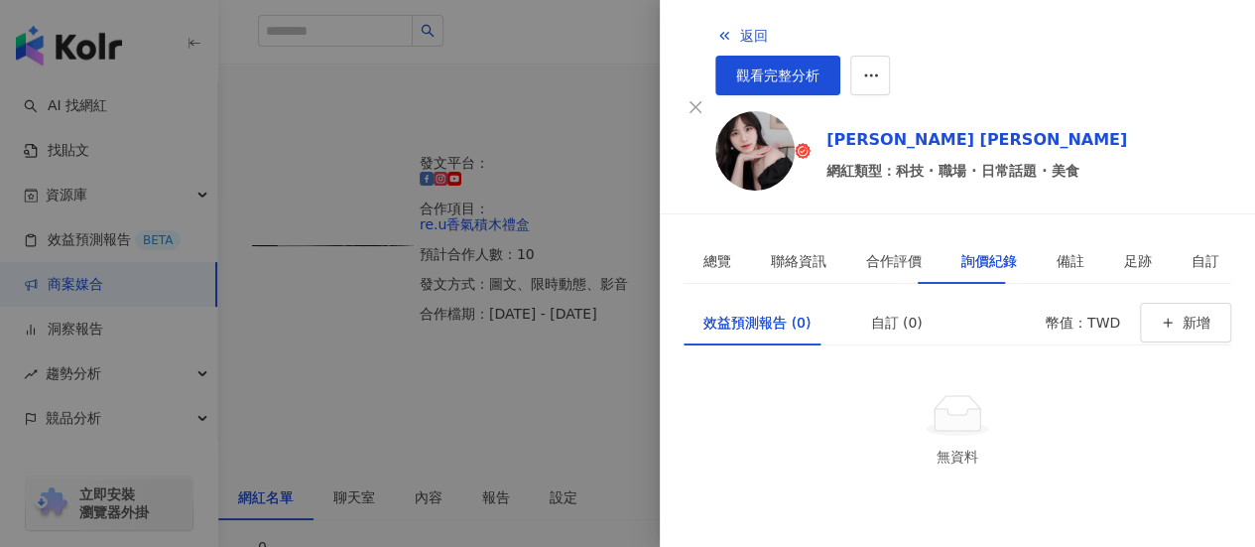
scroll to position [0, 0]
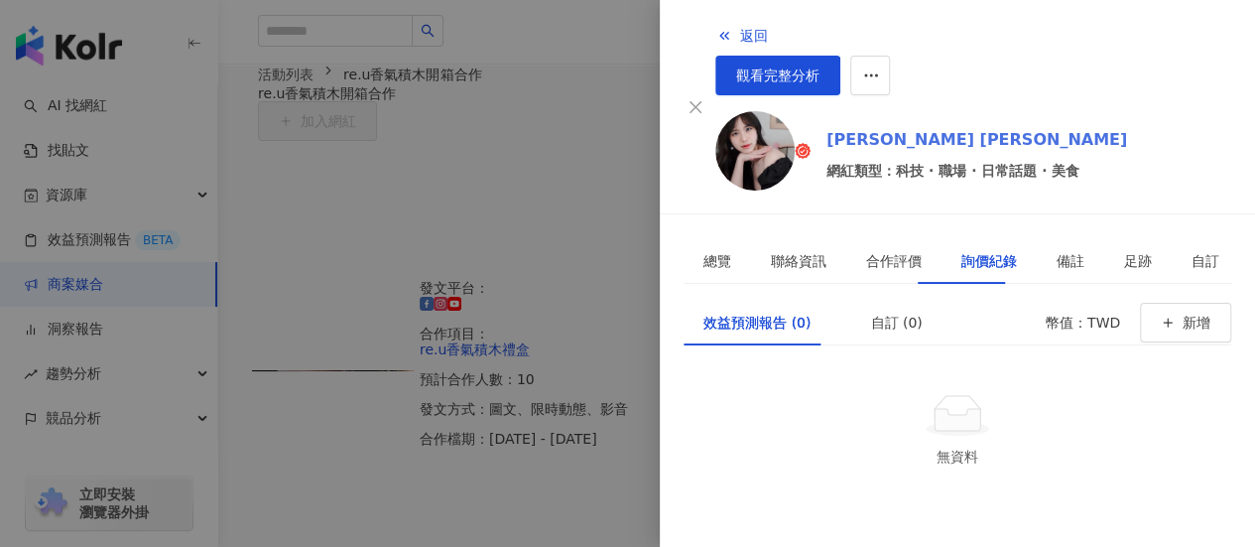
click at [835, 128] on link "[PERSON_NAME] [PERSON_NAME]" at bounding box center [976, 140] width 301 height 24
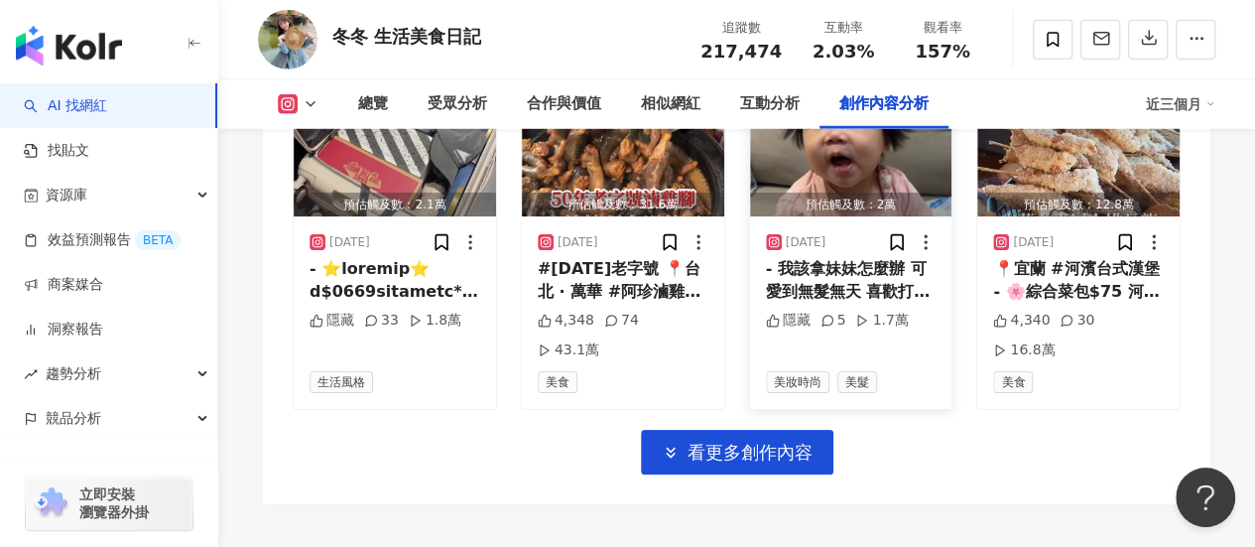
scroll to position [6638, 0]
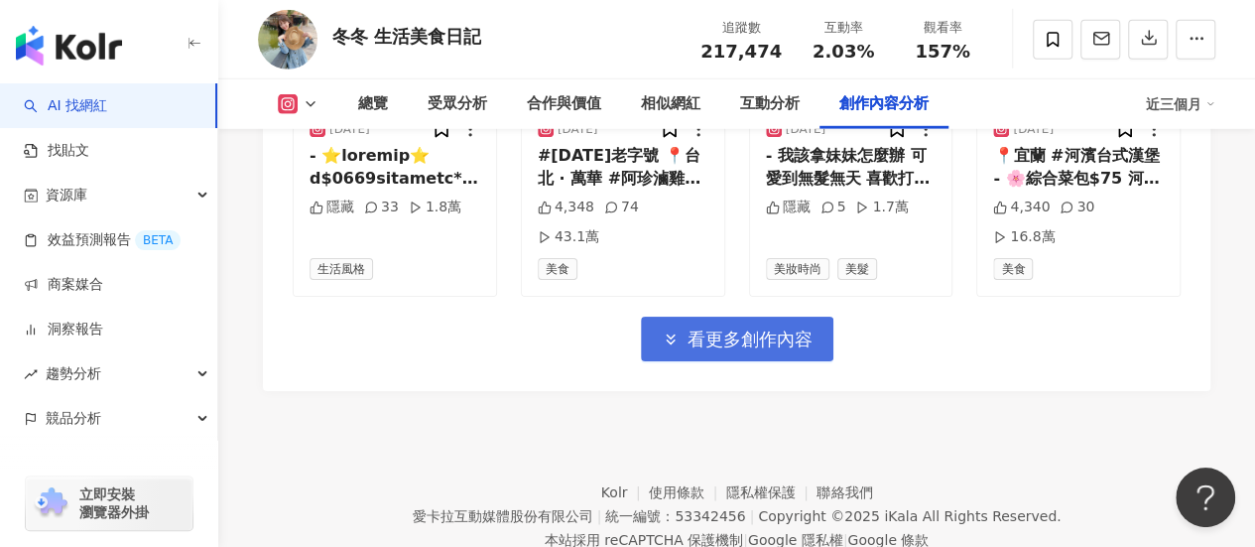
click at [760, 328] on span "看更多創作內容" at bounding box center [750, 339] width 125 height 22
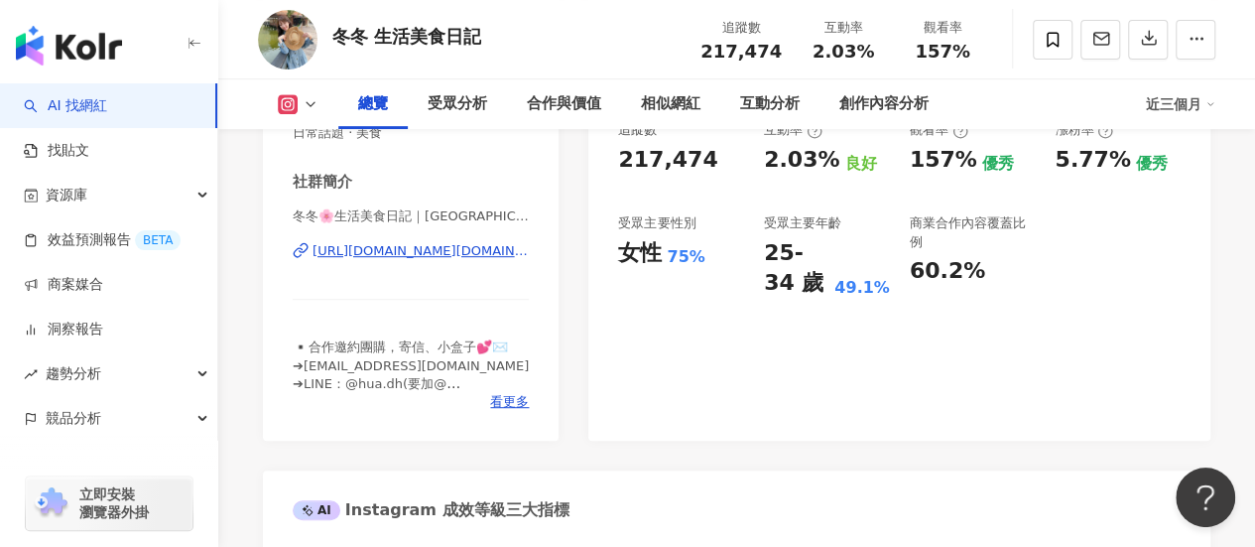
scroll to position [0, 0]
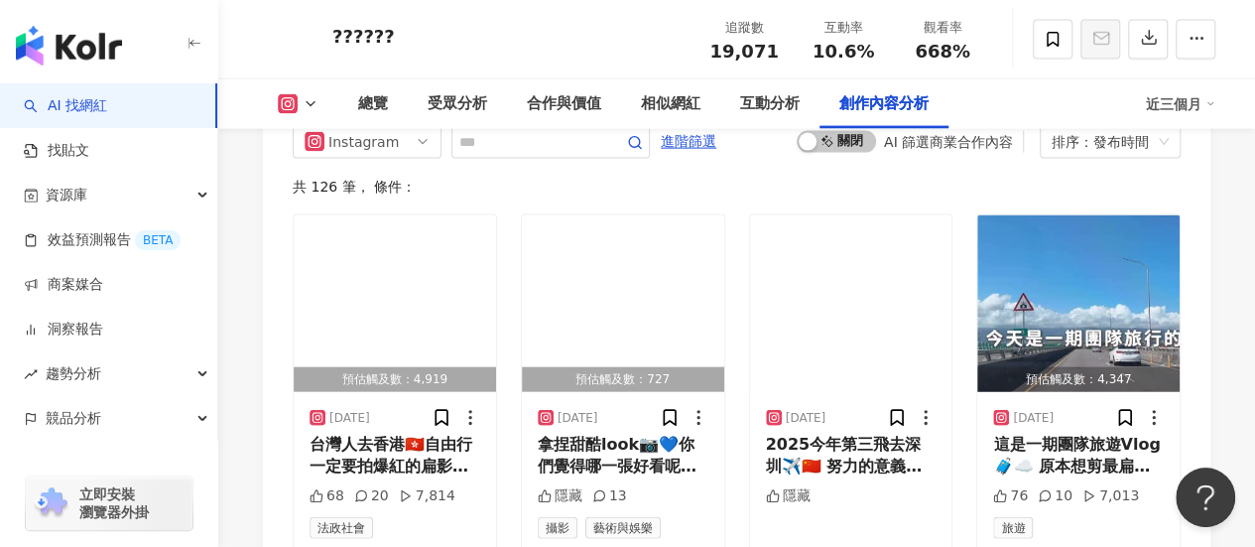
scroll to position [5854, 0]
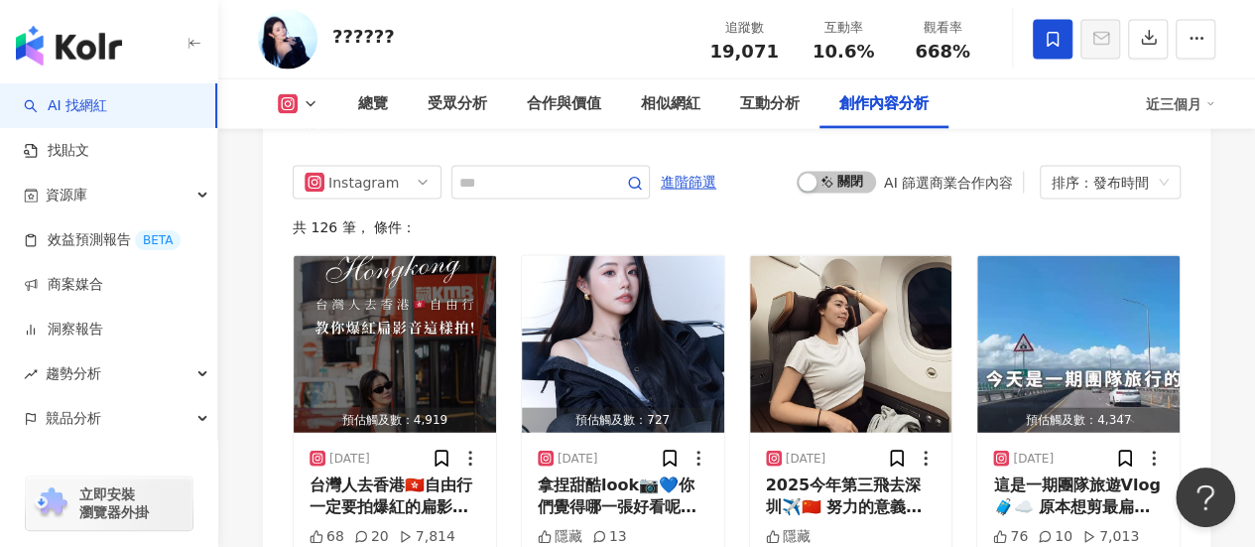
click at [1052, 37] on icon at bounding box center [1053, 40] width 18 height 18
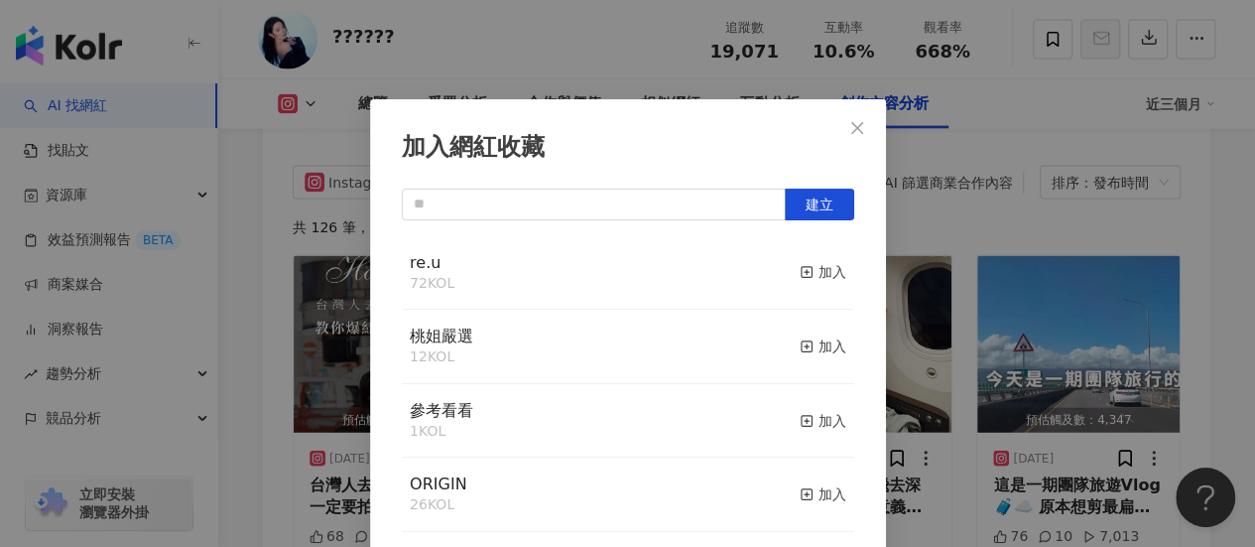
scroll to position [69, 0]
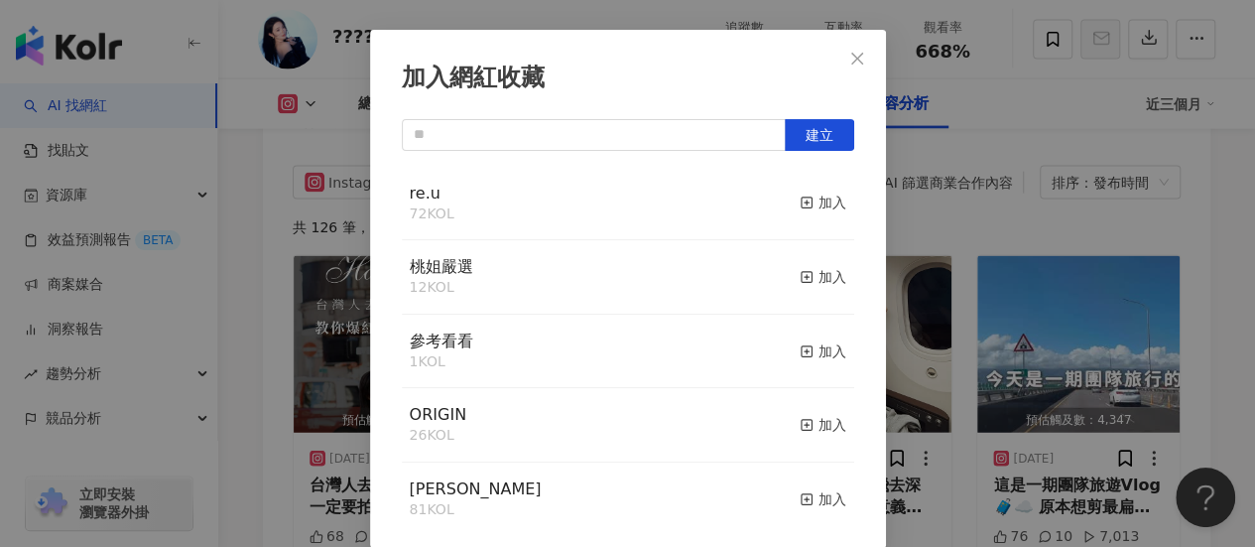
click at [801, 204] on rect "button" at bounding box center [806, 202] width 11 height 11
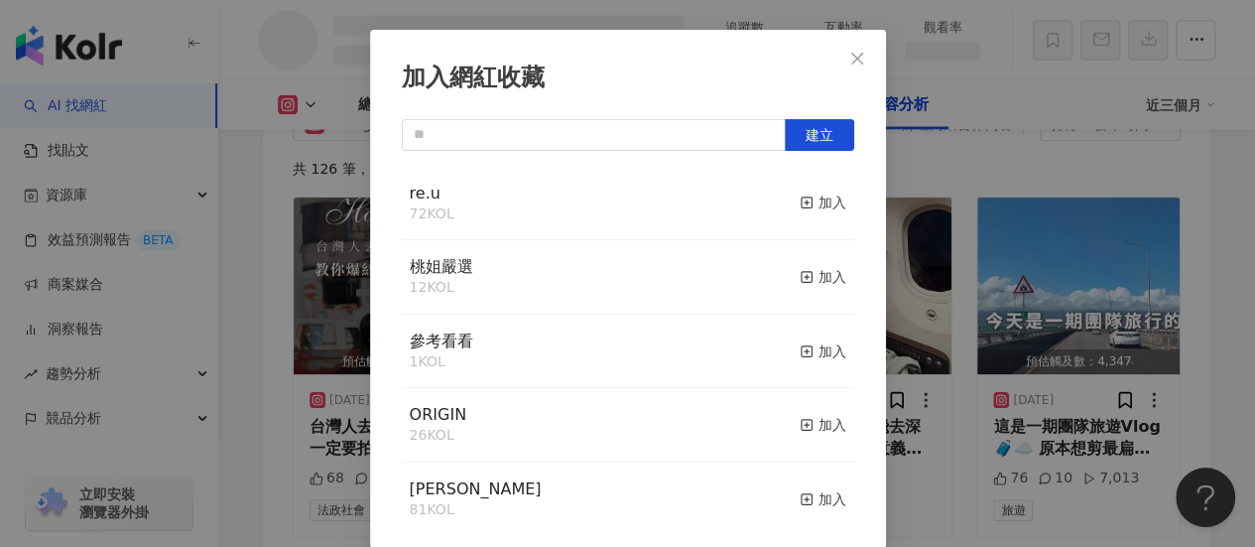
click at [1221, 324] on div "加入網紅收藏 建立 re.u 72 KOL 加入 桃姐嚴選 12 KOL 加入 參考看看 1 KOL 加入 ORIGIN 26 KOL 加入 [PERSON_…" at bounding box center [627, 273] width 1255 height 547
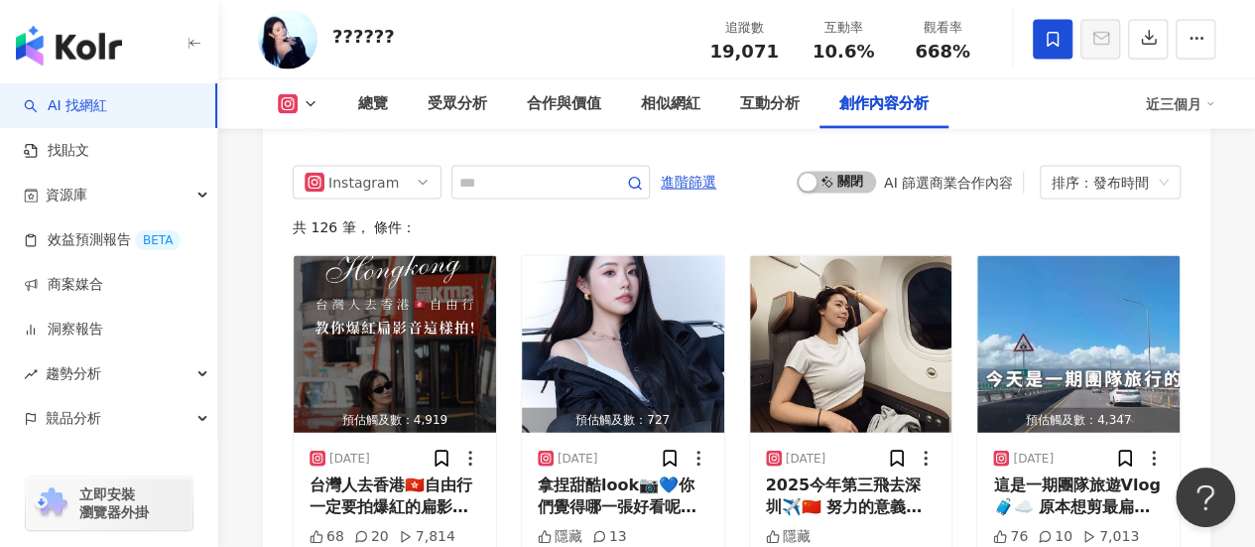
scroll to position [0, 0]
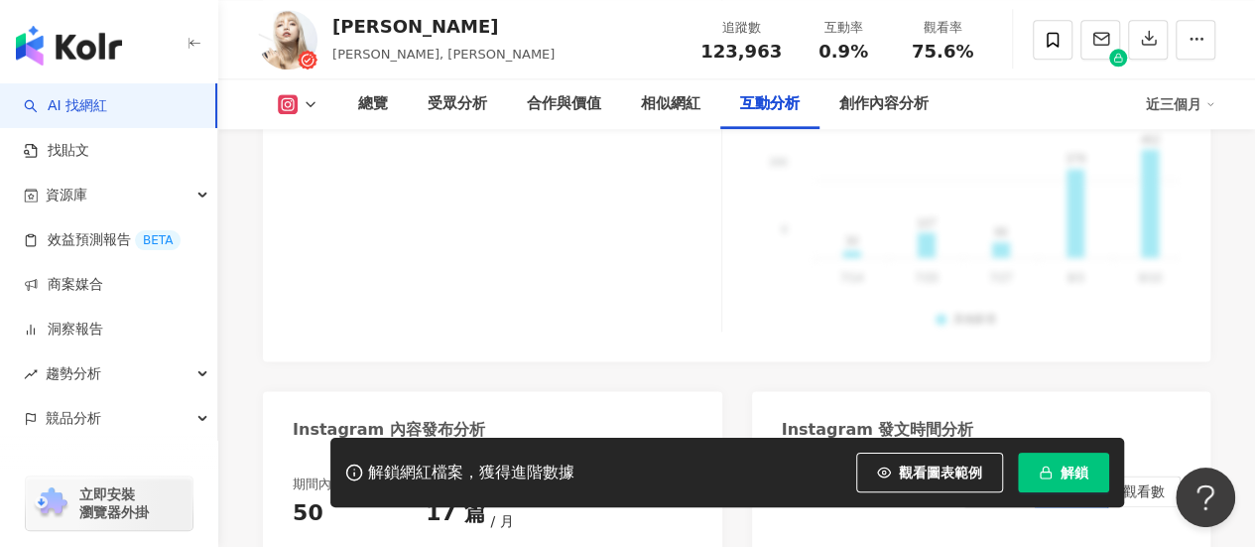
scroll to position [4871, 0]
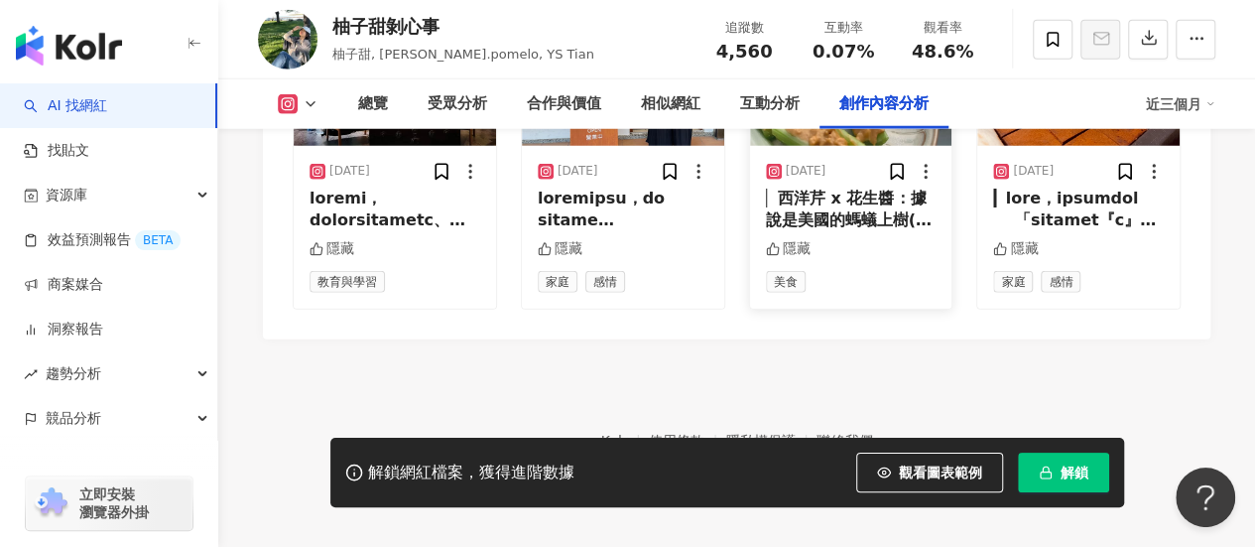
scroll to position [6421, 0]
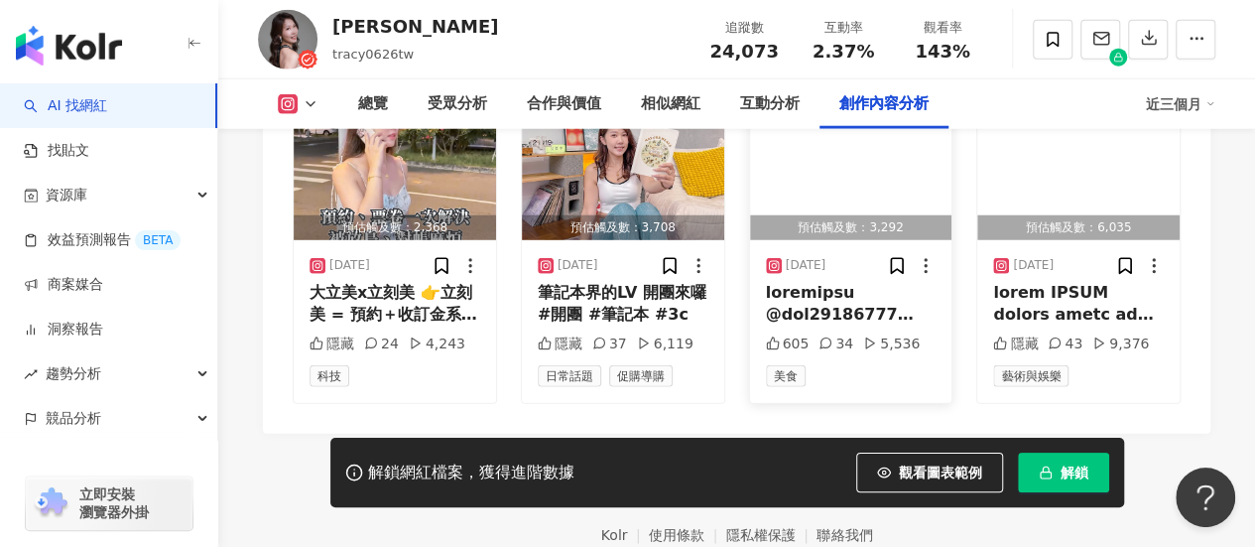
scroll to position [6396, 0]
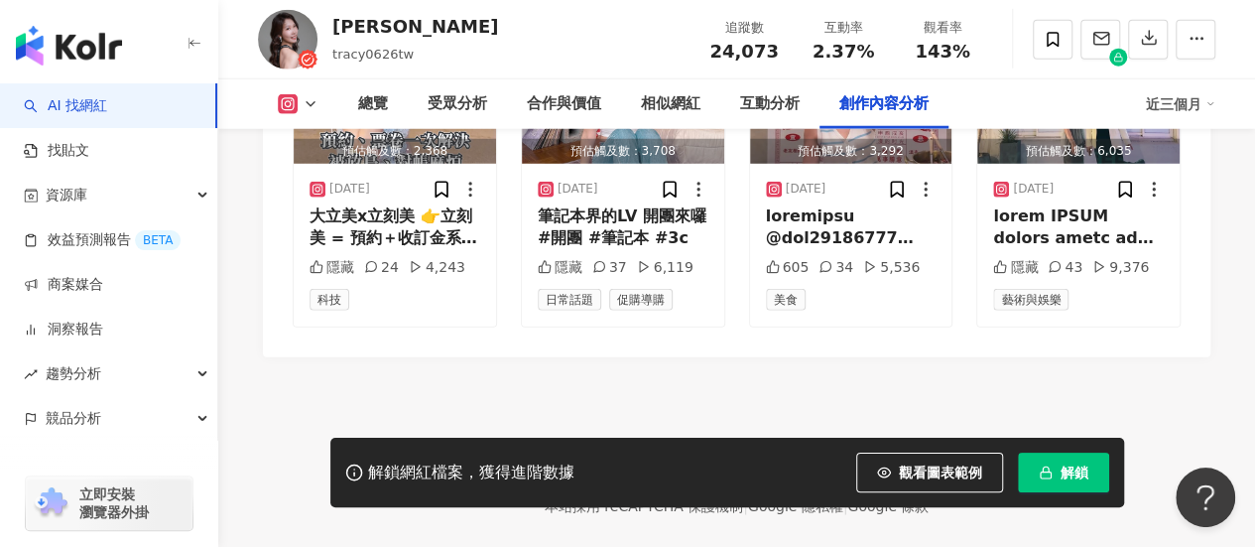
click at [368, 462] on div "解鎖網紅檔案，獲得進階數據" at bounding box center [471, 472] width 206 height 21
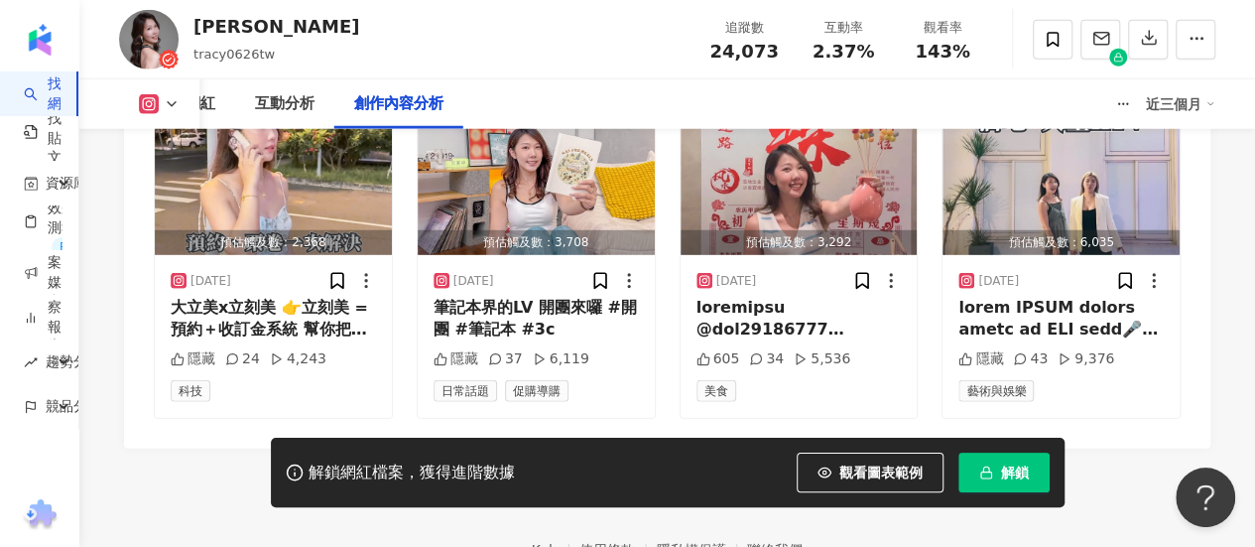
click at [292, 56] on div "Tracy tracy0626tw 追蹤數 24,073 互動率 2.37% 觀看率 143%" at bounding box center [667, 39] width 1176 height 78
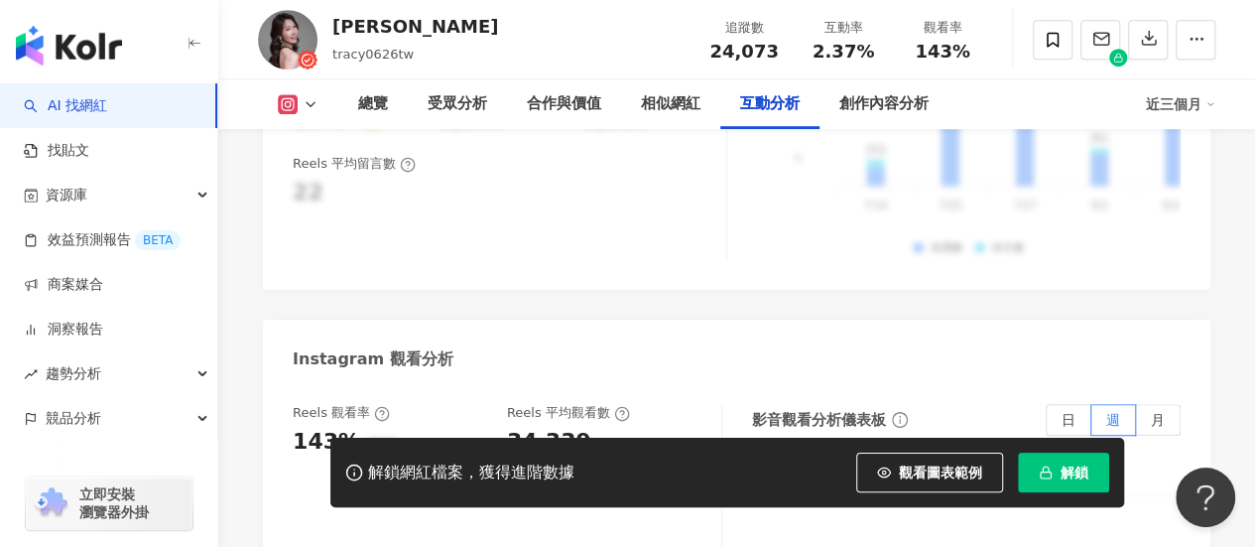
scroll to position [4191, 0]
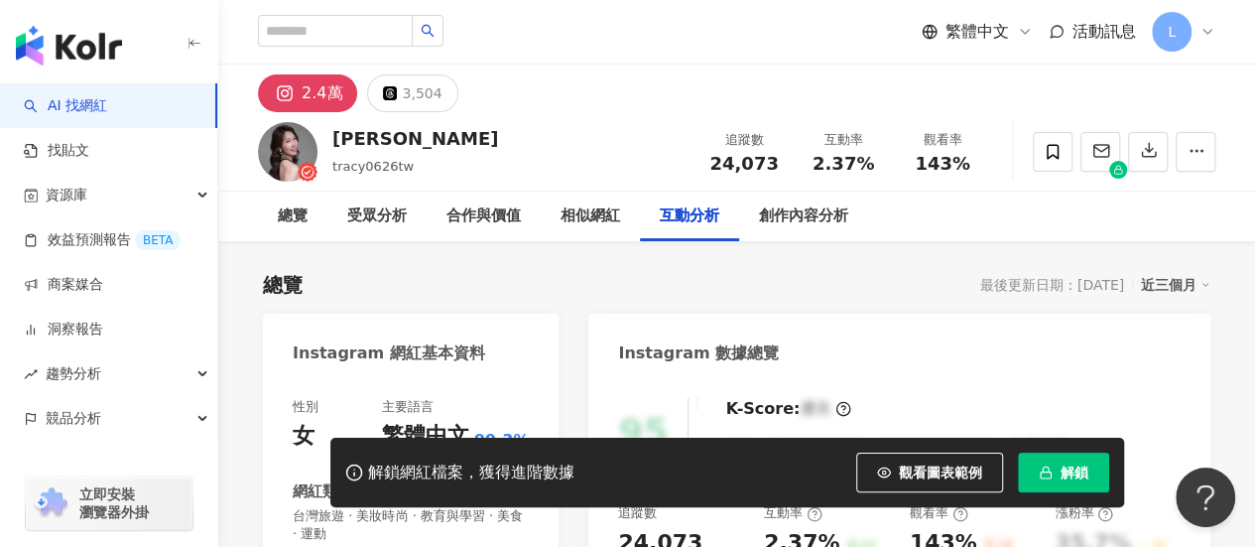
click at [1187, 33] on span "L" at bounding box center [1172, 32] width 40 height 40
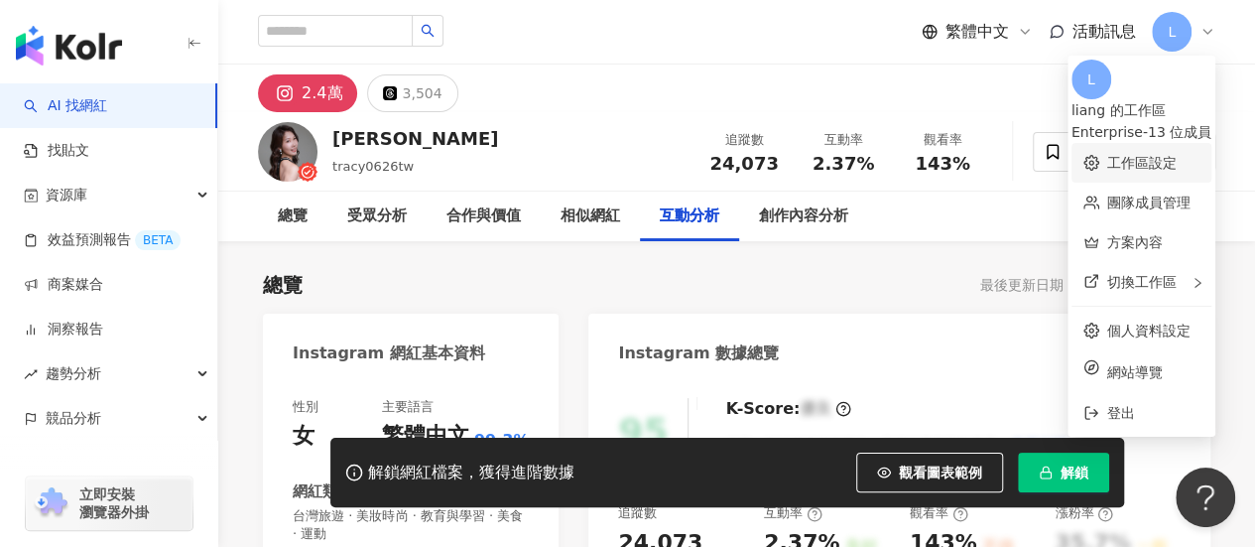
click at [1111, 155] on link "工作區設定" at bounding box center [1141, 163] width 69 height 16
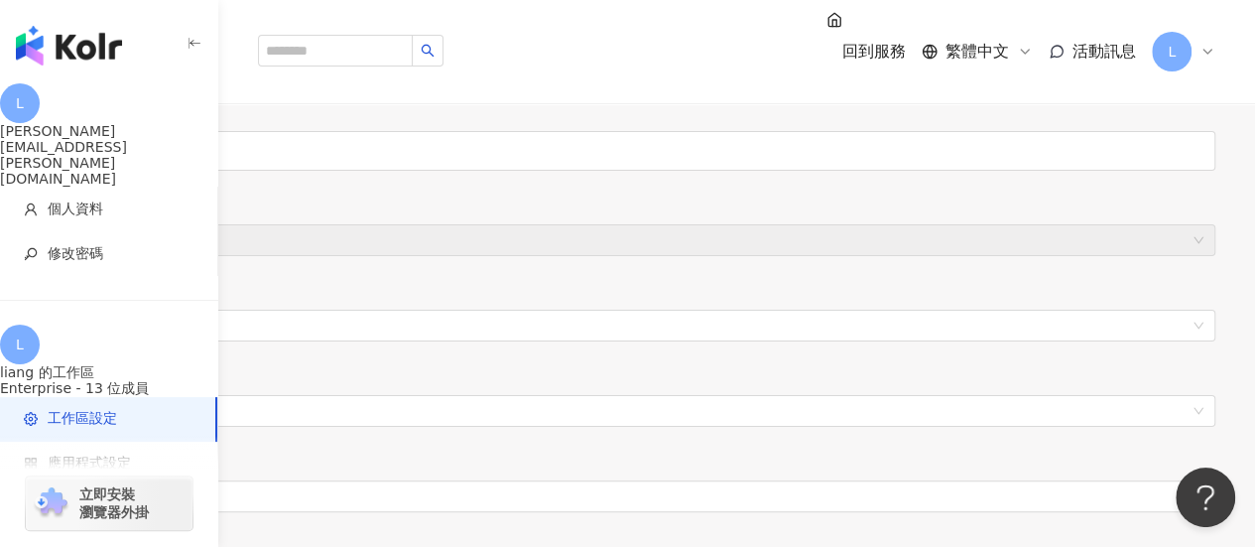
click at [1199, 46] on div "L" at bounding box center [1183, 52] width 63 height 40
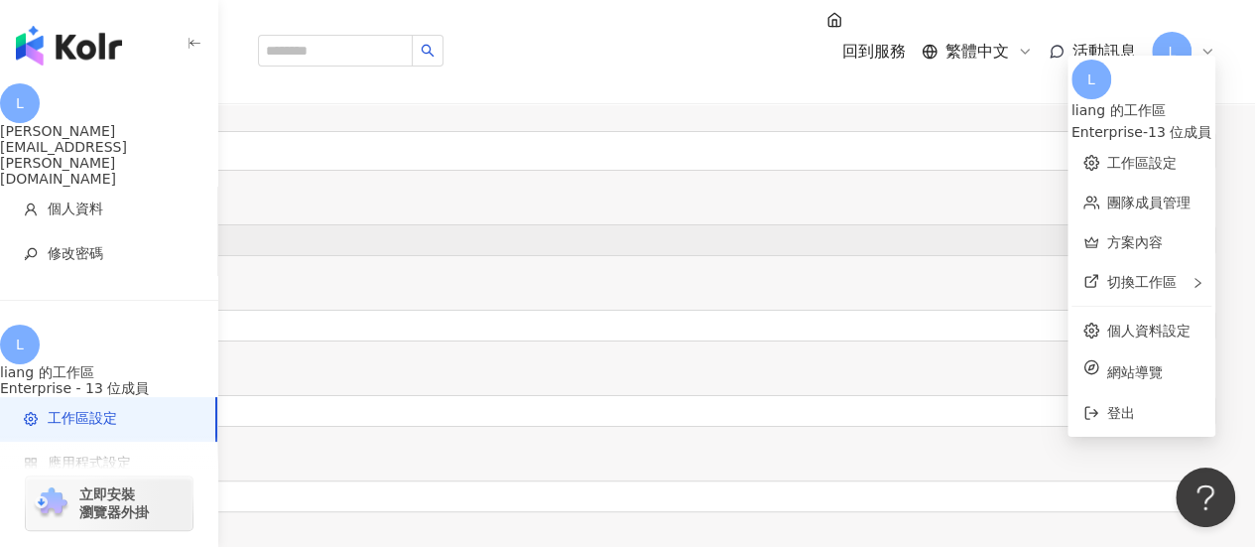
click at [1124, 99] on div "liang 的工作區" at bounding box center [1142, 110] width 140 height 22
click at [1107, 234] on link "方案內容" at bounding box center [1135, 242] width 56 height 16
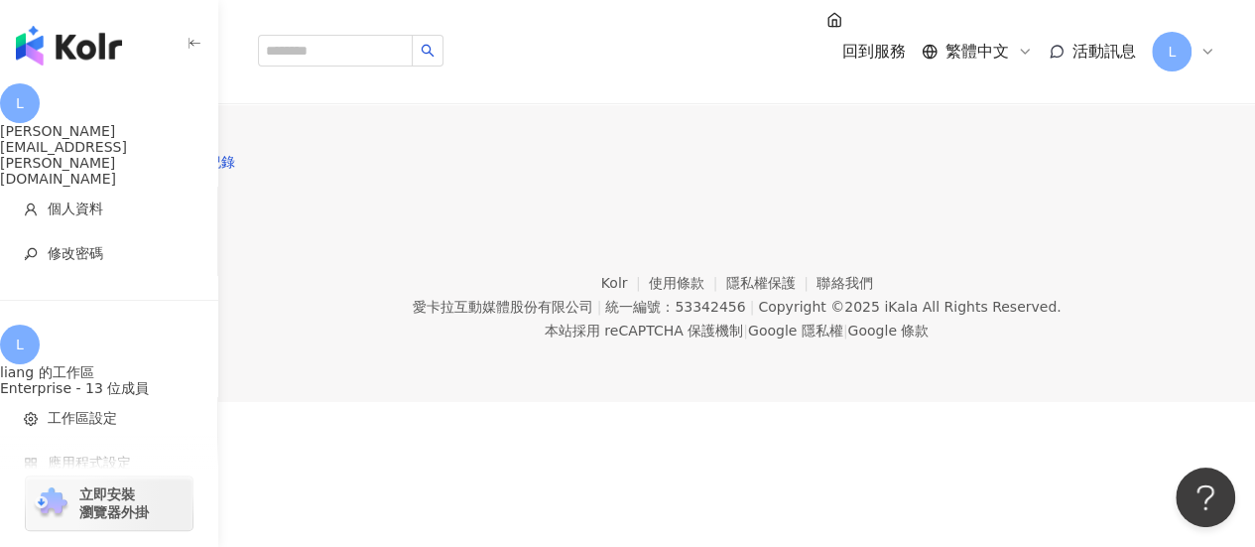
scroll to position [102, 0]
click at [235, 170] on span "查看解鎖紀錄" at bounding box center [193, 162] width 83 height 16
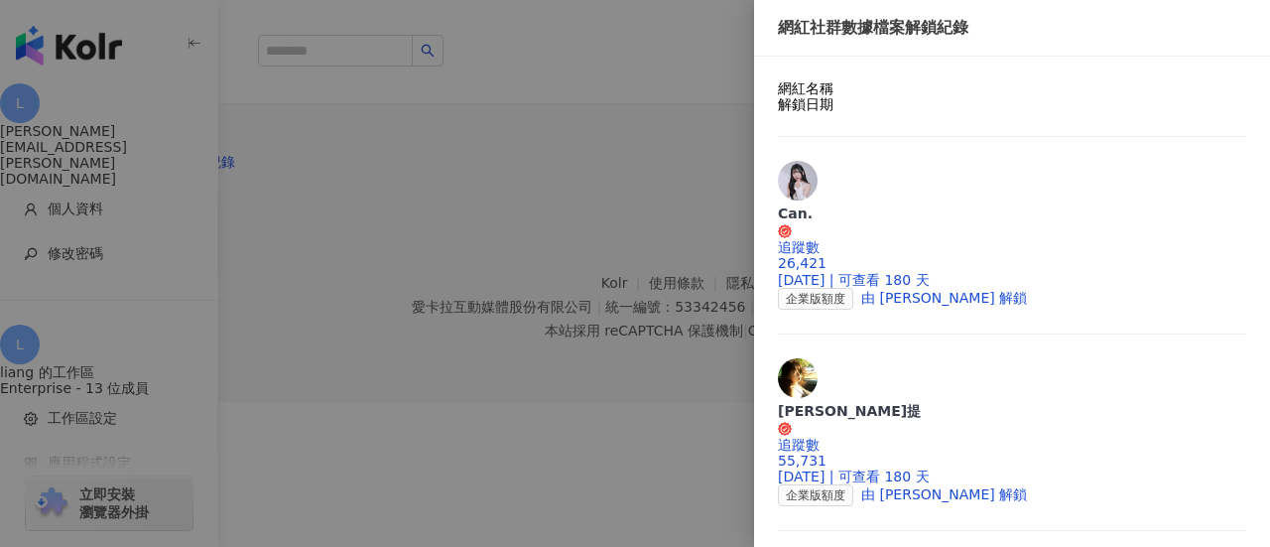
click at [440, 378] on div at bounding box center [635, 273] width 1270 height 547
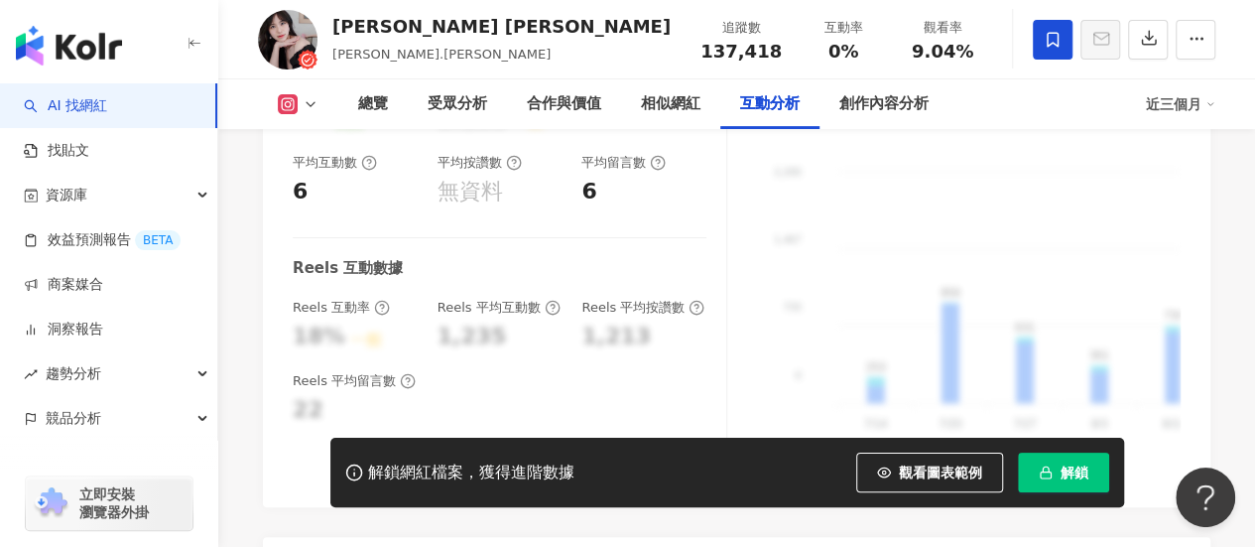
scroll to position [3790, 0]
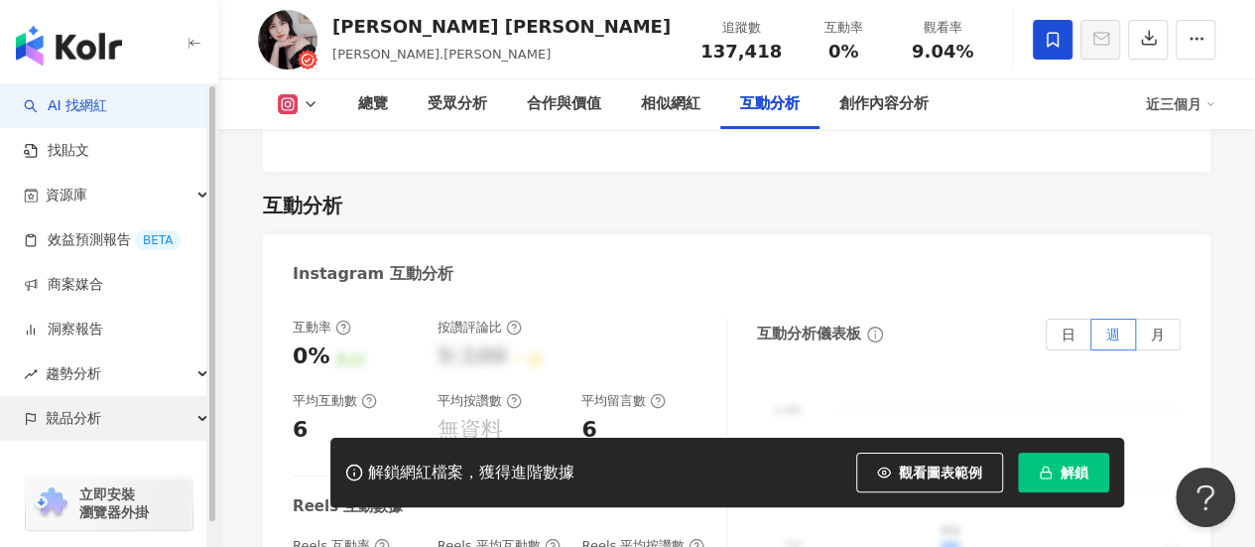
click at [196, 417] on div "競品分析" at bounding box center [108, 418] width 217 height 45
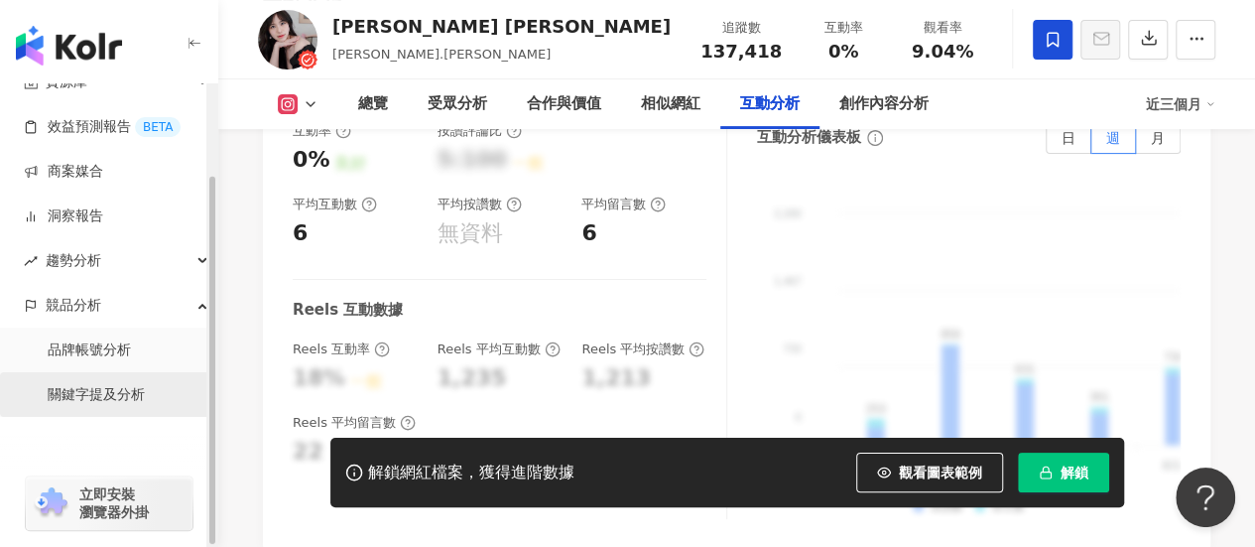
scroll to position [3989, 0]
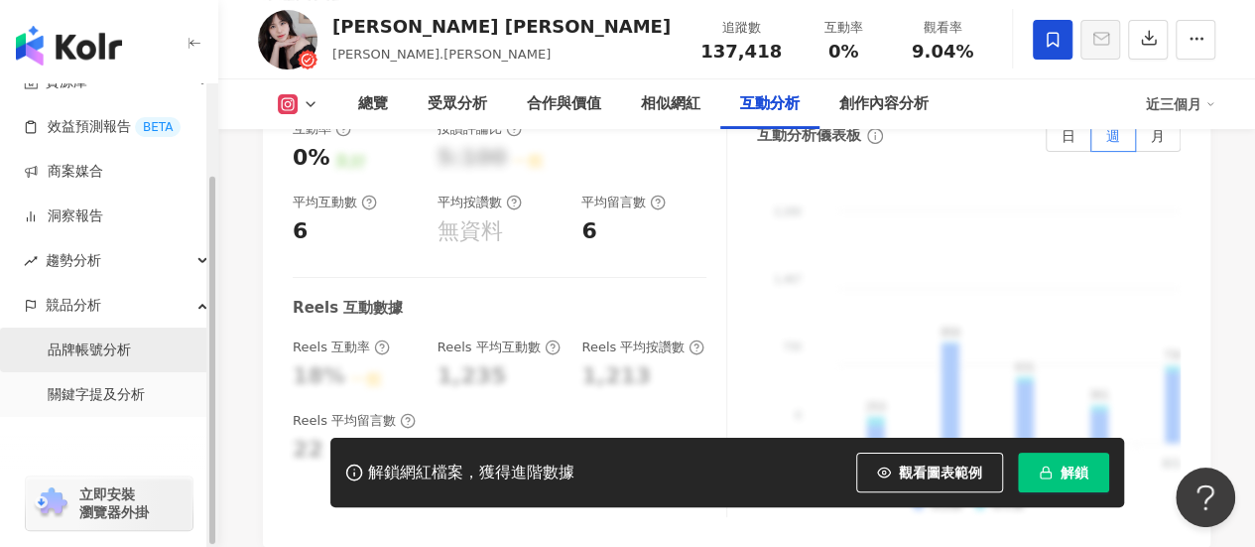
click at [122, 349] on link "品牌帳號分析" at bounding box center [89, 350] width 83 height 20
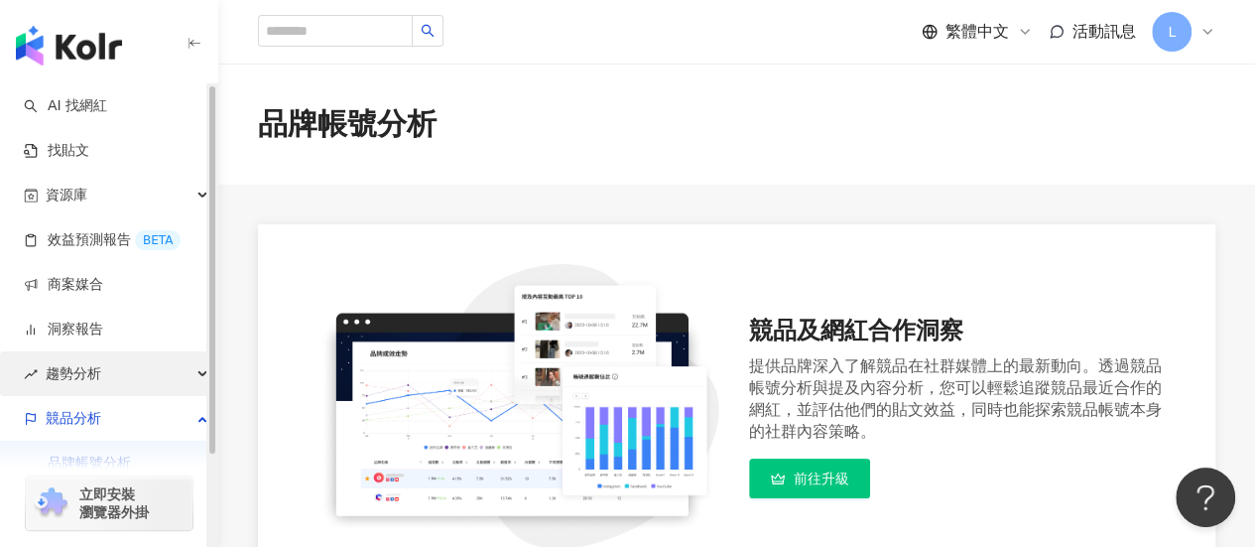
click at [103, 371] on div "趨勢分析" at bounding box center [108, 373] width 217 height 45
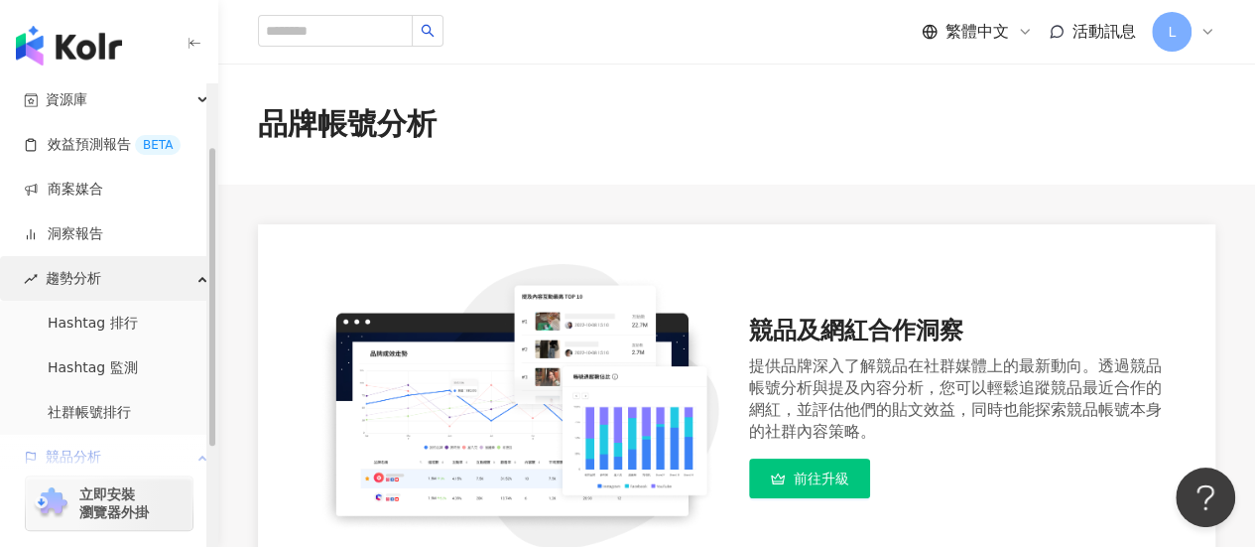
scroll to position [198, 0]
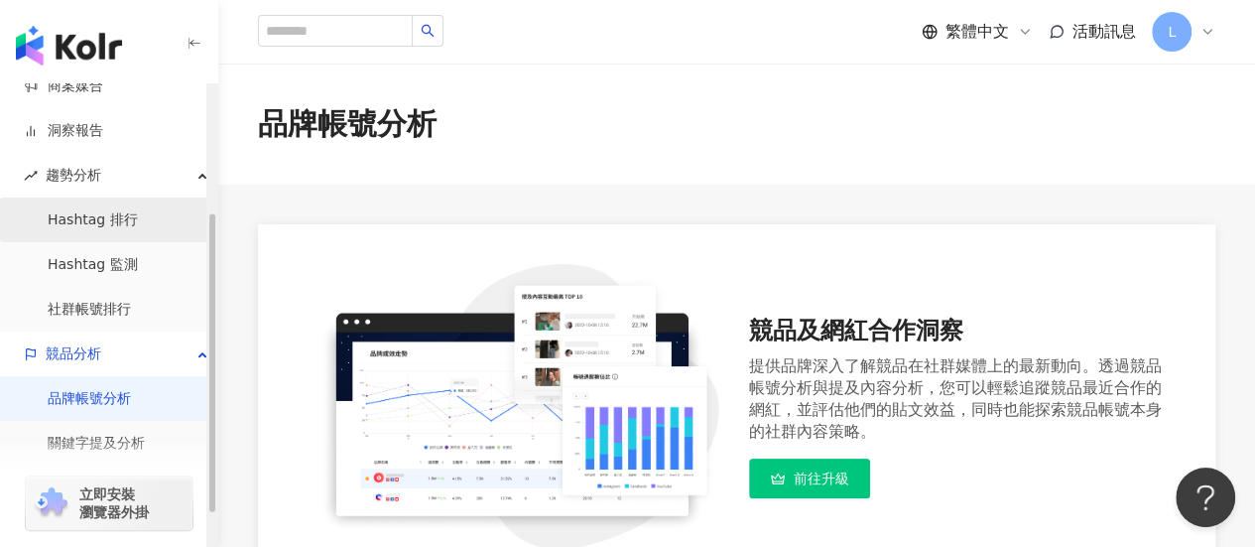
click at [91, 223] on link "Hashtag 排行" at bounding box center [93, 220] width 90 height 20
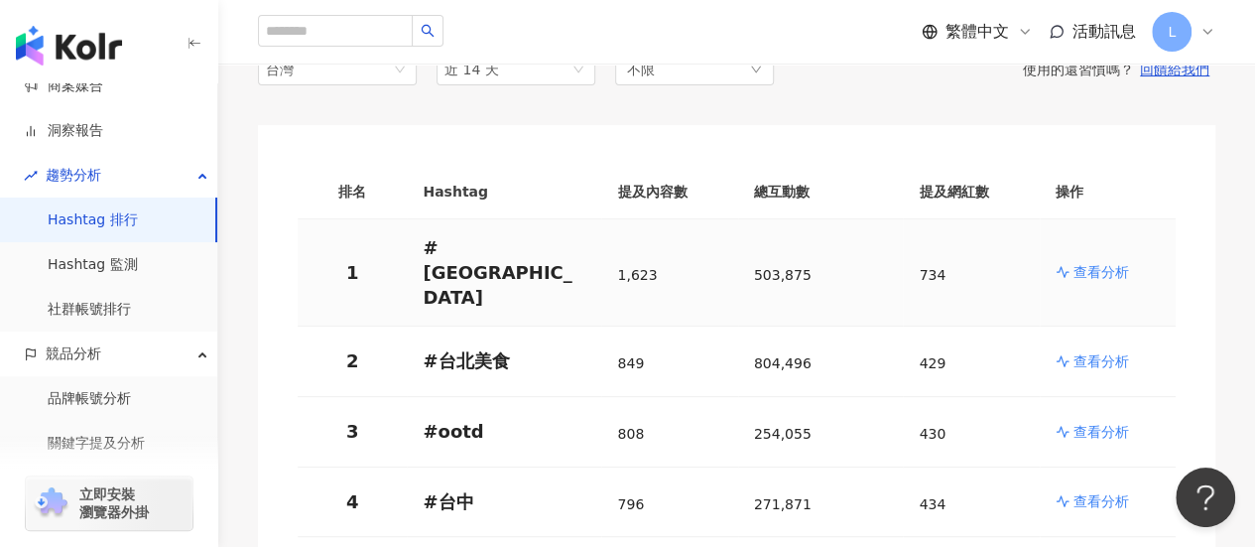
scroll to position [99, 0]
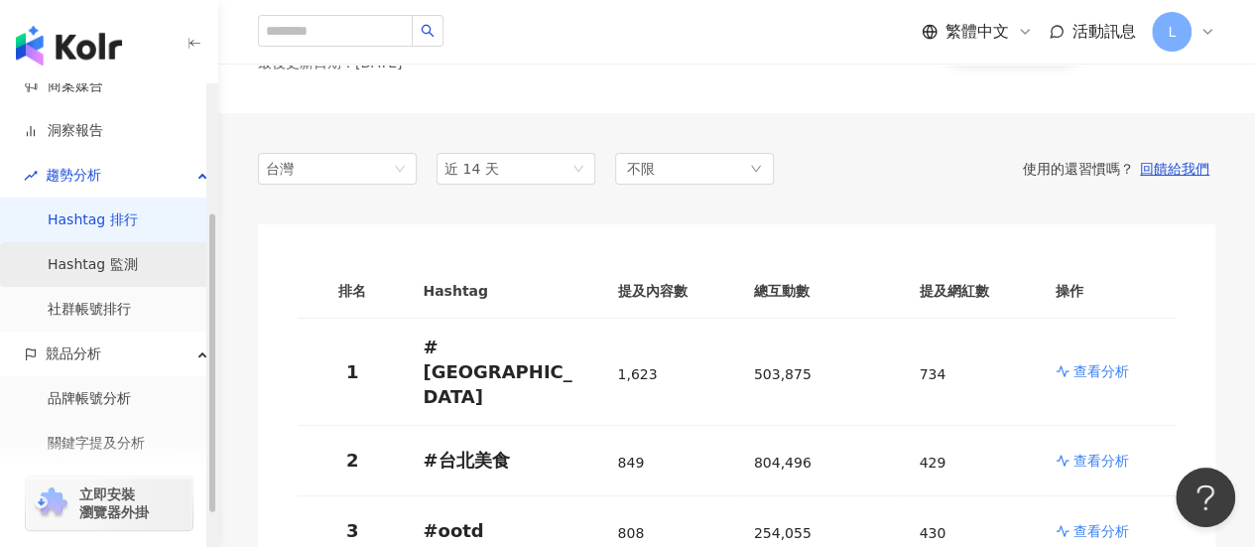
click at [95, 261] on link "Hashtag 監測" at bounding box center [93, 265] width 90 height 20
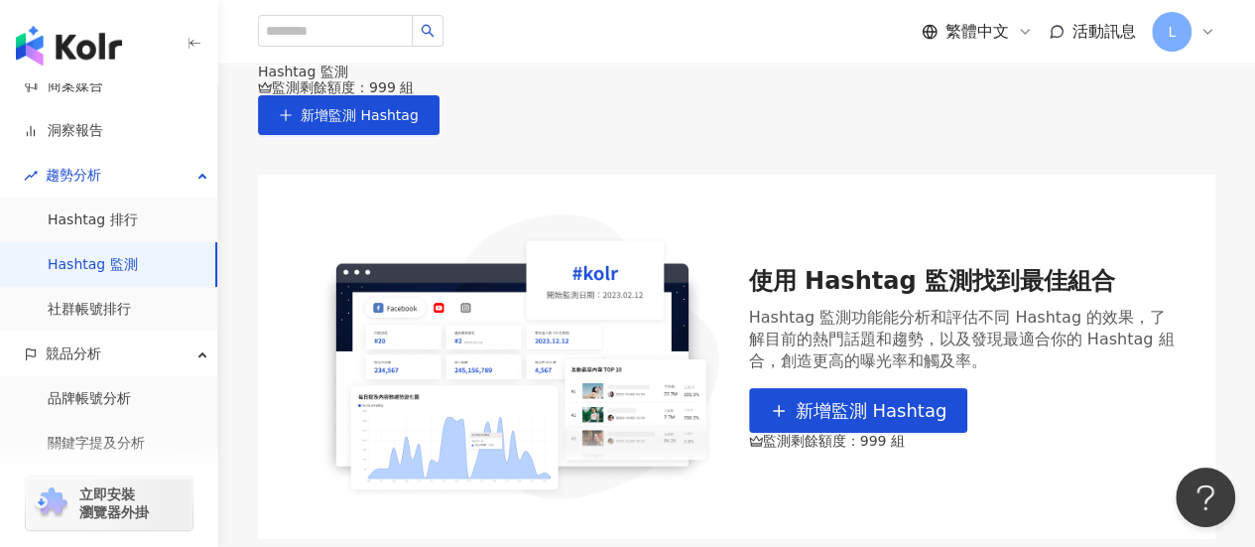
scroll to position [198, 0]
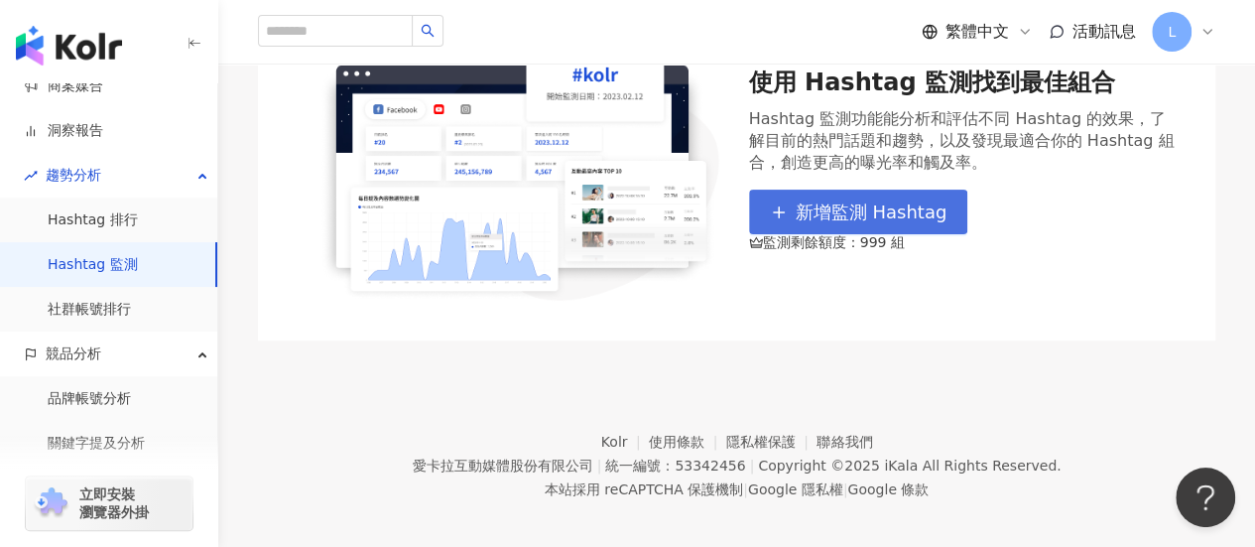
click at [796, 223] on span "新增監測 Hashtag" at bounding box center [872, 212] width 152 height 22
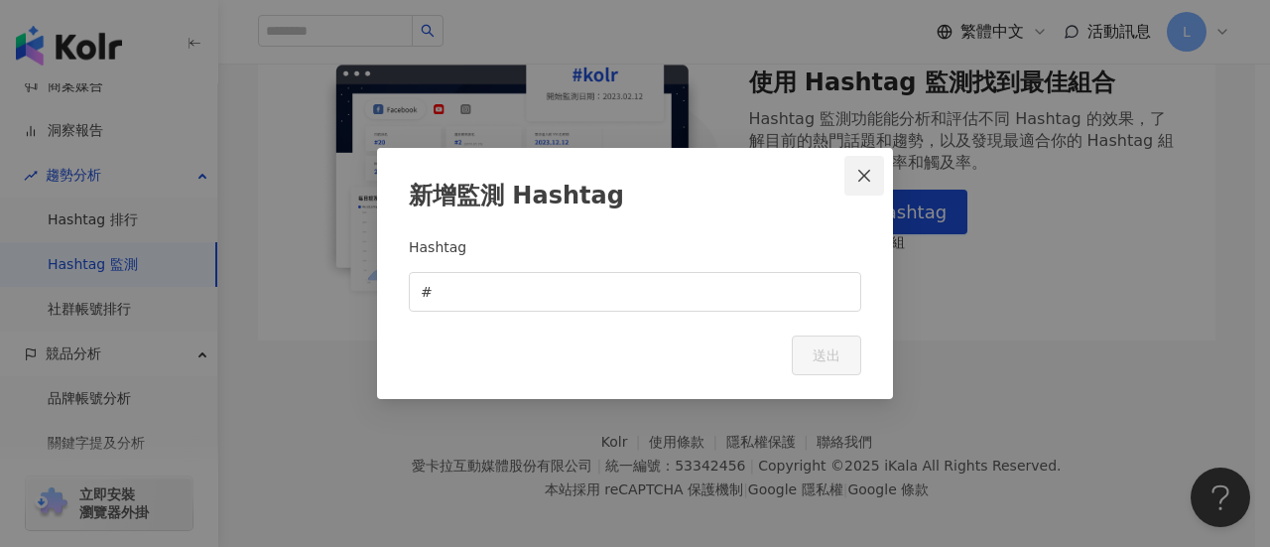
click at [868, 168] on icon "close" at bounding box center [864, 176] width 16 height 16
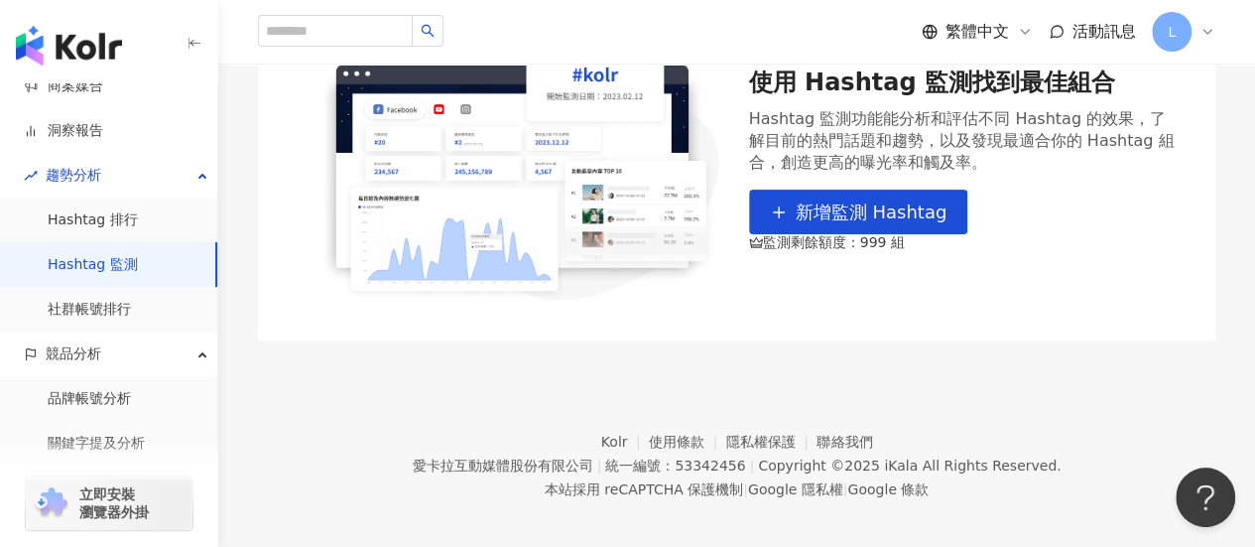
click at [946, 340] on div "使用 Hashtag 監測找到最佳組合 Hashtag 監測功能能分析和評估不同 Hashtag 的效果，了解目前的熱門話題和趨勢，以及發現最適合你的 Has…" at bounding box center [736, 158] width 957 height 364
